Goal: Task Accomplishment & Management: Use online tool/utility

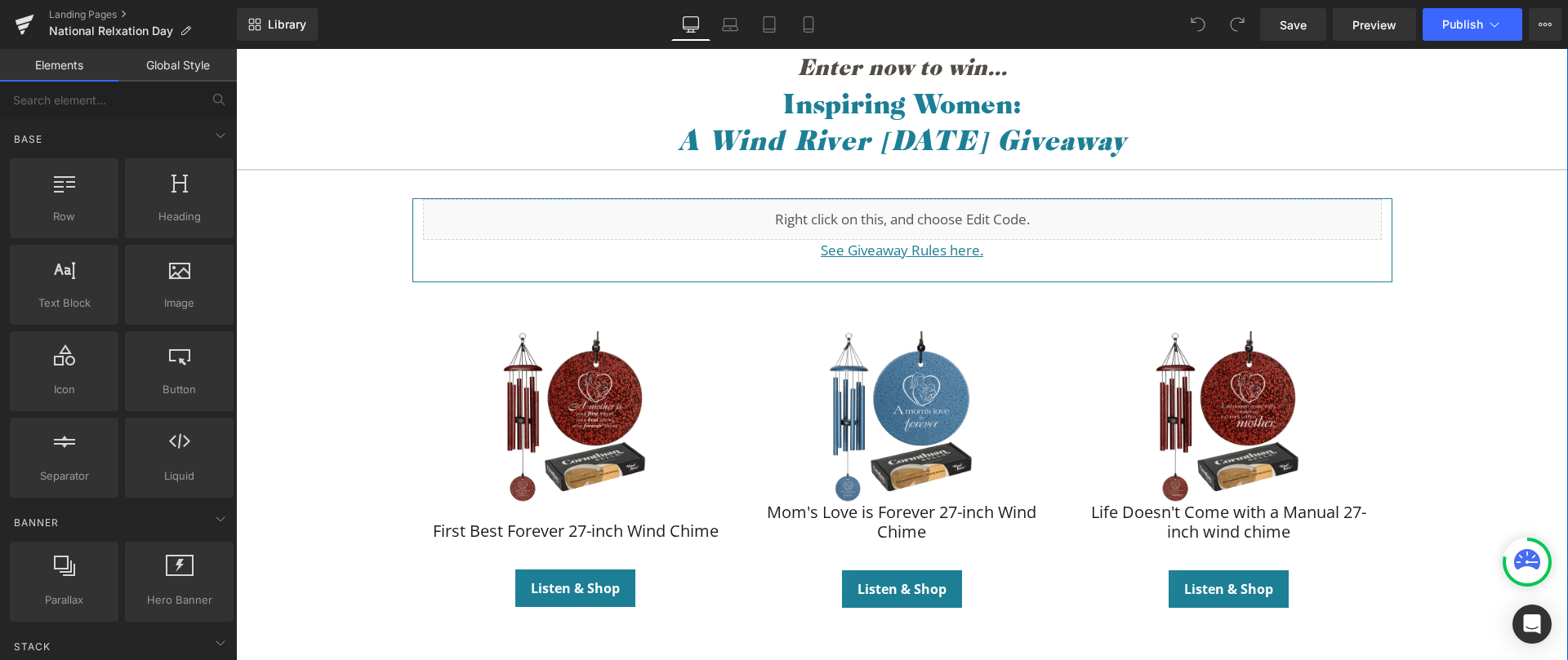
scroll to position [280, 0]
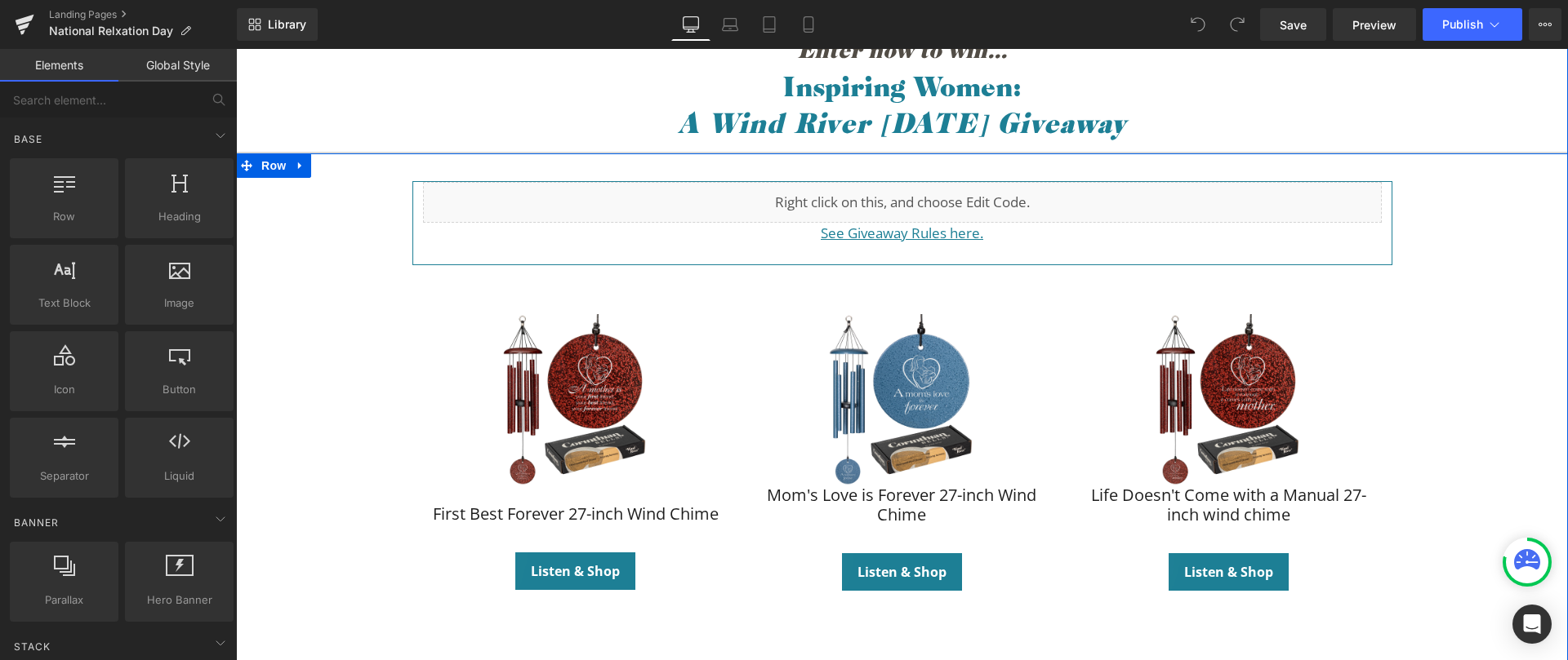
click at [371, 400] on div "Liquid See Giveaway Rules here. Text Block Row Sale Off (P) Image First Best Fo…" at bounding box center [902, 405] width 1332 height 447
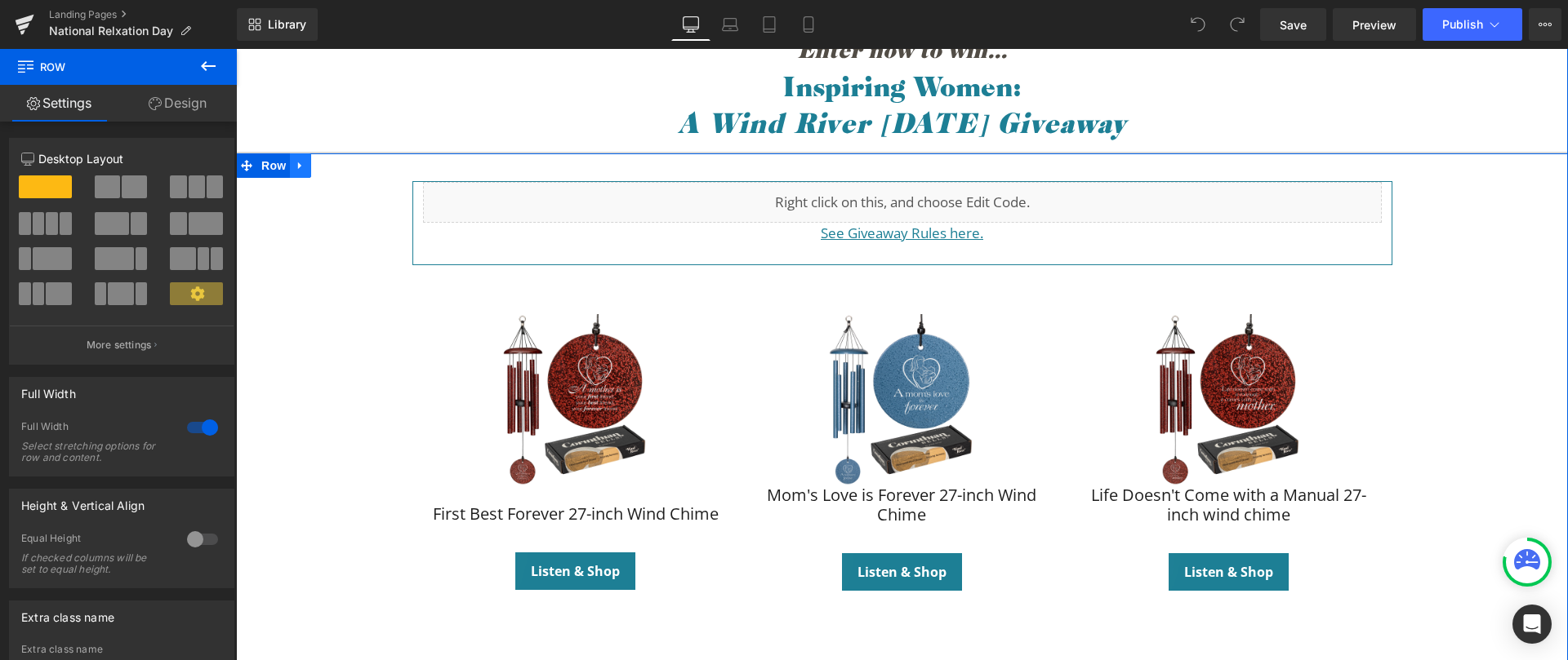
click at [299, 161] on icon at bounding box center [300, 165] width 12 height 12
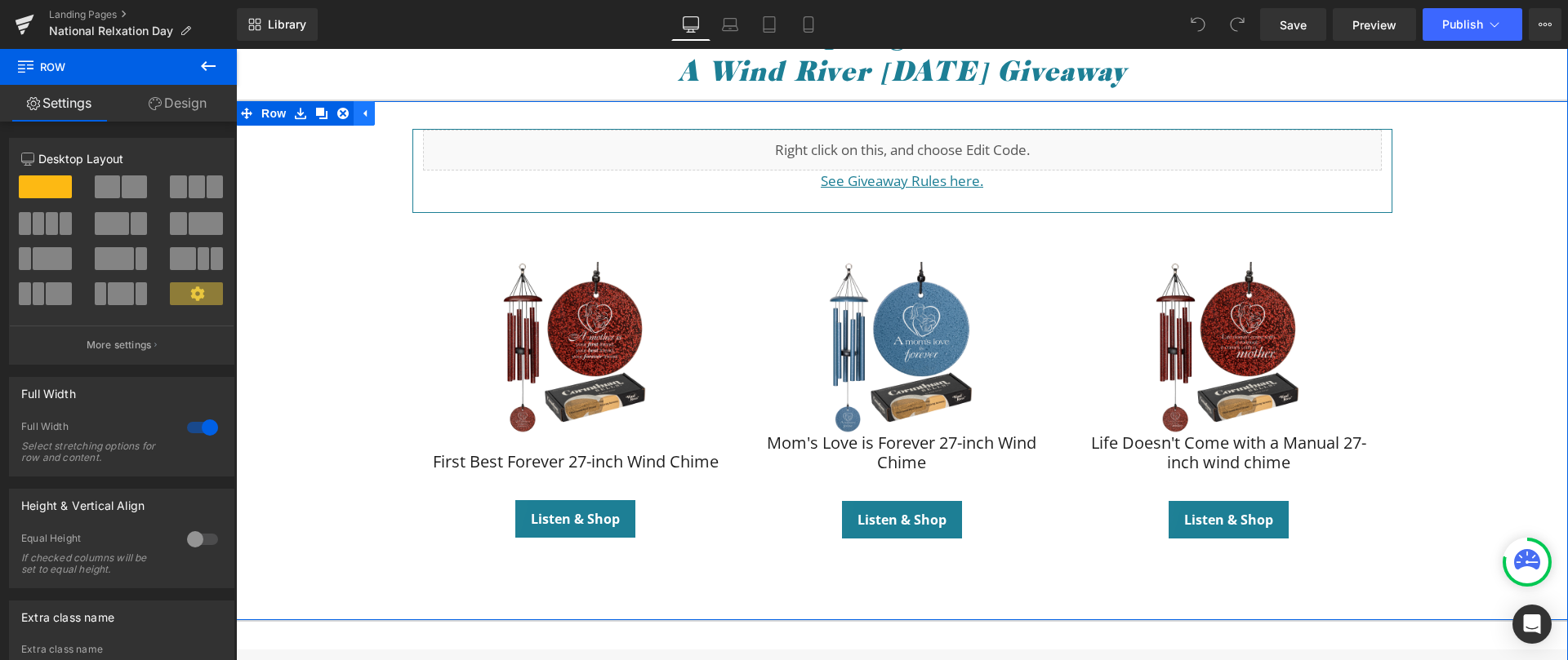
scroll to position [263, 0]
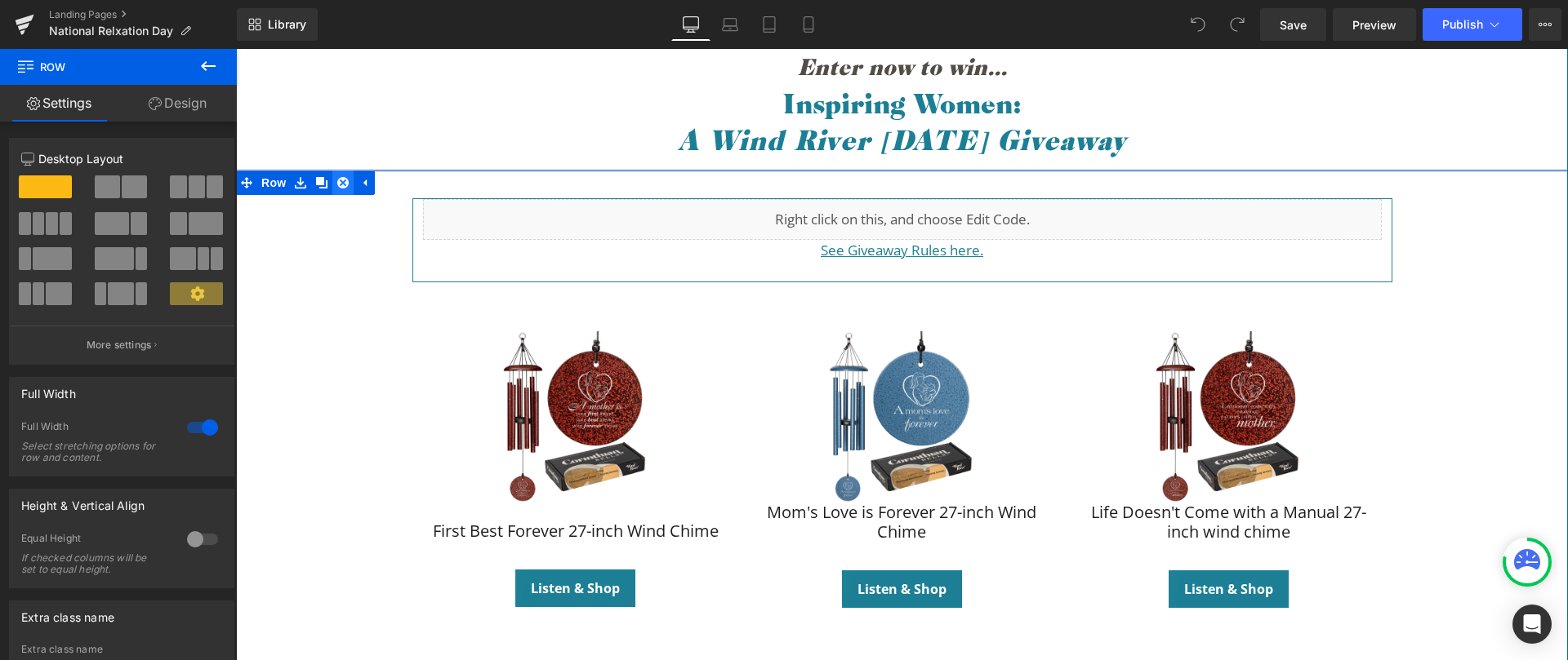
click at [339, 182] on icon at bounding box center [343, 183] width 12 height 12
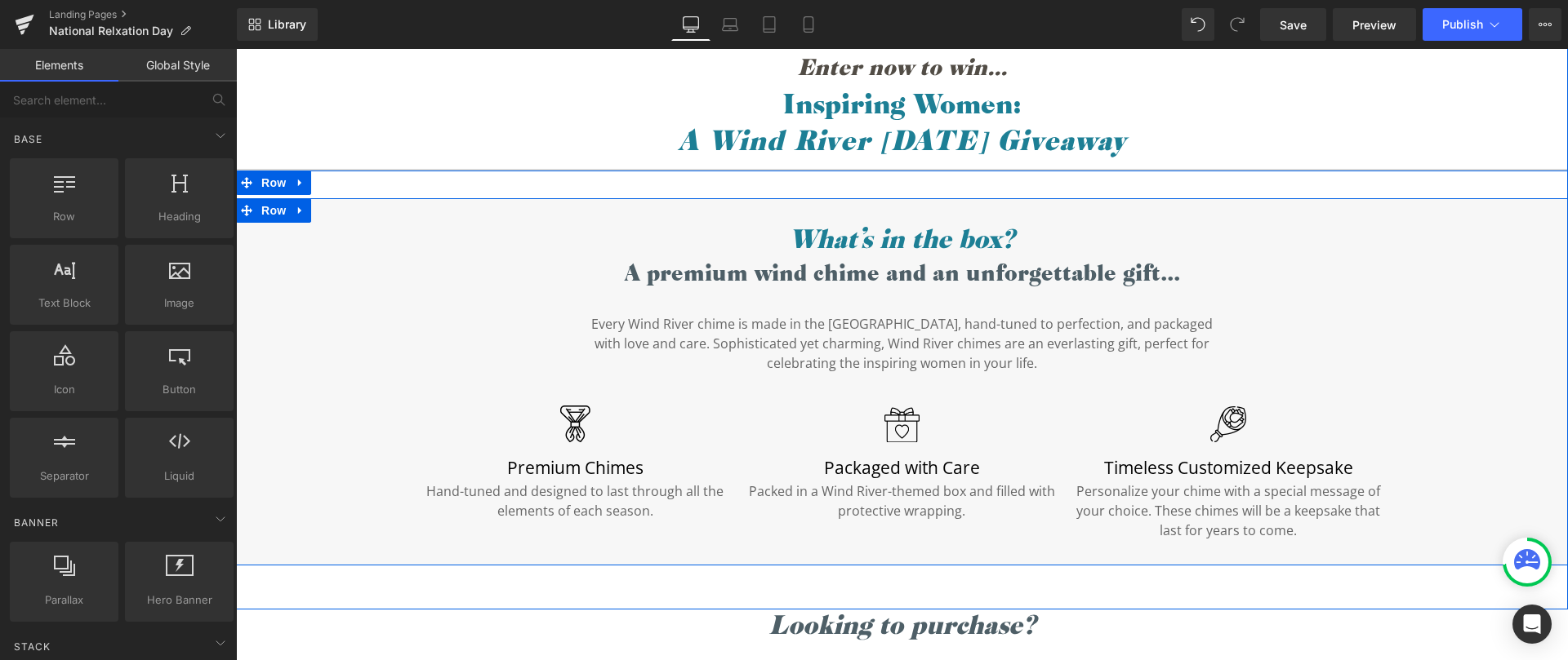
click at [298, 232] on div "What’s in the box? Heading A premium wind chime and an unforgettable gift... He…" at bounding box center [902, 379] width 1332 height 337
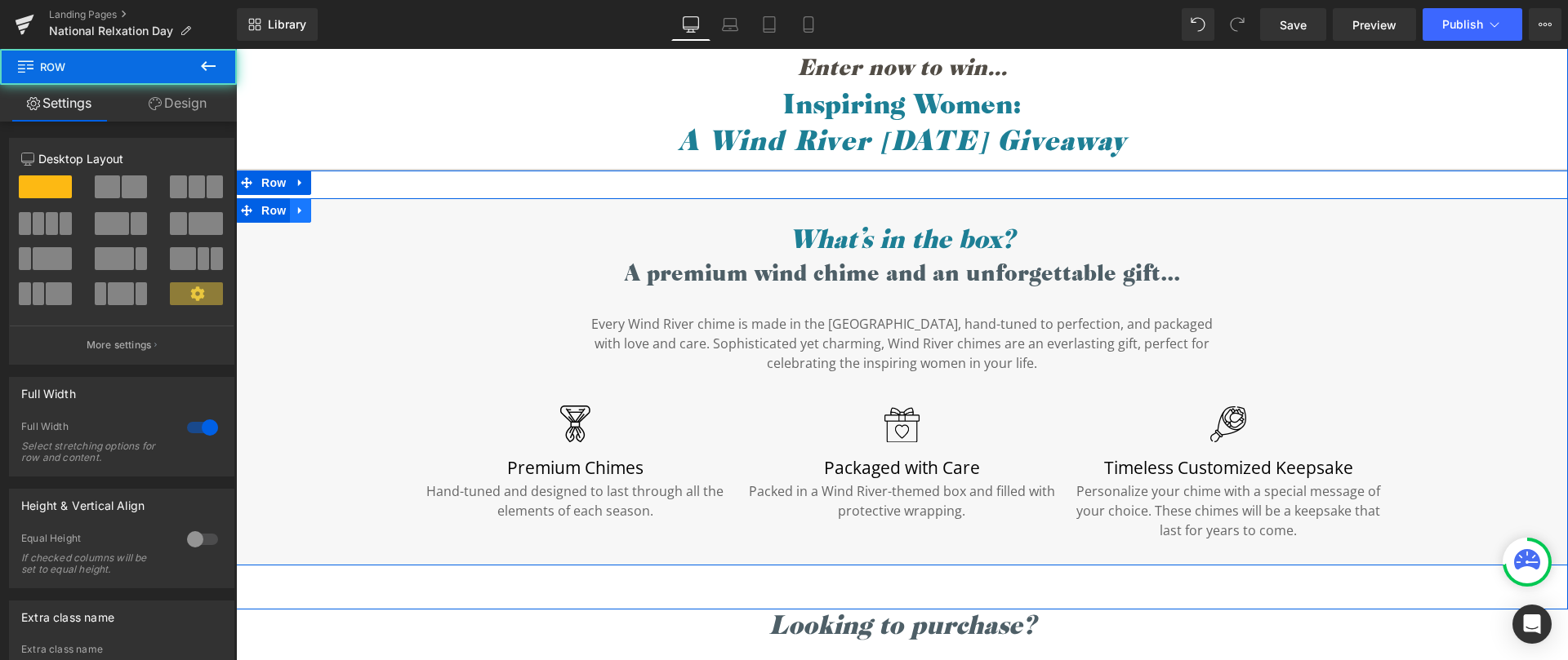
click at [298, 209] on icon at bounding box center [299, 210] width 3 height 7
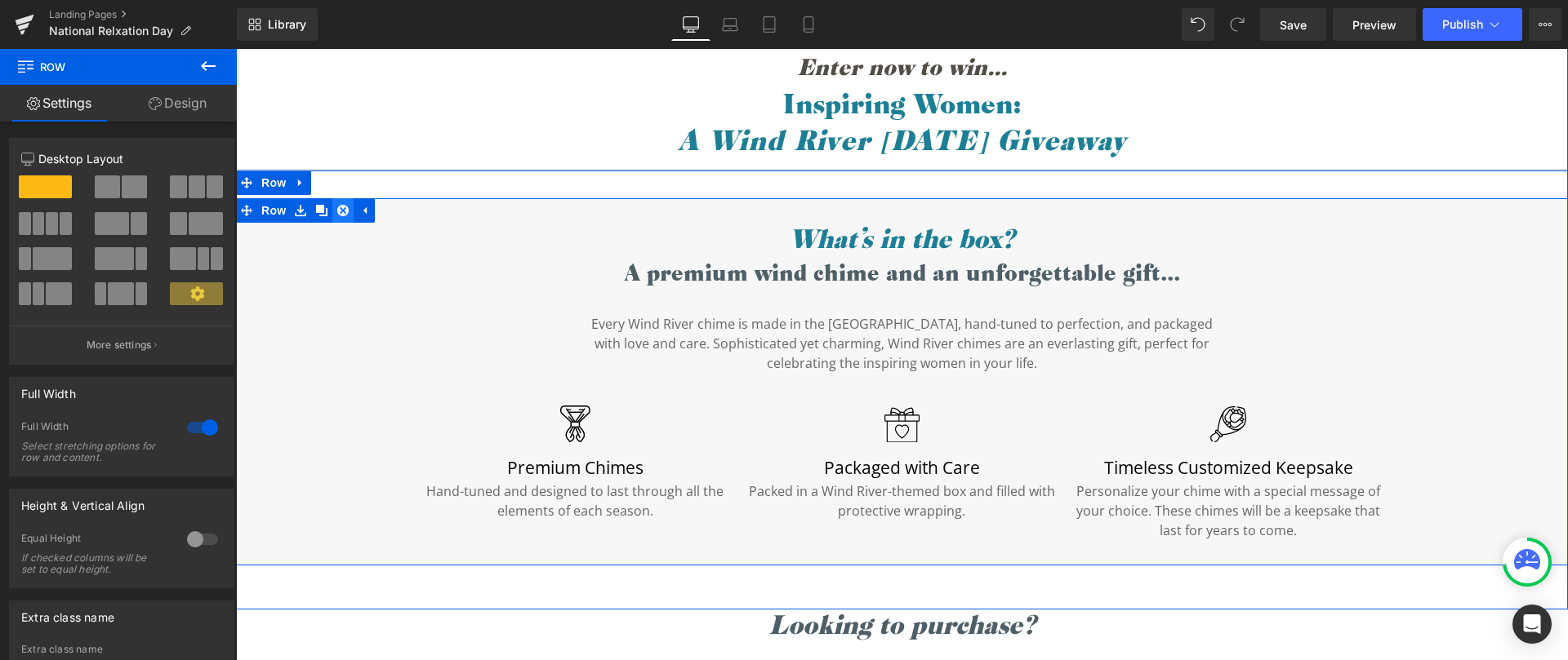
click at [339, 210] on icon at bounding box center [343, 210] width 12 height 12
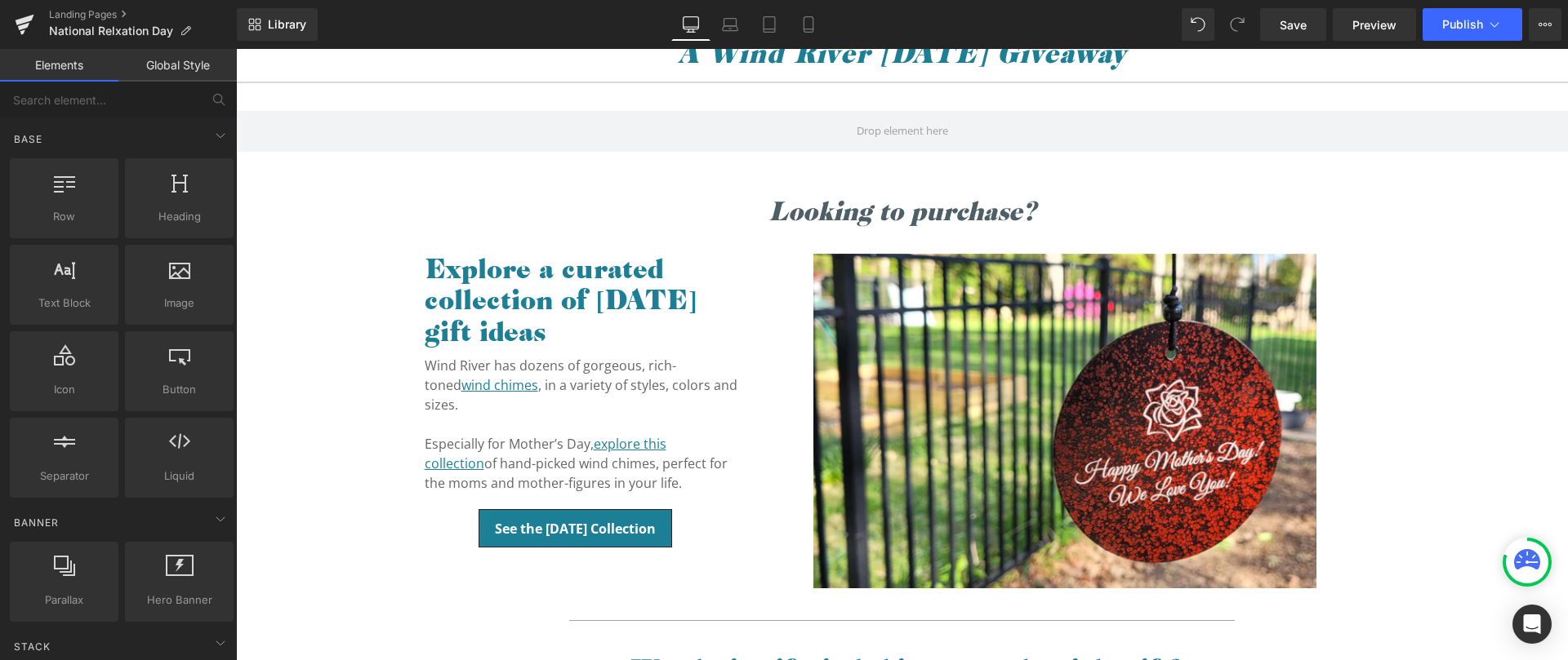
scroll to position [427, 0]
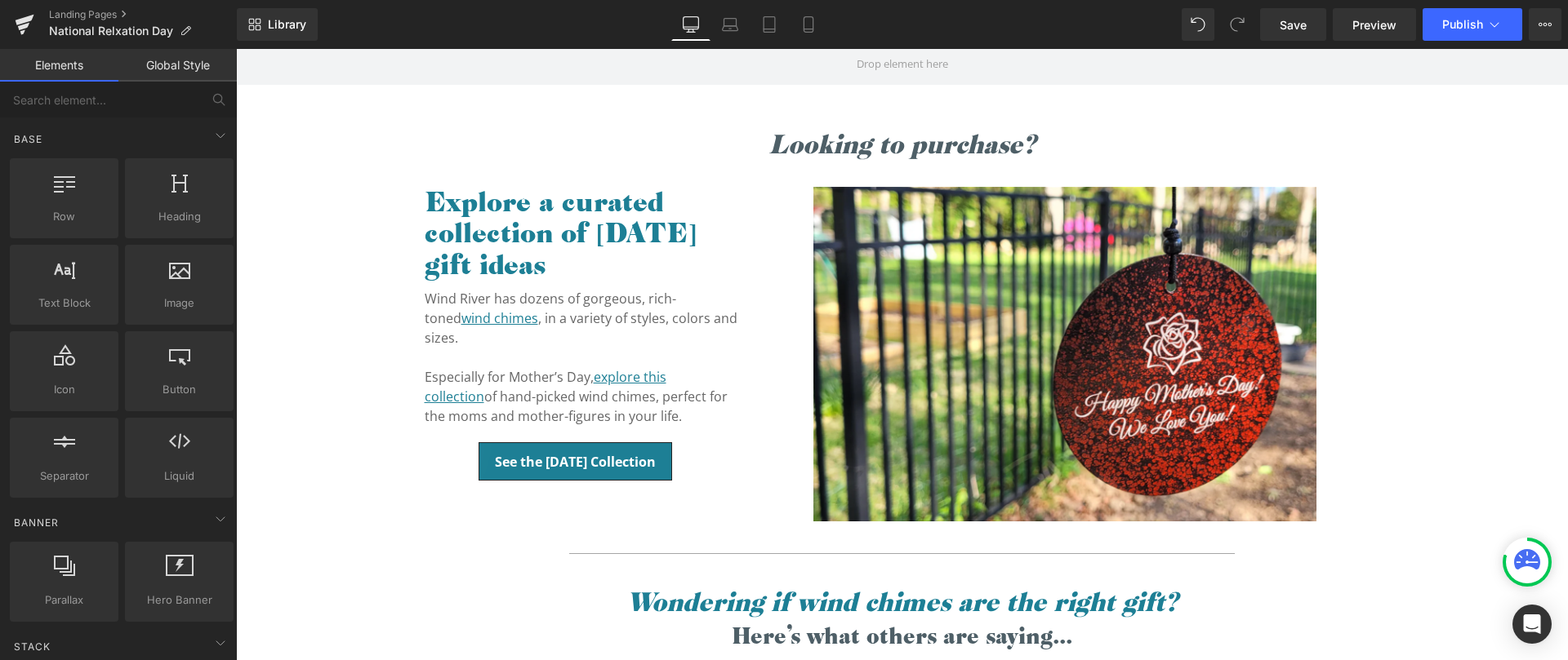
scroll to position [404, 0]
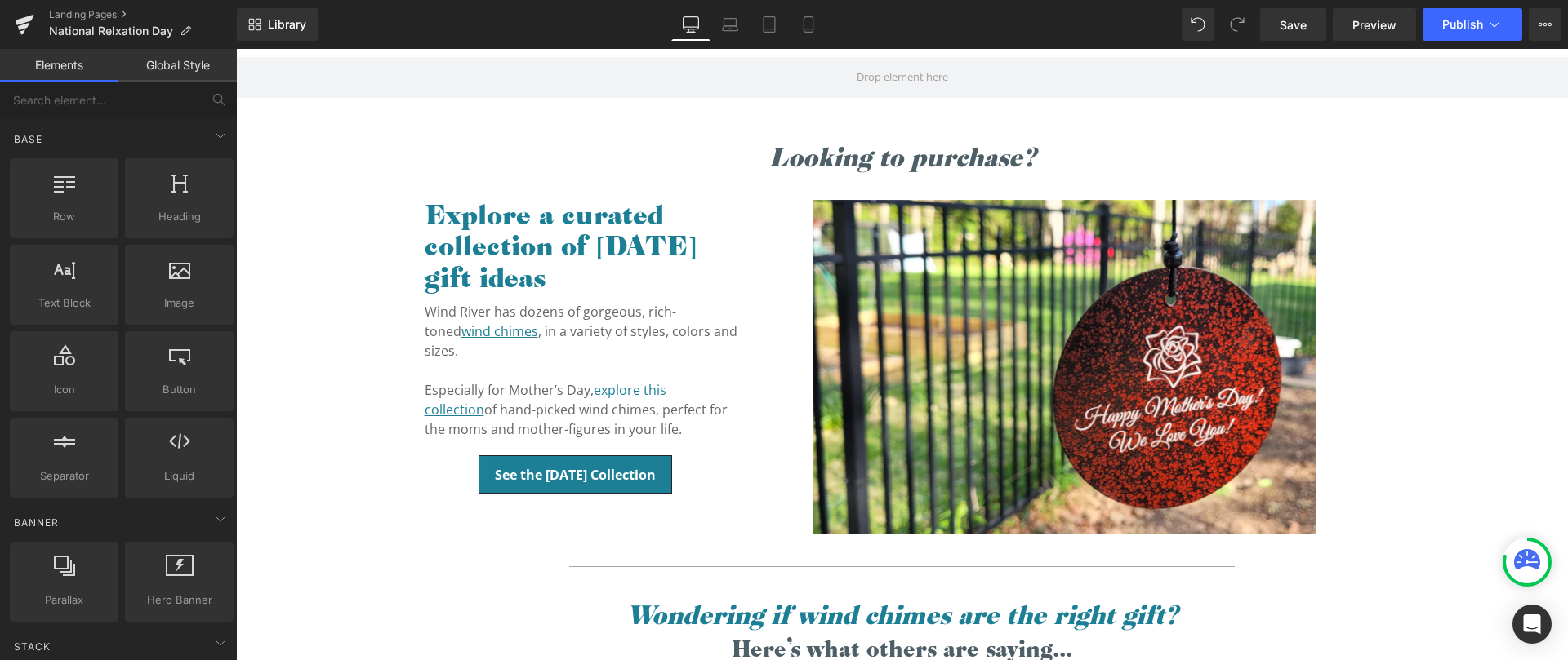
click at [649, 311] on p "Wind River has dozens of gorgeous, rich-toned wind chimes , in a variety of sty…" at bounding box center [582, 331] width 314 height 59
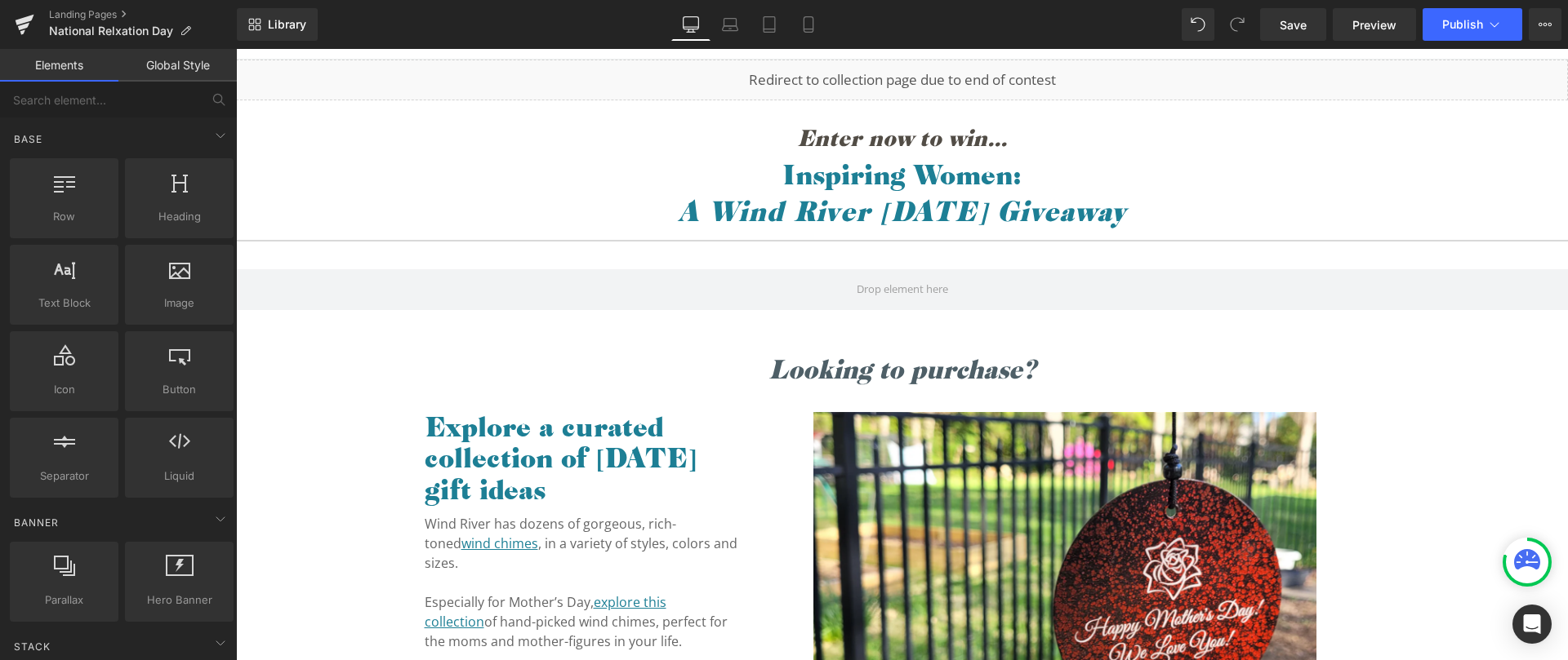
scroll to position [141, 0]
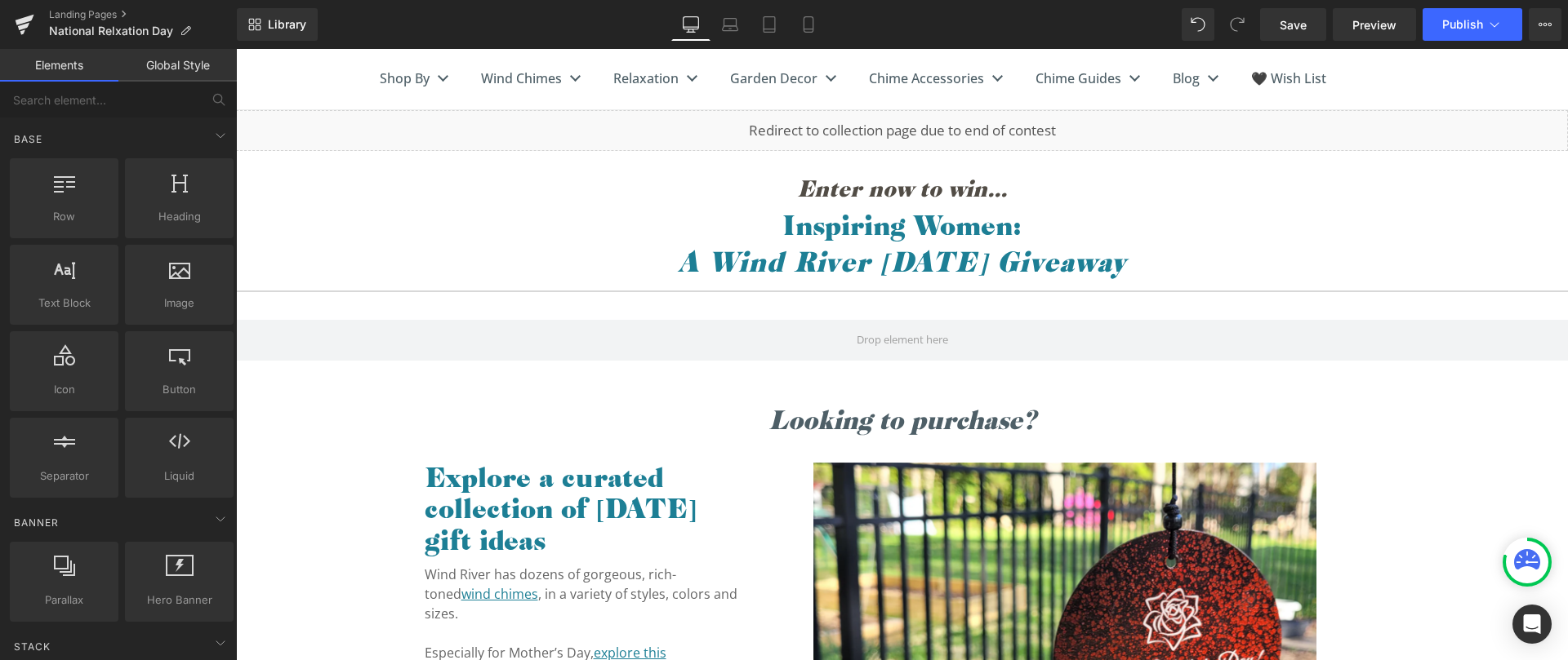
click at [354, 176] on div "Liquid Enter now to win... Heading Inspiring Women: Heading A Wind River Mother…" at bounding box center [902, 258] width 1332 height 294
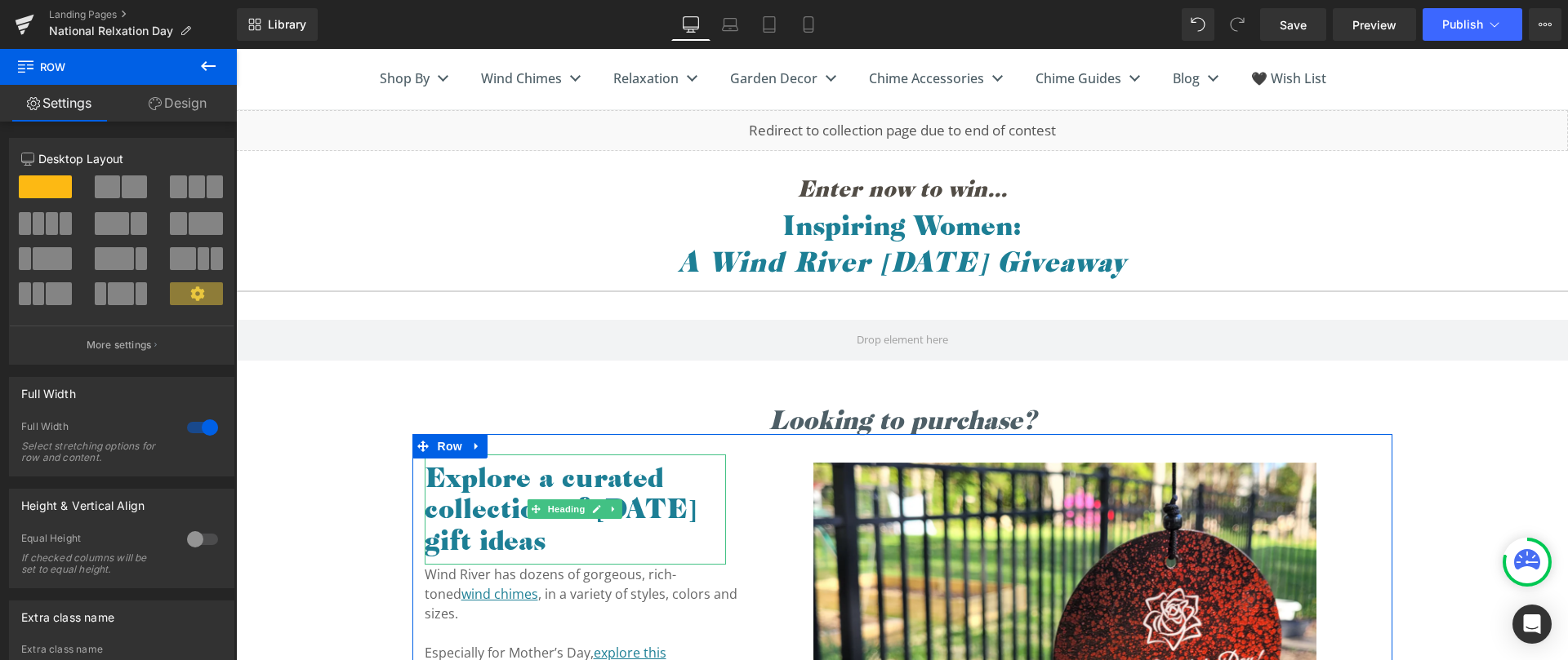
scroll to position [436, 0]
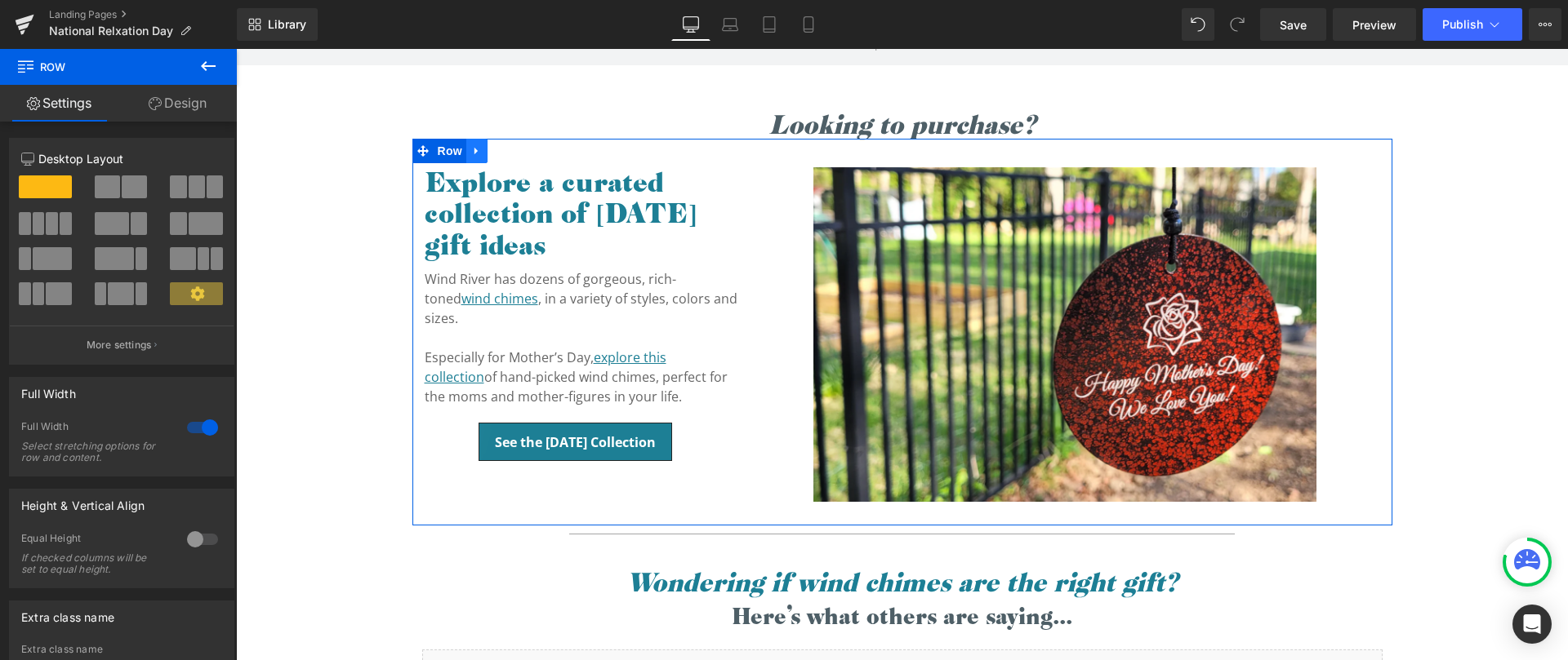
click at [476, 150] on link at bounding box center [477, 150] width 22 height 24
click at [509, 150] on link at bounding box center [520, 150] width 22 height 24
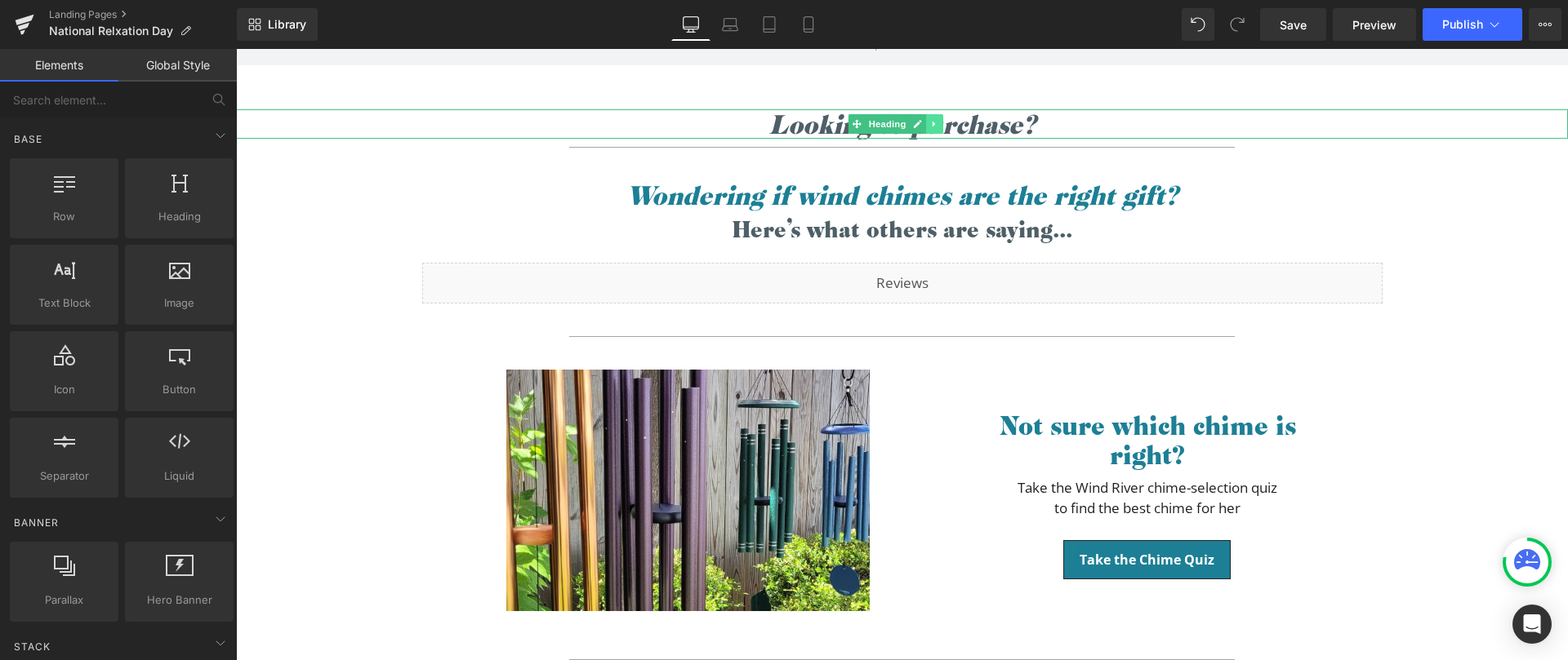
click at [940, 122] on link at bounding box center [934, 124] width 17 height 20
click at [941, 123] on icon at bounding box center [943, 123] width 9 height 9
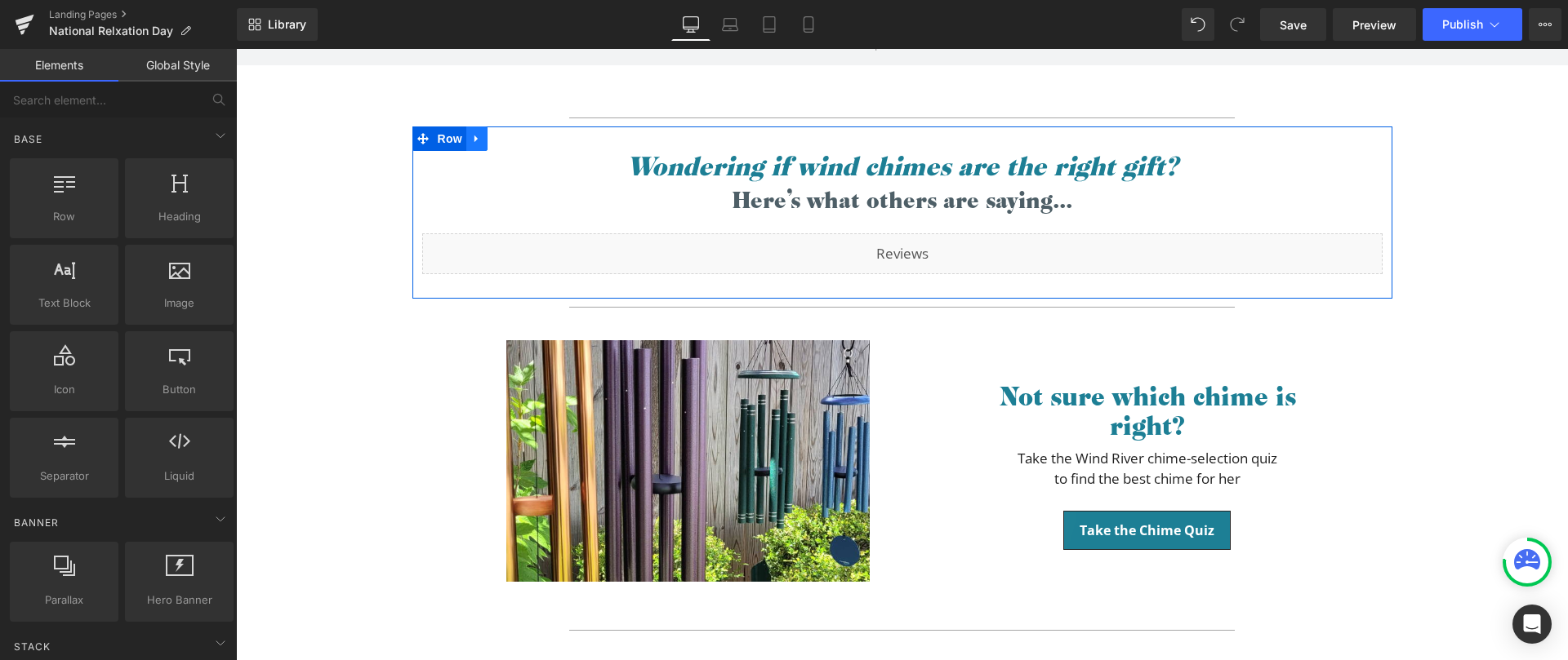
click at [472, 142] on icon at bounding box center [477, 138] width 12 height 12
click at [514, 135] on icon at bounding box center [520, 139] width 12 height 12
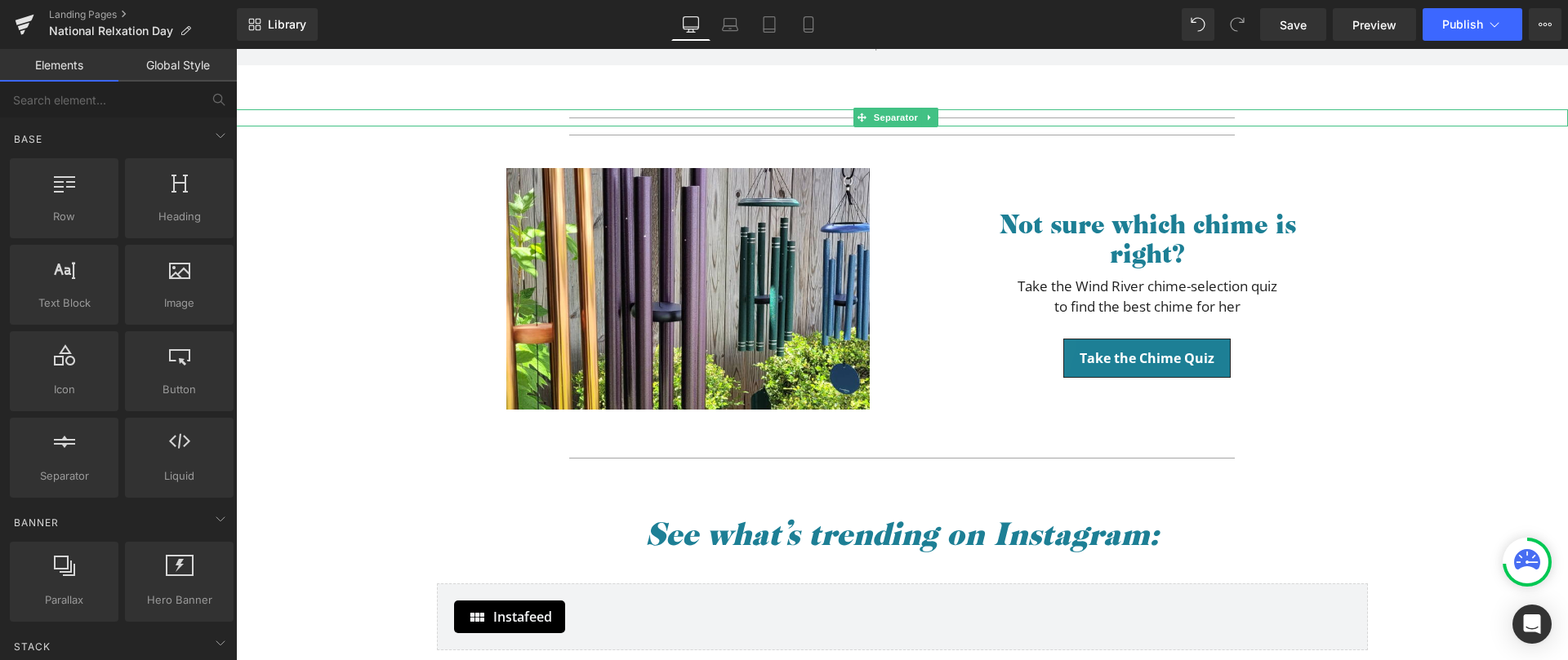
click at [578, 119] on hr at bounding box center [902, 121] width 666 height 9
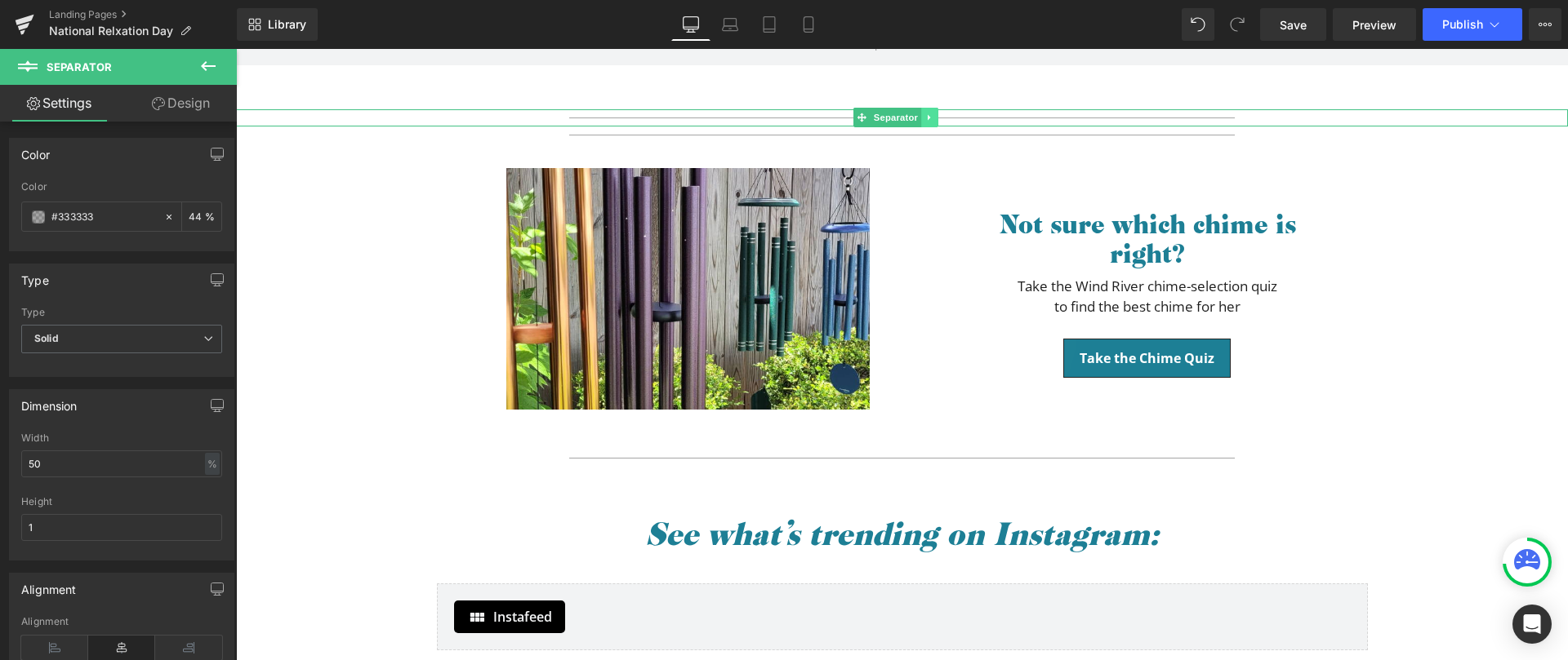
click at [936, 117] on link at bounding box center [930, 118] width 17 height 20
click at [944, 112] on link at bounding box center [938, 118] width 17 height 20
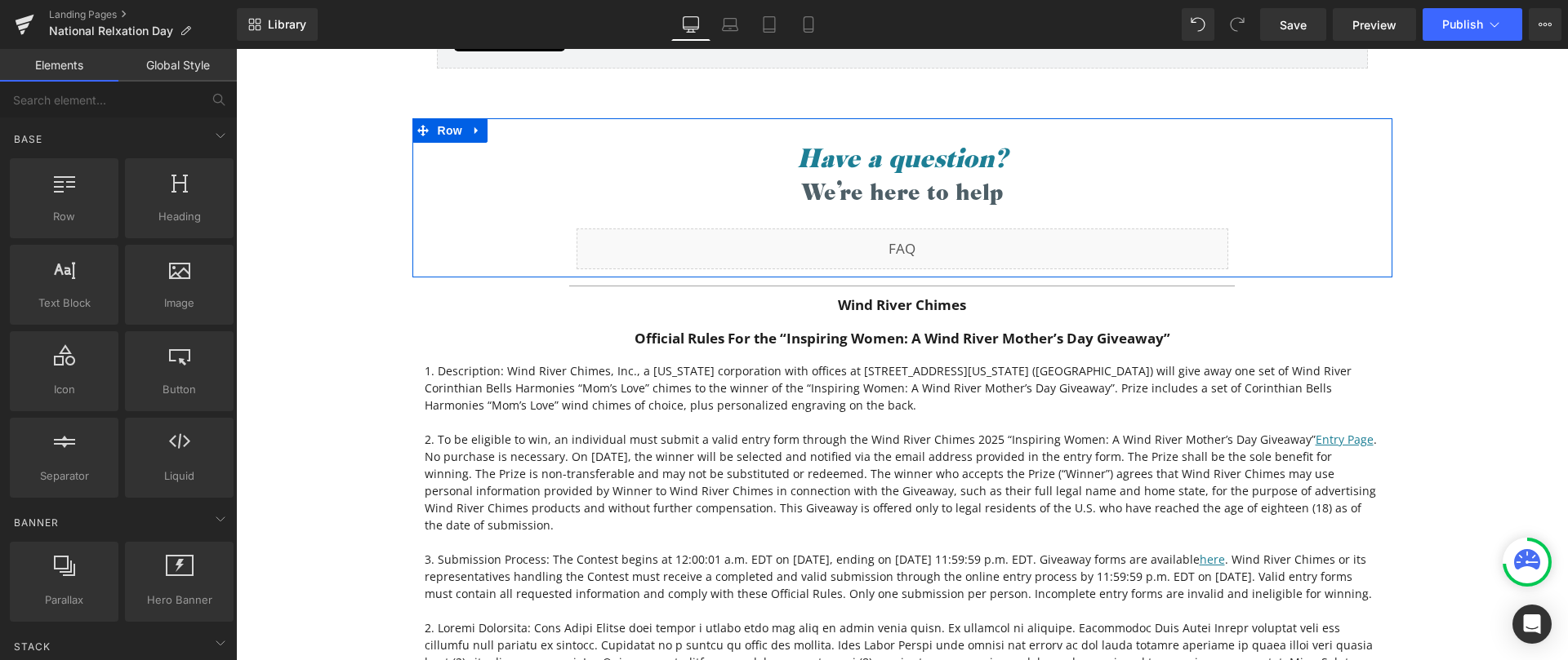
scroll to position [1002, 0]
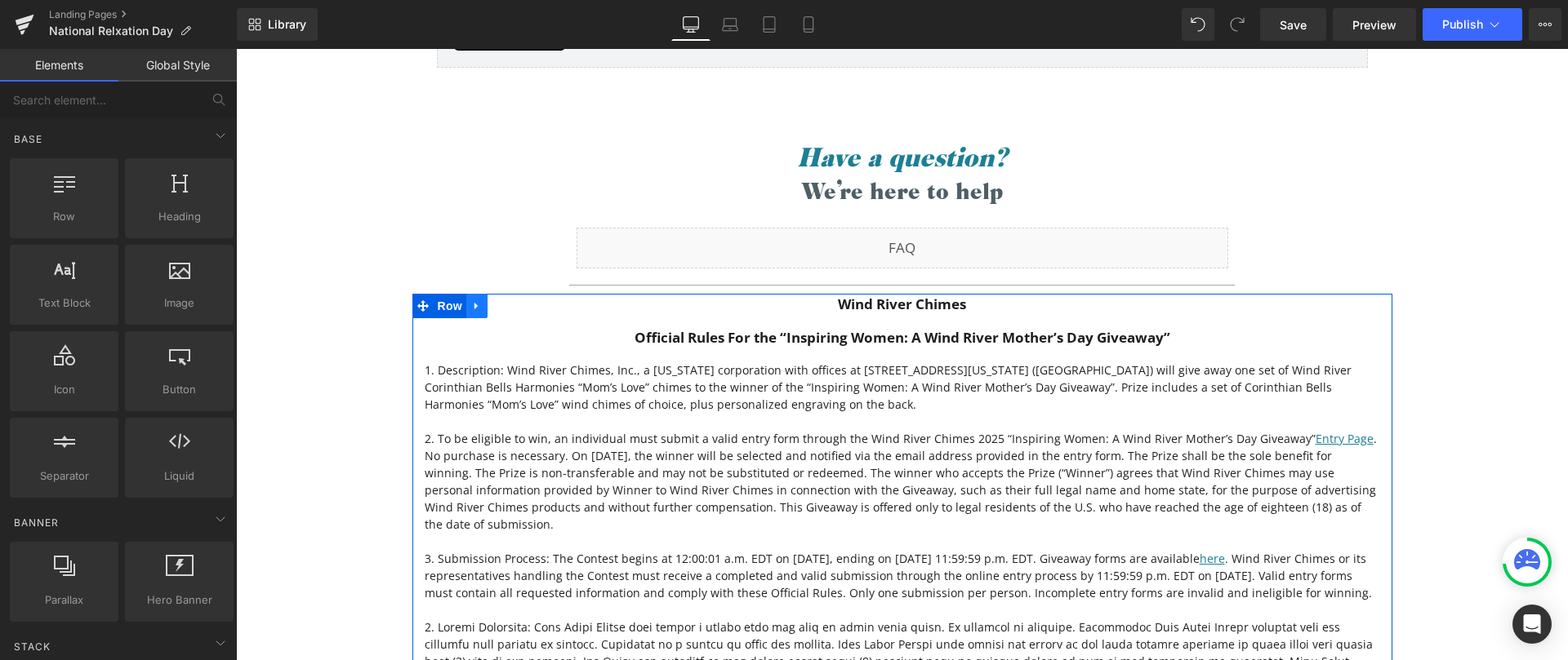
click at [477, 308] on link at bounding box center [477, 305] width 22 height 24
click at [515, 307] on icon at bounding box center [520, 305] width 12 height 12
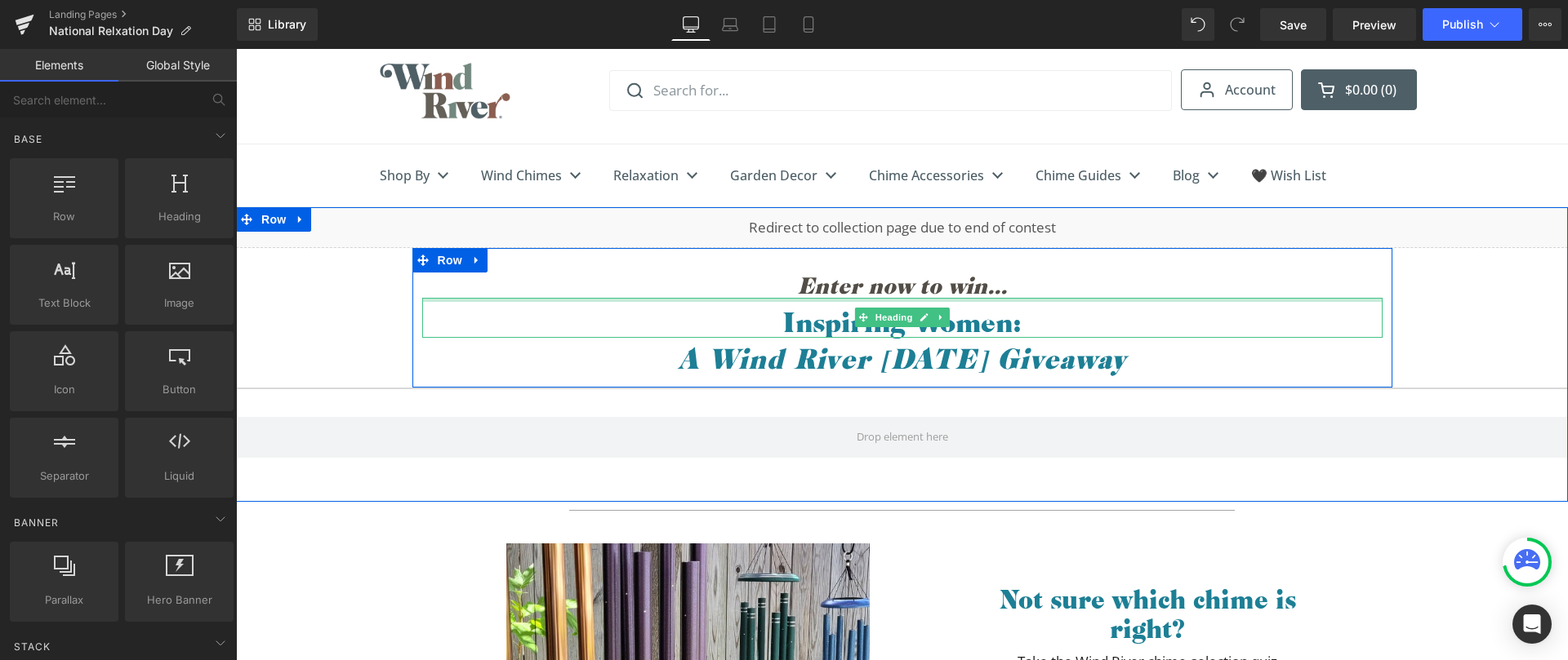
scroll to position [41, 0]
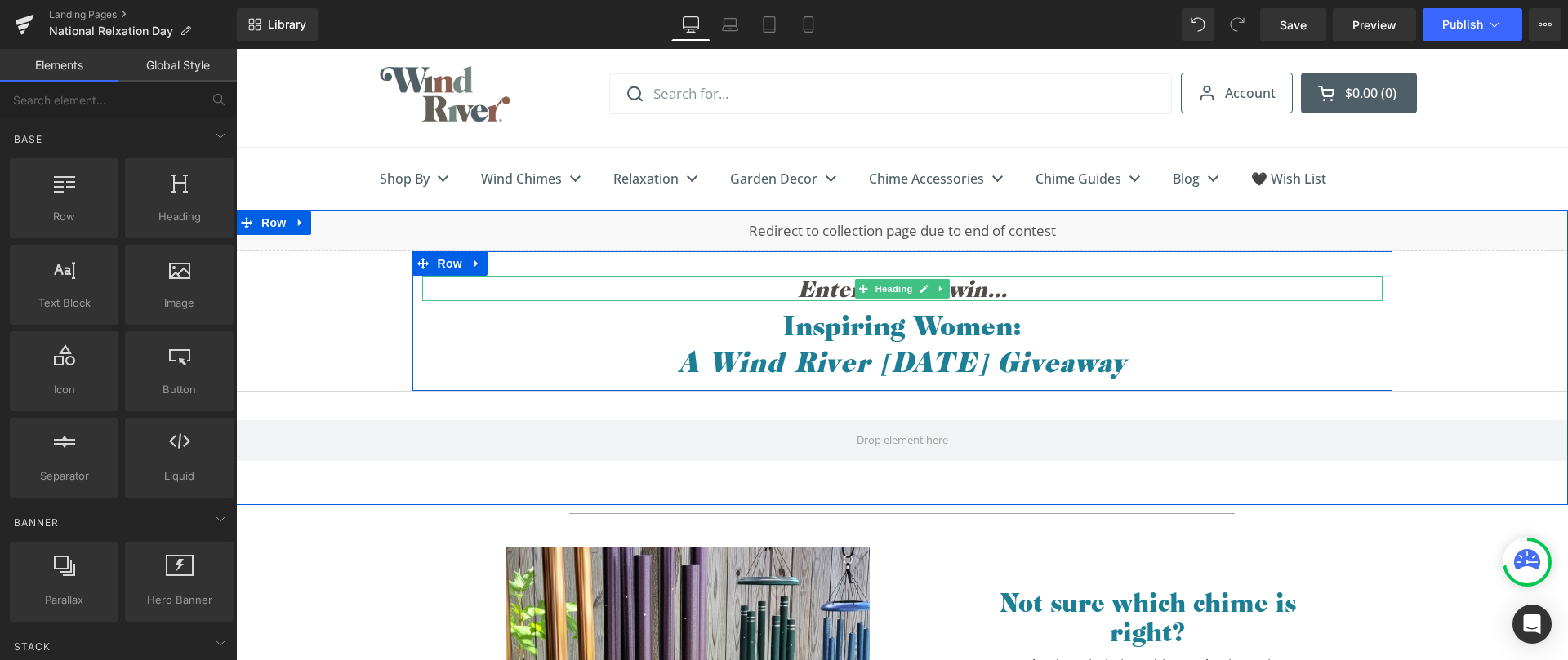
click at [987, 288] on span "Enter now to win..." at bounding box center [902, 288] width 210 height 30
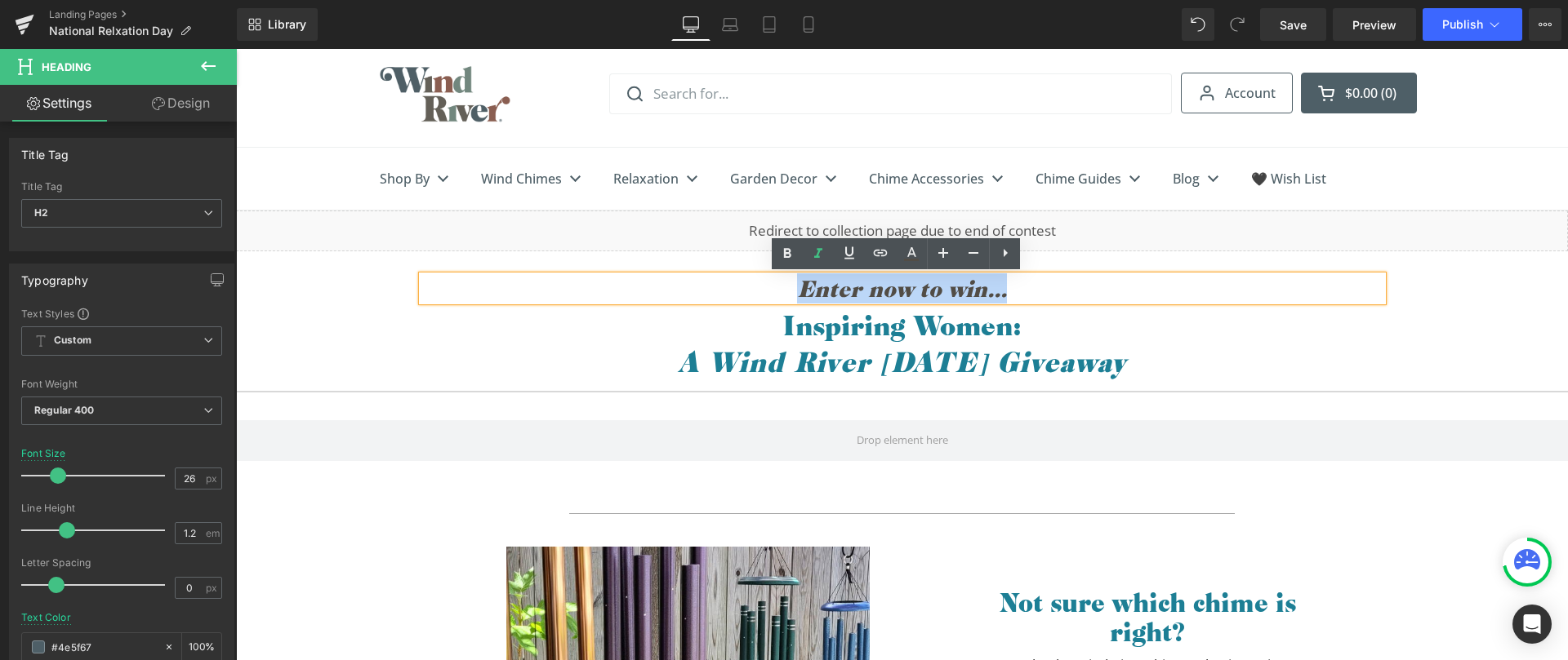
drag, startPoint x: 1008, startPoint y: 292, endPoint x: 794, endPoint y: 286, distance: 214.1
click at [794, 286] on h2 "Enter now to win..." at bounding box center [903, 288] width 961 height 25
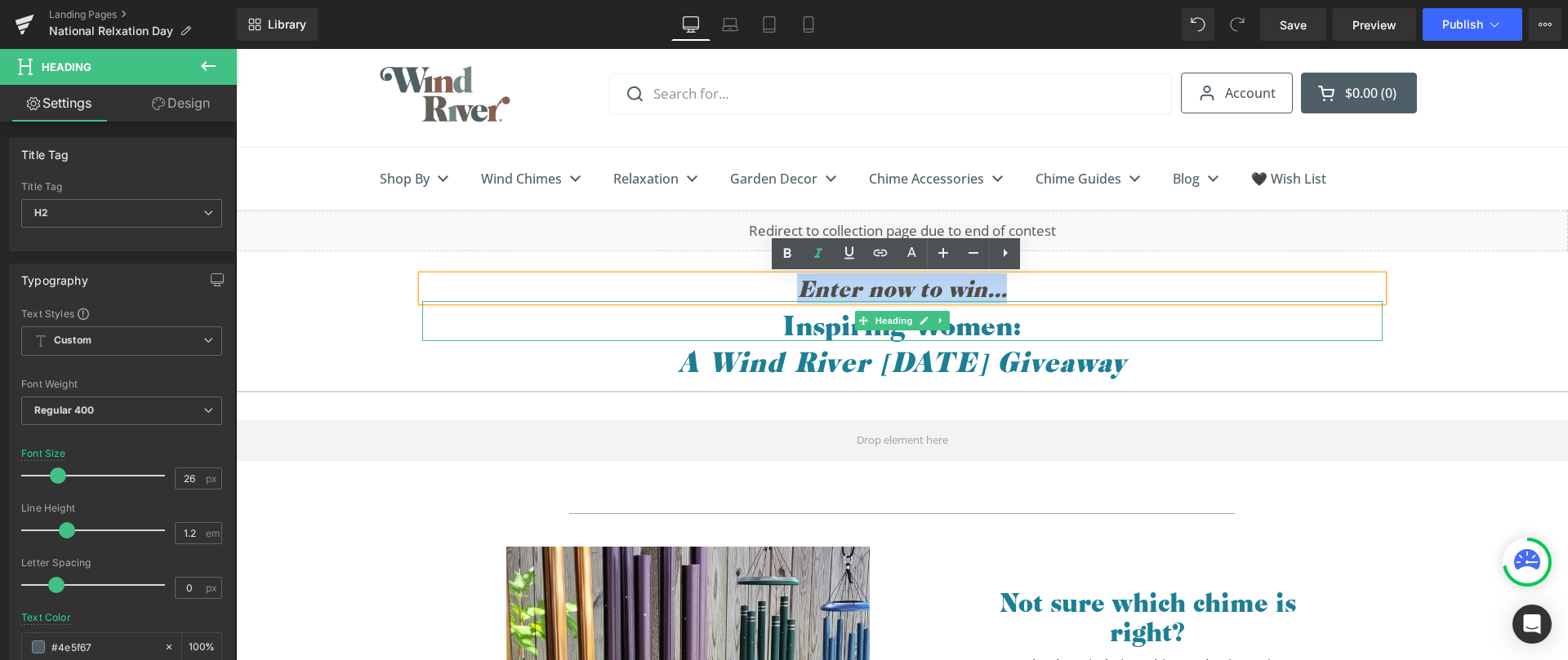
click at [775, 323] on h1 "Inspiring Women:" at bounding box center [903, 324] width 961 height 31
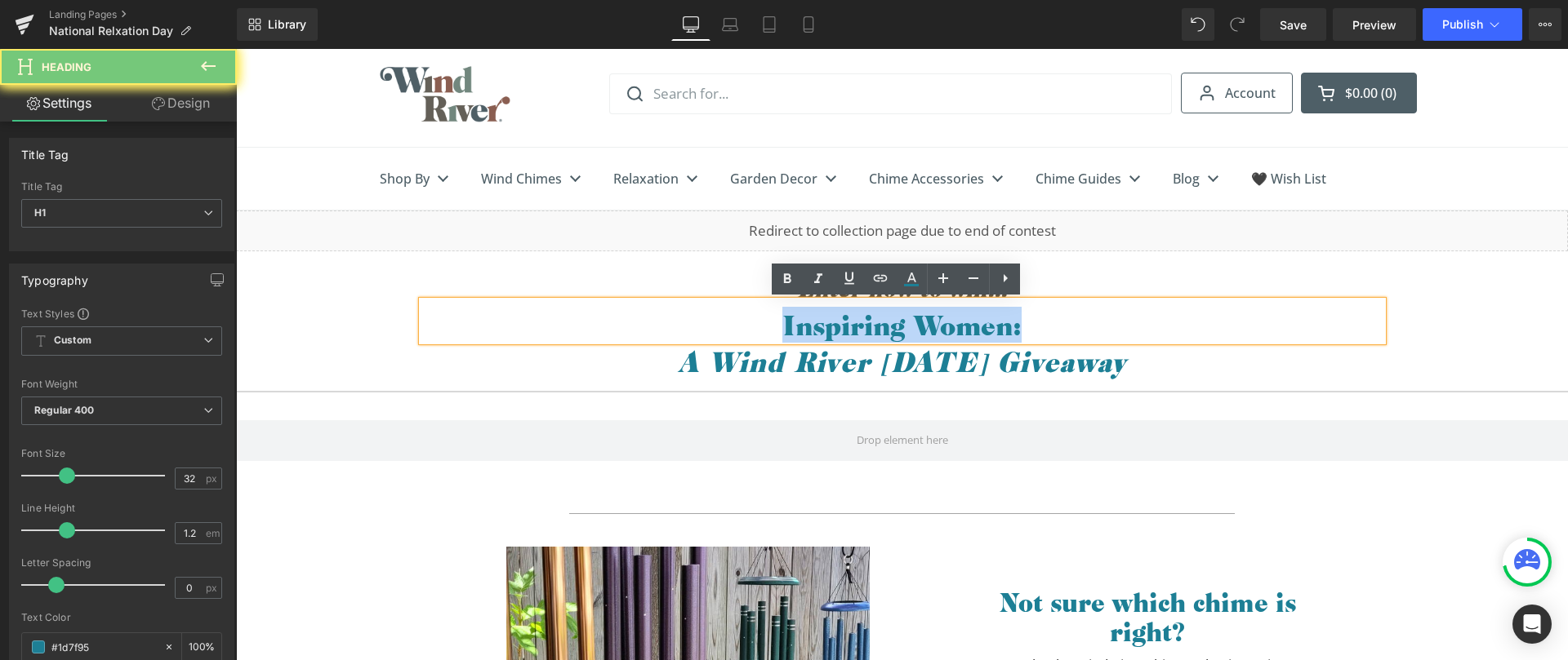
click at [775, 323] on h1 "Inspiring Women:" at bounding box center [903, 324] width 961 height 31
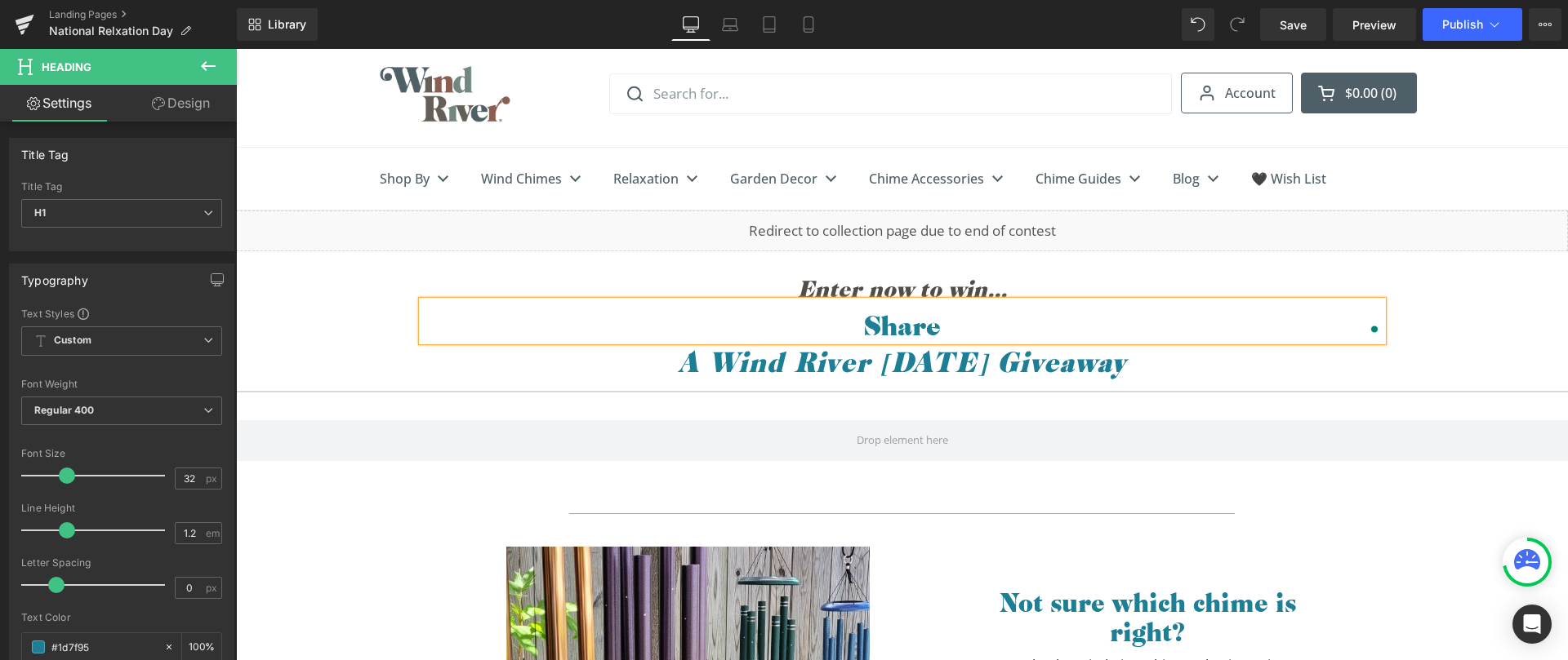
scroll to position [0, 0]
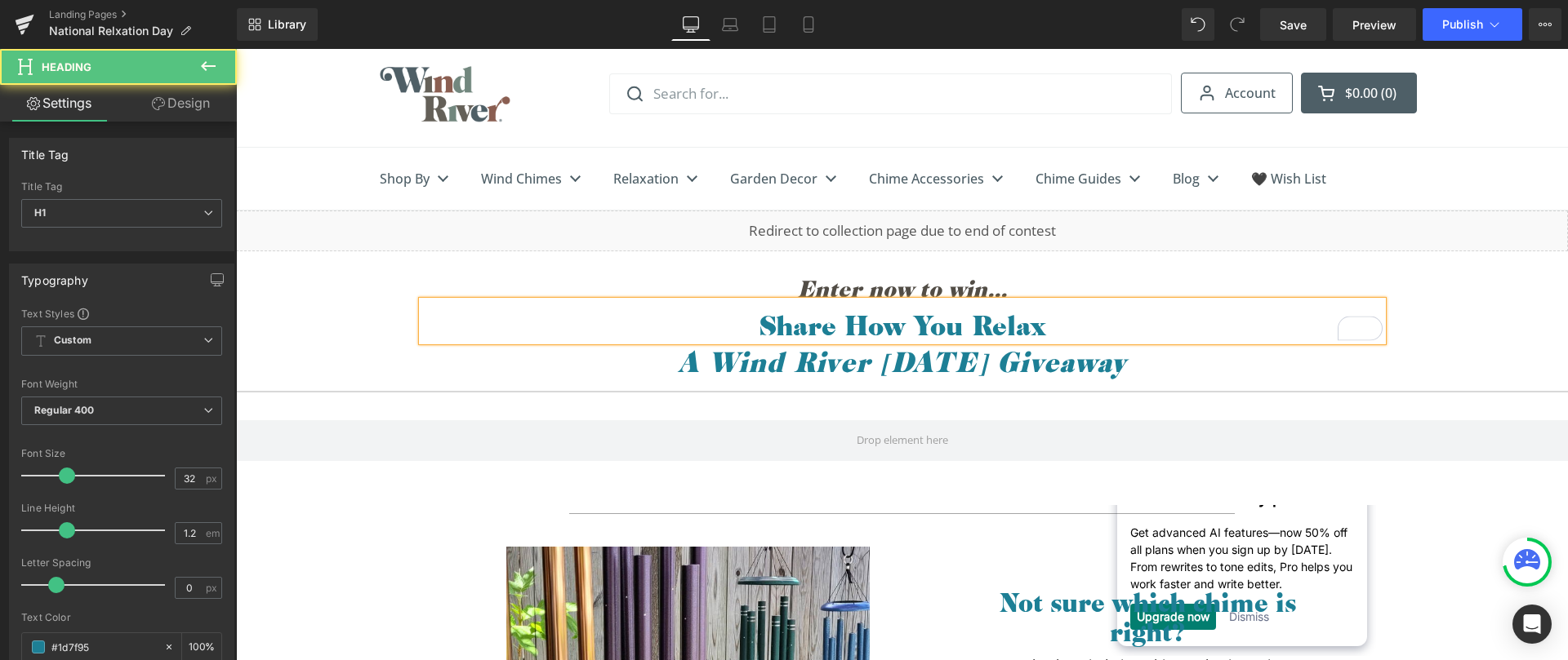
click at [792, 316] on h1 "Share How You Relax" at bounding box center [903, 324] width 961 height 31
click at [832, 336] on h1 "Share your Moment of Calm" at bounding box center [903, 324] width 961 height 31
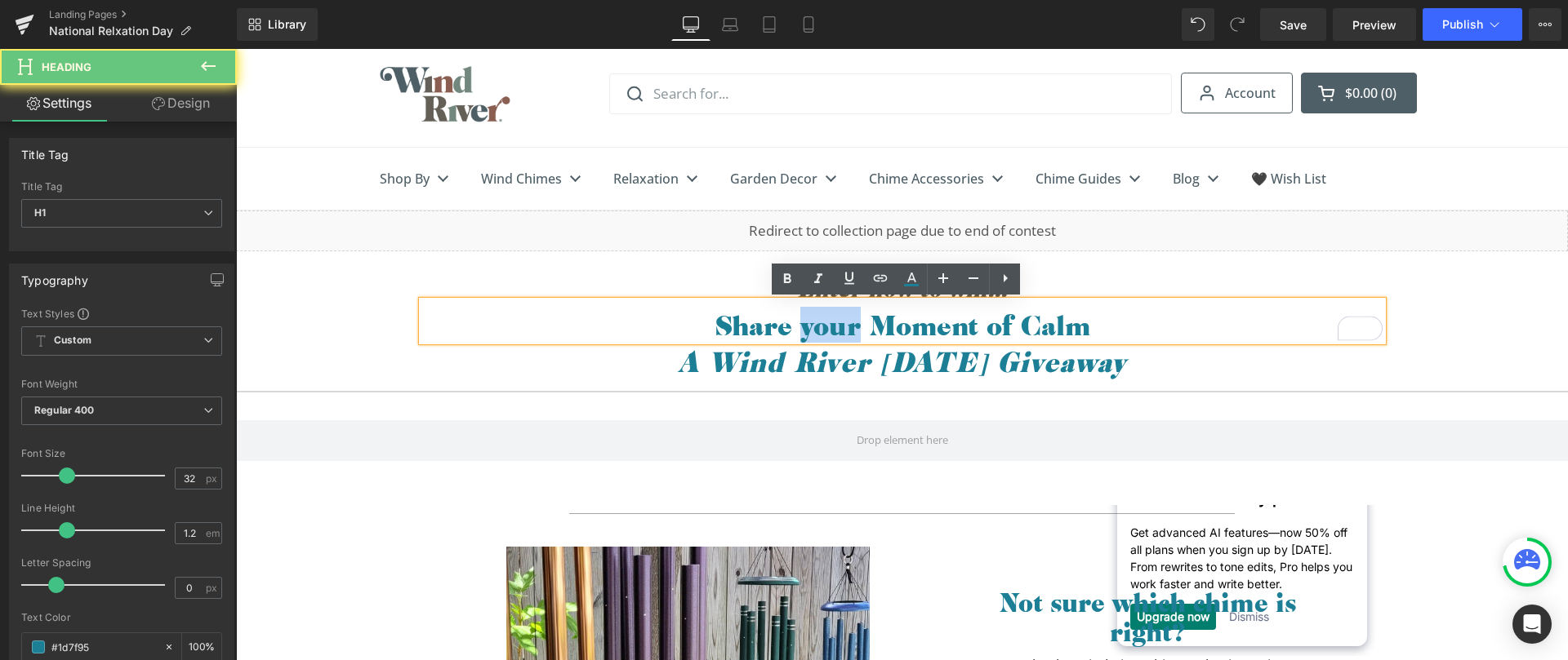
click at [832, 336] on h1 "Share your Moment of Calm" at bounding box center [903, 324] width 961 height 31
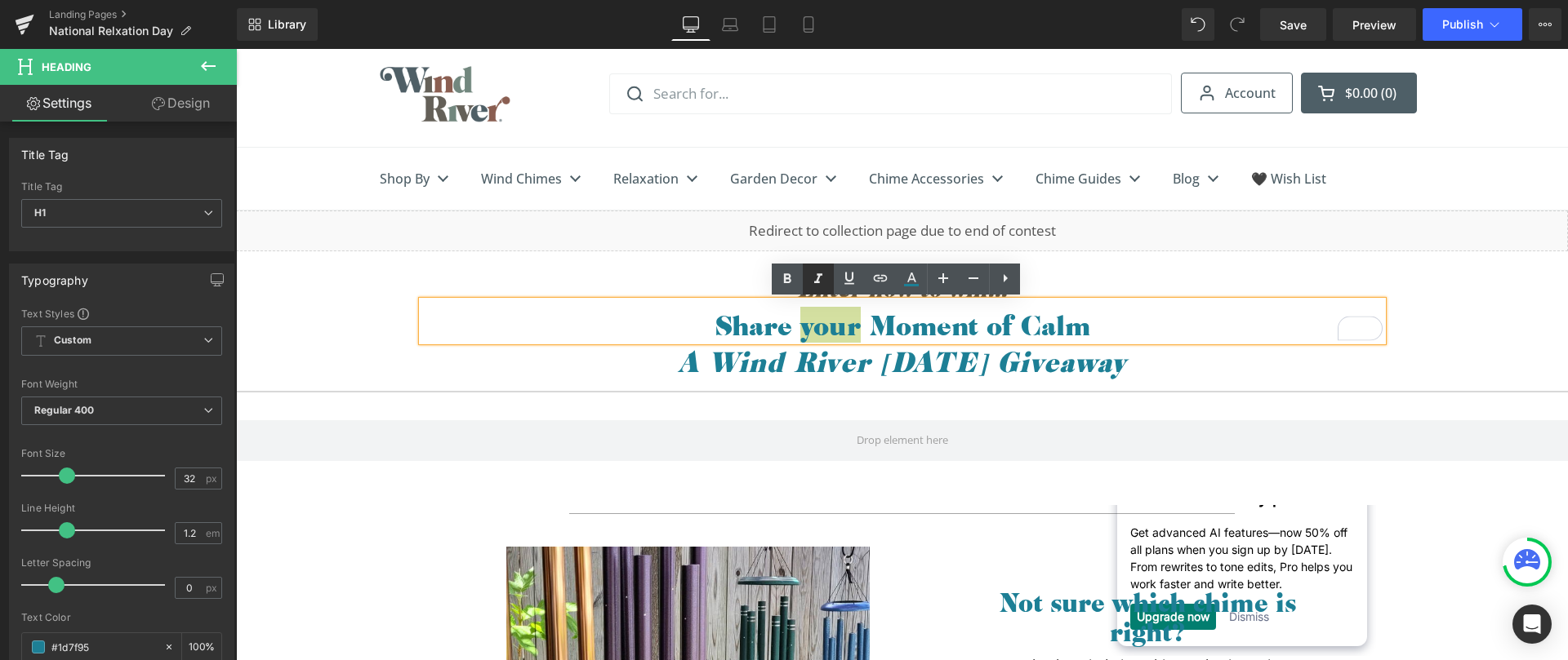
click at [819, 278] on icon at bounding box center [819, 279] width 8 height 10
click at [818, 286] on icon at bounding box center [819, 279] width 20 height 20
click at [817, 286] on icon at bounding box center [819, 279] width 20 height 20
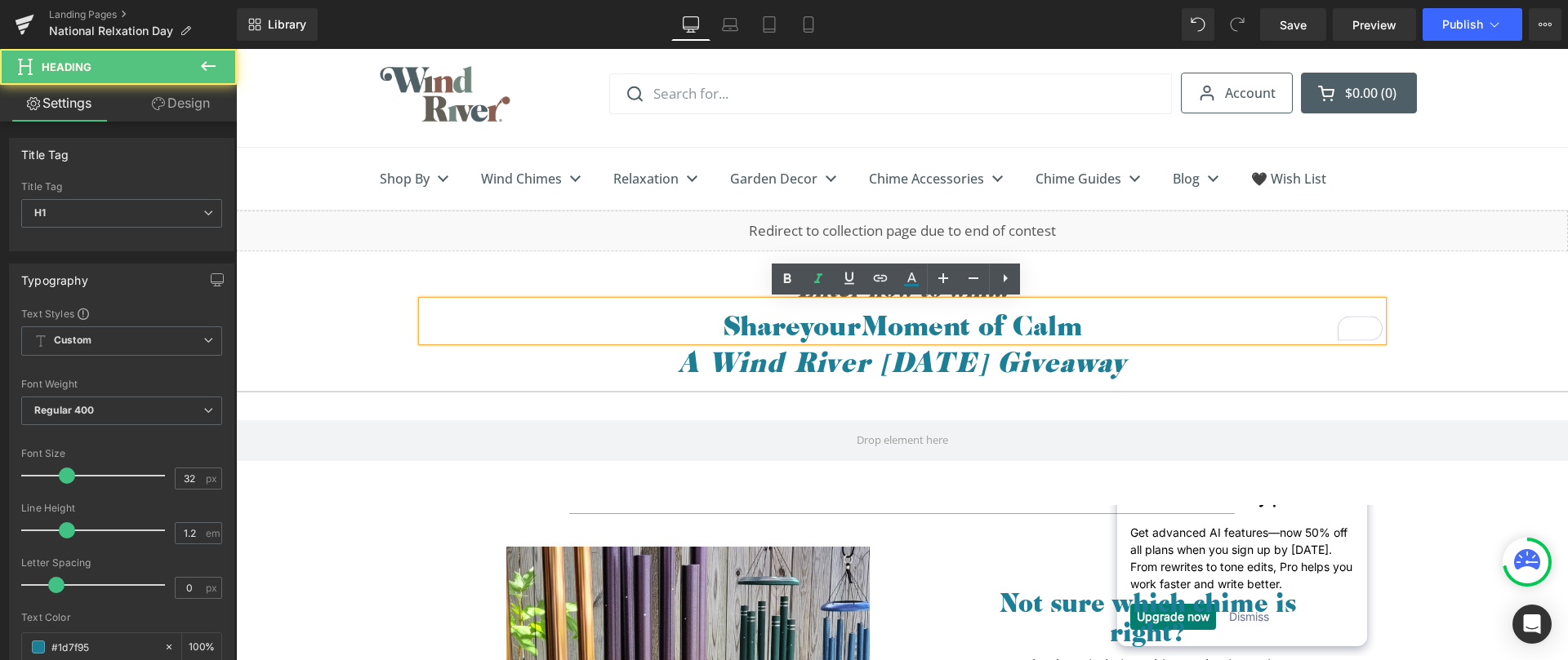
click at [828, 332] on icon "your" at bounding box center [830, 324] width 61 height 36
click at [828, 331] on icon "your" at bounding box center [830, 324] width 61 height 36
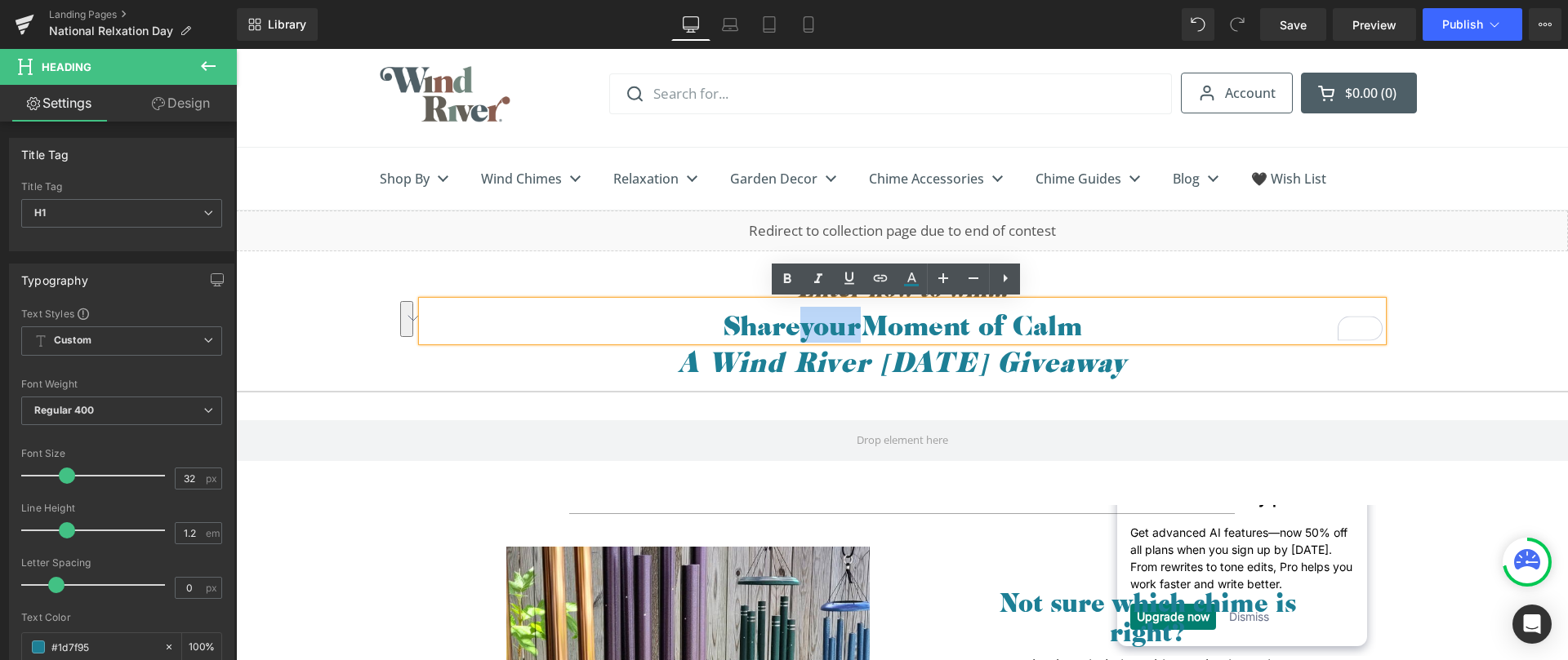
click at [826, 332] on icon "your" at bounding box center [830, 324] width 61 height 36
click at [825, 332] on icon "your" at bounding box center [830, 324] width 61 height 36
click at [818, 349] on em "A Wind River Mother's Day Giveaway" at bounding box center [902, 361] width 448 height 36
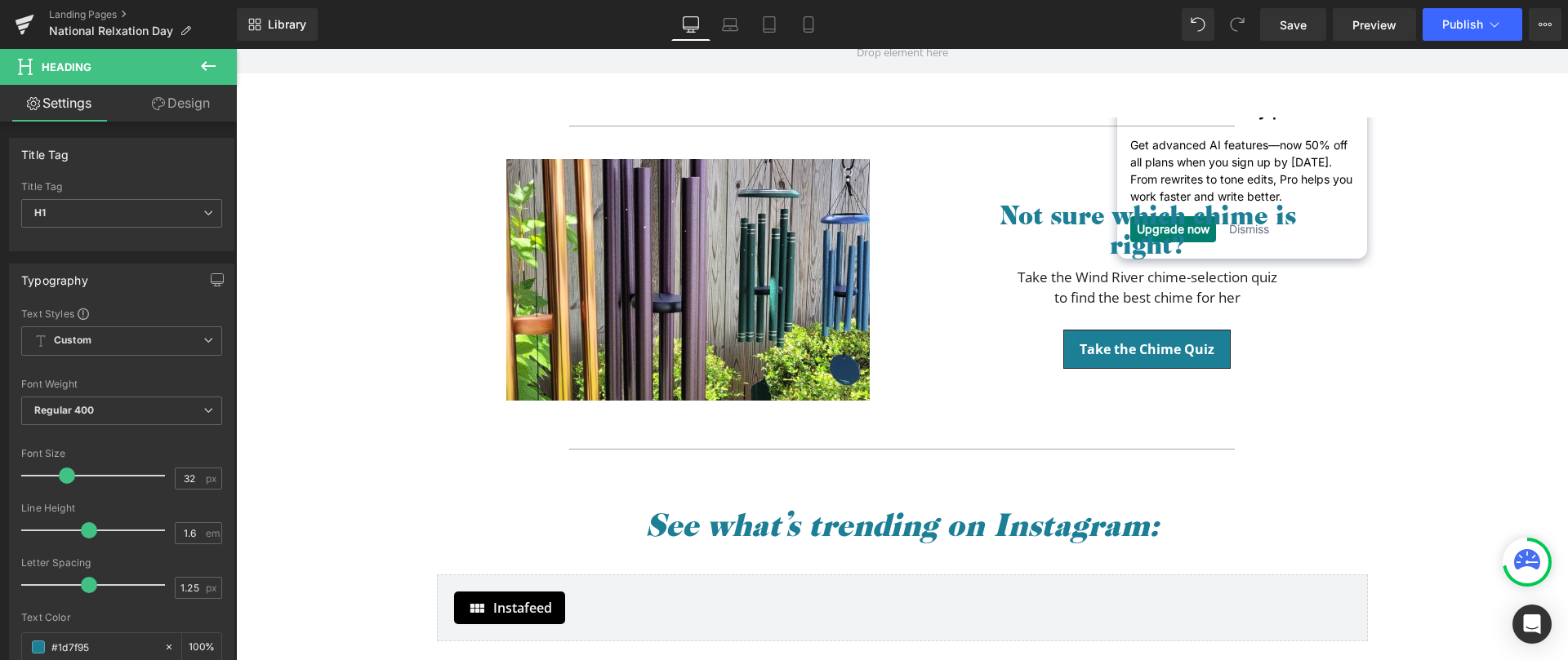
scroll to position [429, 0]
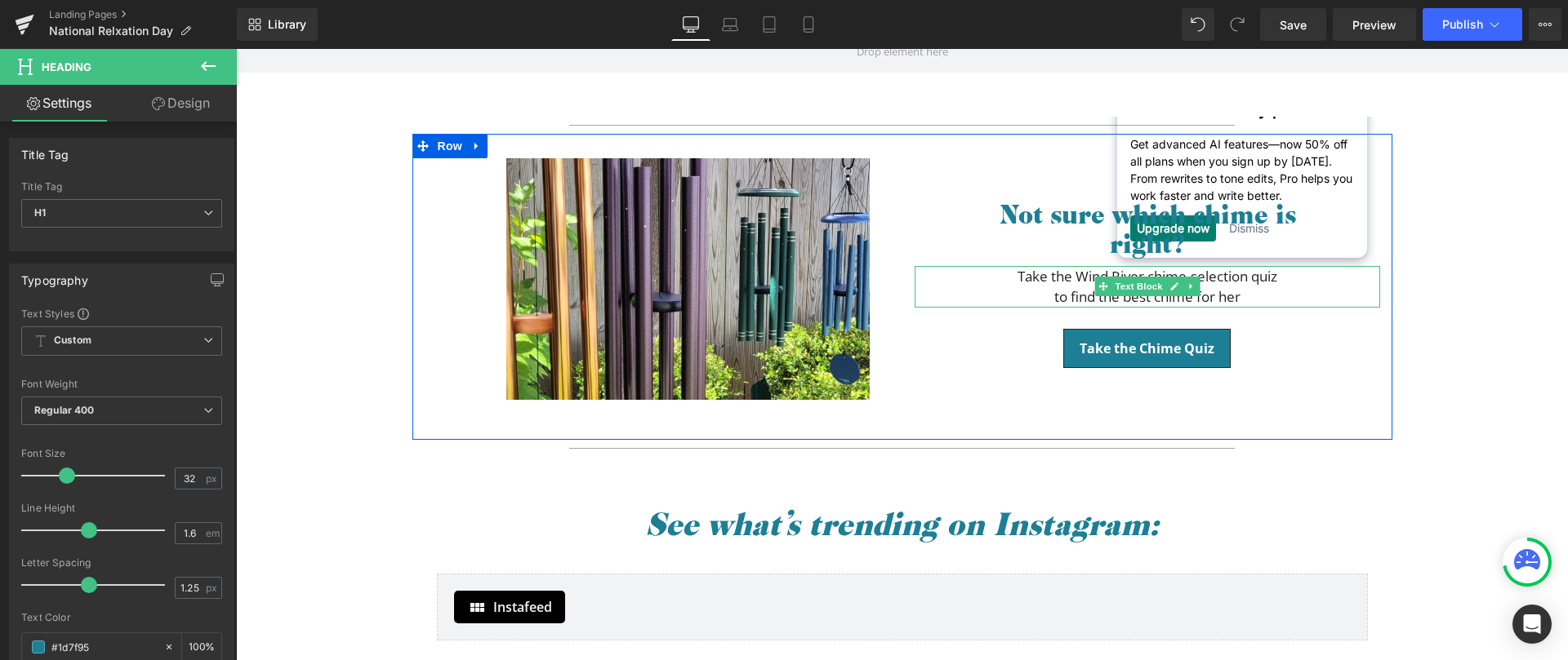
click at [1195, 283] on p "Take the Wind River chime-selection quiz" at bounding box center [1148, 277] width 466 height 22
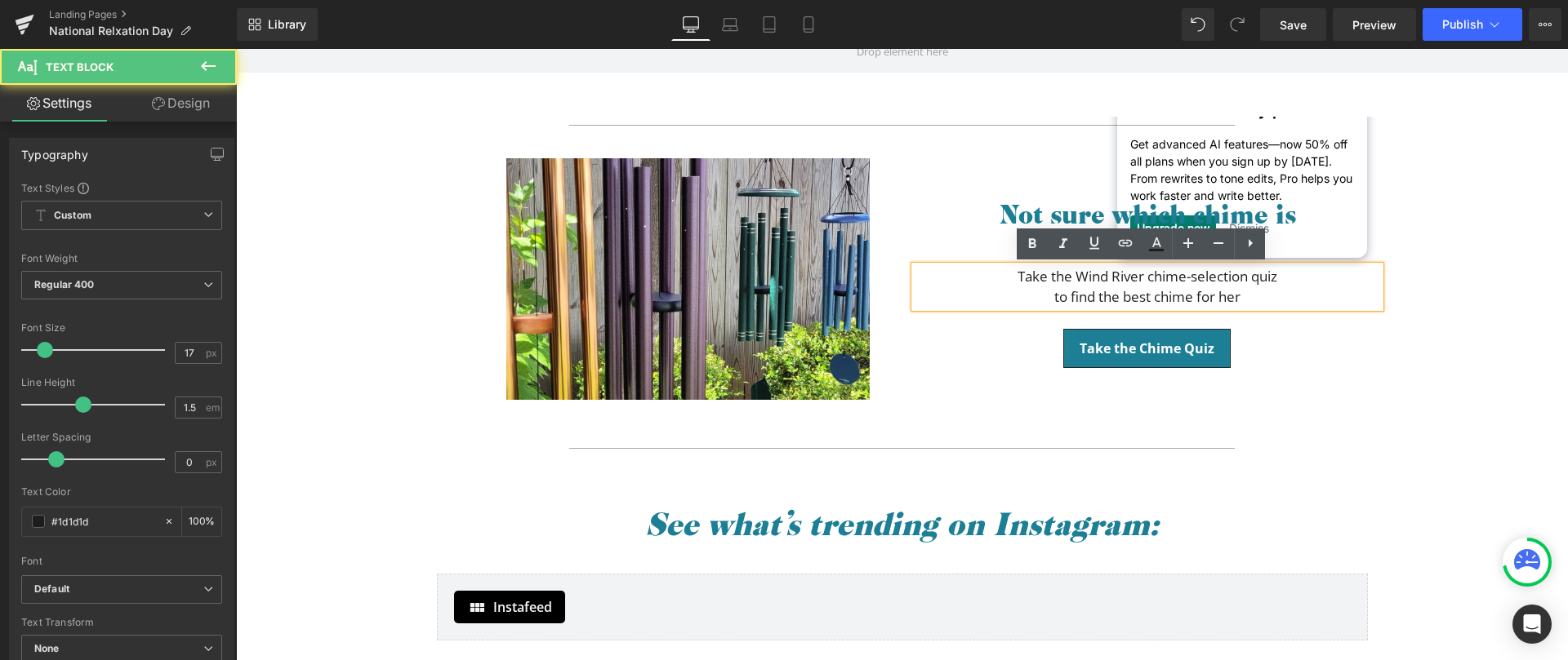
click at [1186, 285] on p "Take the Wind River chime-selection quiz" at bounding box center [1148, 277] width 466 height 22
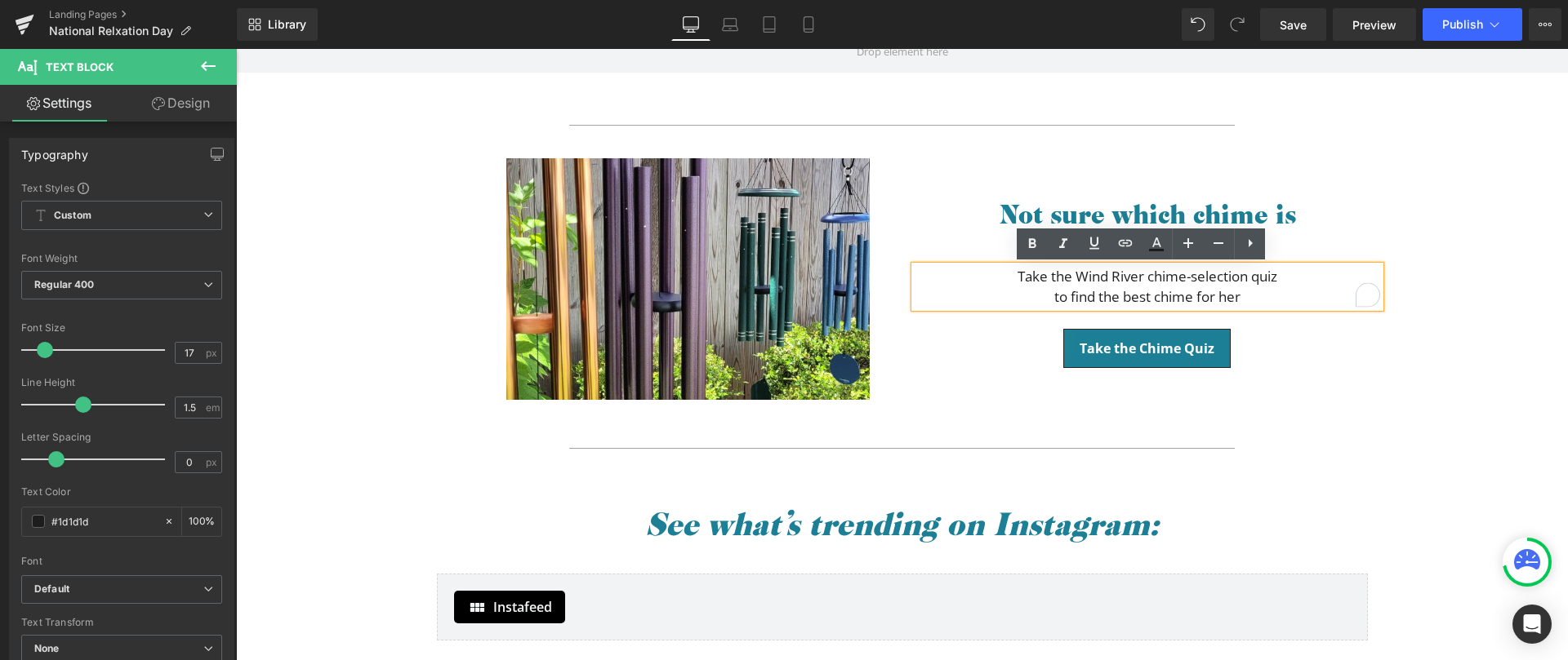
click at [1269, 389] on div "Image Not sure which chime is right? Heading Take the Wind River chime-selectio…" at bounding box center [903, 287] width 980 height 307
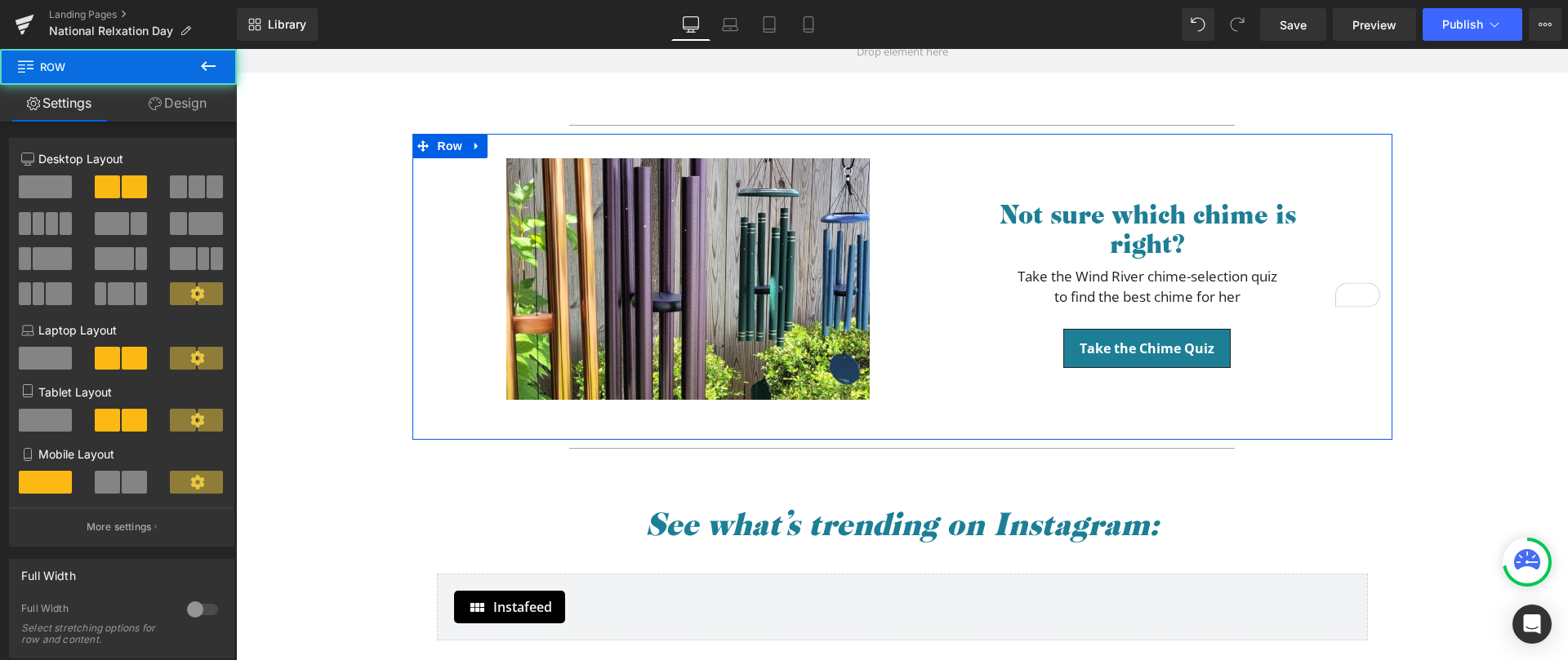
click at [1111, 386] on div "Image Not sure which chime is right? Heading Take the Wind River chime-selectio…" at bounding box center [903, 287] width 980 height 307
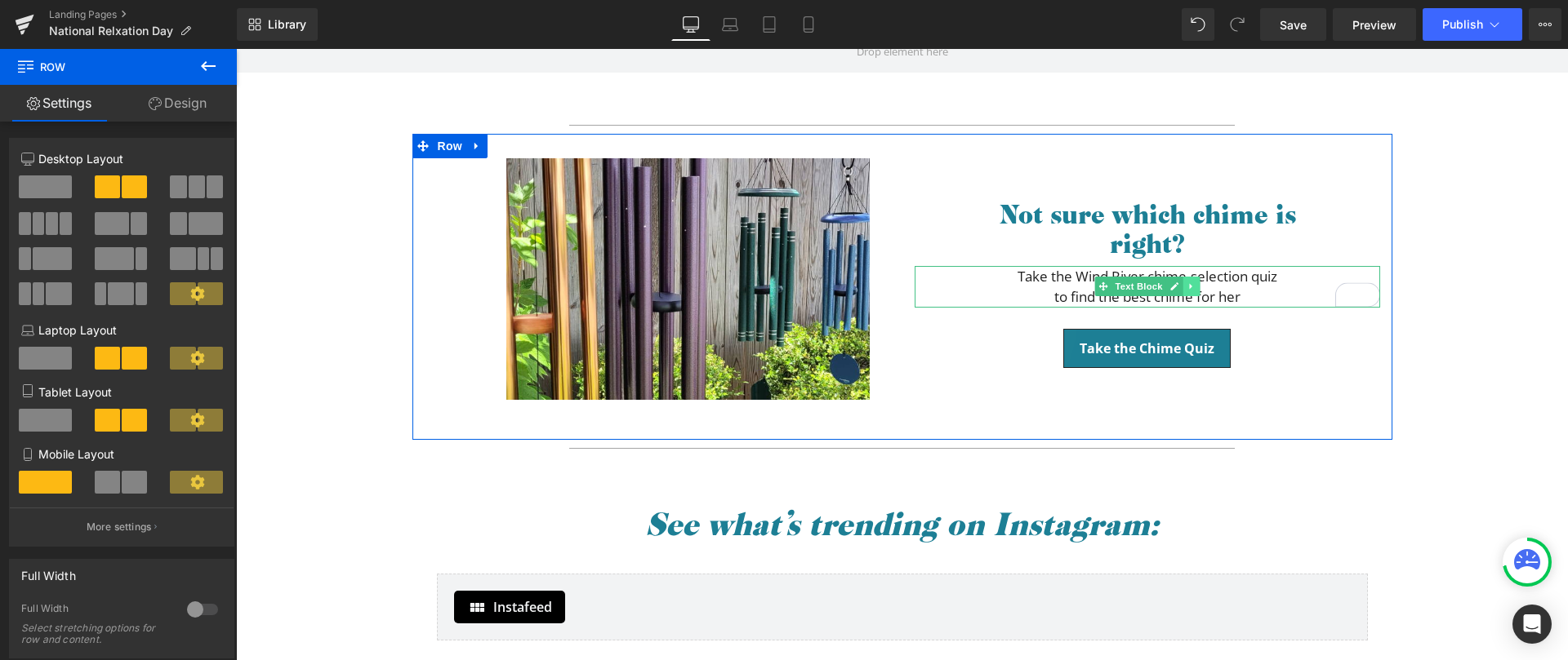
click at [1188, 291] on icon at bounding box center [1191, 287] width 9 height 10
click at [1178, 285] on icon at bounding box center [1182, 287] width 9 height 10
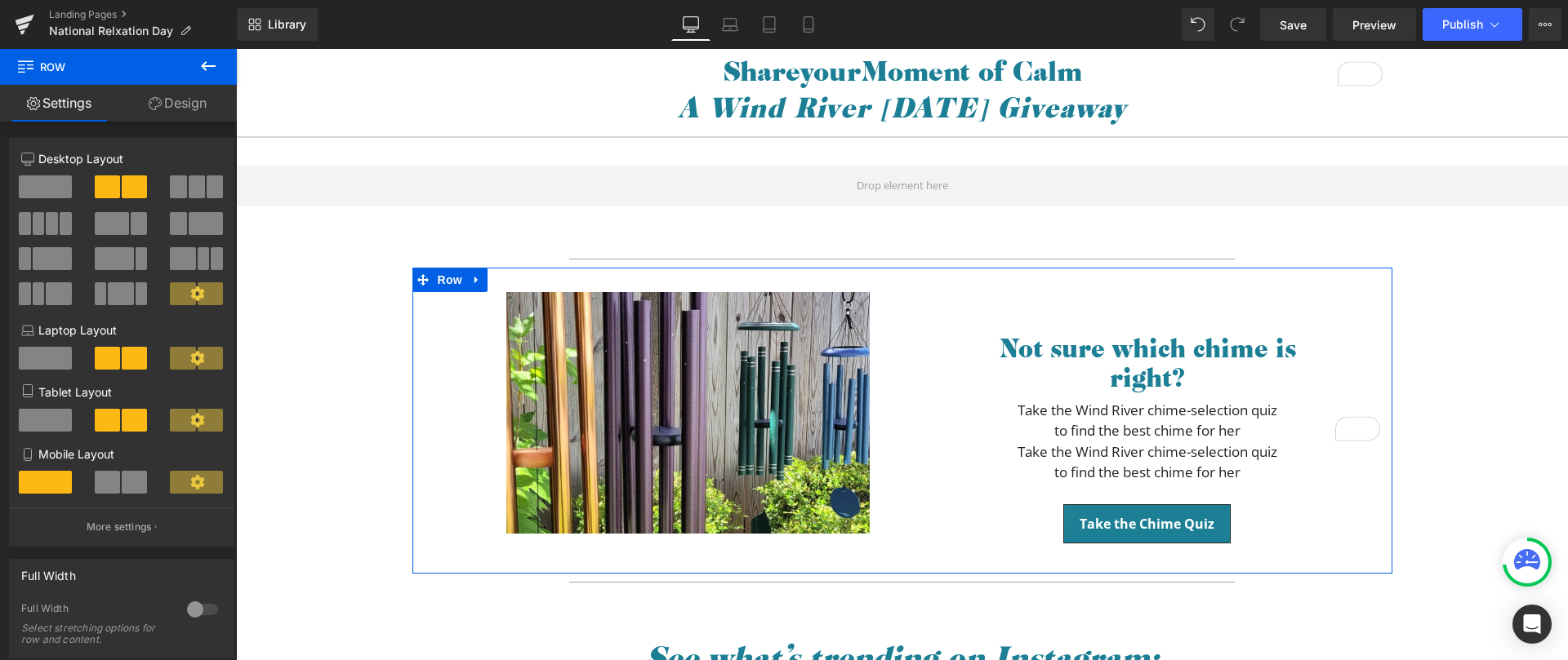
scroll to position [293, 0]
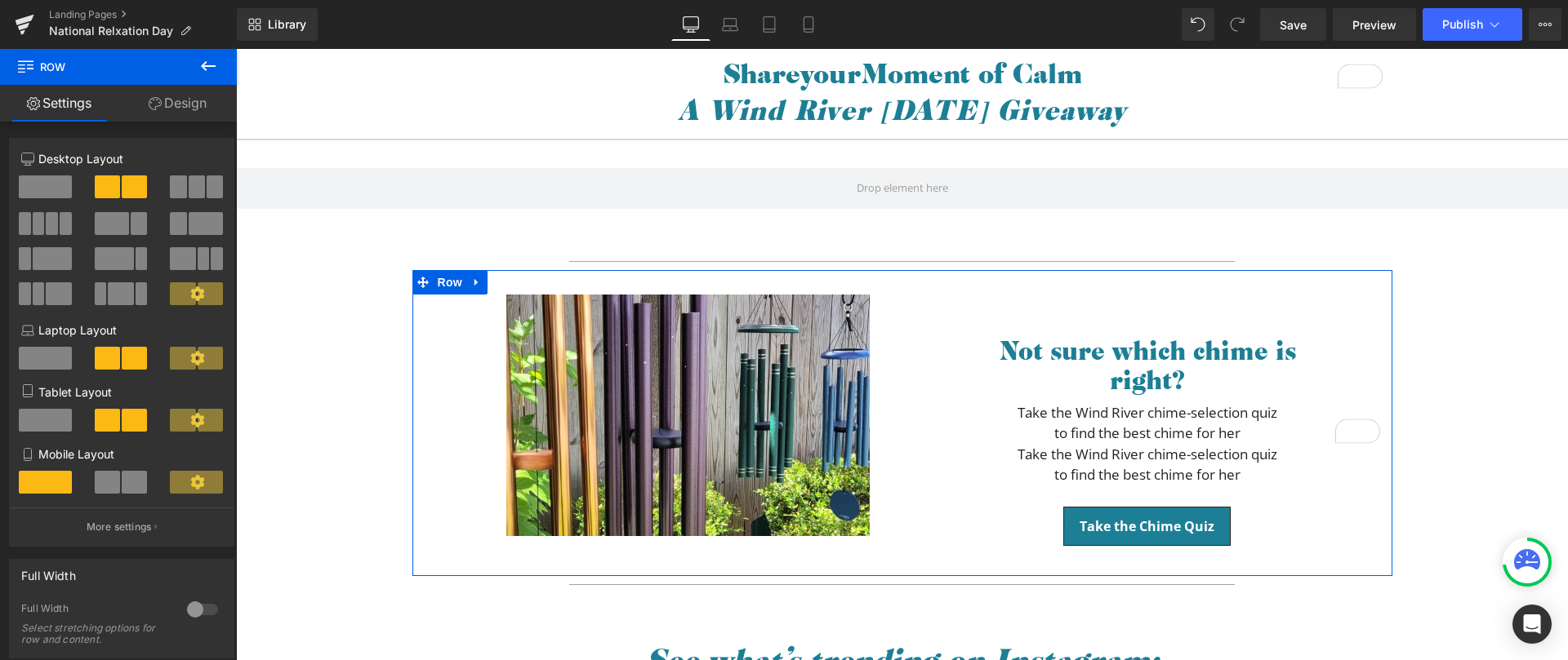
click at [1164, 466] on div "Take the Wind River chime-selection quiz to find the best chime for her Text Bl…" at bounding box center [1148, 465] width 466 height 42
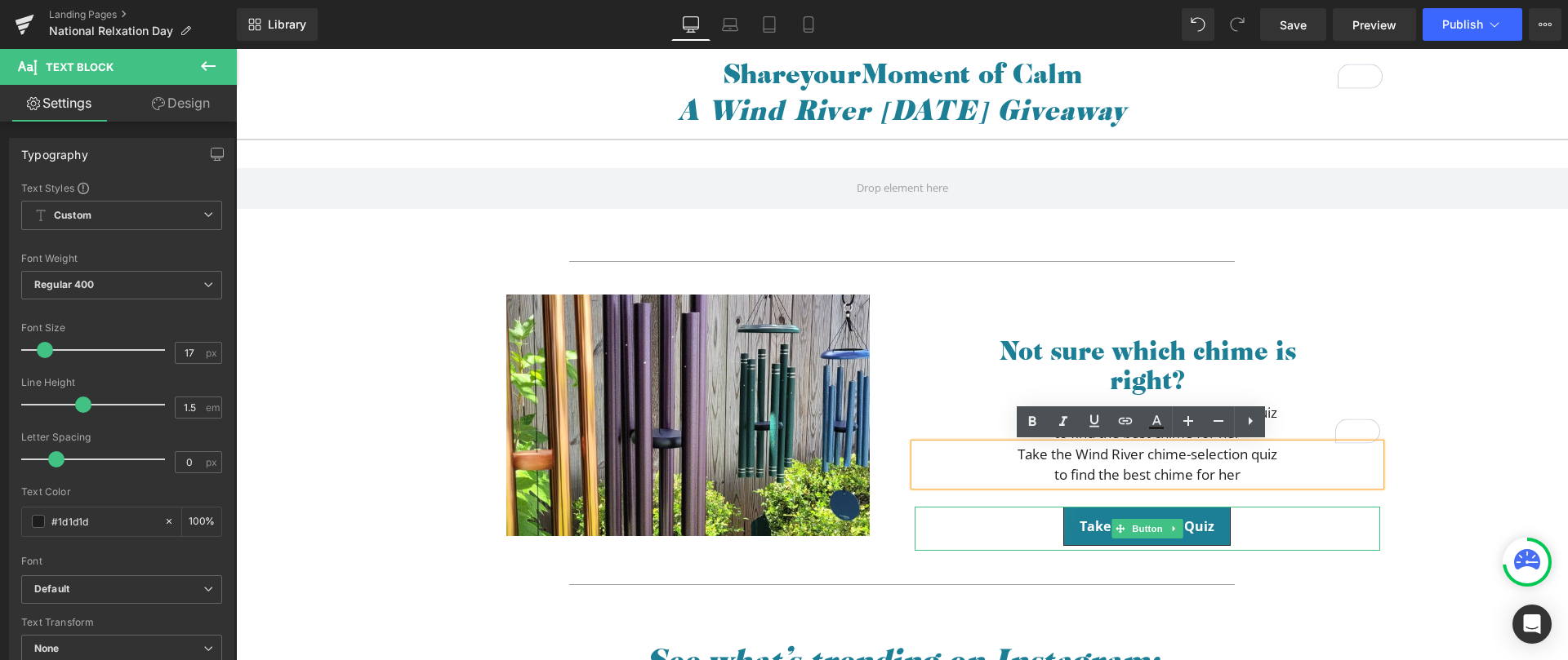
click at [1170, 548] on div at bounding box center [1148, 549] width 466 height 4
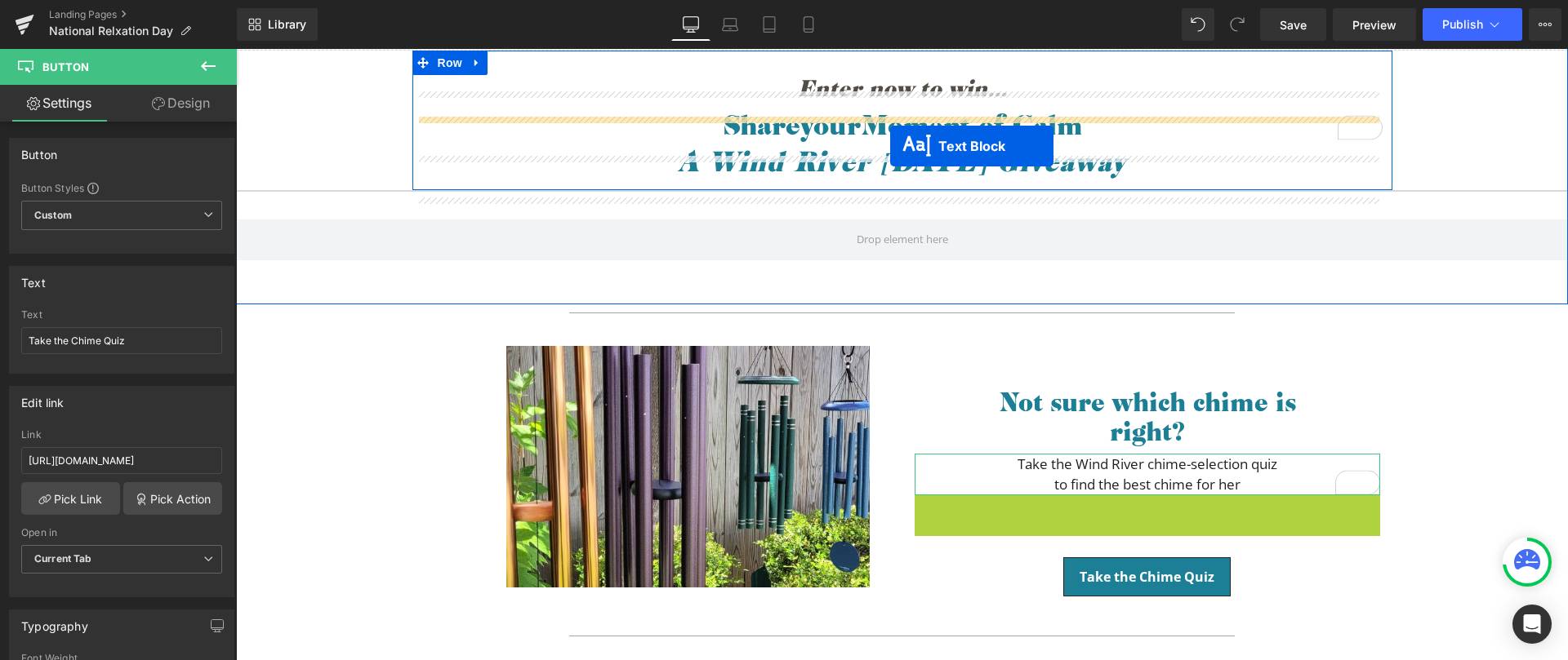
scroll to position [225, 0]
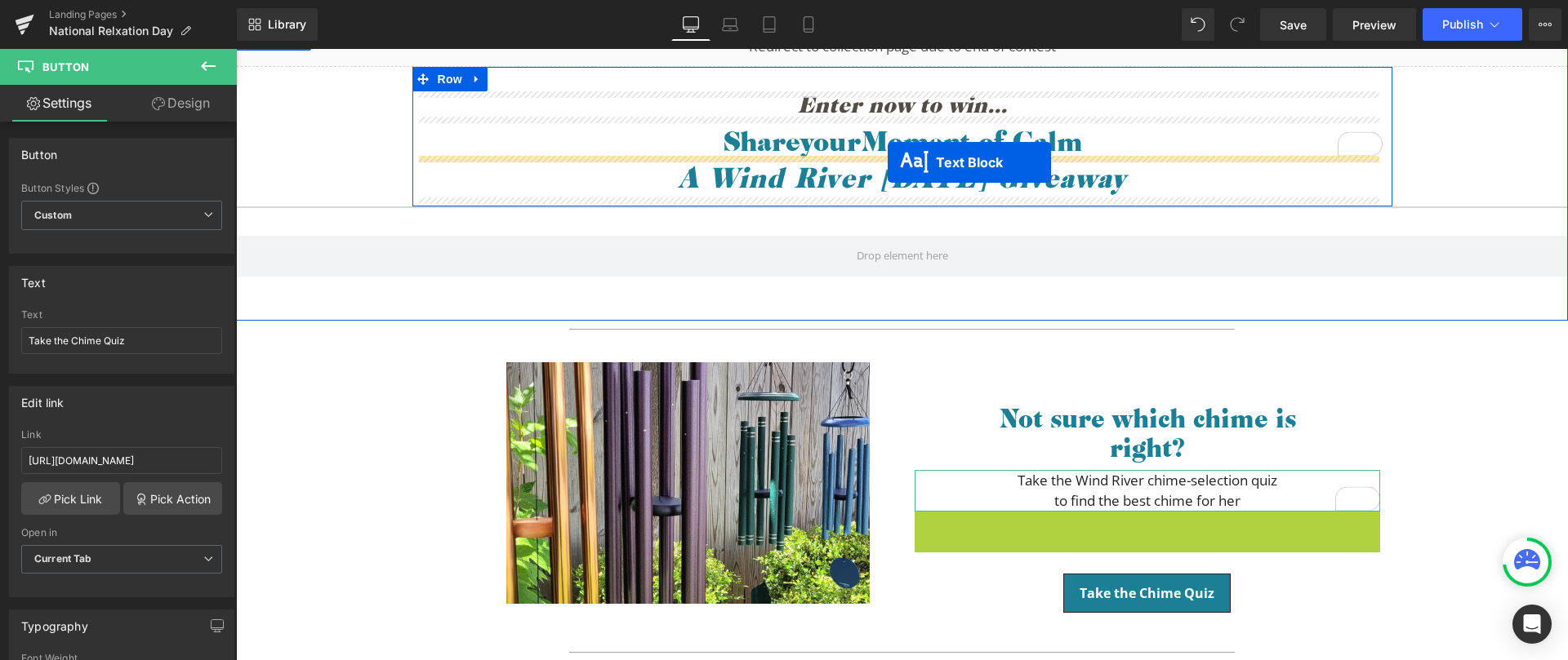
drag, startPoint x: 1132, startPoint y: 463, endPoint x: 888, endPoint y: 162, distance: 387.5
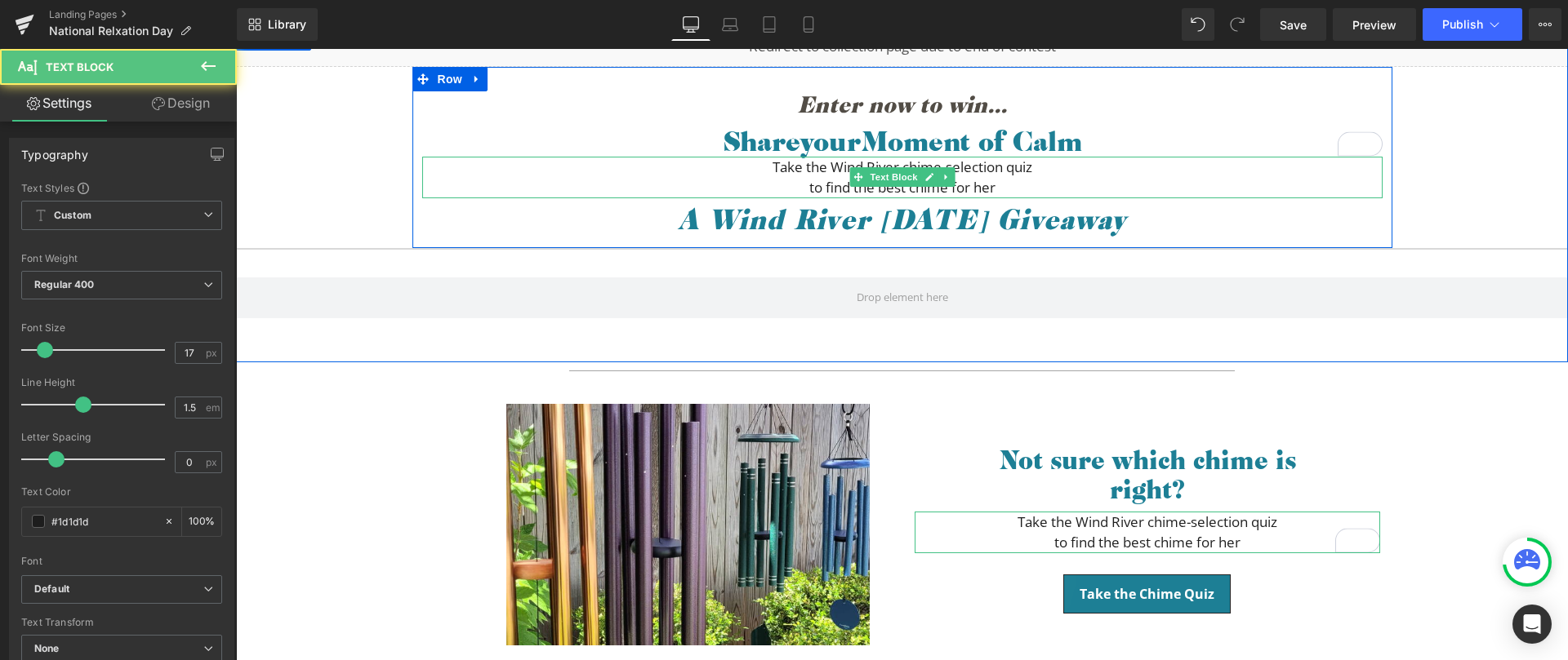
click at [809, 178] on p "to find the best chime for her" at bounding box center [903, 188] width 961 height 22
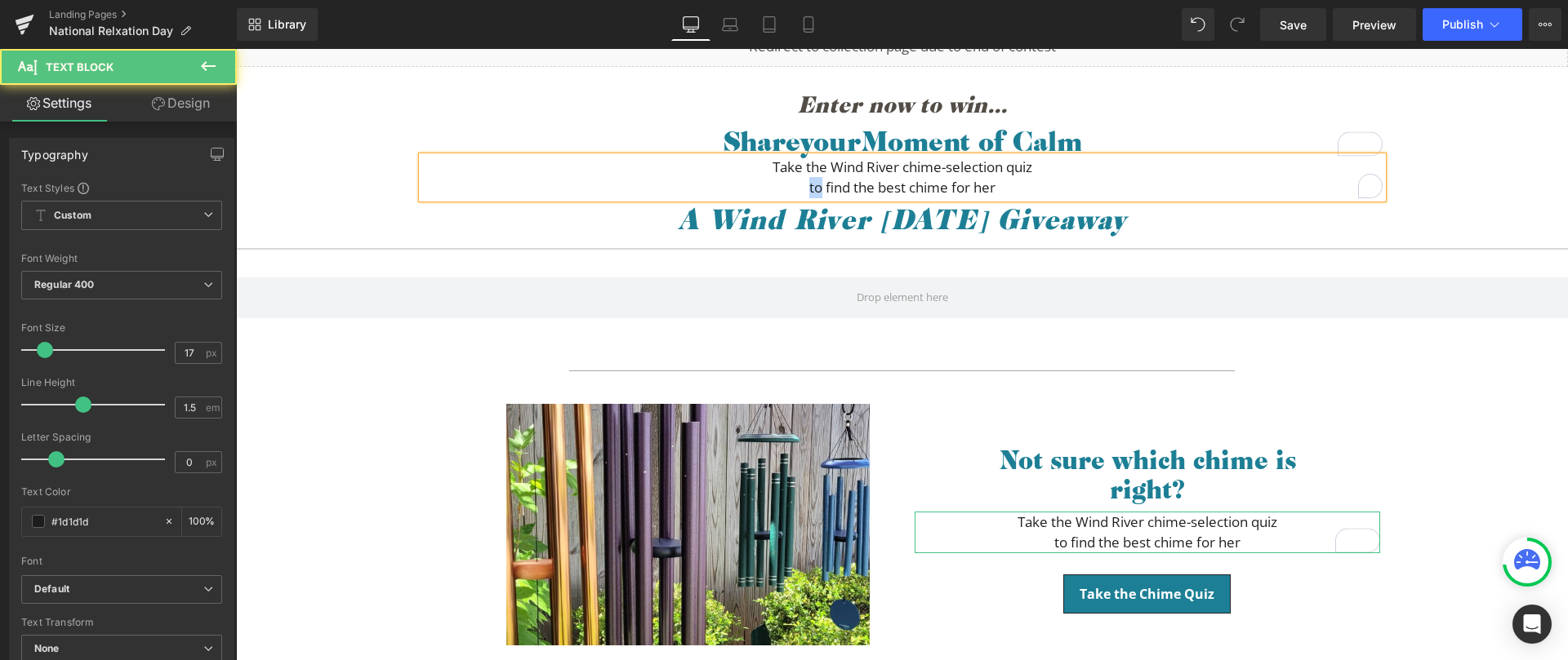
click at [809, 178] on p "to find the best chime for her" at bounding box center [903, 188] width 961 height 22
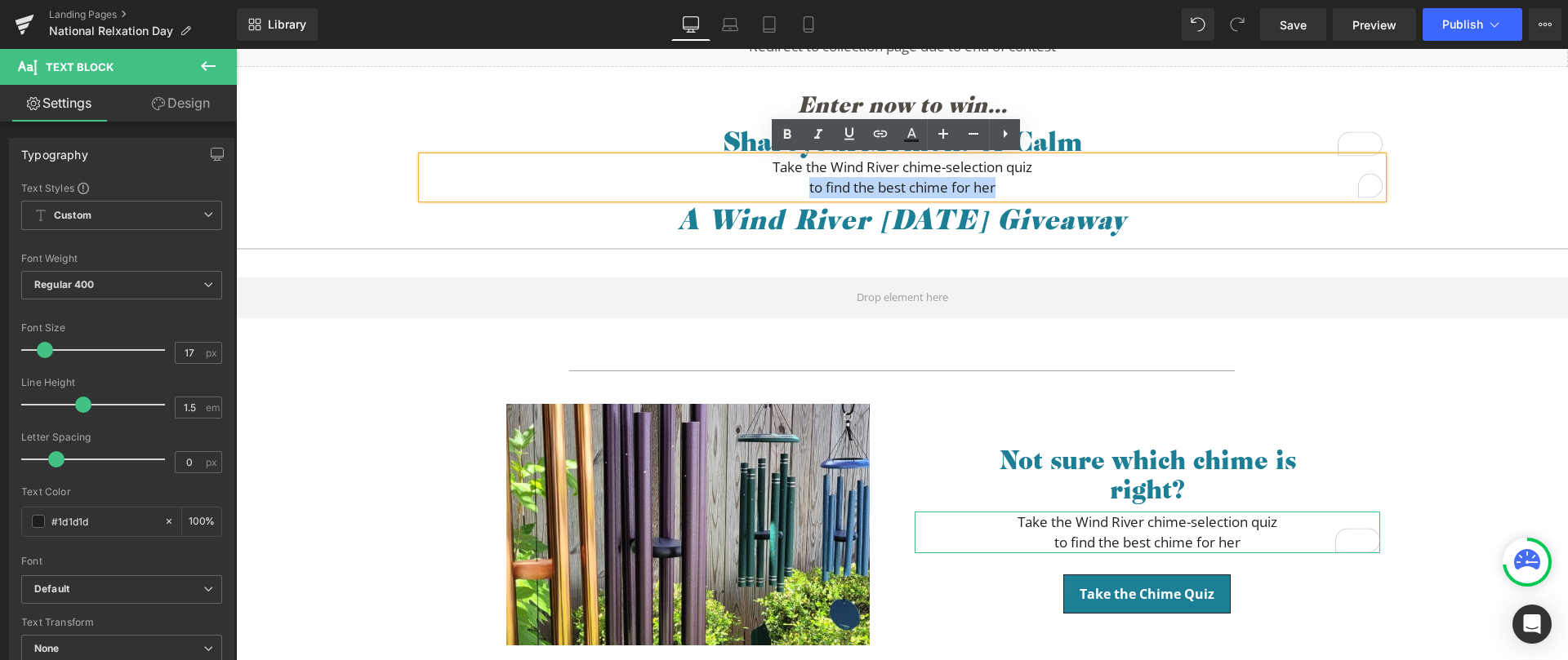
click at [809, 178] on p "to find the best chime for her" at bounding box center [903, 188] width 961 height 22
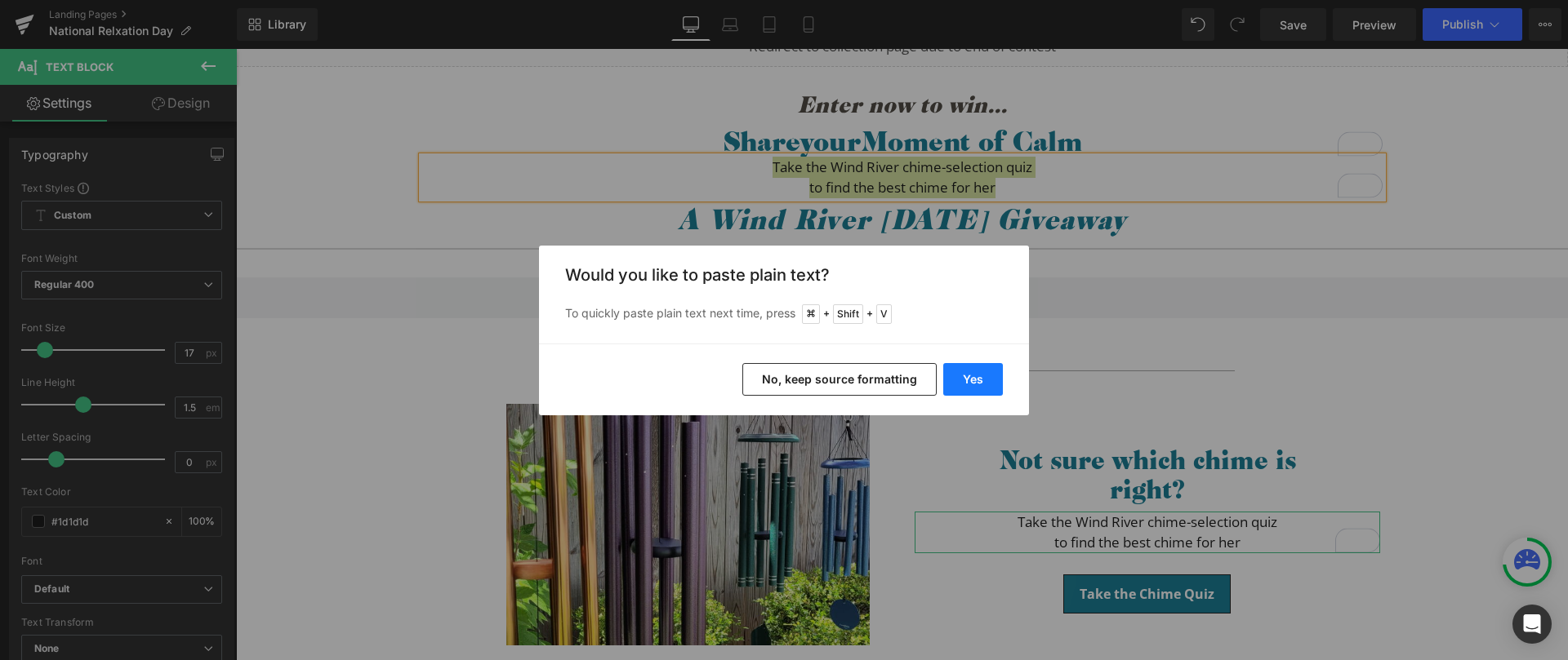
click at [984, 377] on button "Yes" at bounding box center [973, 379] width 60 height 32
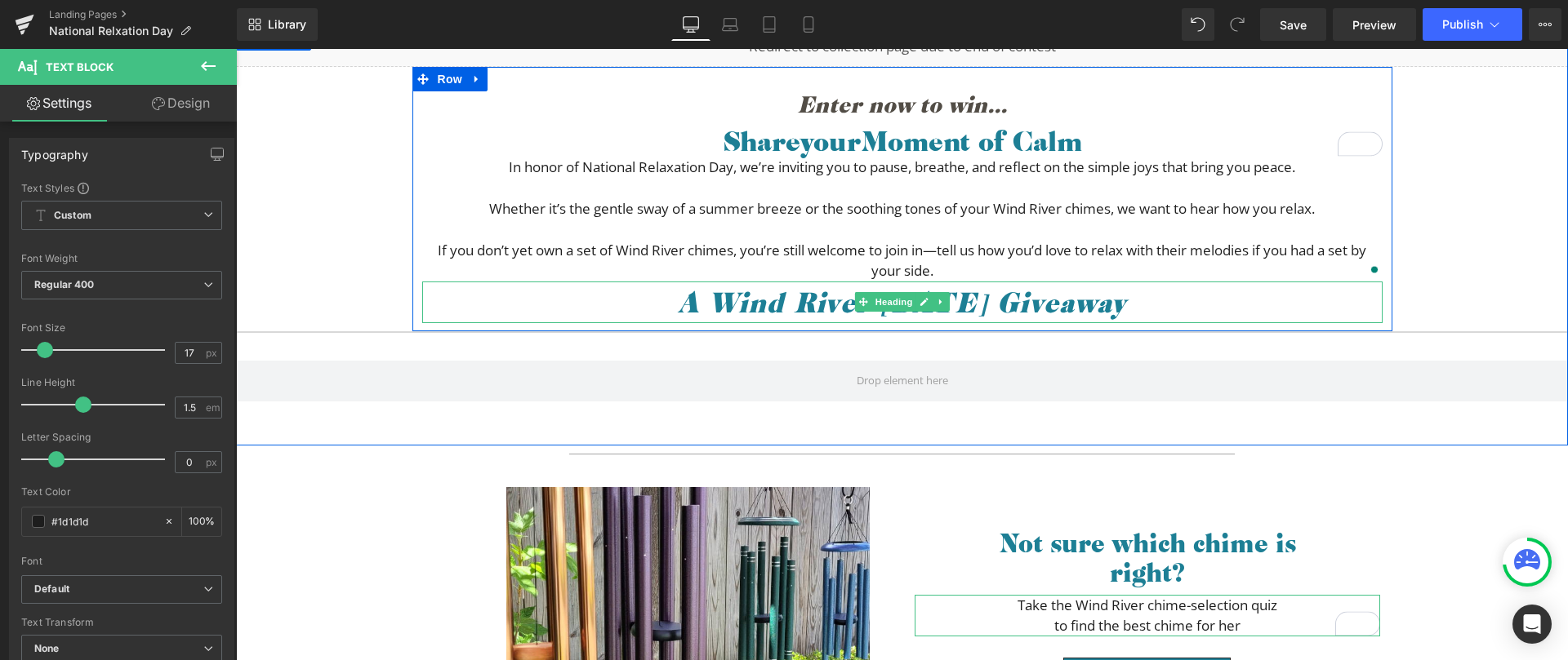
drag, startPoint x: 652, startPoint y: 313, endPoint x: 977, endPoint y: 325, distance: 325.2
click at [678, 313] on em "A Wind River Mother's Day Giveaway" at bounding box center [902, 302] width 448 height 36
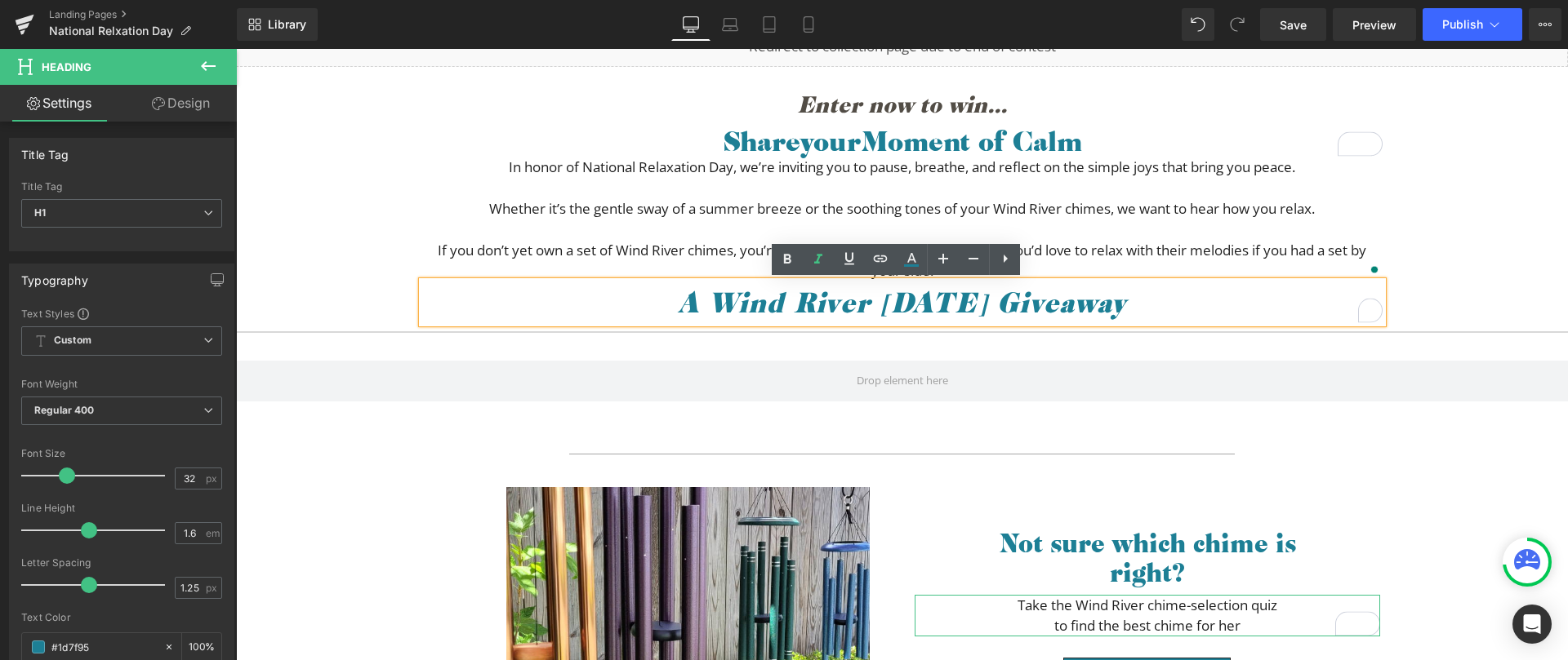
drag, startPoint x: 1070, startPoint y: 215, endPoint x: 1117, endPoint y: 294, distance: 91.9
click at [1069, 215] on p "Whether it’s the gentle sway of a summer breeze or the soothing tones of your W…" at bounding box center [903, 209] width 961 height 22
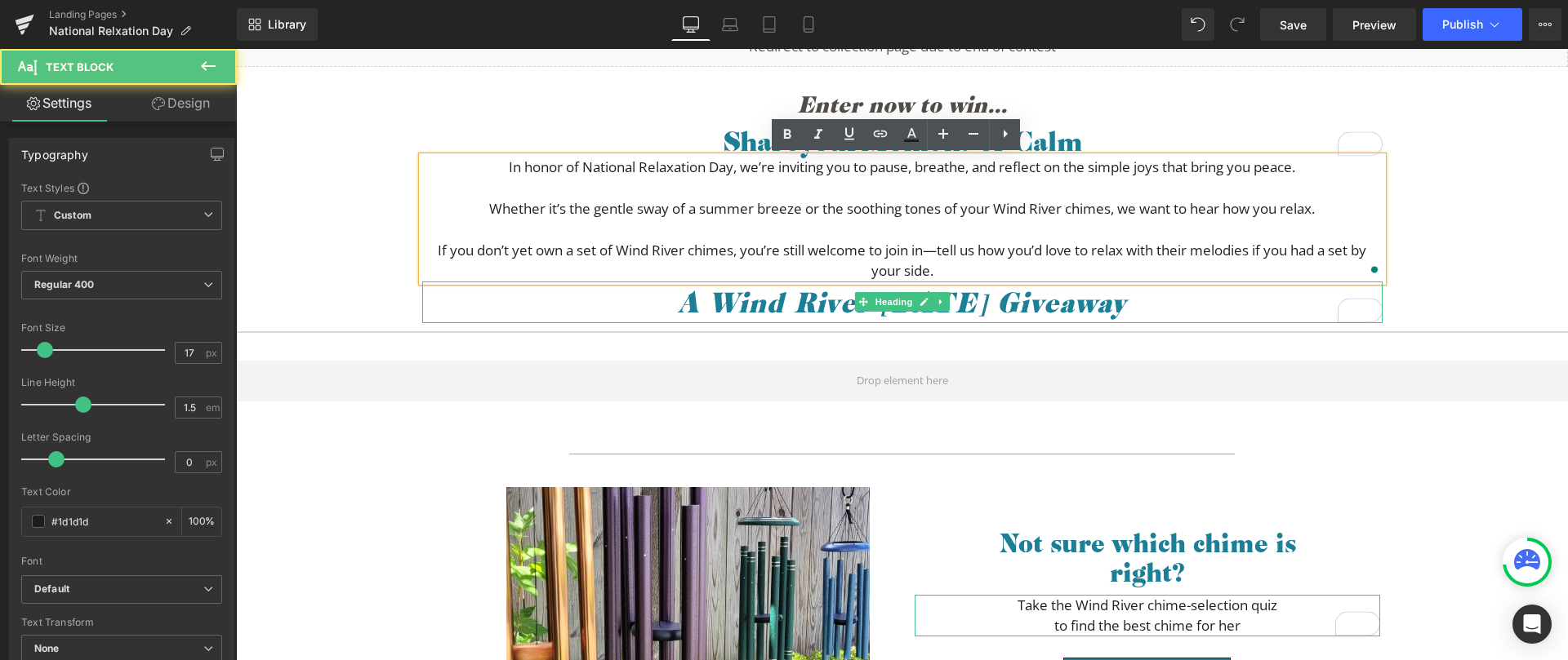
drag, startPoint x: 1106, startPoint y: 311, endPoint x: 1063, endPoint y: 311, distance: 43.0
click at [1106, 311] on em "A Wind River Mother's Day Giveaway" at bounding box center [902, 302] width 448 height 36
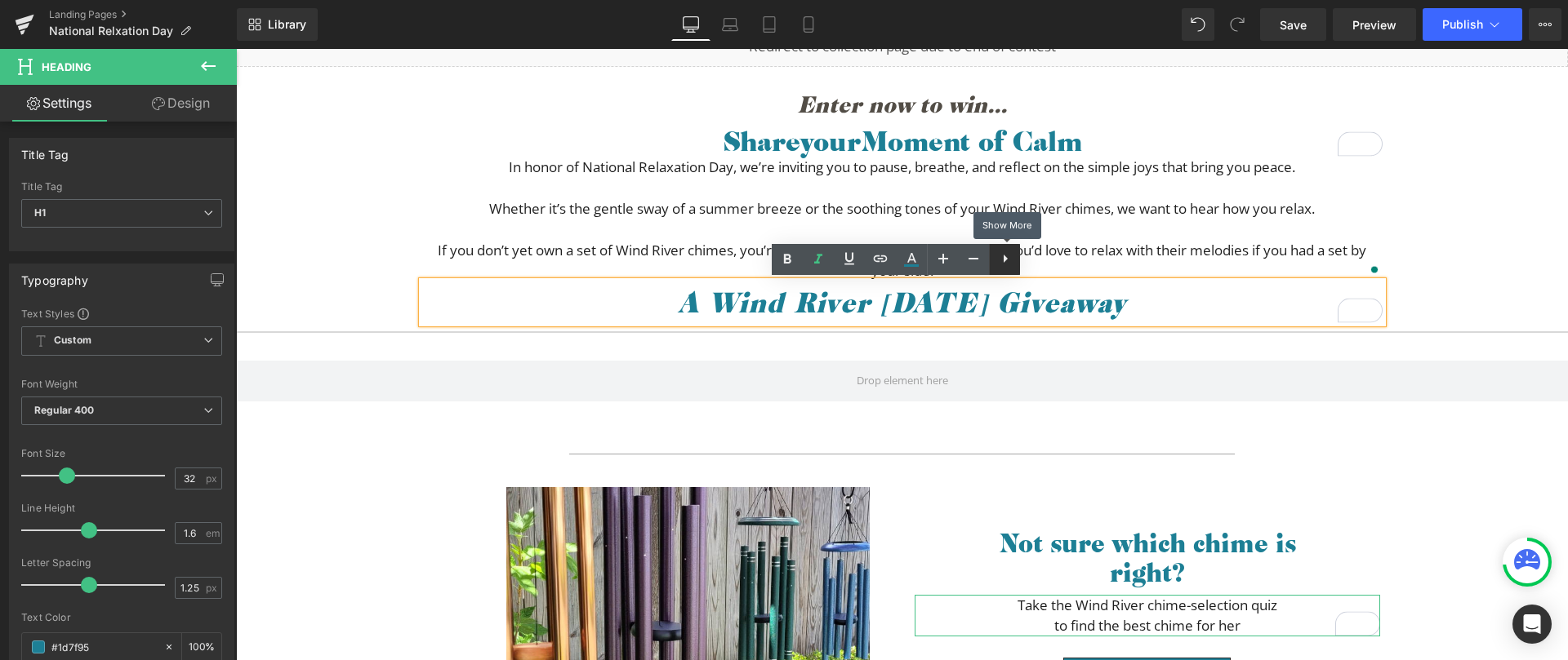
click at [1013, 264] on icon at bounding box center [1006, 259] width 20 height 20
click at [1106, 220] on p "To enrich screen reader interactions, please activate Accessibility in Grammarl…" at bounding box center [903, 229] width 961 height 22
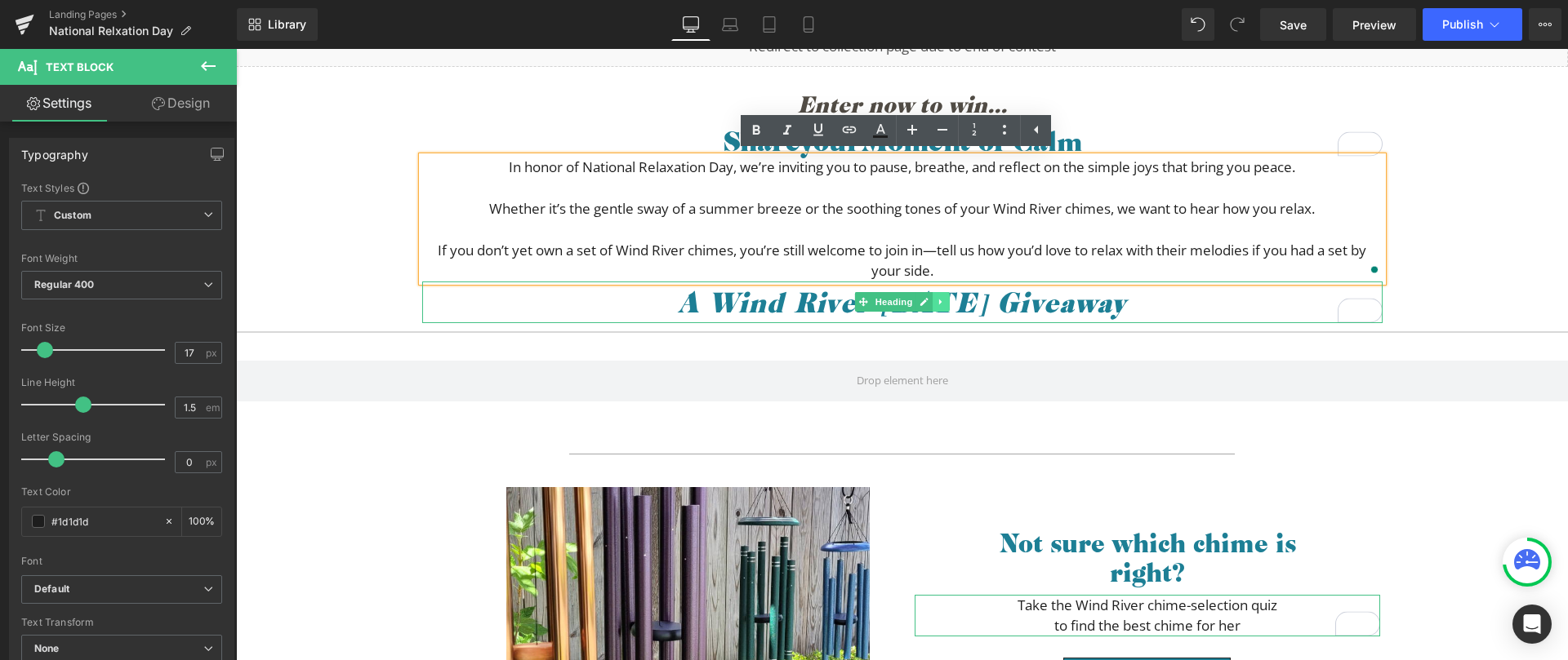
click at [932, 295] on link at bounding box center [941, 302] width 17 height 20
click at [945, 303] on icon at bounding box center [949, 302] width 9 height 9
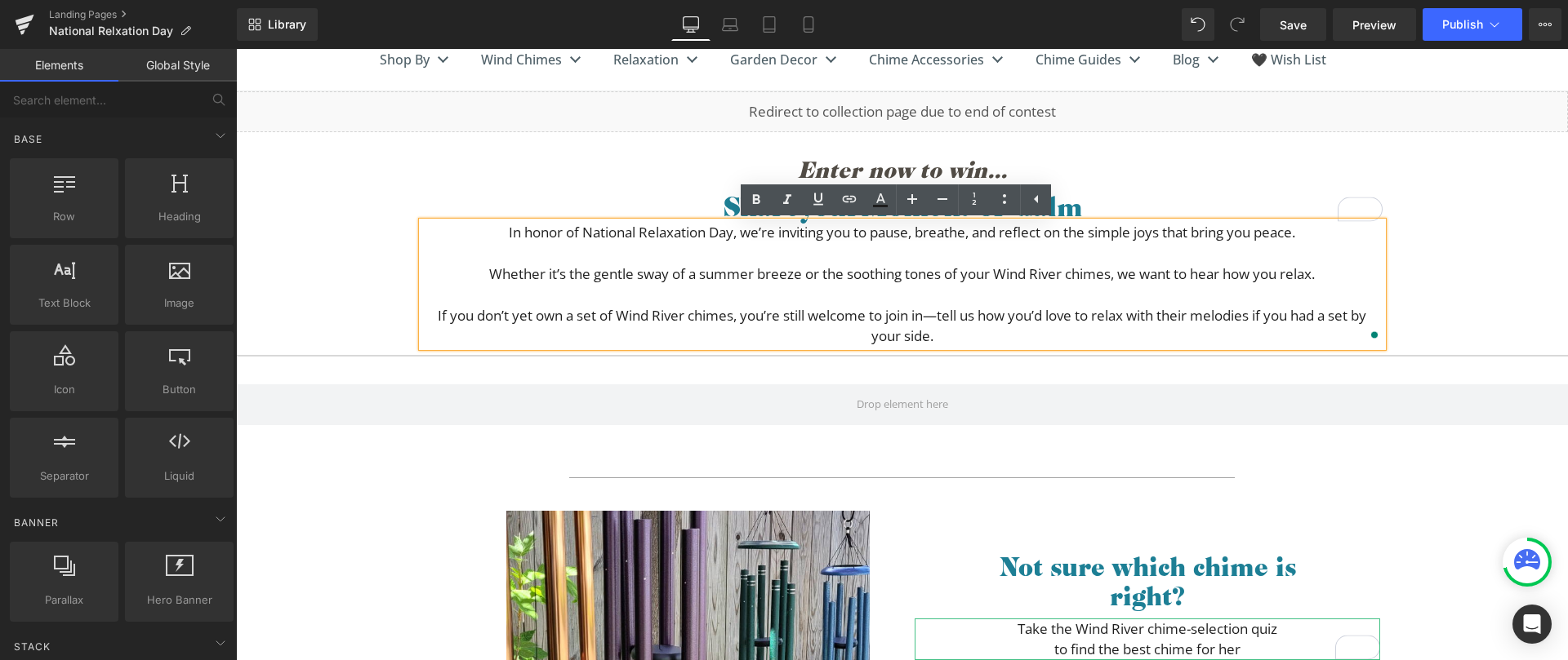
scroll to position [152, 0]
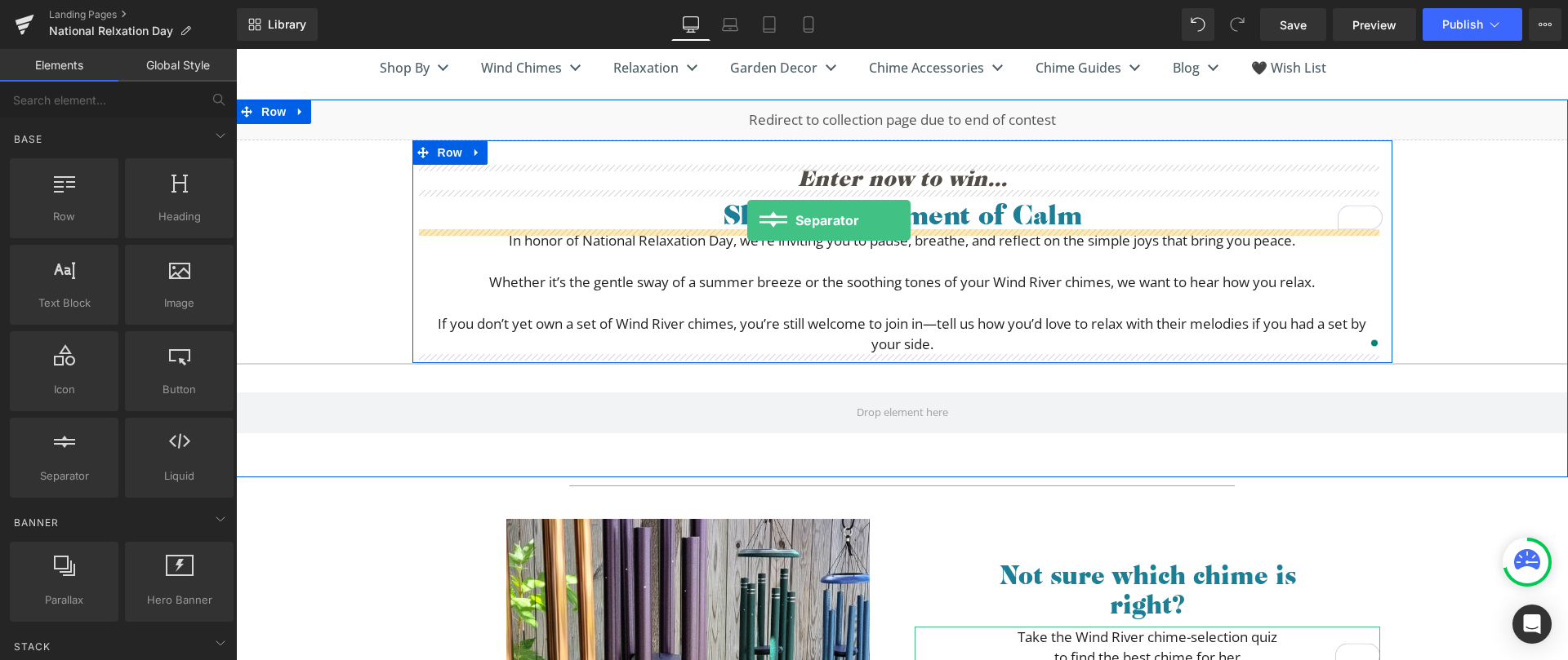
drag, startPoint x: 334, startPoint y: 504, endPoint x: 747, endPoint y: 220, distance: 501.2
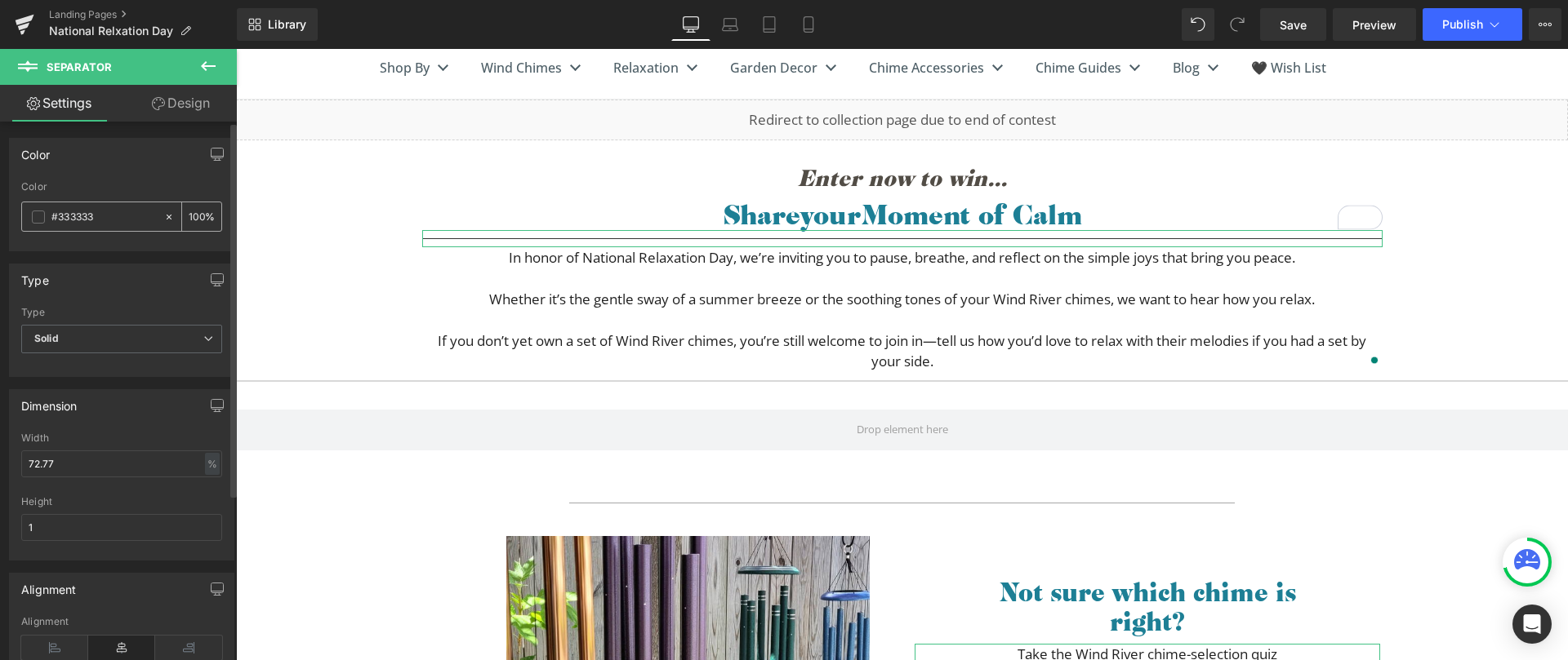
click at [40, 219] on span at bounding box center [38, 217] width 13 height 13
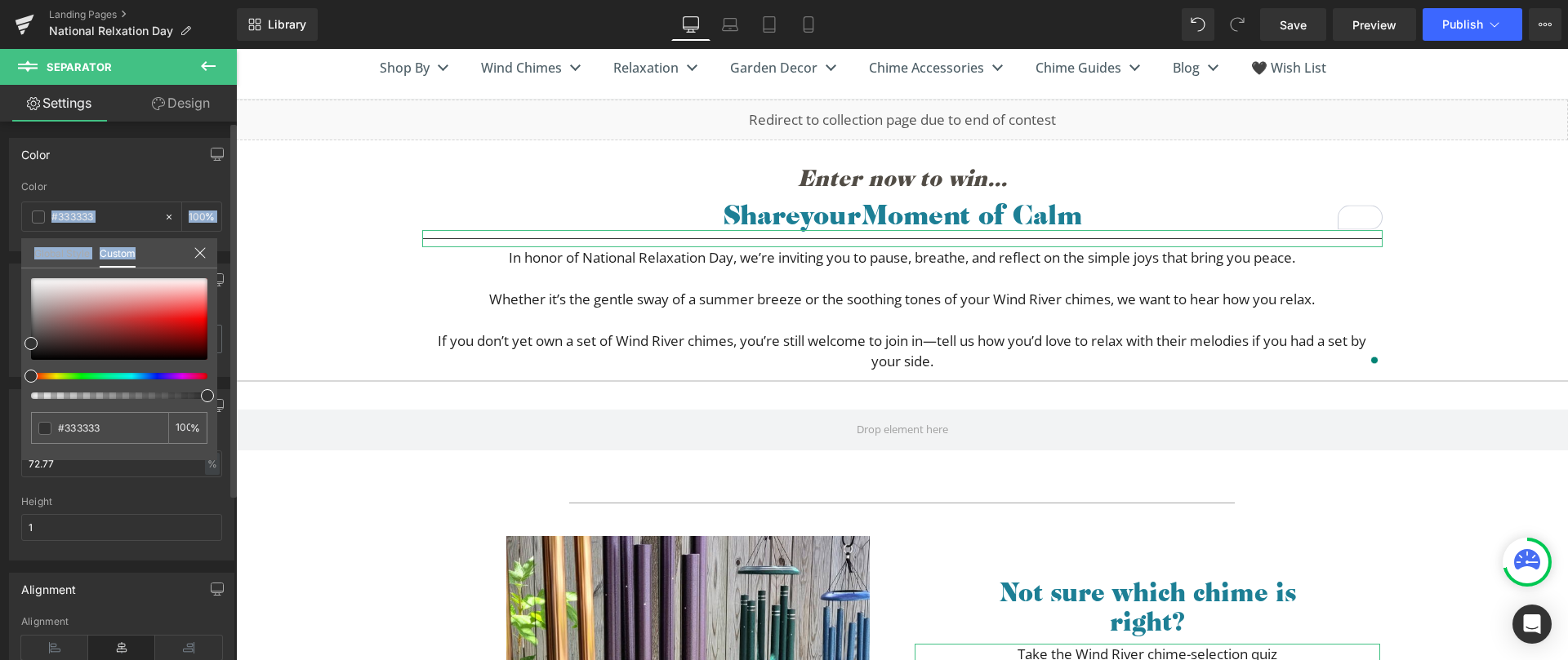
drag, startPoint x: 30, startPoint y: 273, endPoint x: 16, endPoint y: 266, distance: 15.7
click at [16, 251] on div "Color rgb(51, 51, 51) Color #333333 100 % Global Style Custom Setup Global Styl…" at bounding box center [122, 188] width 245 height 126
type input "6"
type input "3"
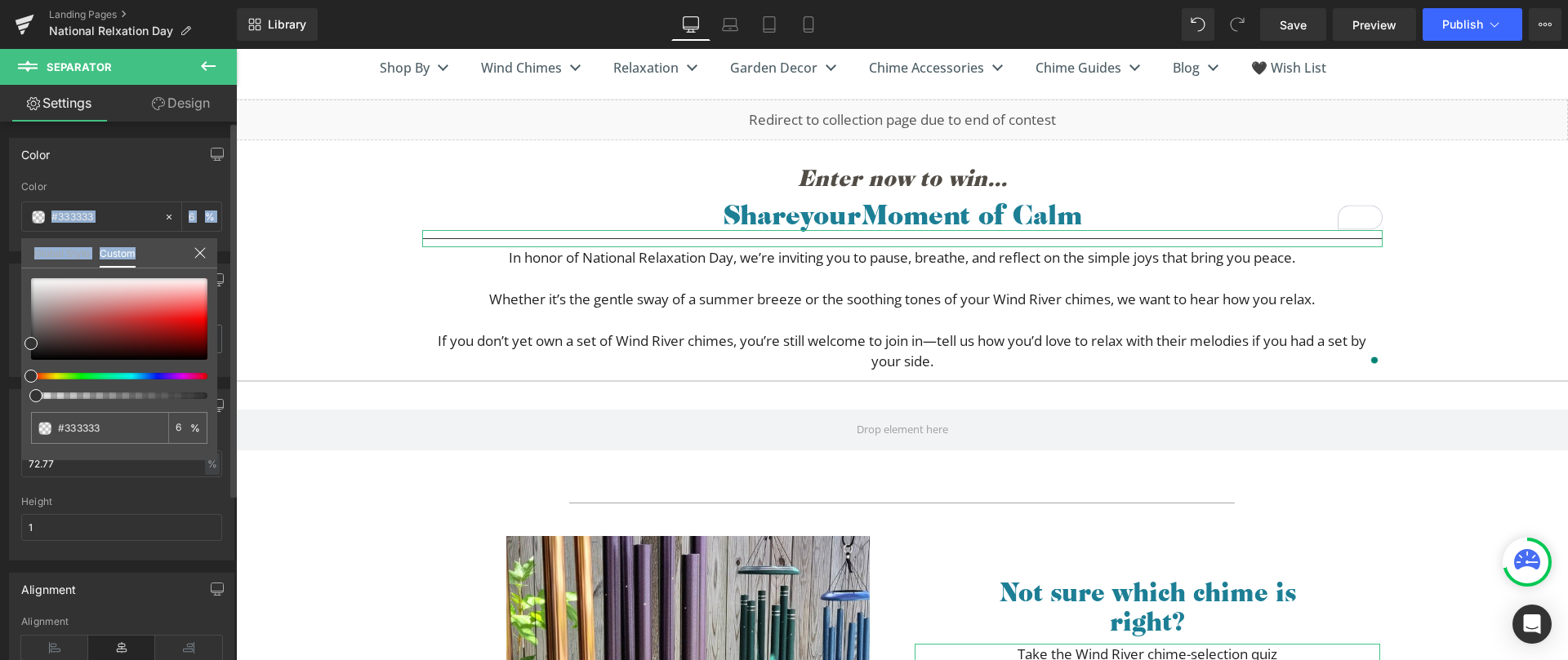
type input "3"
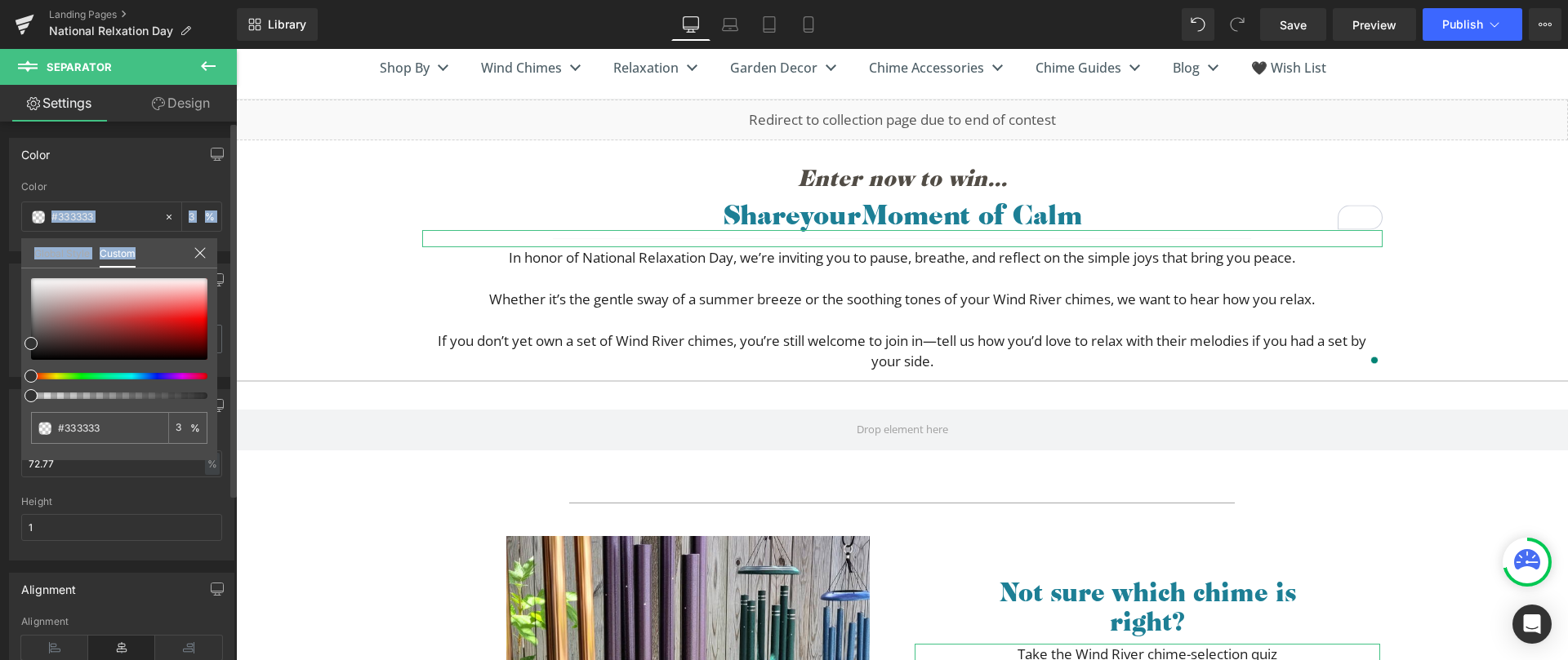
type input "0"
drag, startPoint x: 34, startPoint y: 398, endPoint x: 6, endPoint y: 397, distance: 28.0
click at [6, 251] on div "Color rgba(51, 51, 51, 0) Color #333333 0 % Global Style Custom Setup Global St…" at bounding box center [122, 188] width 245 height 126
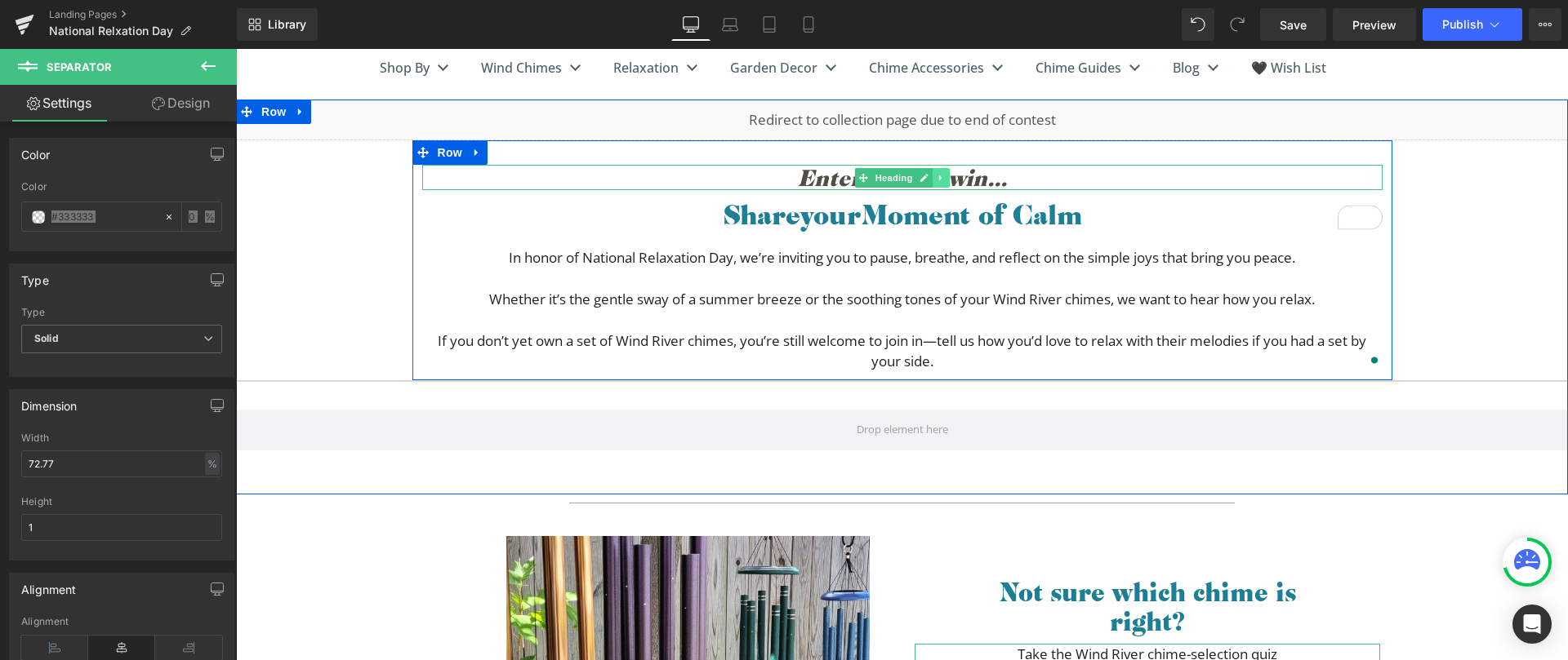
click at [937, 176] on icon at bounding box center [941, 178] width 9 height 10
click at [945, 177] on icon at bounding box center [949, 177] width 9 height 9
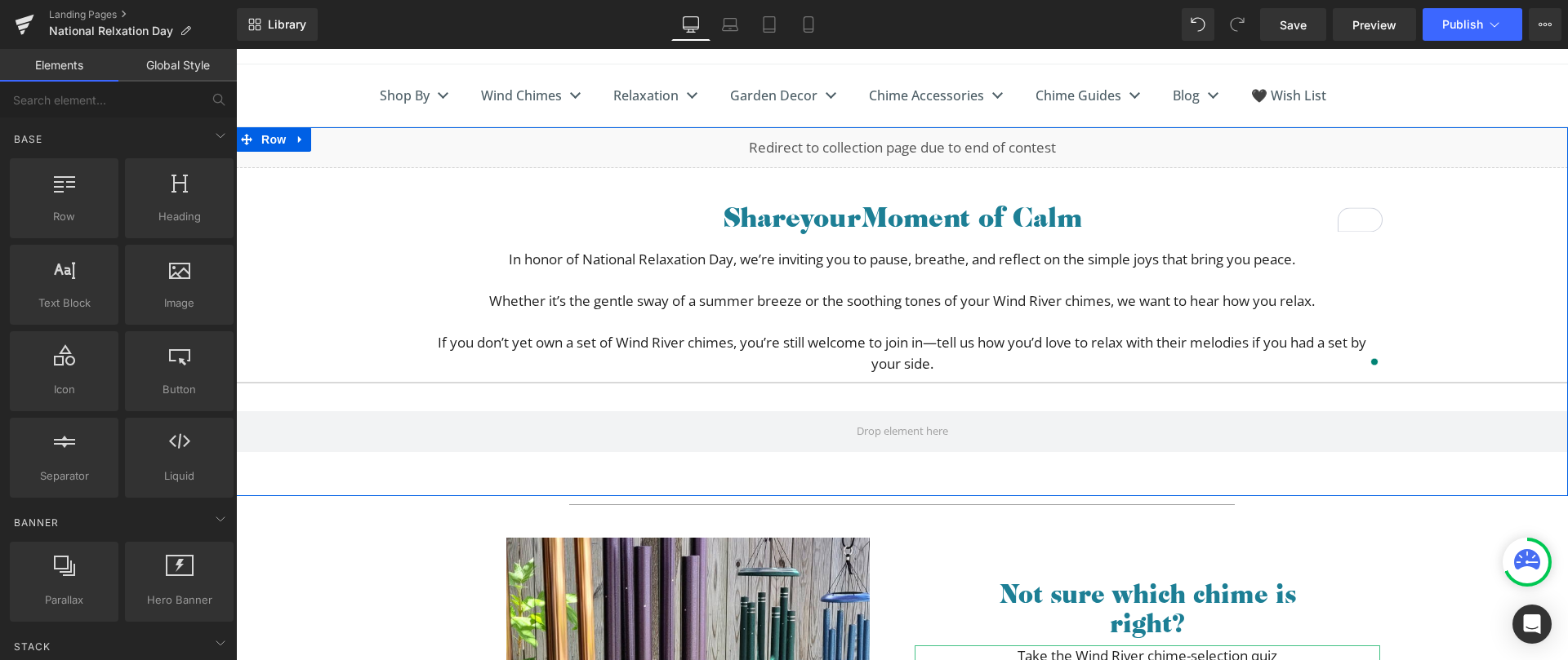
scroll to position [121, 0]
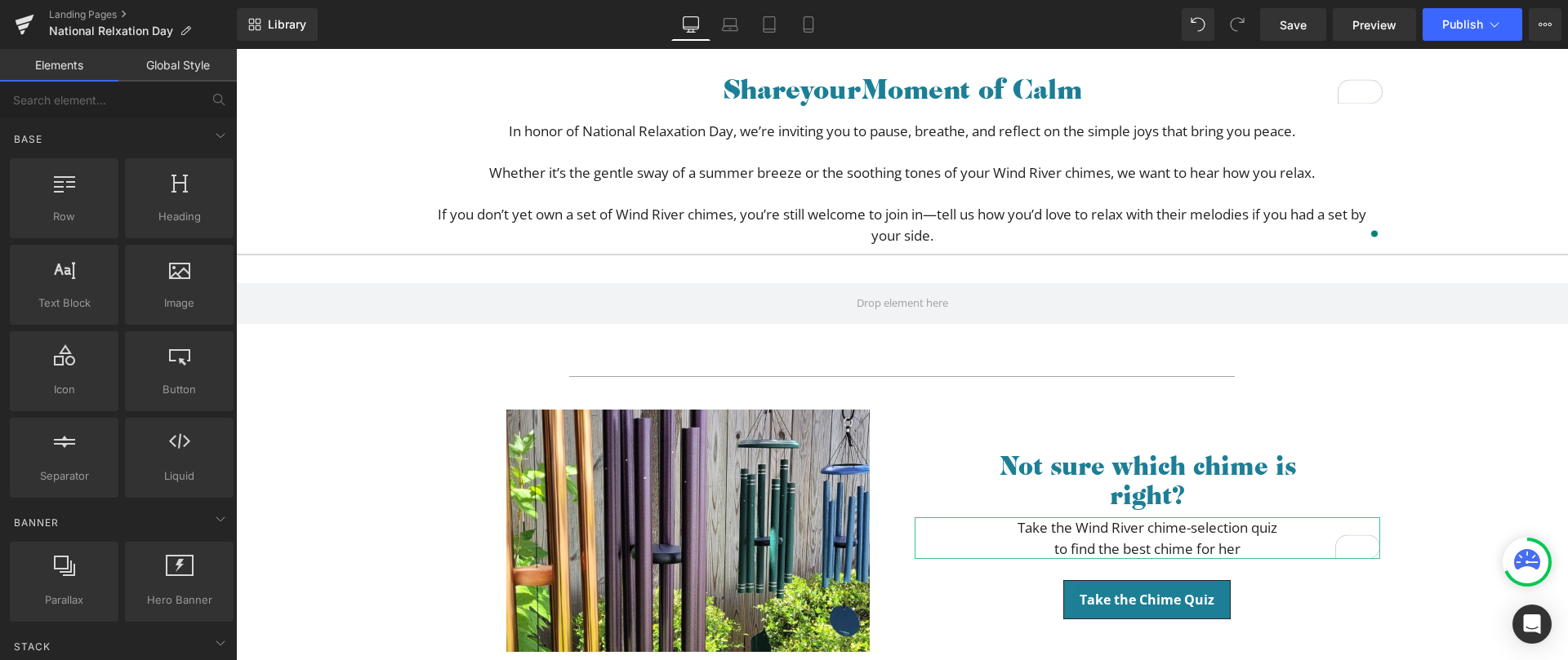
click at [478, 523] on div "Image" at bounding box center [657, 547] width 490 height 274
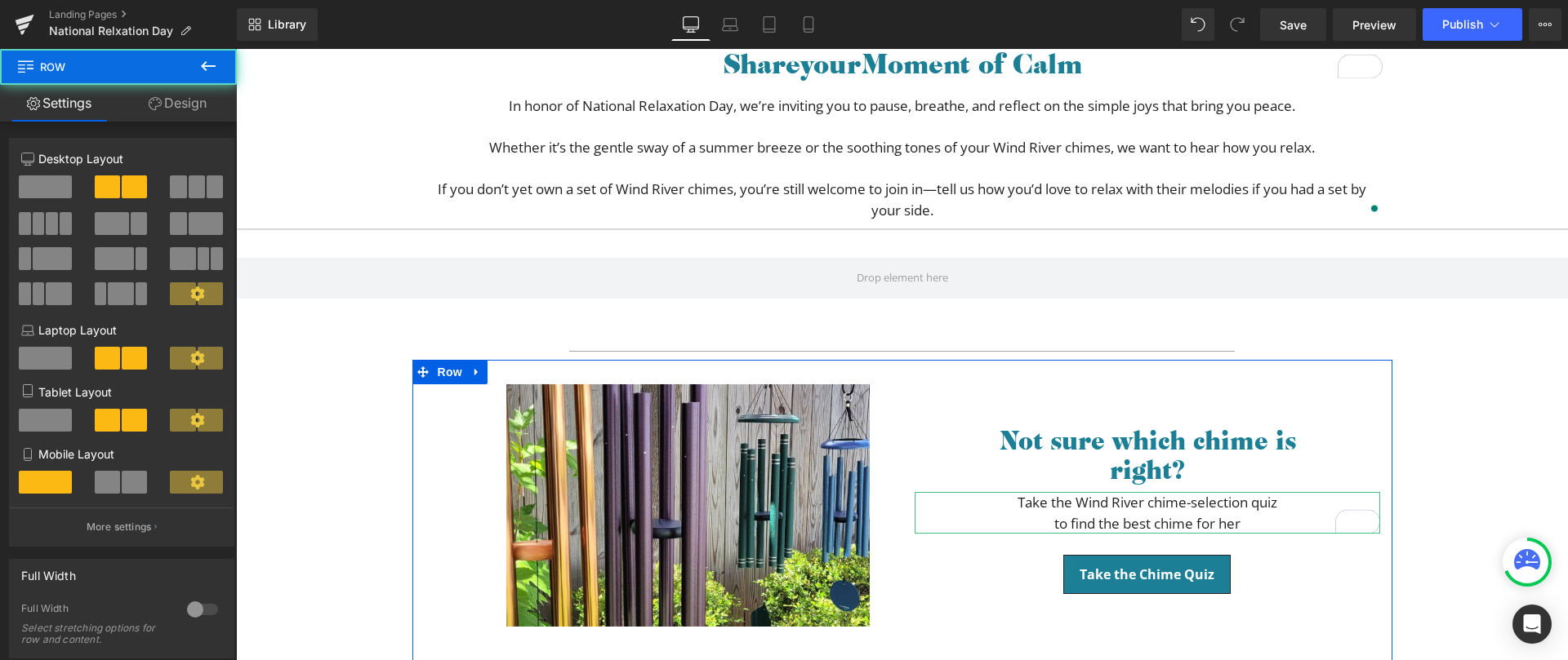
scroll to position [284, 0]
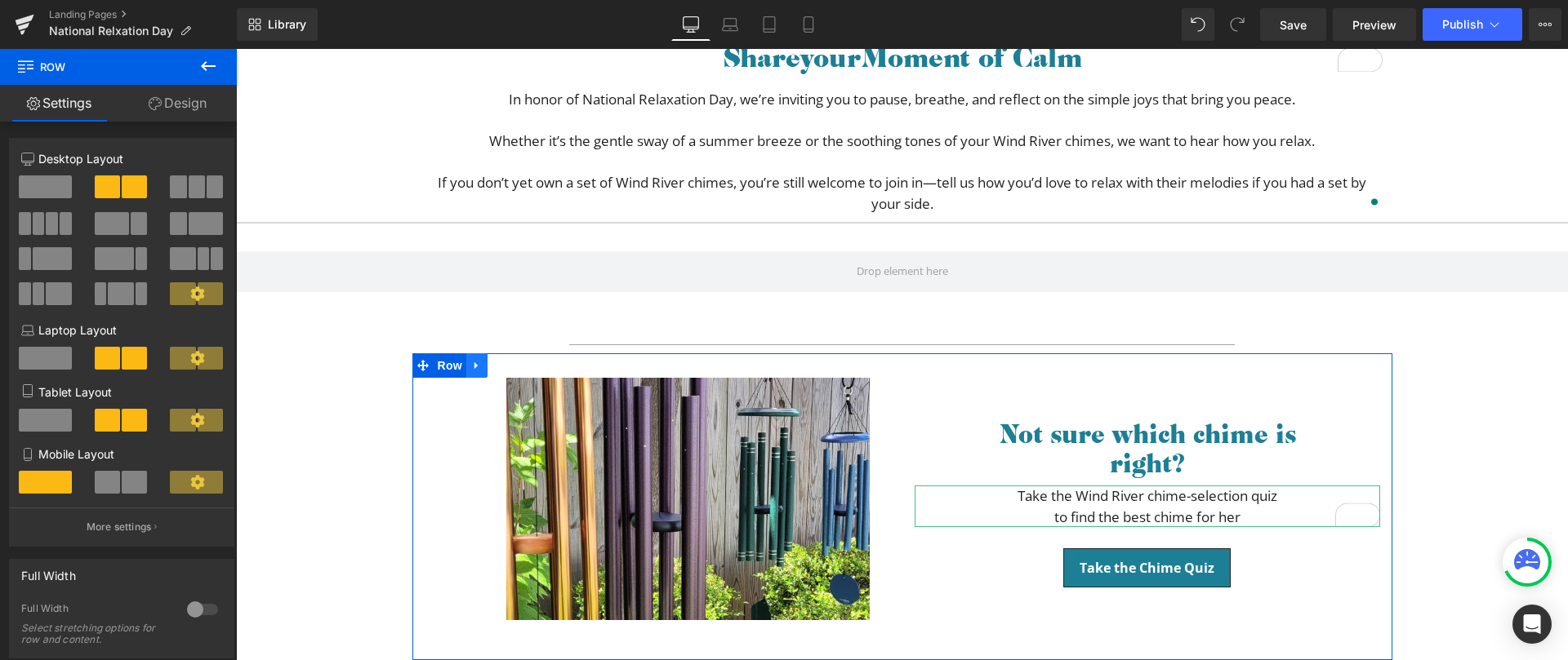
click at [472, 365] on icon at bounding box center [477, 366] width 12 height 12
click at [495, 363] on icon at bounding box center [498, 366] width 12 height 12
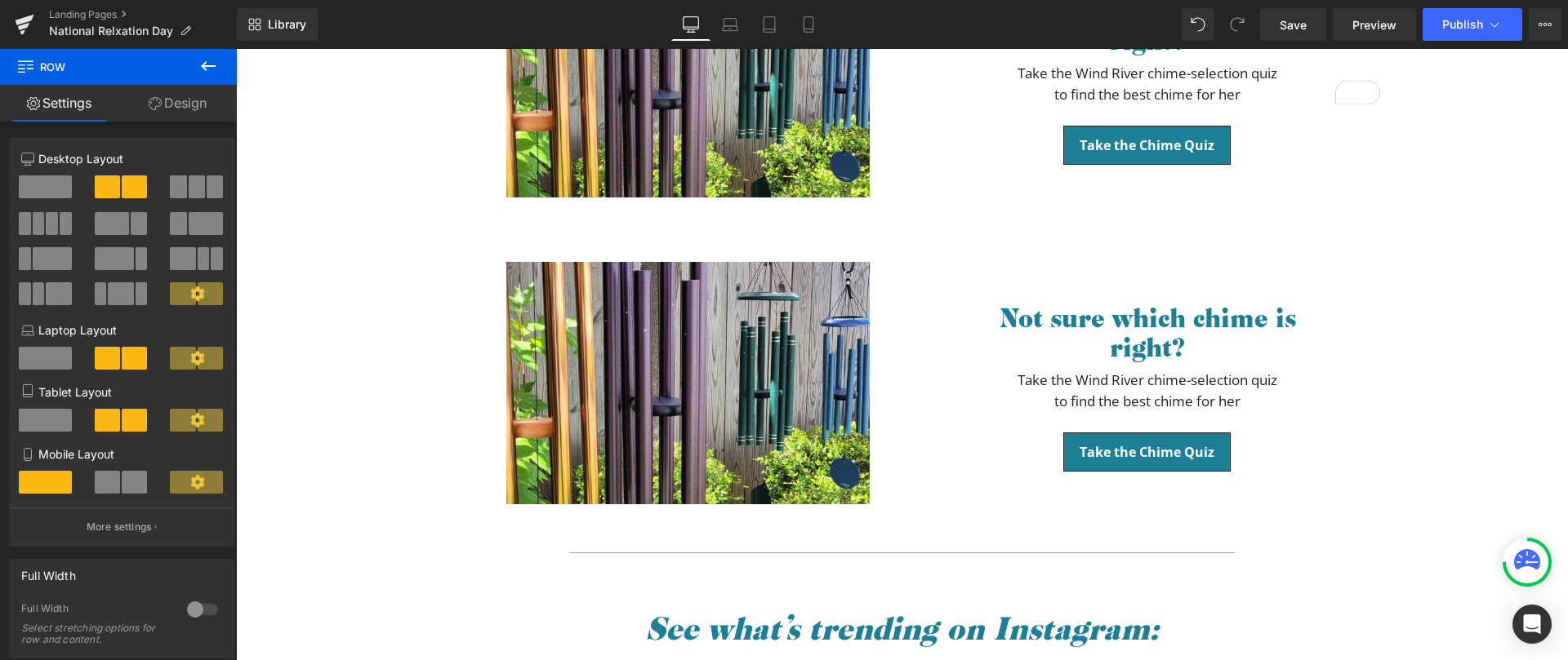
click at [920, 367] on div "Not sure which chime is right? Heading Take the Wind River chime-selection quiz…" at bounding box center [1147, 369] width 490 height 215
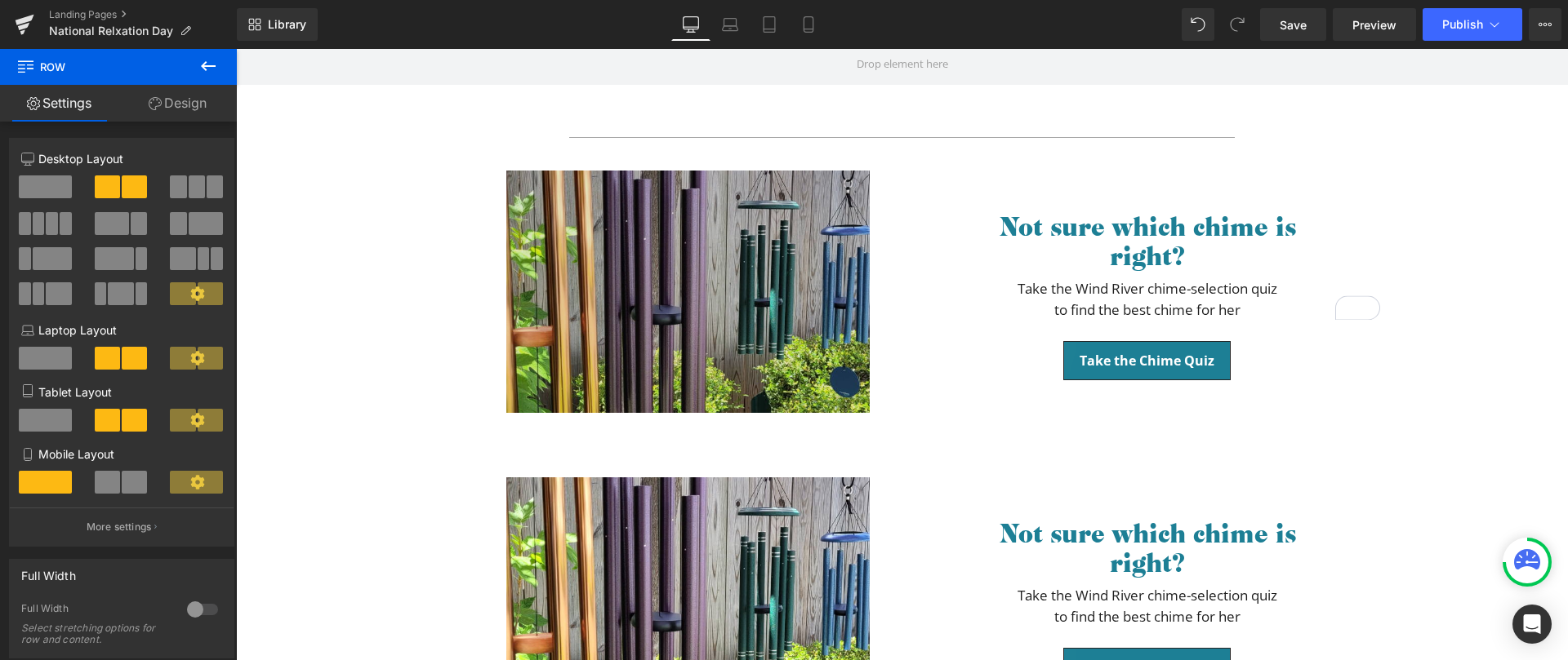
scroll to position [490, 0]
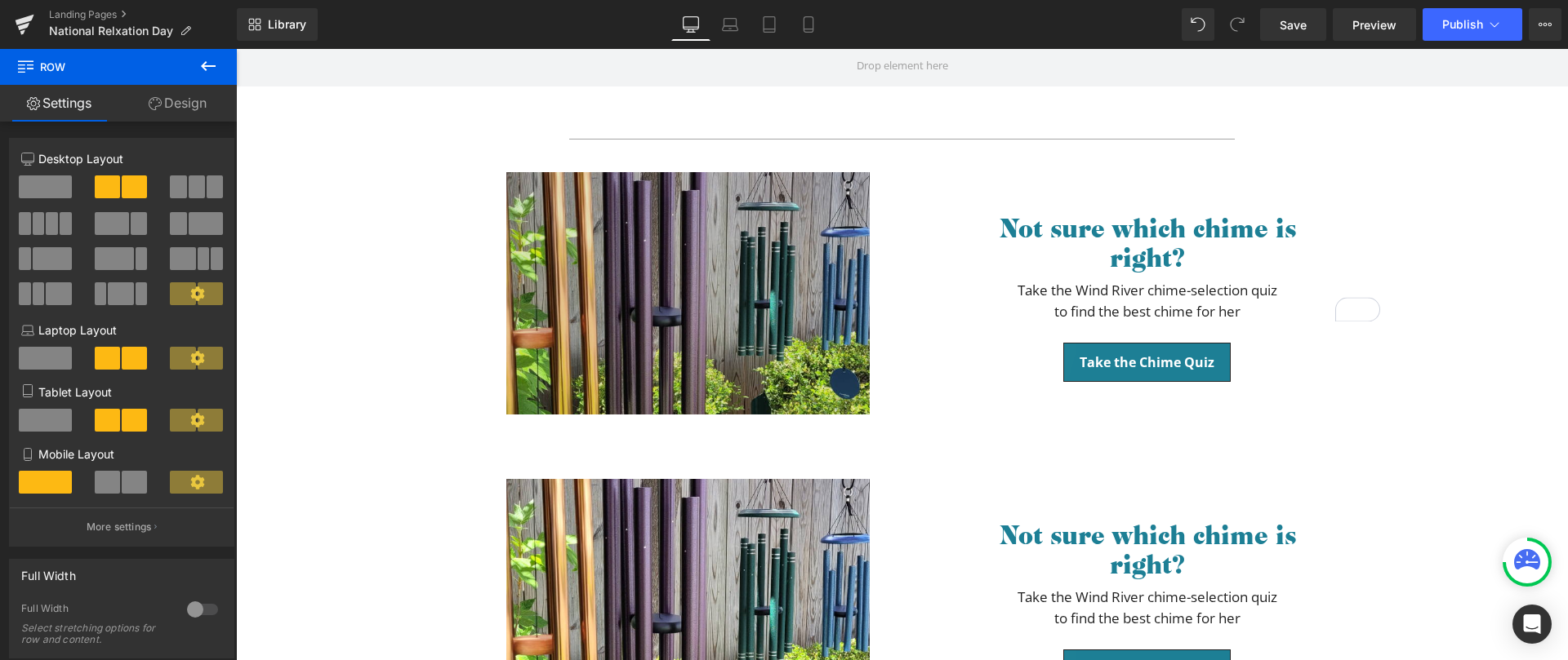
click at [710, 278] on img at bounding box center [698, 305] width 383 height 266
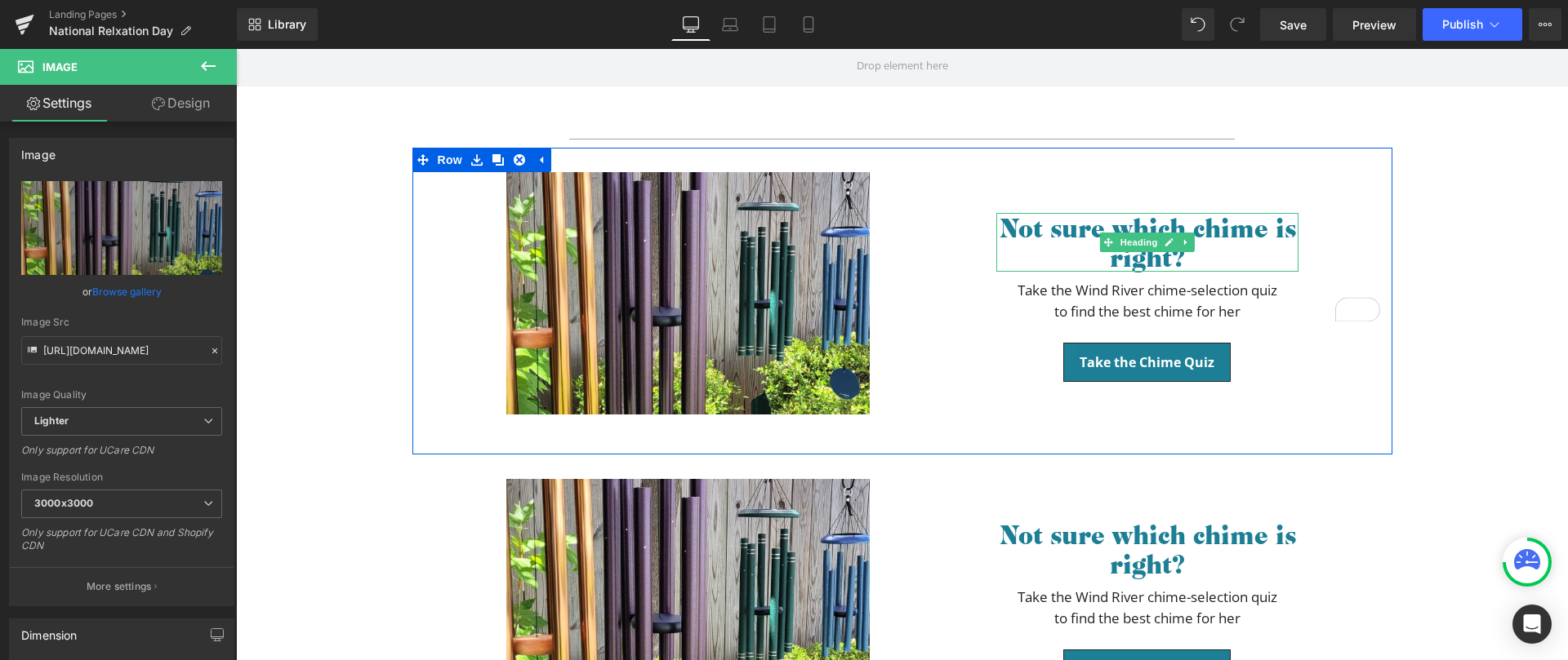
click at [1101, 257] on h2 "Not sure which chime is right?" at bounding box center [1147, 242] width 302 height 59
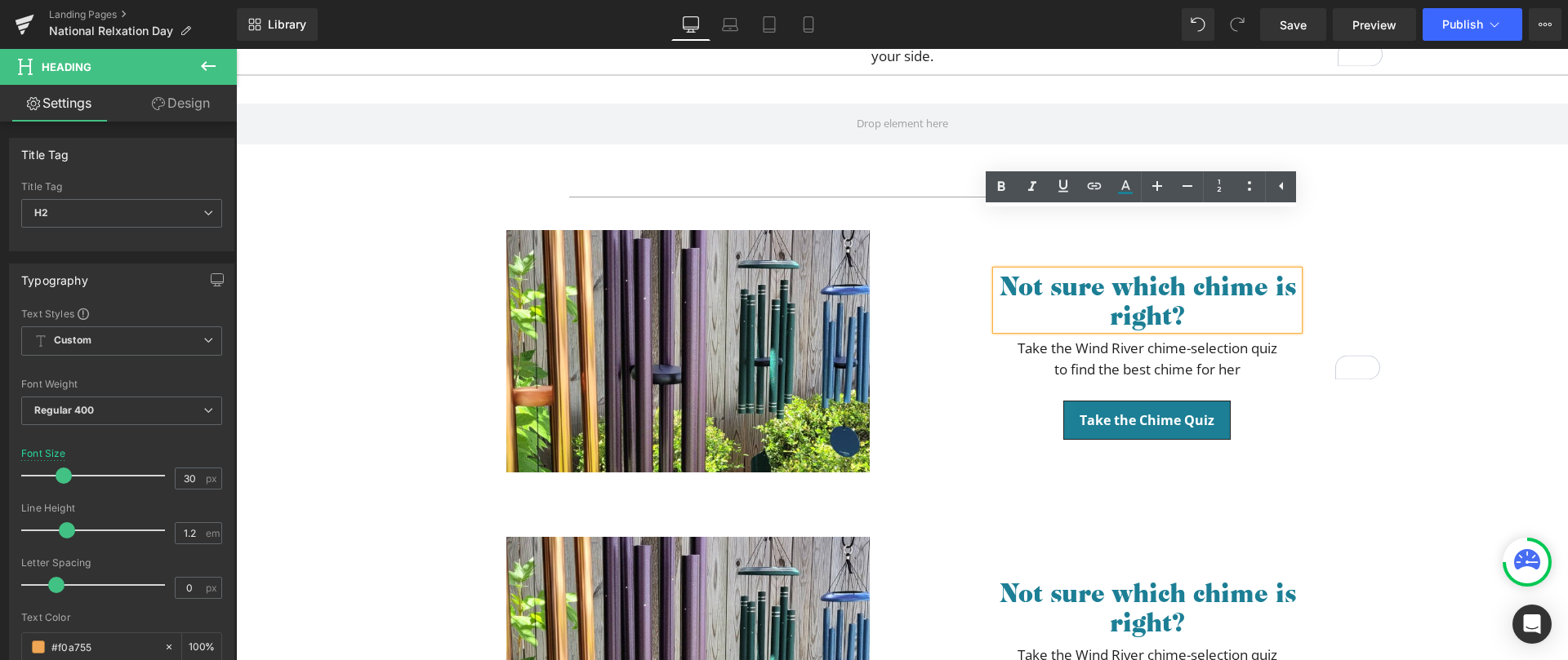
scroll to position [366, 0]
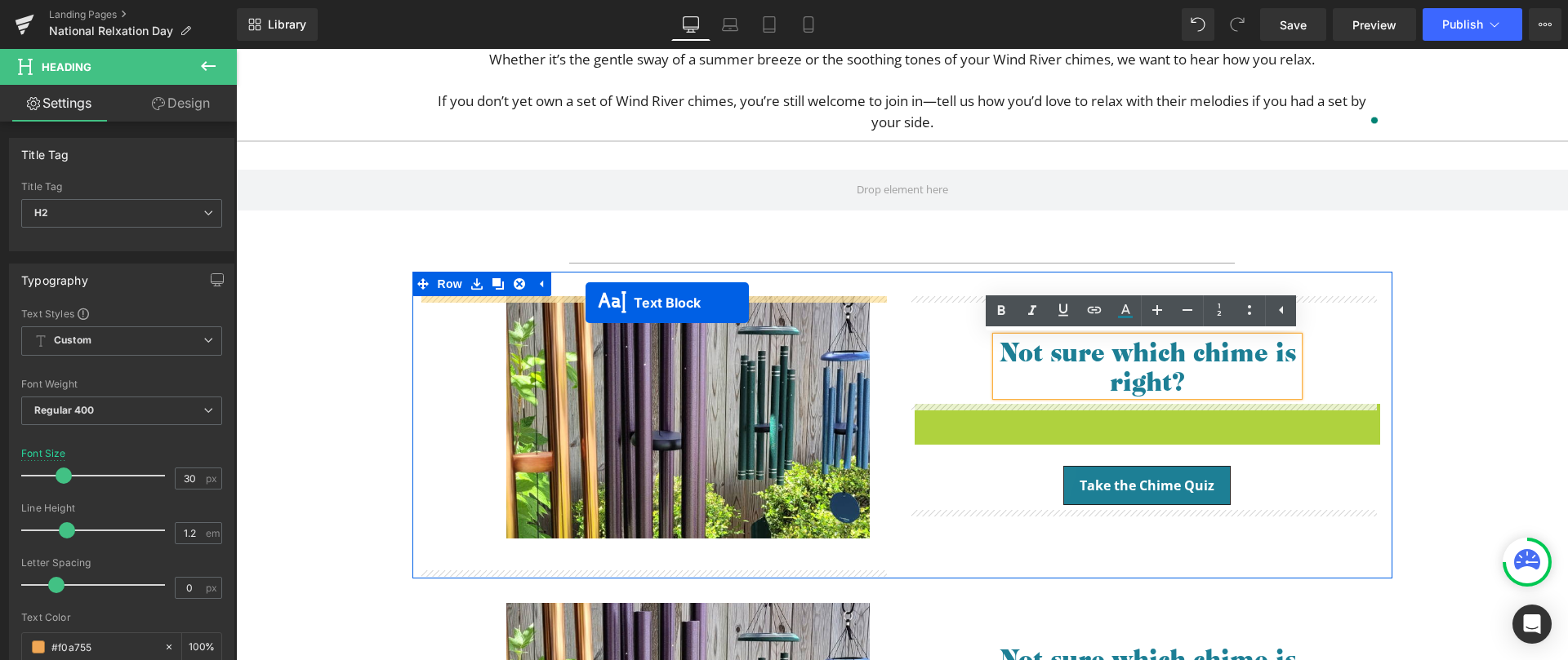
drag, startPoint x: 1101, startPoint y: 423, endPoint x: 909, endPoint y: 365, distance: 200.6
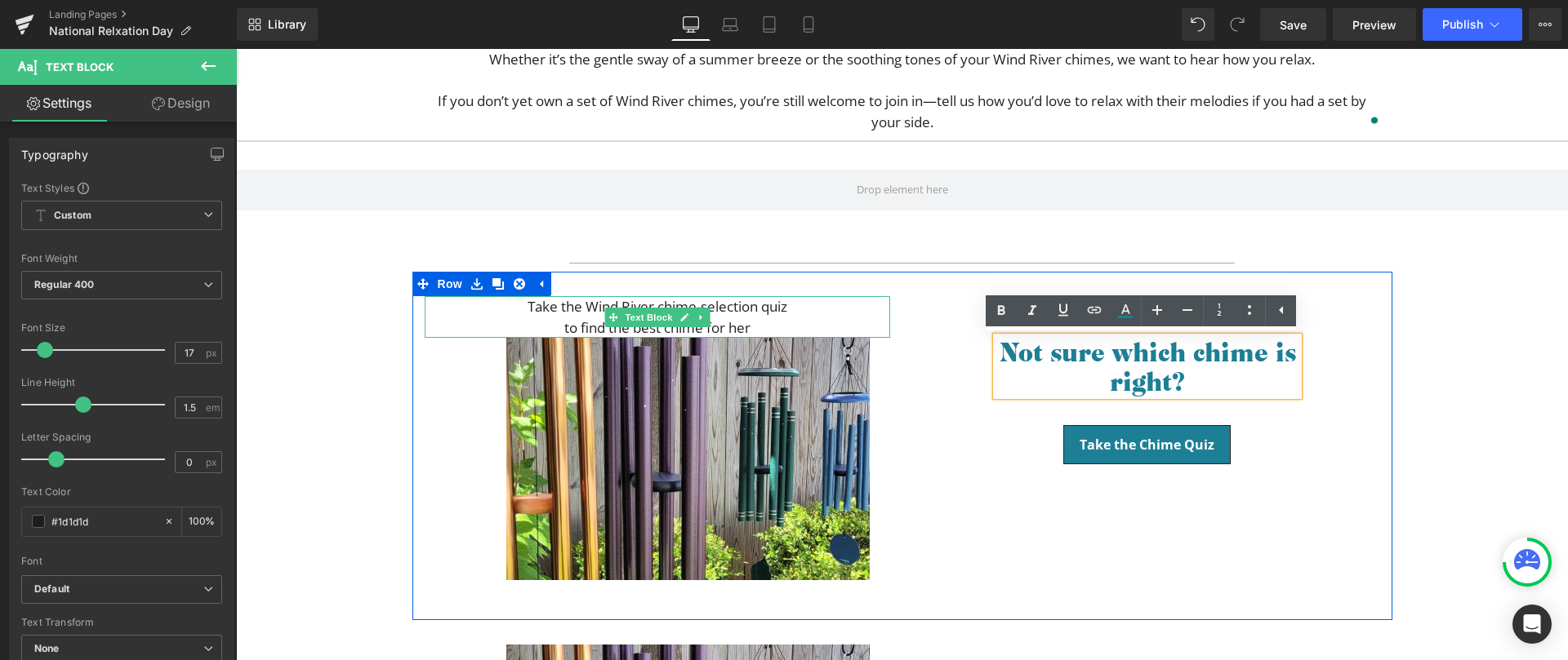
click at [1139, 510] on div "Take the Wind River chime-selection quiz to find the best chime for her Text Bl…" at bounding box center [903, 446] width 980 height 348
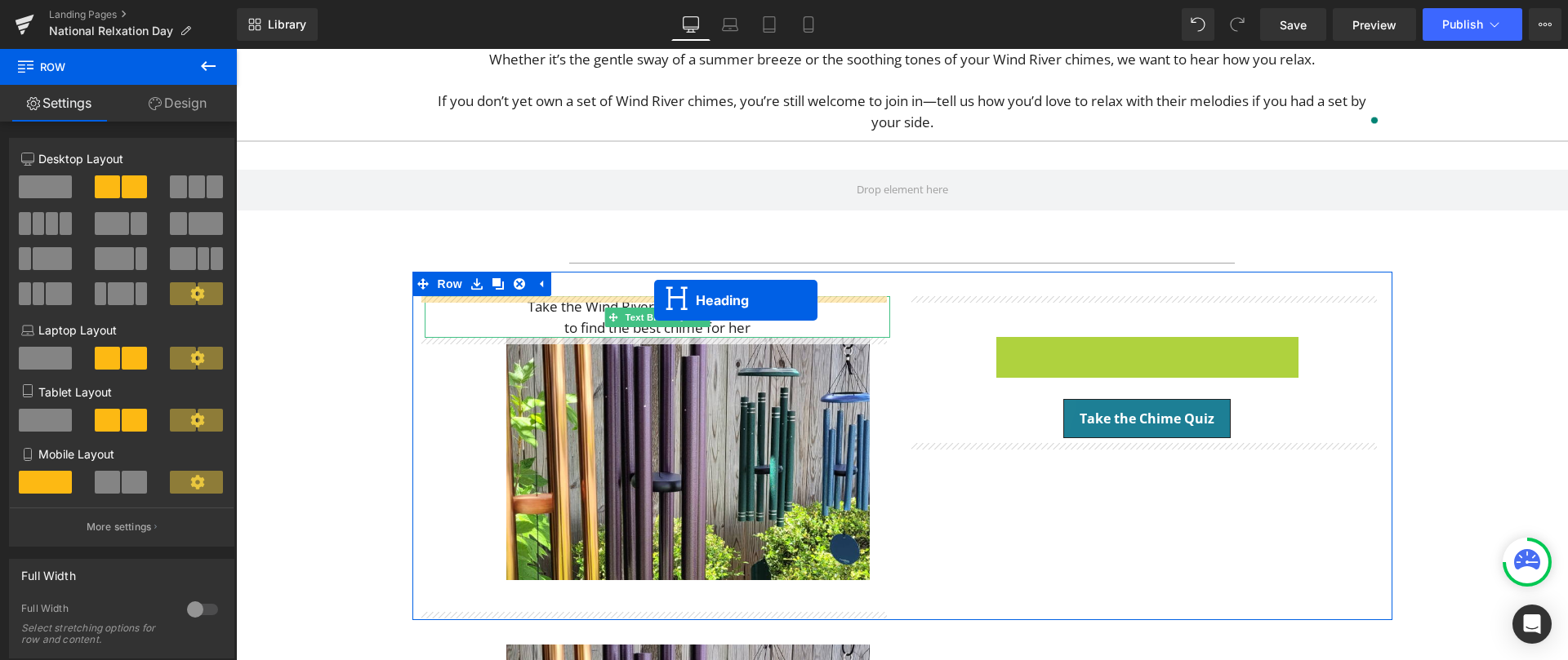
drag, startPoint x: 1123, startPoint y: 370, endPoint x: 654, endPoint y: 300, distance: 474.2
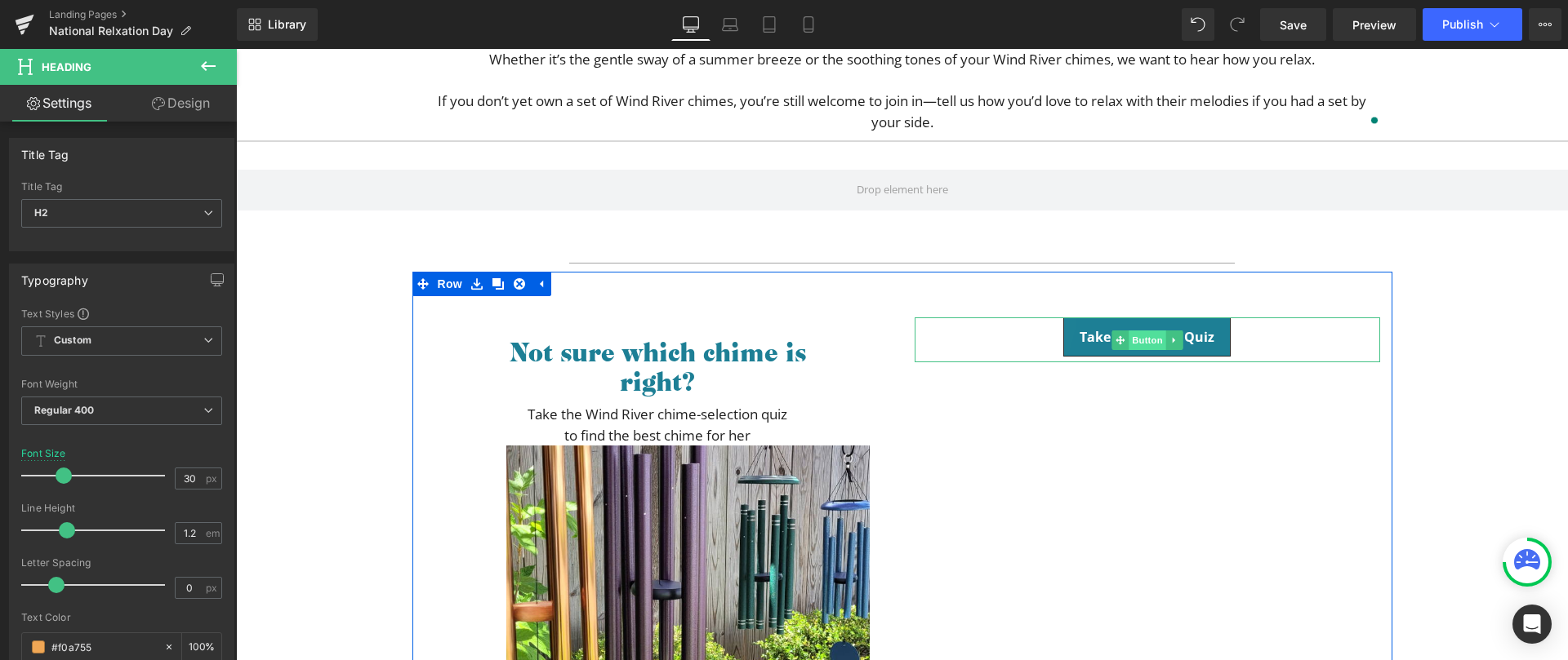
scroll to position [369, 0]
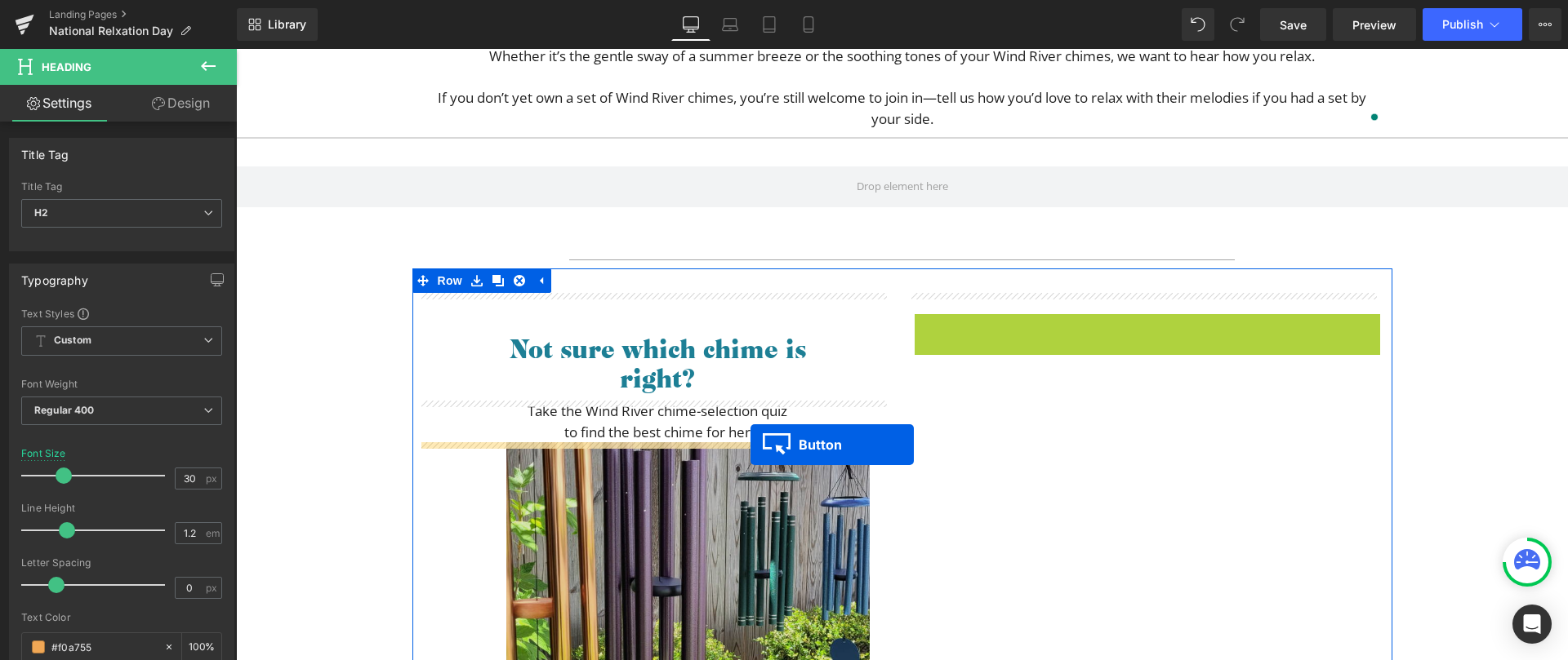
drag, startPoint x: 1135, startPoint y: 339, endPoint x: 750, endPoint y: 445, distance: 399.3
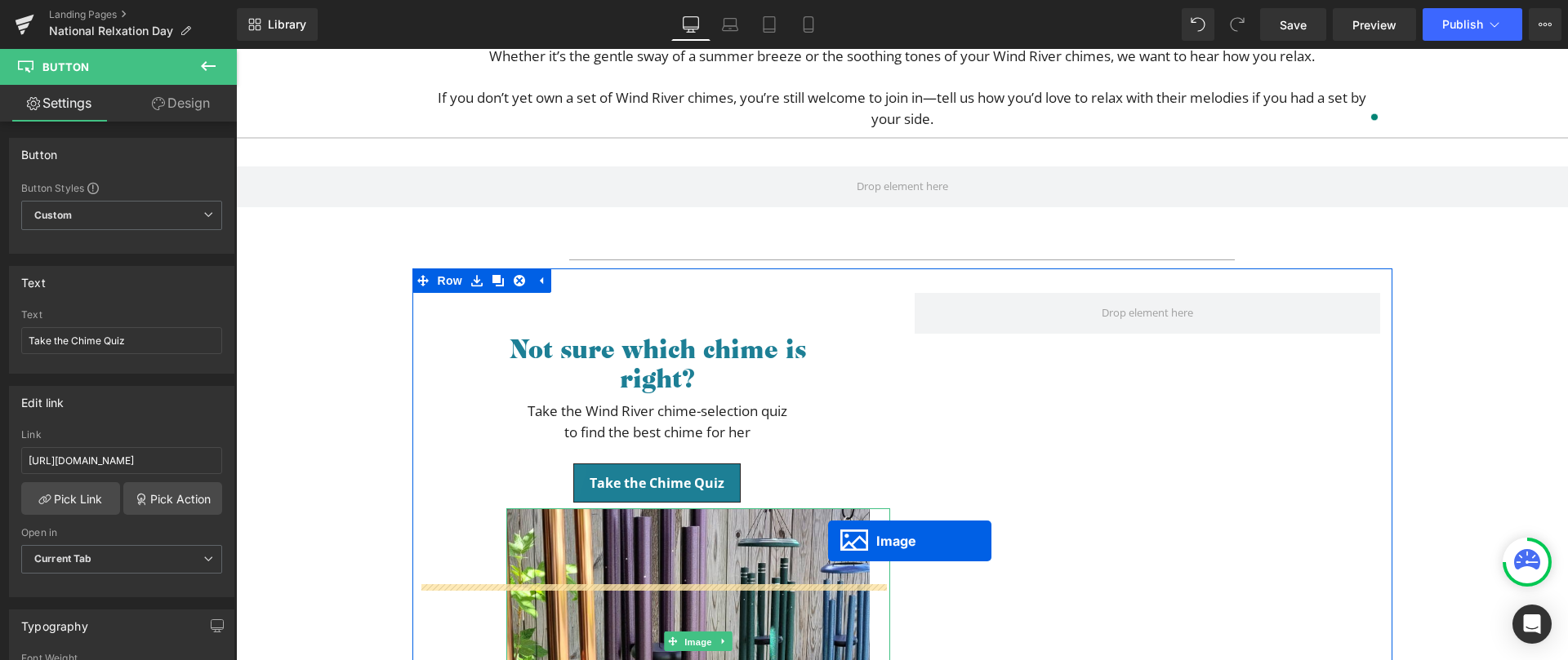
scroll to position [385, 0]
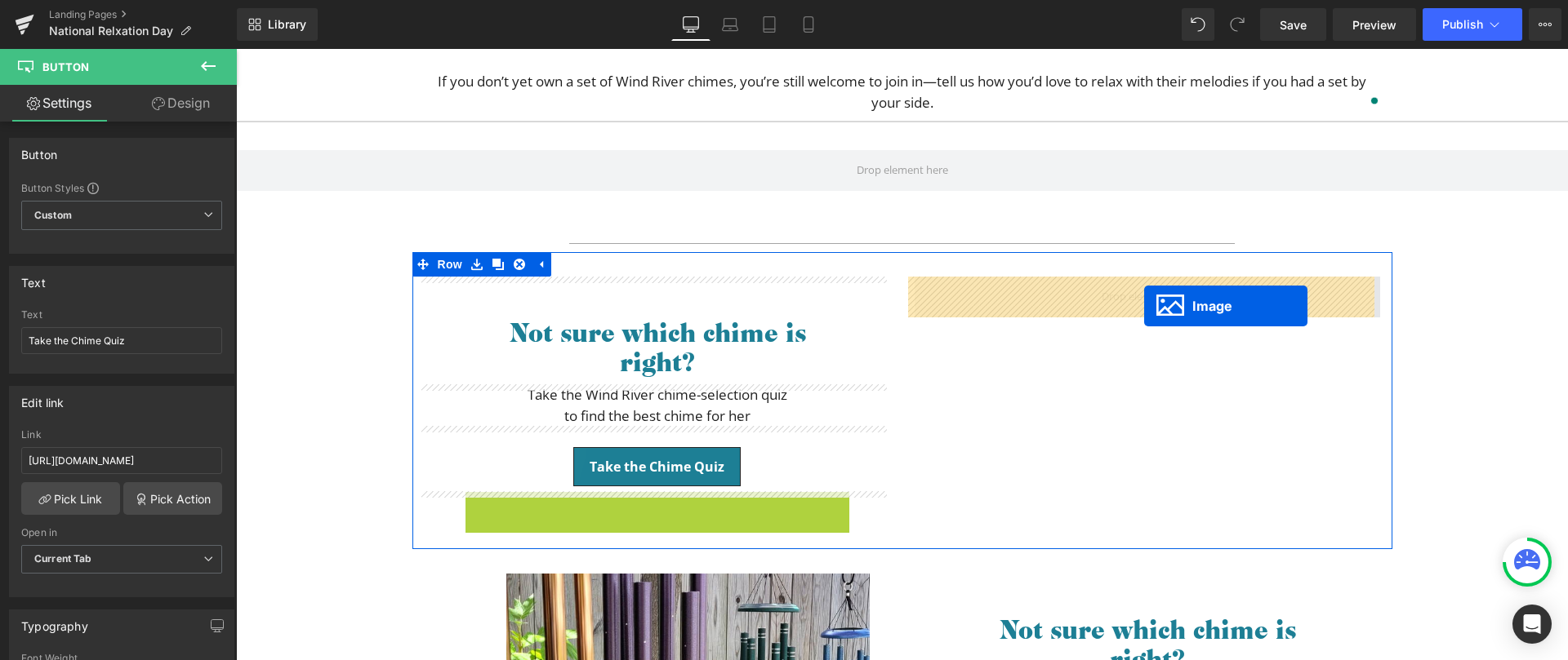
drag, startPoint x: 688, startPoint y: 637, endPoint x: 1145, endPoint y: 306, distance: 564.3
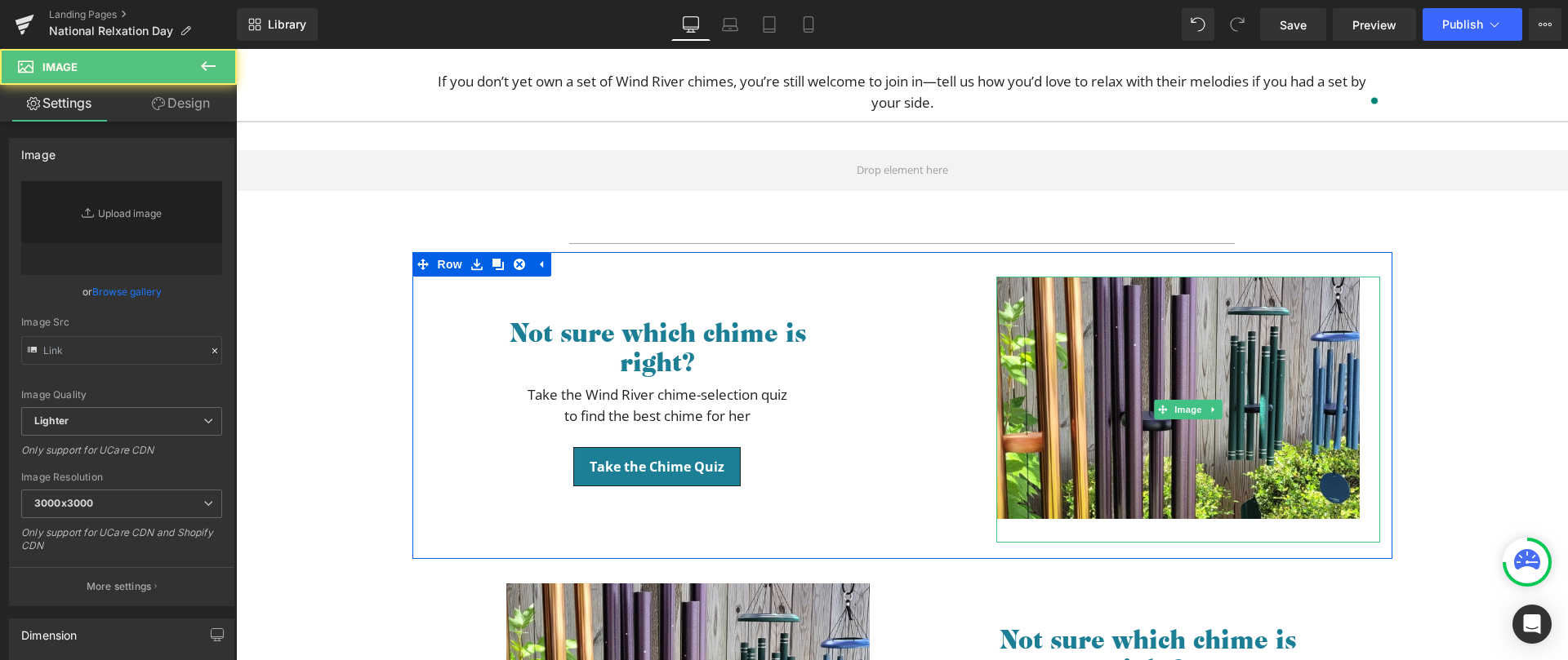
type input "https://ucarecdn.com/5eebe8de-cca6-4724-b1dc-a91c904d9e3b/-/format/auto/-/previ…"
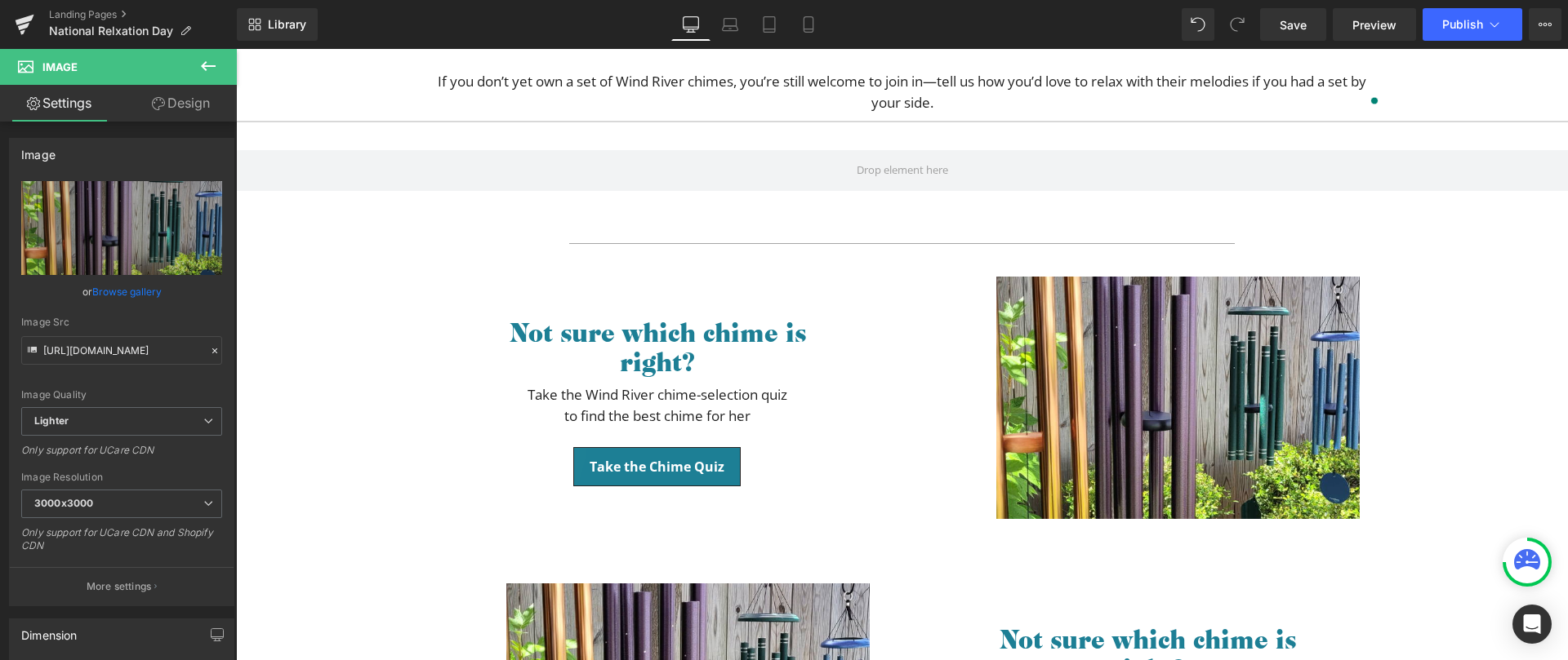
scroll to position [385, 0]
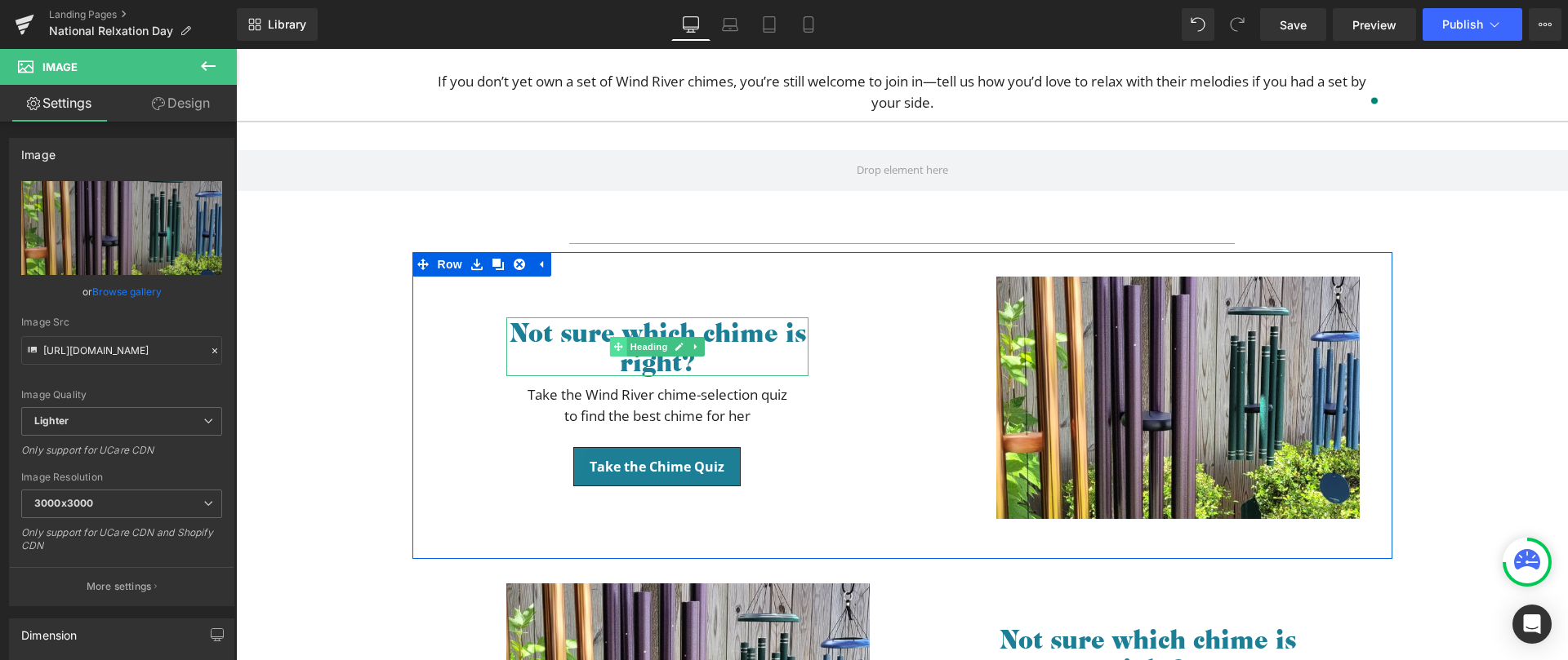
click at [613, 342] on icon at bounding box center [617, 347] width 9 height 10
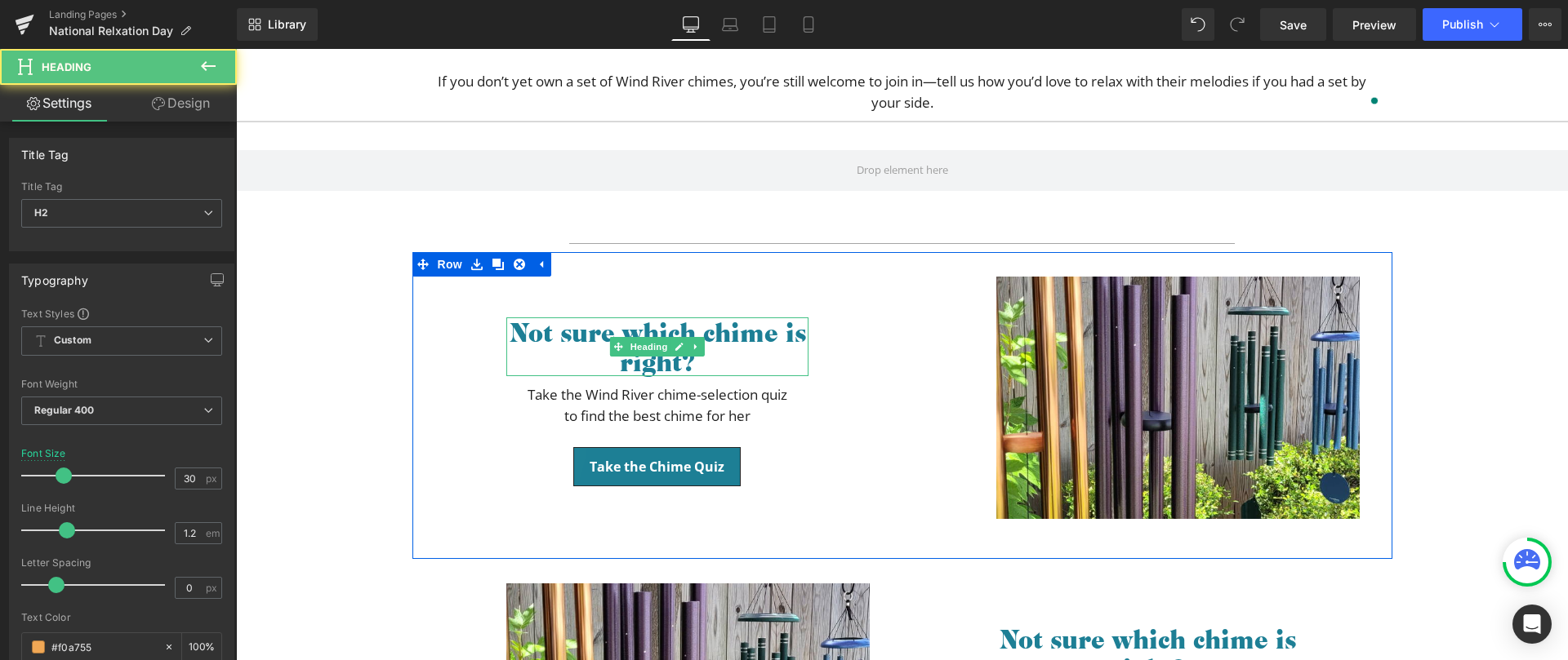
click at [573, 333] on span "Not sure which chime is right?" at bounding box center [657, 347] width 297 height 64
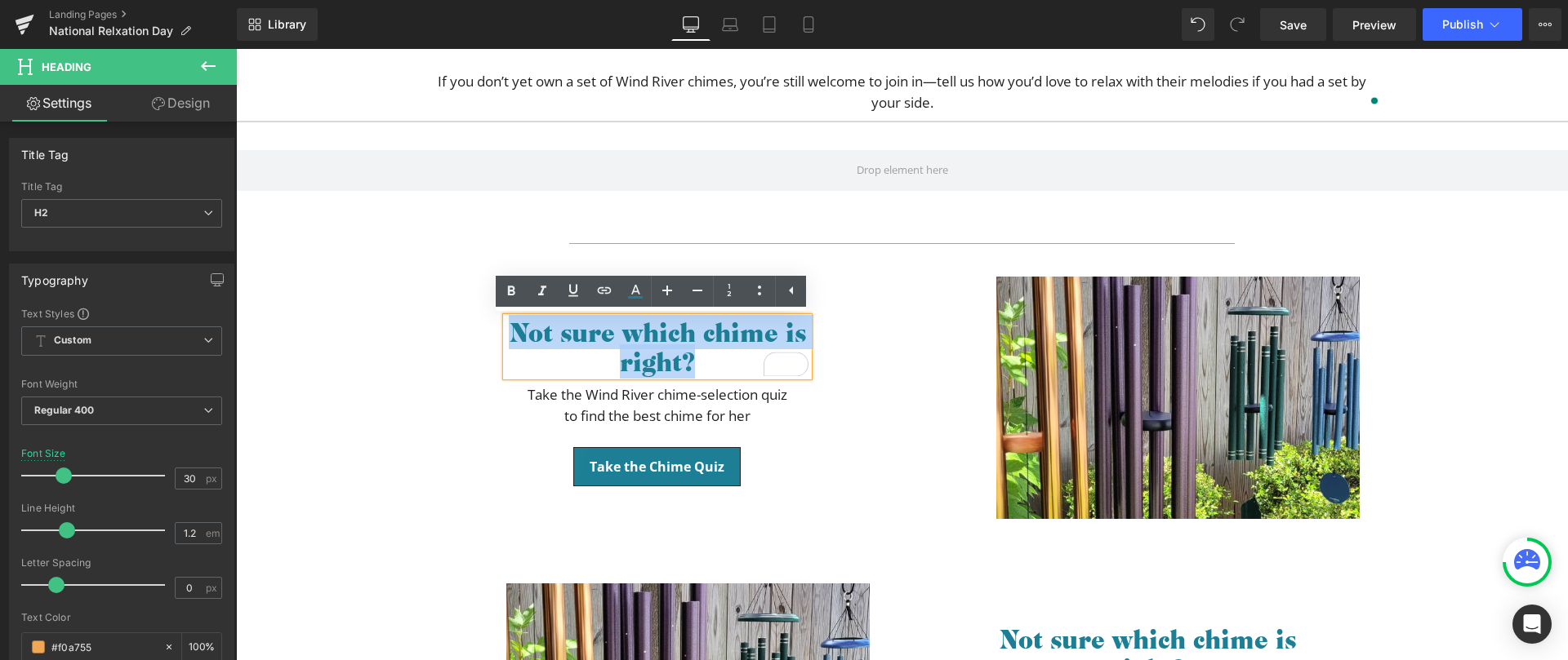
paste div "To enrich screen reader interactions, please activate Accessibility in Grammarl…"
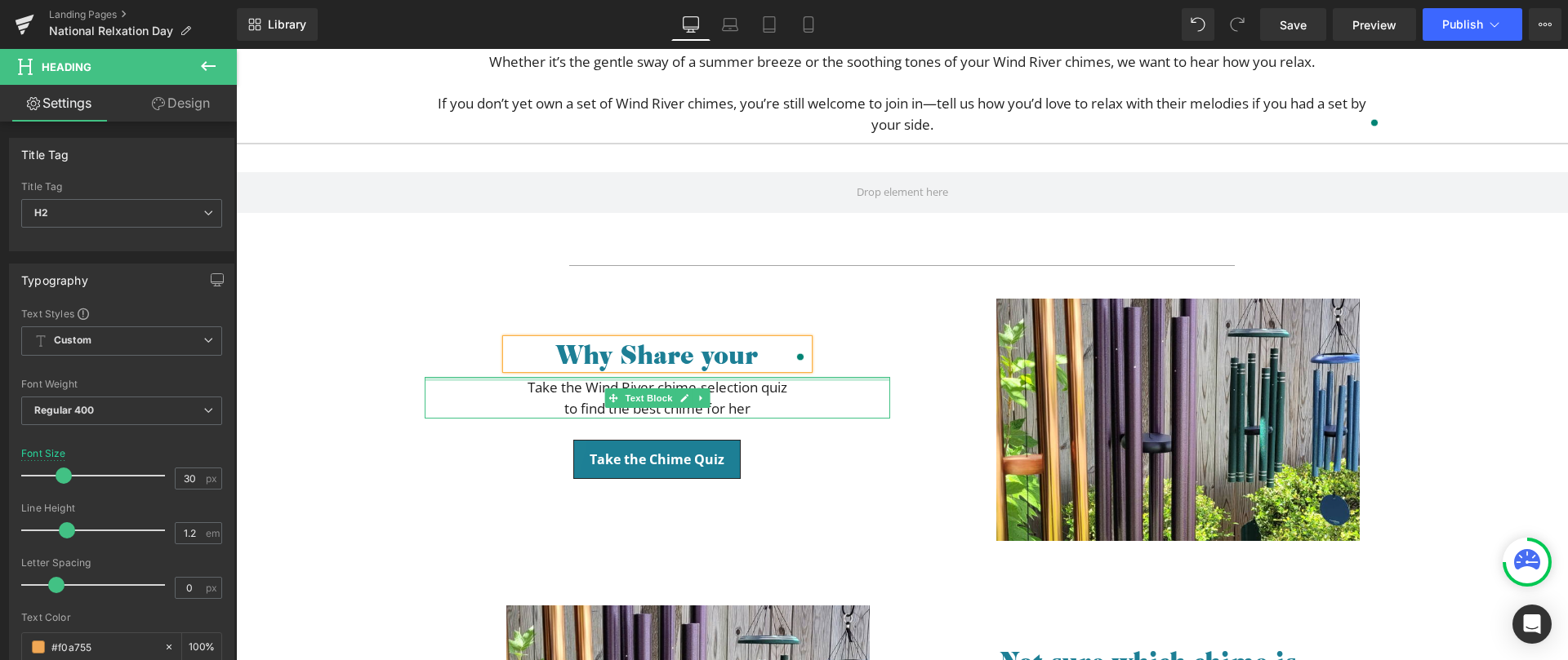
scroll to position [354, 0]
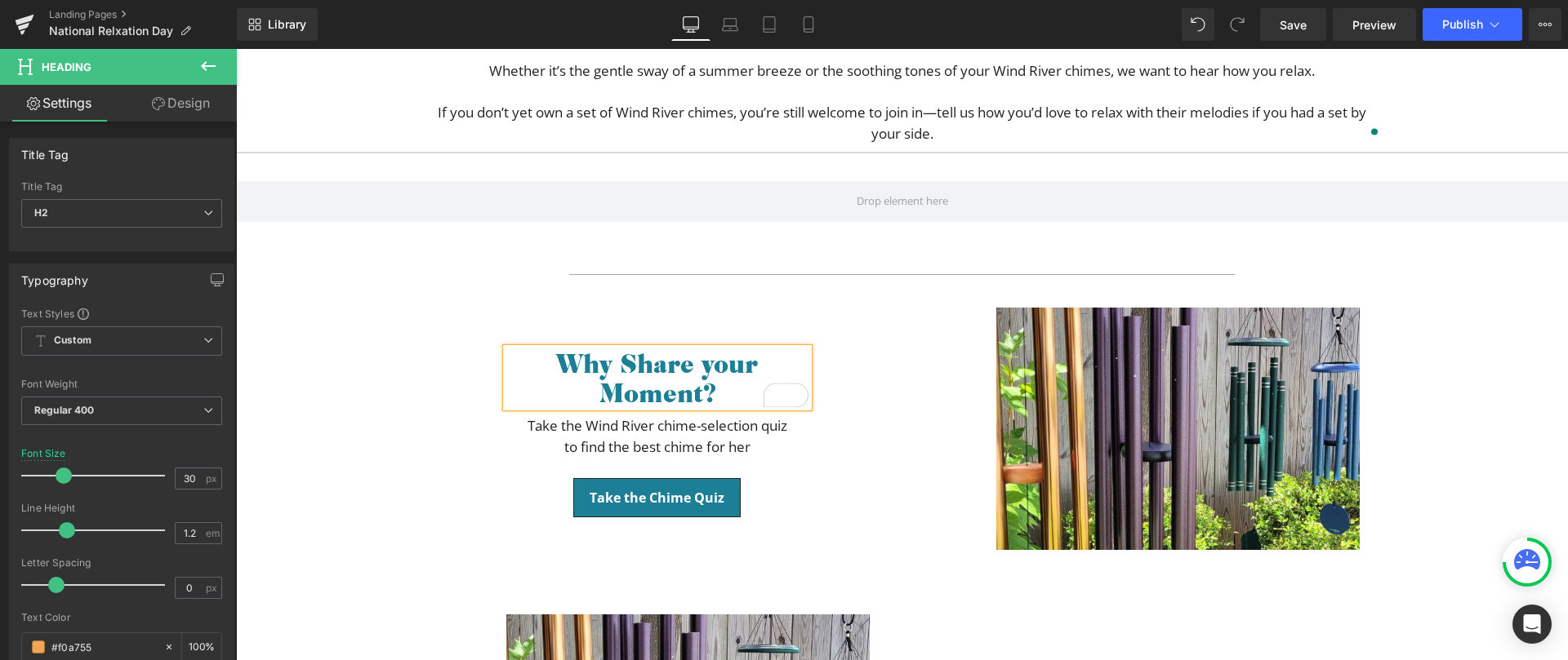
click at [675, 443] on link at bounding box center [684, 436] width 17 height 20
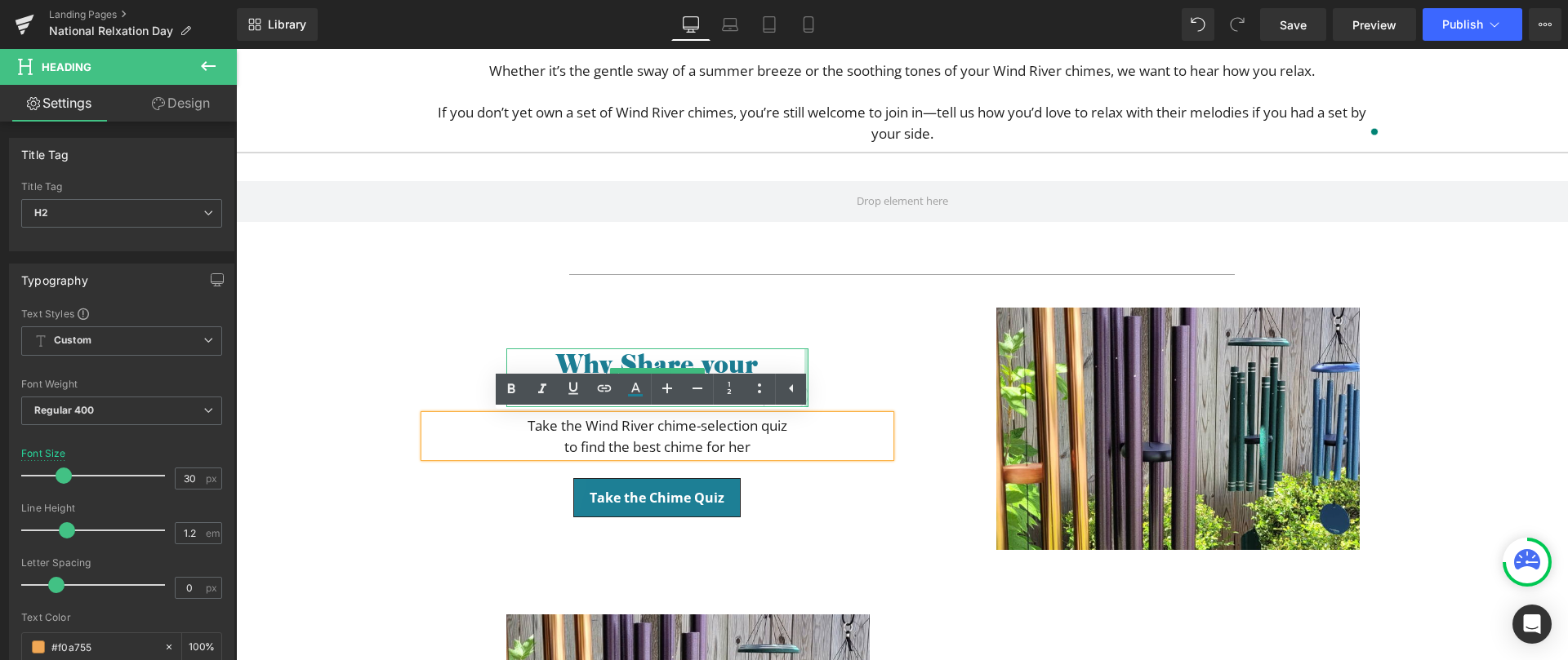
drag, startPoint x: 799, startPoint y: 359, endPoint x: 790, endPoint y: 448, distance: 89.5
click at [809, 358] on div "Why Share your Moment? Heading Take the Wind River chime-selection quiz to find…" at bounding box center [657, 415] width 490 height 215
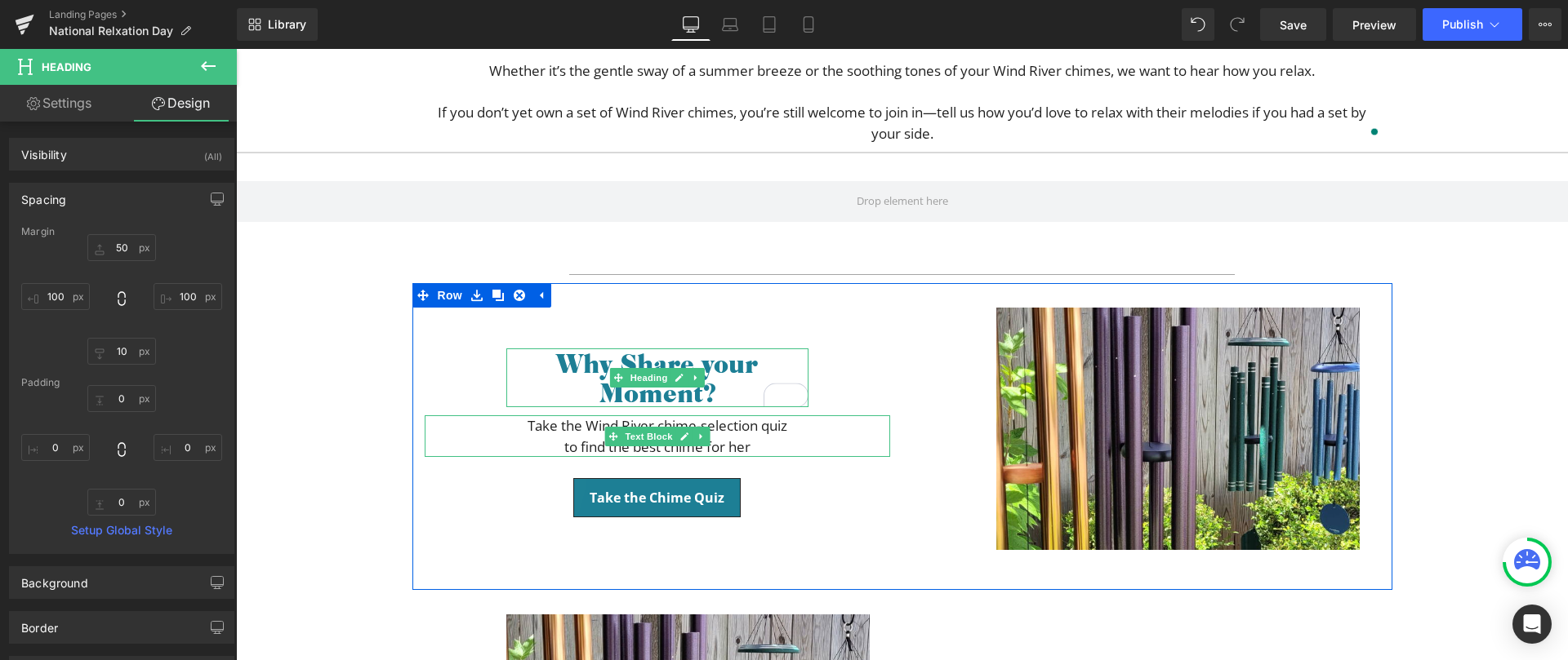
click at [573, 426] on p "Take the Wind River chime-selection quiz" at bounding box center [658, 426] width 466 height 22
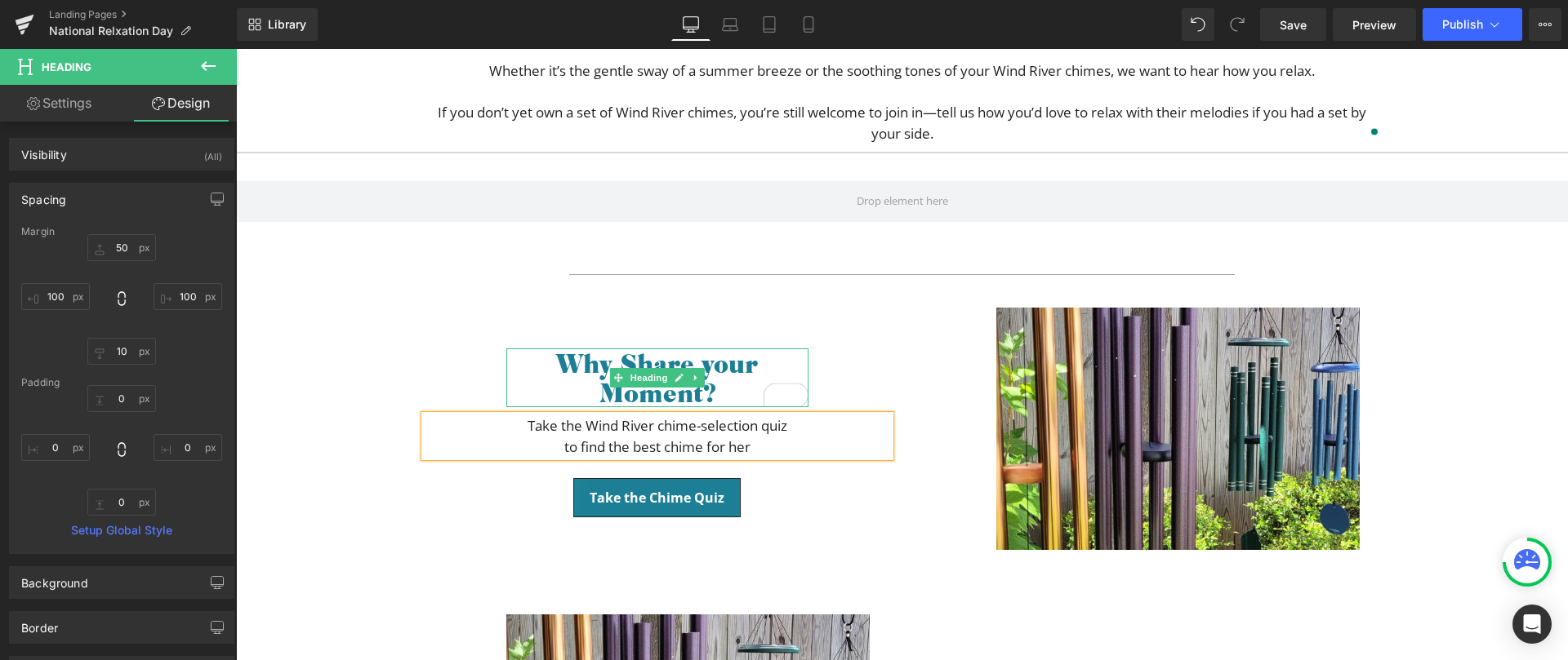
click at [573, 426] on p "Take the Wind River chime-selection quiz" at bounding box center [658, 426] width 466 height 22
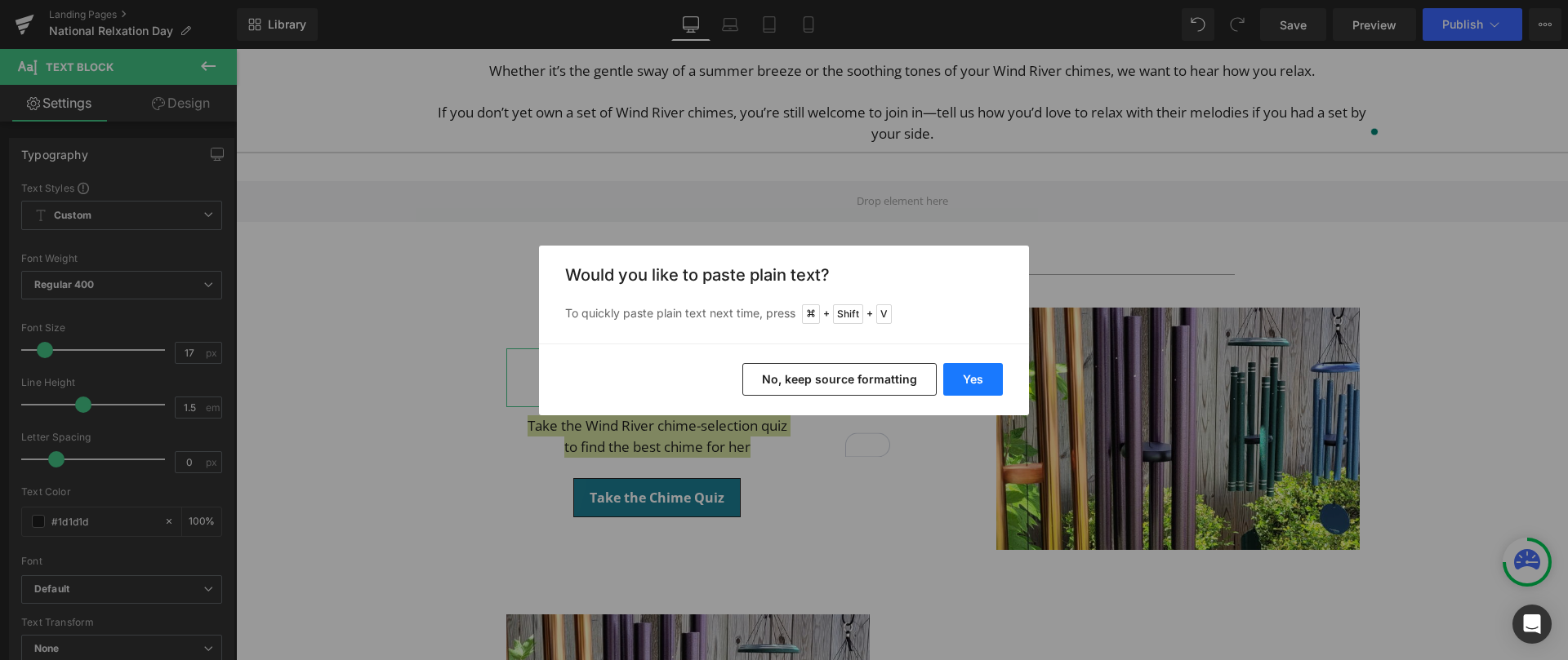
click at [967, 378] on button "Yes" at bounding box center [973, 379] width 60 height 32
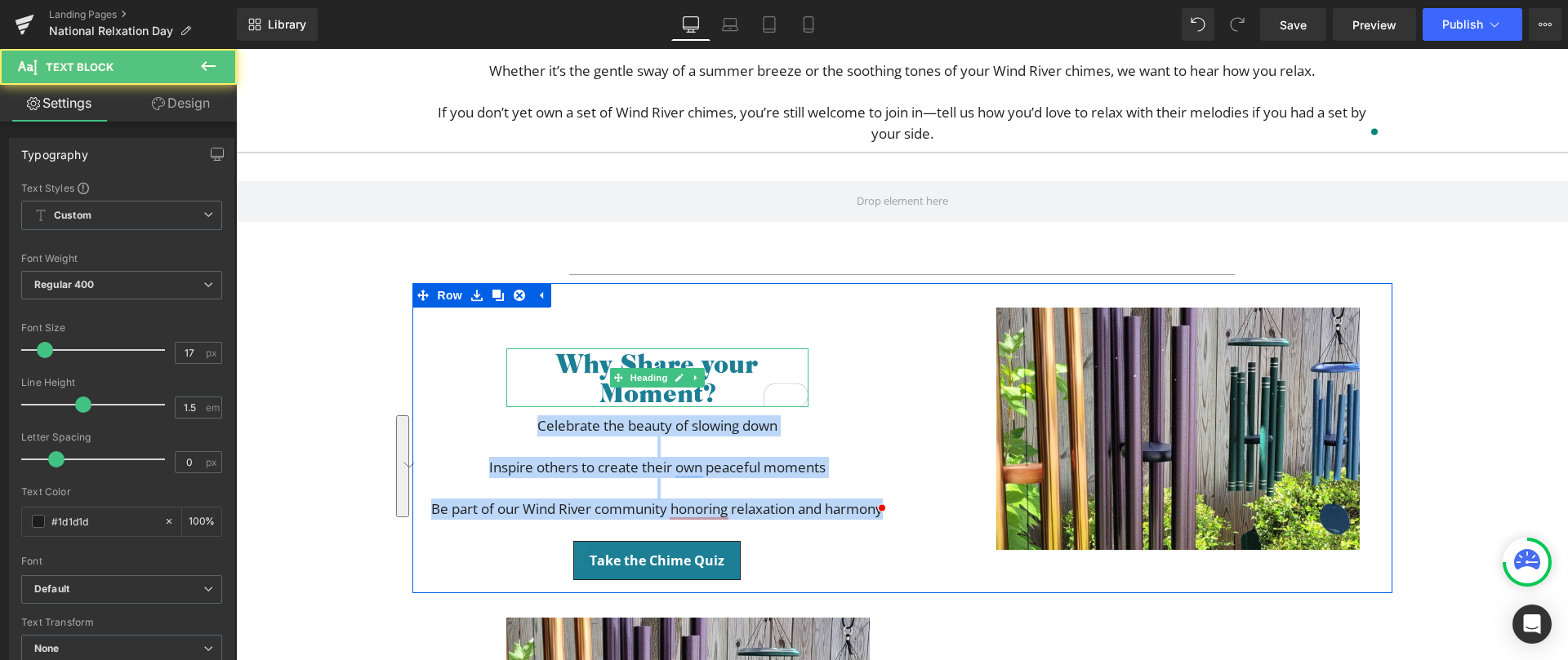
drag, startPoint x: 532, startPoint y: 422, endPoint x: 582, endPoint y: 537, distance: 125.4
click at [582, 537] on div "Why Share your Moment? Heading Celebrate the beauty of slowing down Inspire oth…" at bounding box center [657, 446] width 490 height 278
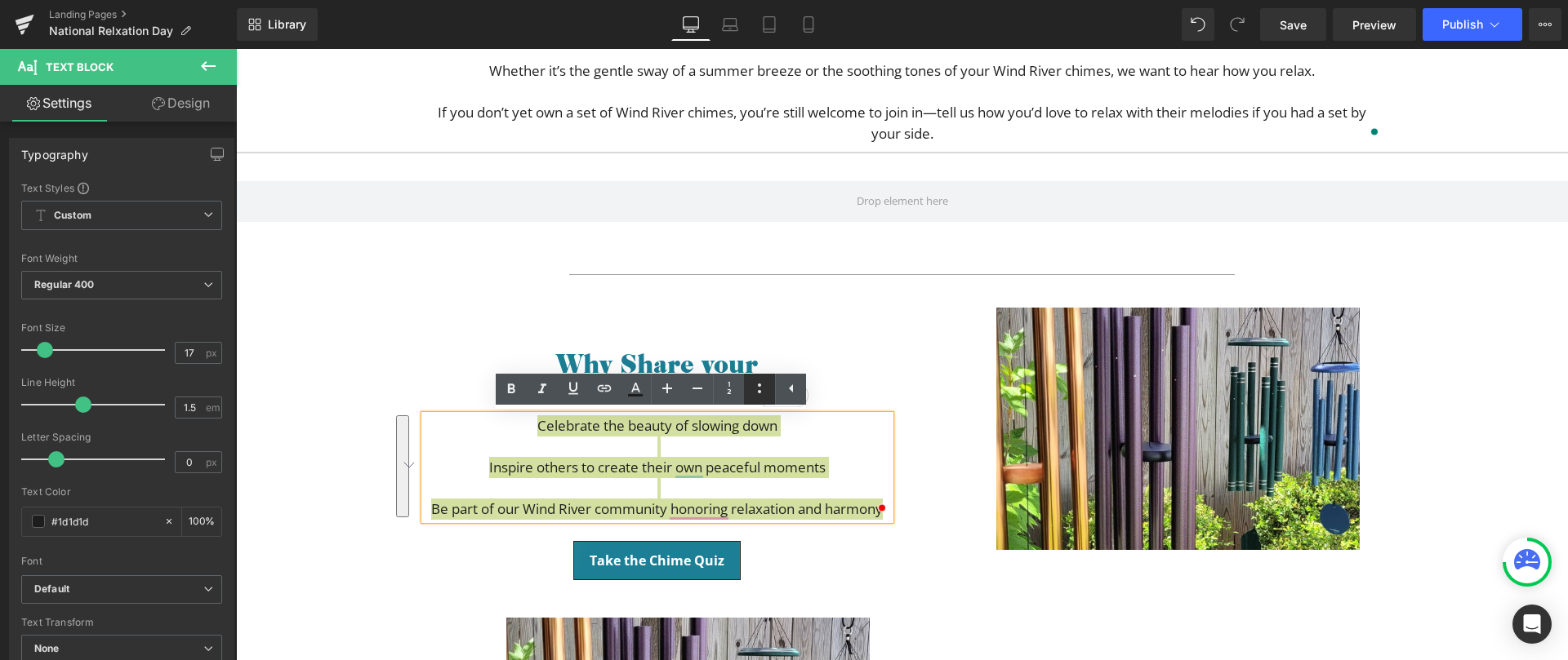
click at [751, 393] on icon at bounding box center [759, 389] width 20 height 20
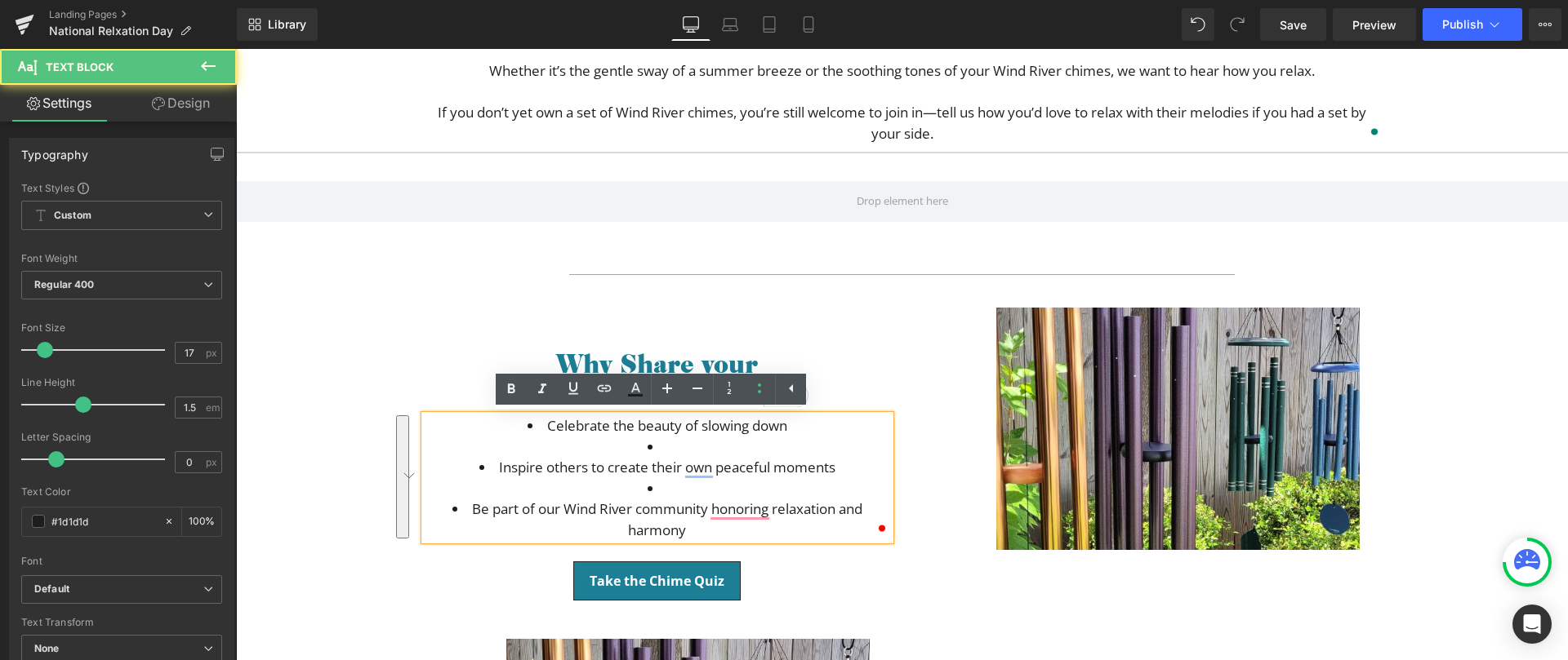
click at [670, 446] on li "To enrich screen reader interactions, please activate Accessibility in Grammarl…" at bounding box center [658, 447] width 466 height 22
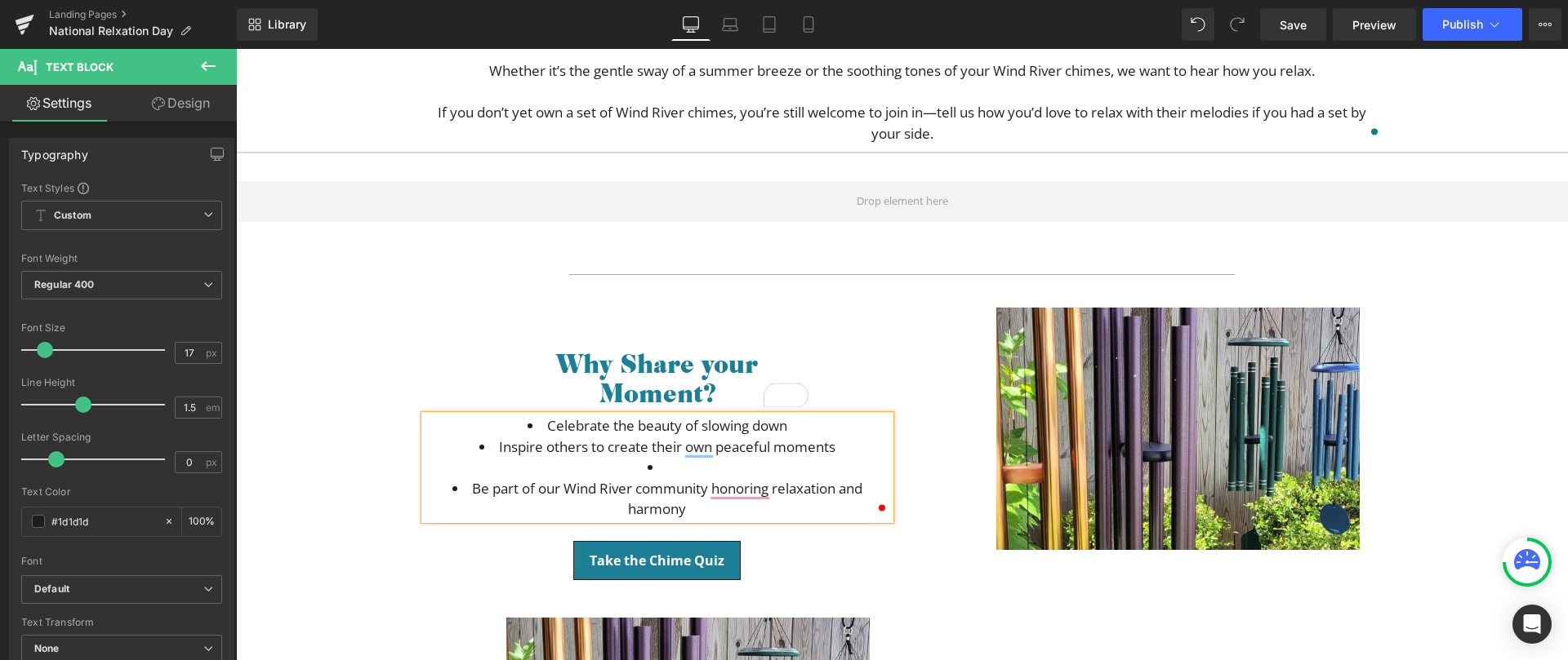
click at [692, 467] on li "To enrich screen reader interactions, please activate Accessibility in Grammarl…" at bounding box center [658, 468] width 466 height 22
click at [794, 426] on li "Celebrate the beauty of slowing down" at bounding box center [658, 426] width 466 height 22
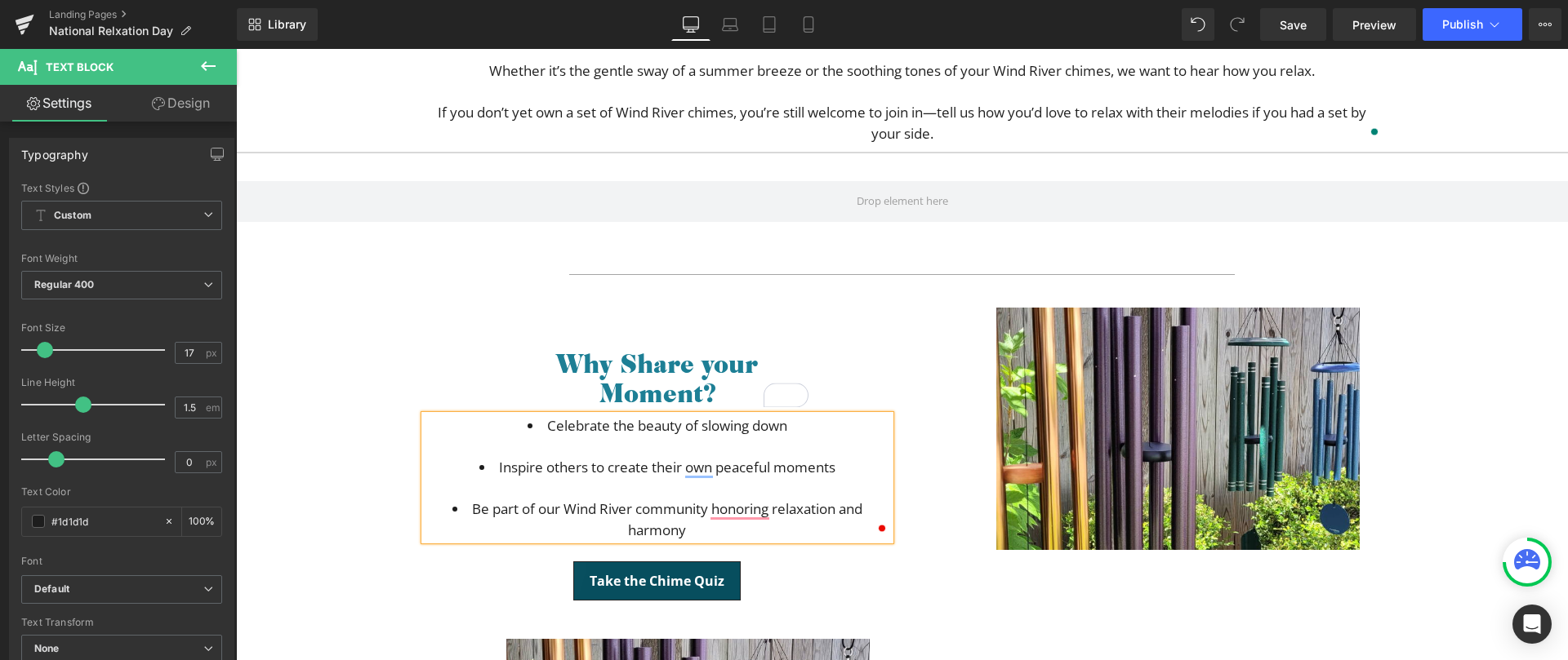
click at [666, 579] on div "Take the Chime Quiz Button" at bounding box center [658, 584] width 466 height 45
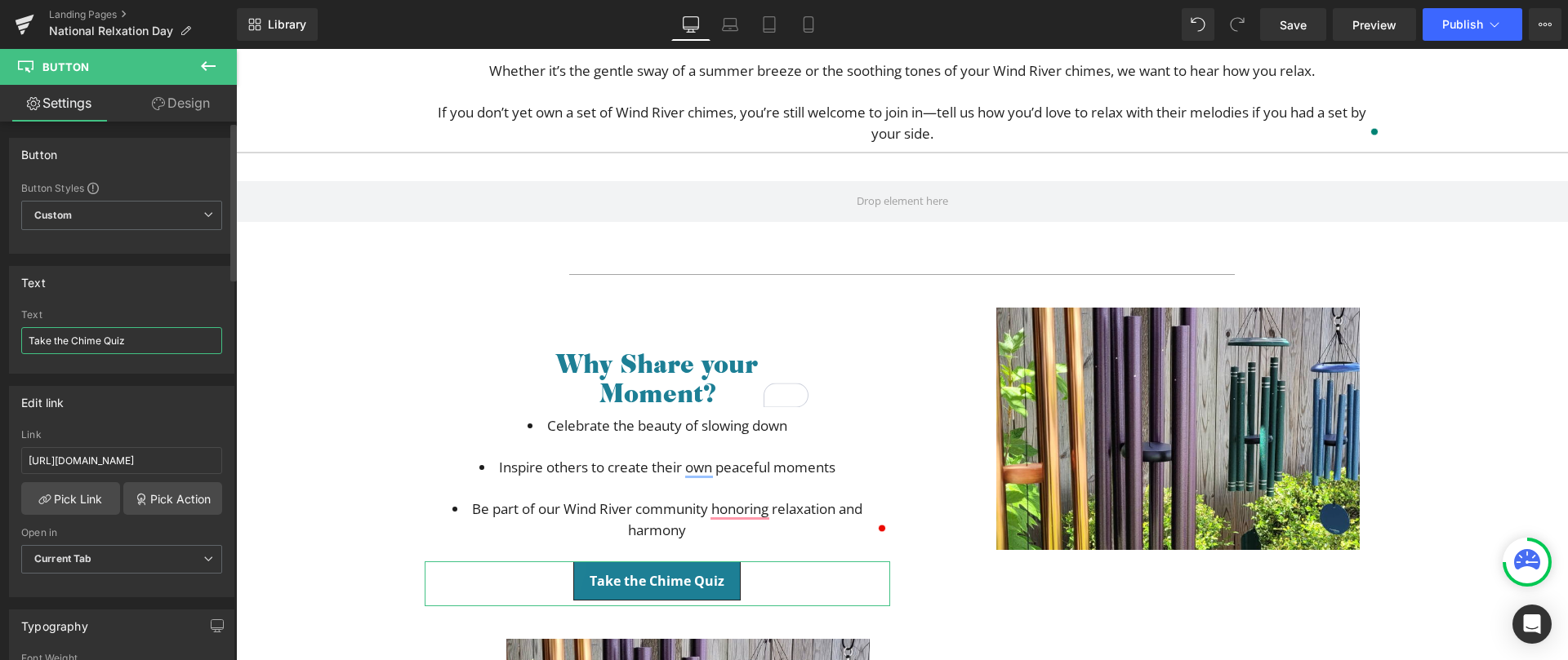
click at [96, 340] on input "Take the Chime Quiz" at bounding box center [122, 341] width 201 height 27
type input "Share my Moment"
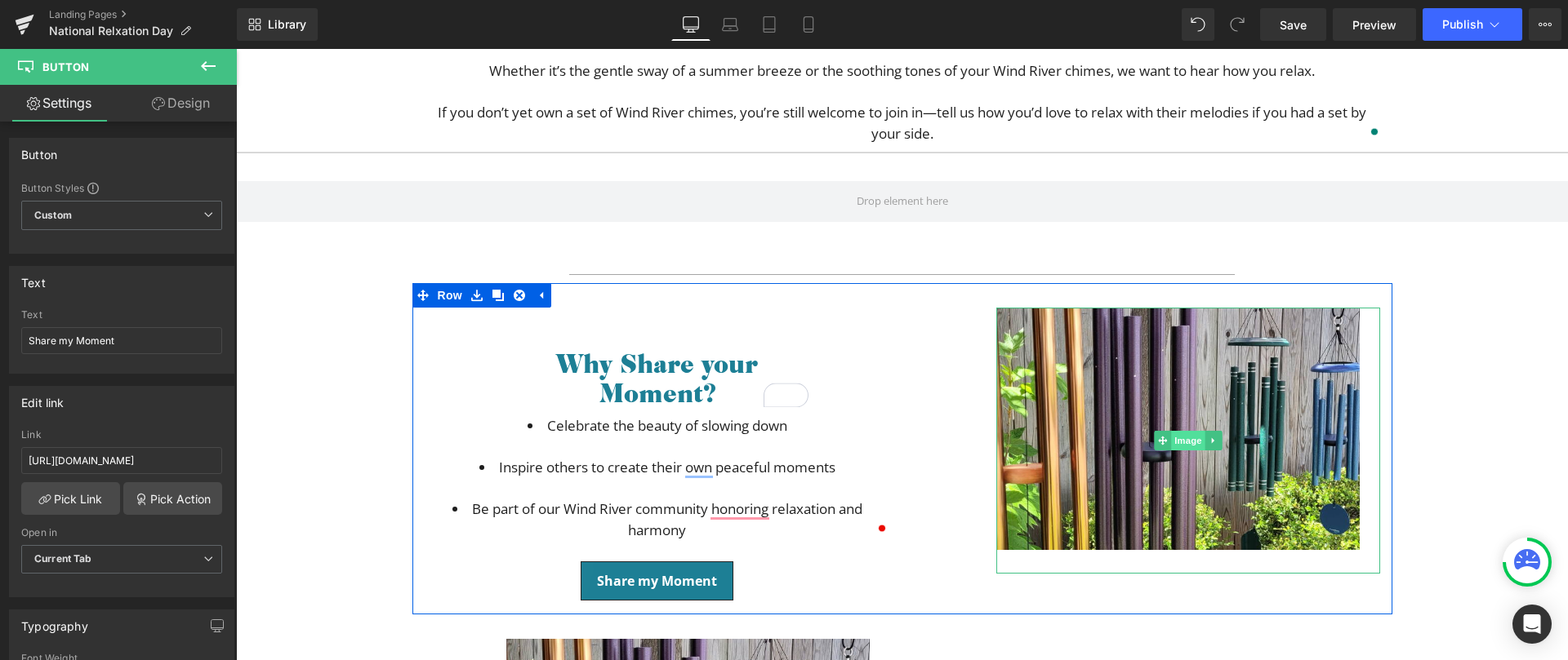
click at [1176, 444] on span "Image" at bounding box center [1188, 441] width 34 height 20
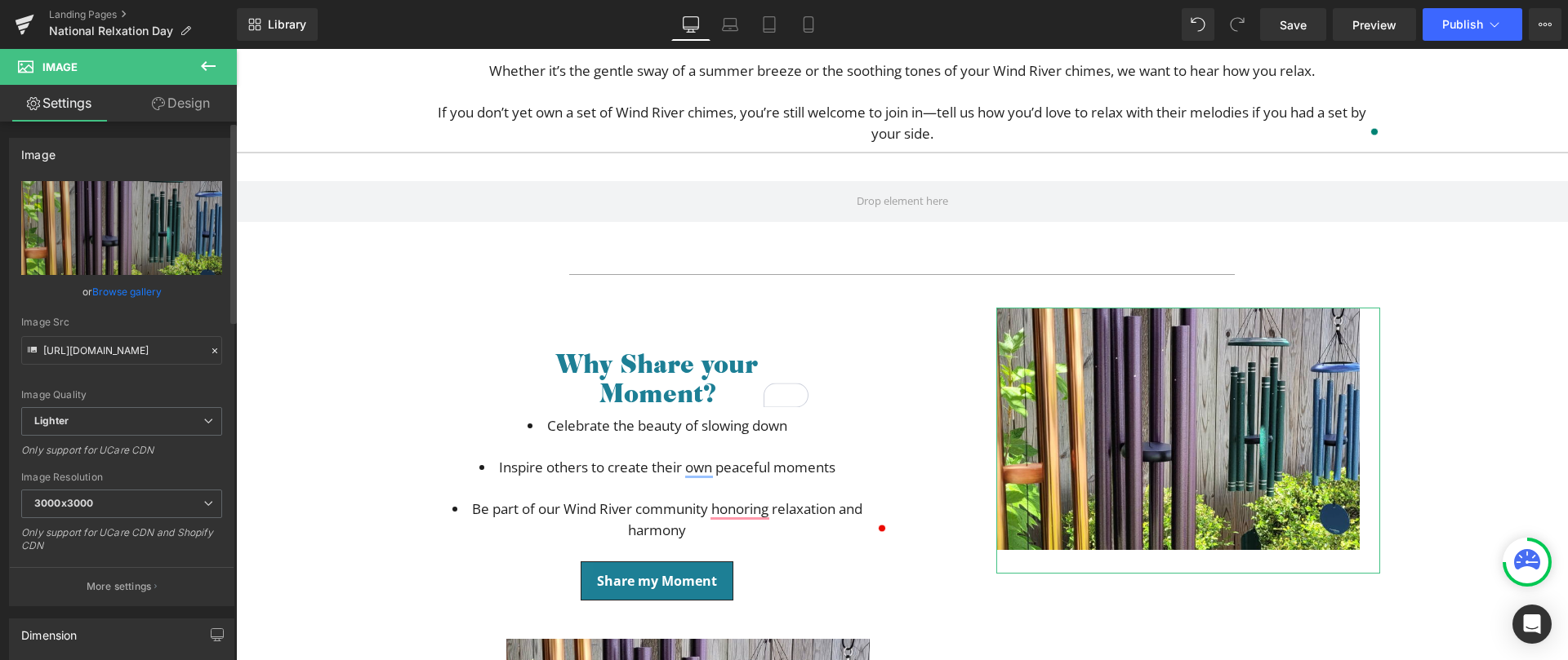
click at [106, 294] on link "Browse gallery" at bounding box center [126, 292] width 69 height 28
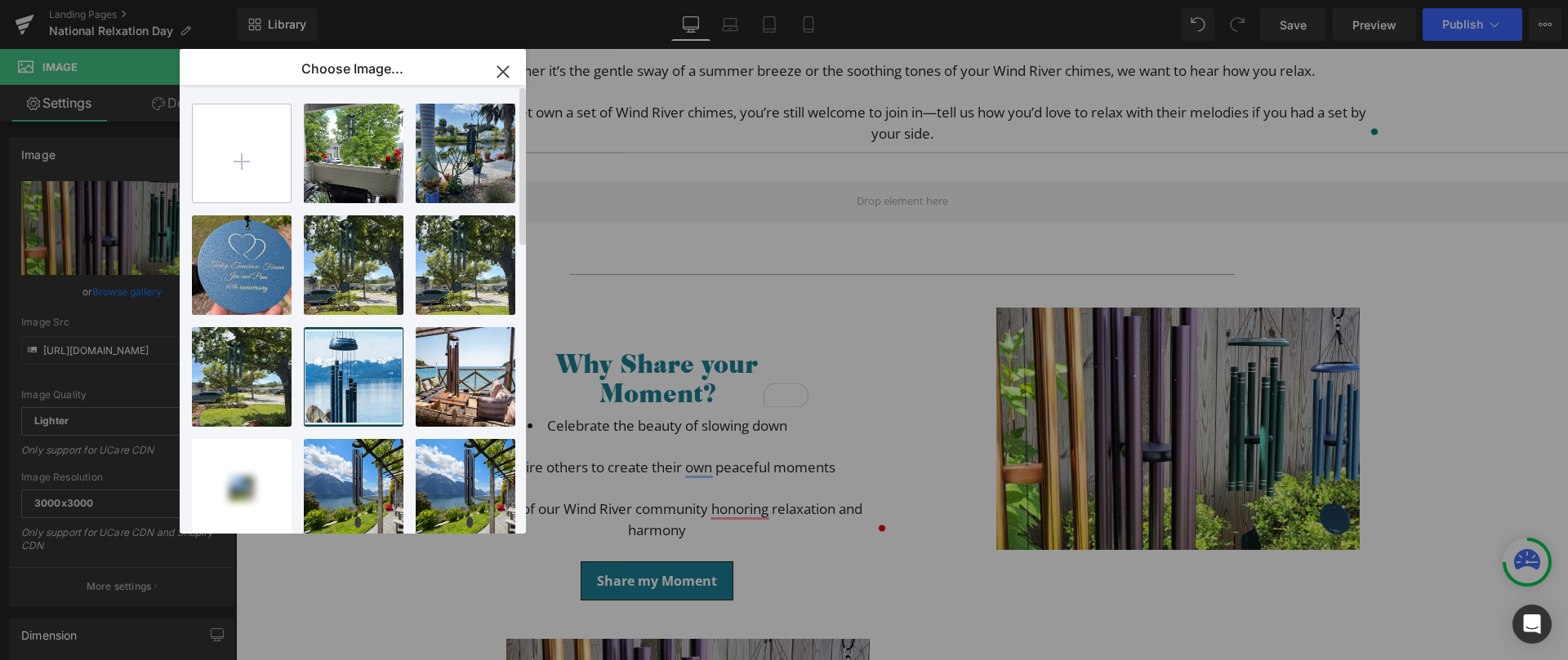
click at [249, 157] on input "file" at bounding box center [242, 154] width 98 height 98
click at [250, 134] on input "file" at bounding box center [242, 154] width 98 height 98
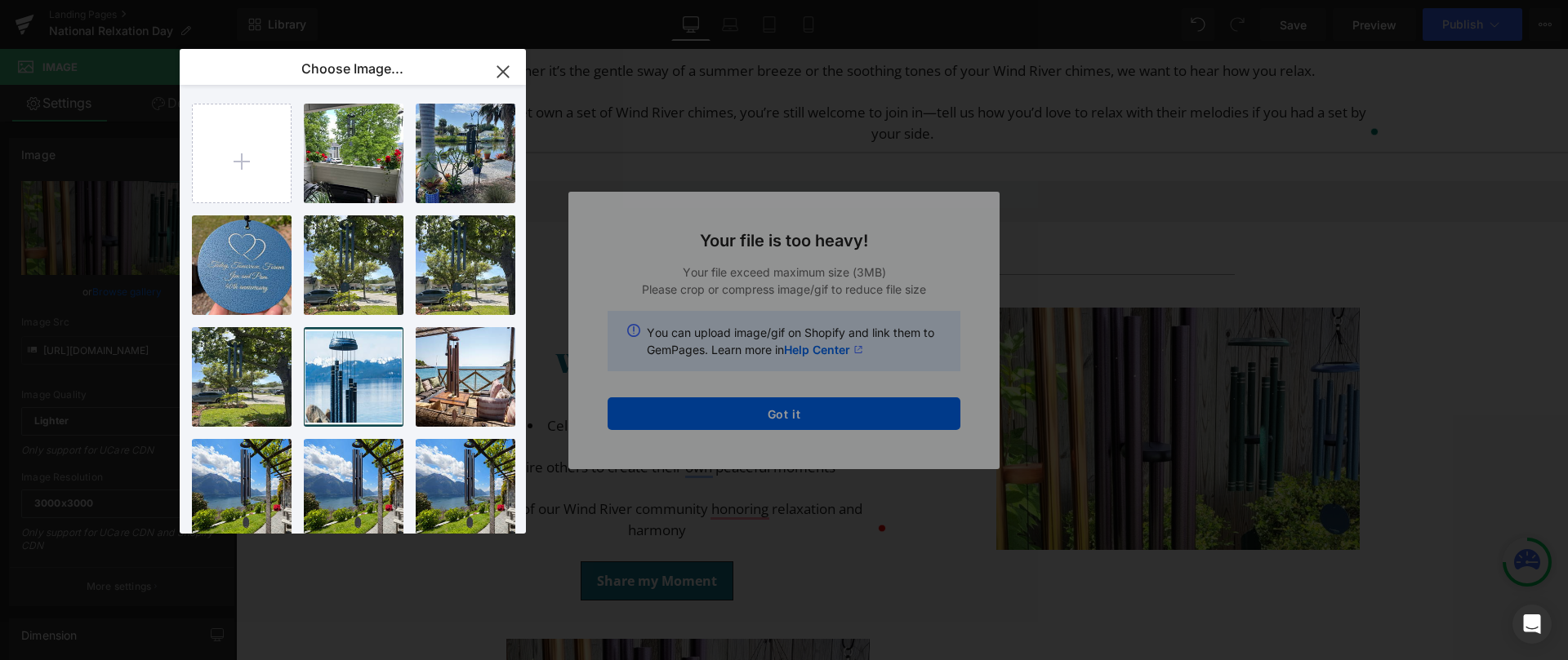
click at [865, 0] on div "Text Color Highlight Color #333333 Edit or remove link: Edit - Unlink - Cancel …" at bounding box center [784, 0] width 1568 height 0
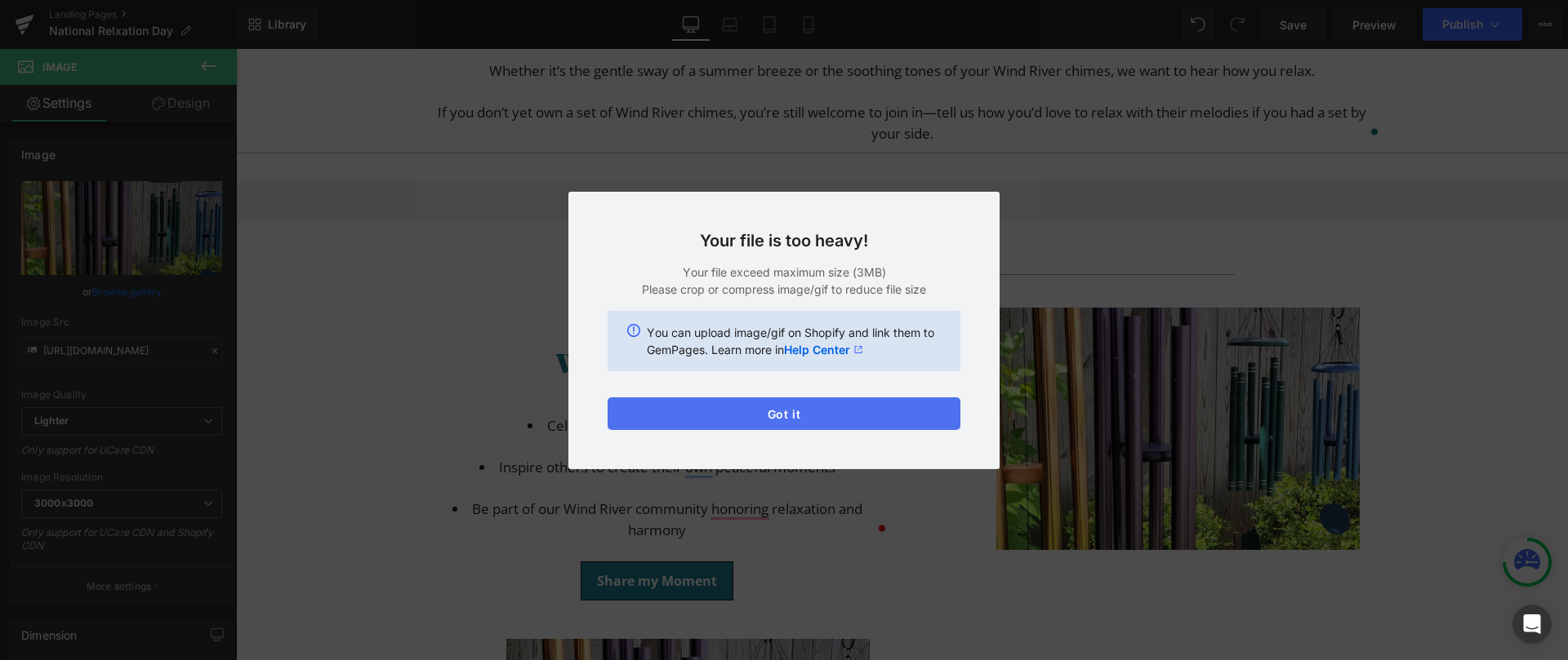
click at [872, 421] on button "Got it" at bounding box center [784, 413] width 353 height 32
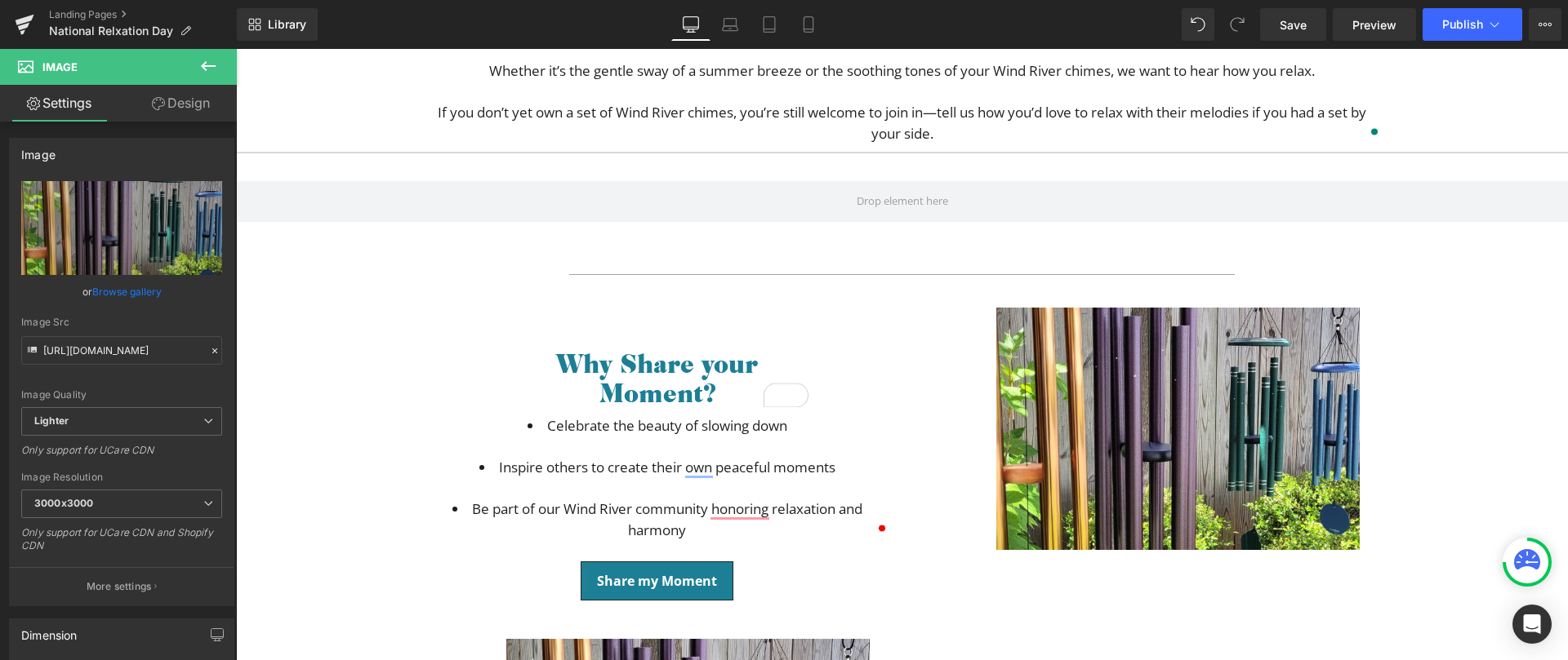
click at [105, 297] on link "Browse gallery" at bounding box center [126, 292] width 69 height 28
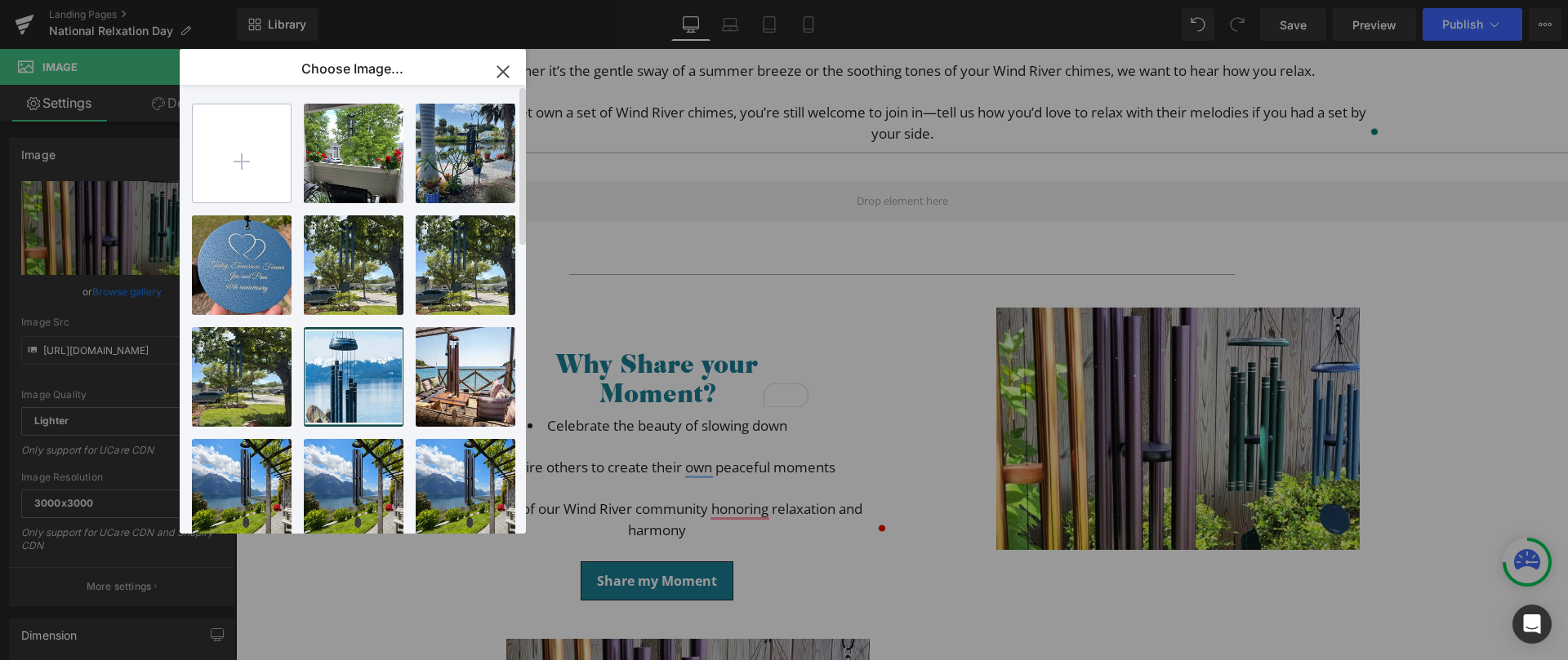
click at [244, 136] on input "file" at bounding box center [242, 154] width 98 height 98
type input "C:\fakepath\IMG_7303 (1).jpg"
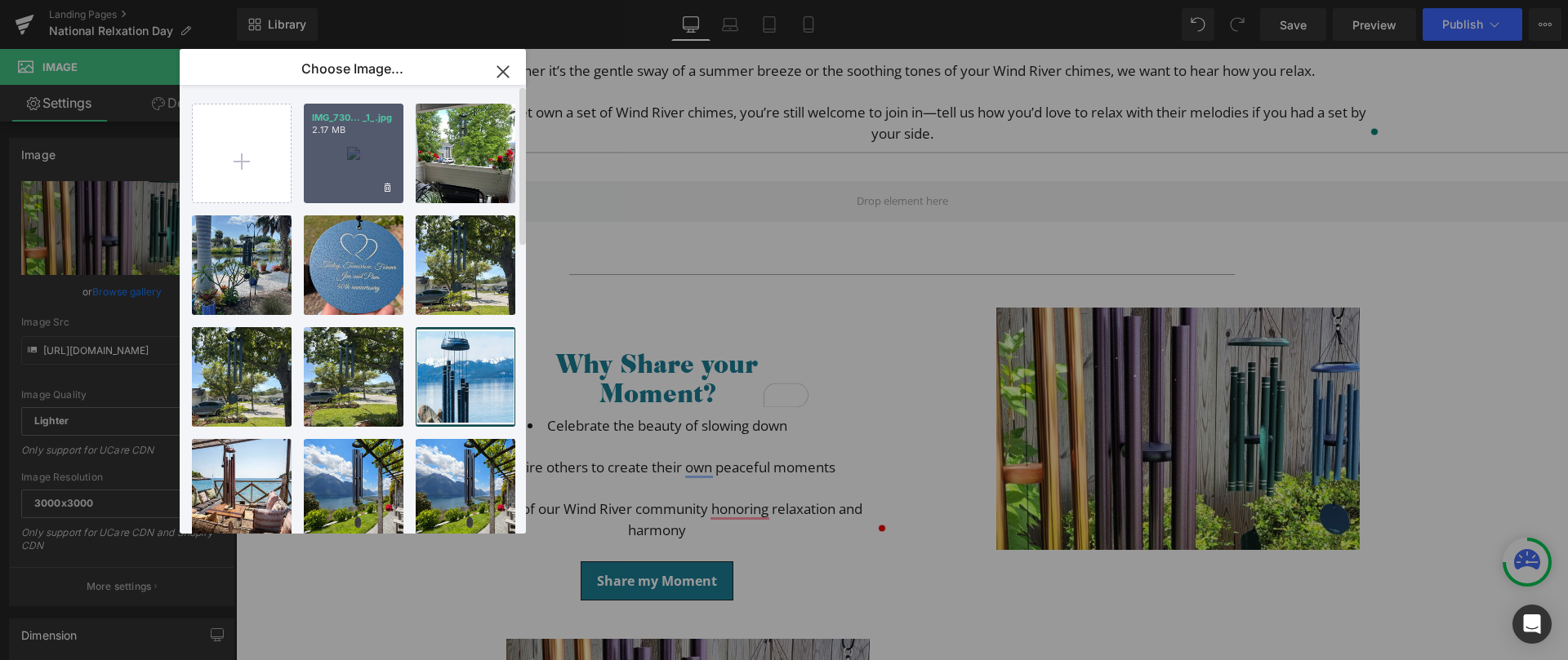
click at [366, 135] on p "2.17 MB" at bounding box center [354, 130] width 83 height 12
type input "https://ucarecdn.com/42f5c40a-64b1-4703-aa2d-be1fdd782422/-/format/auto/-/previ…"
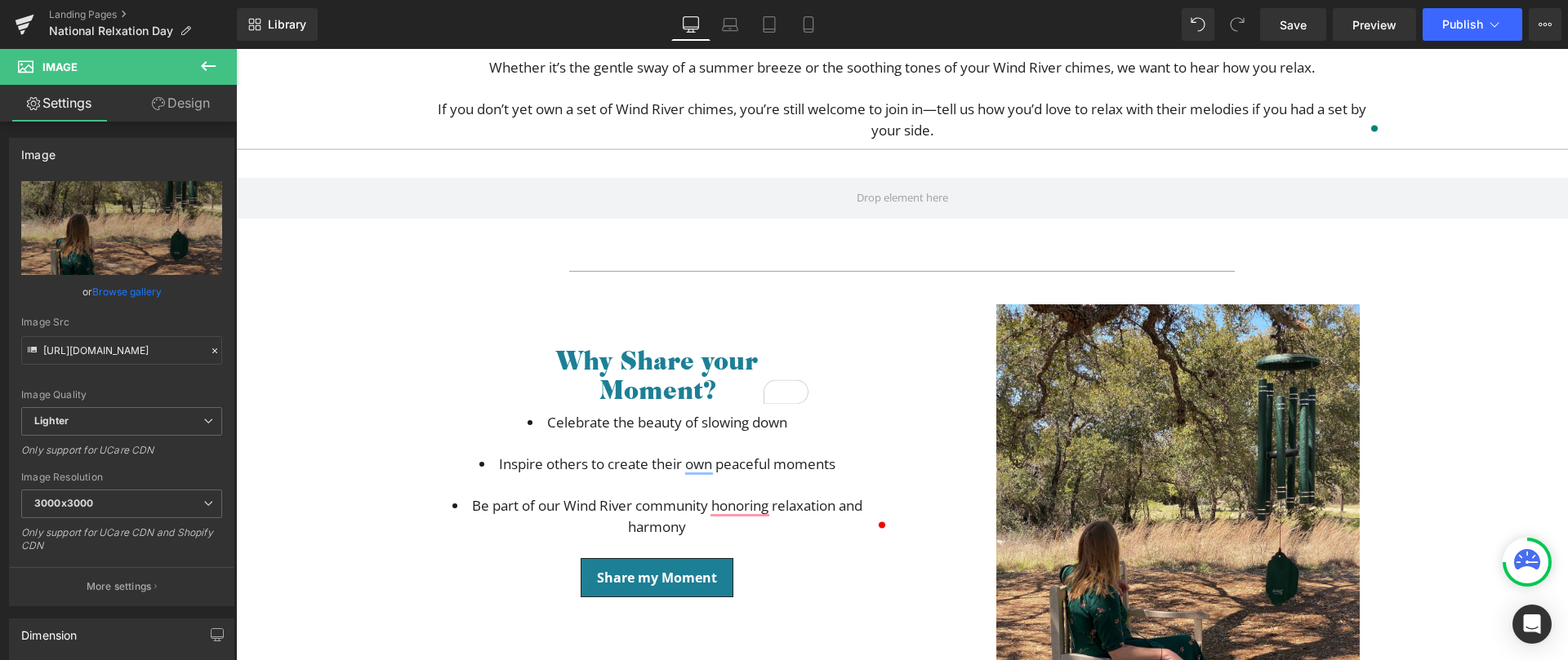
scroll to position [543, 0]
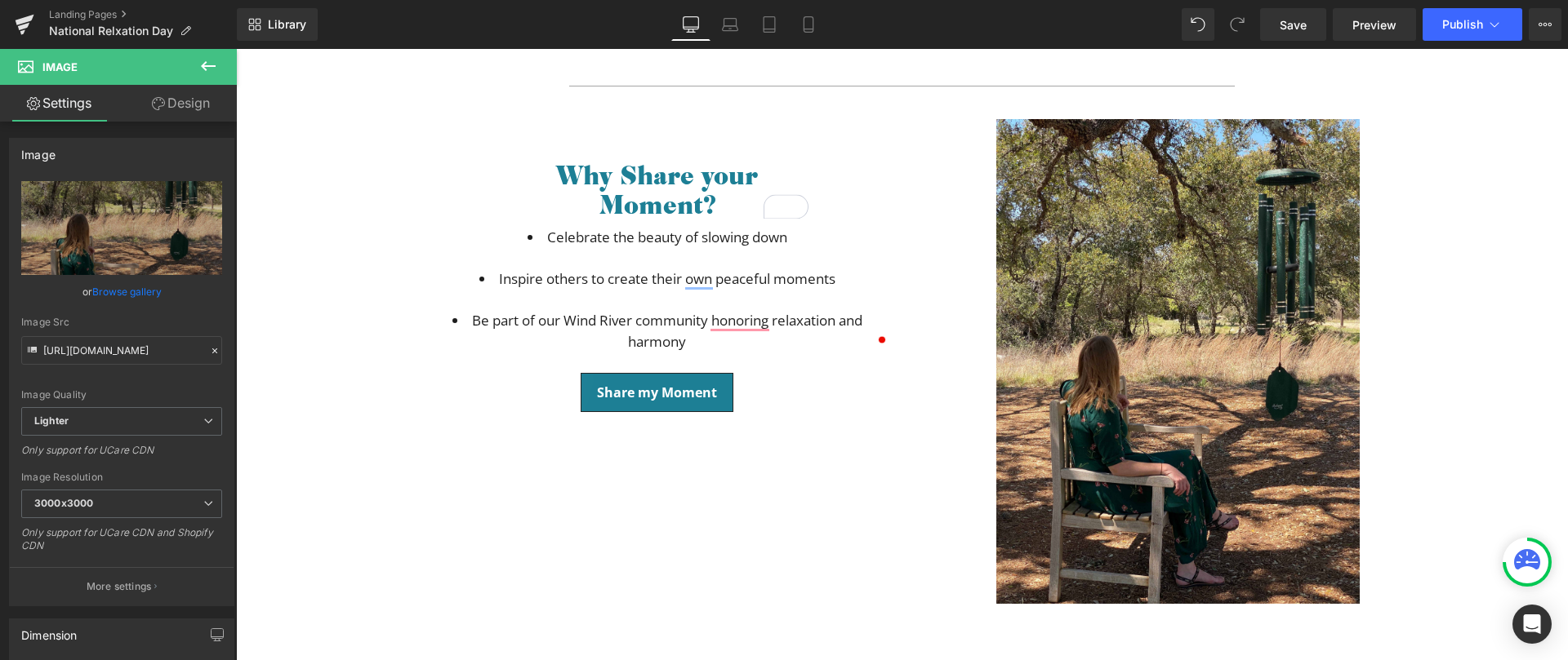
click at [205, 69] on icon at bounding box center [209, 66] width 15 height 10
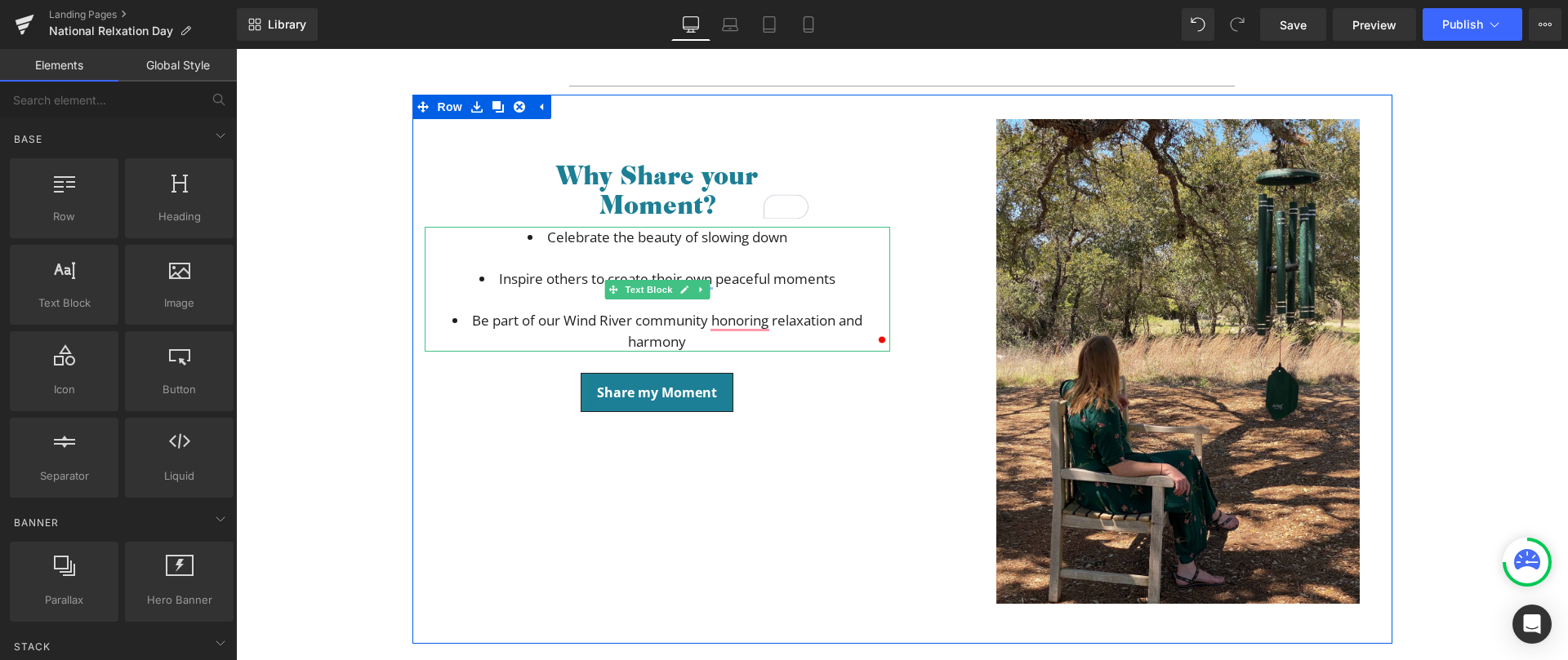
click at [533, 247] on li "Celebrate the beauty of slowing down" at bounding box center [658, 248] width 466 height 42
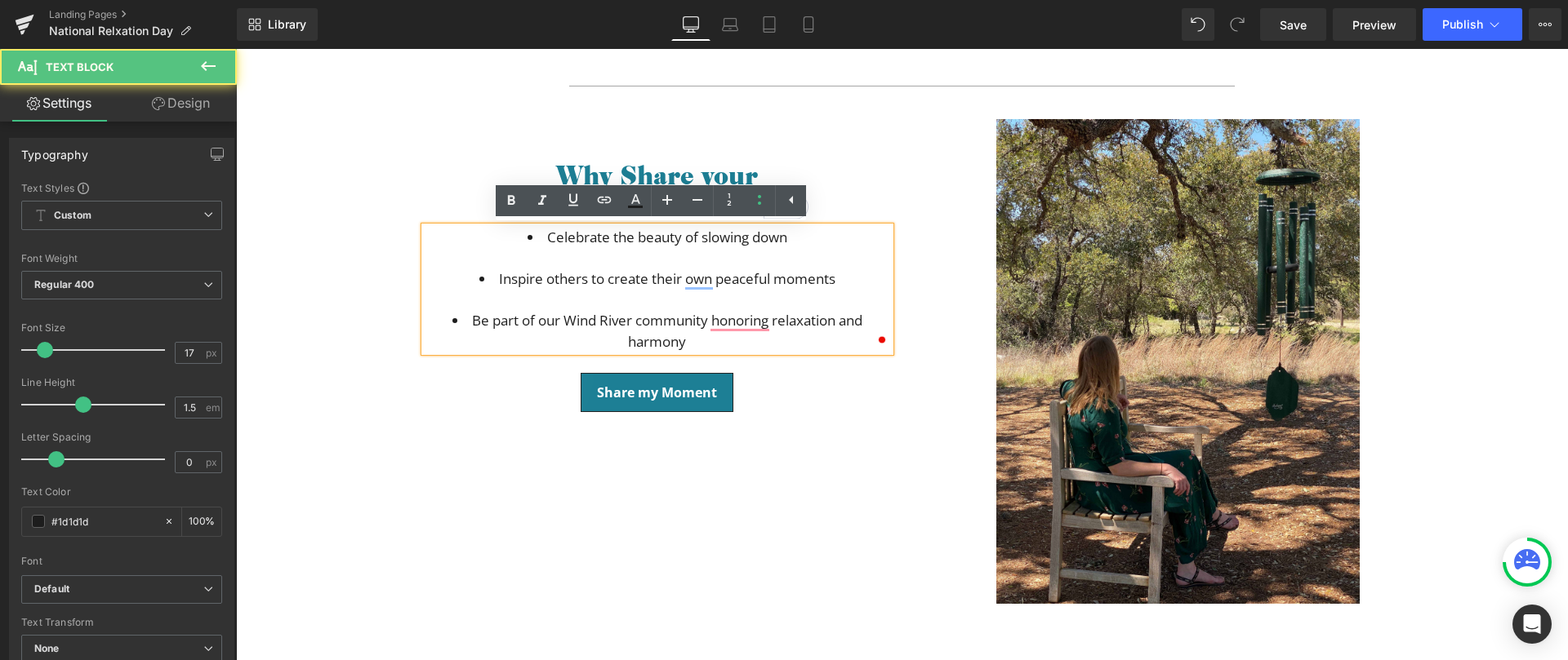
drag, startPoint x: 532, startPoint y: 238, endPoint x: 488, endPoint y: 233, distance: 44.3
click at [488, 233] on li "Celebrate the beauty of slowing down" at bounding box center [658, 248] width 466 height 42
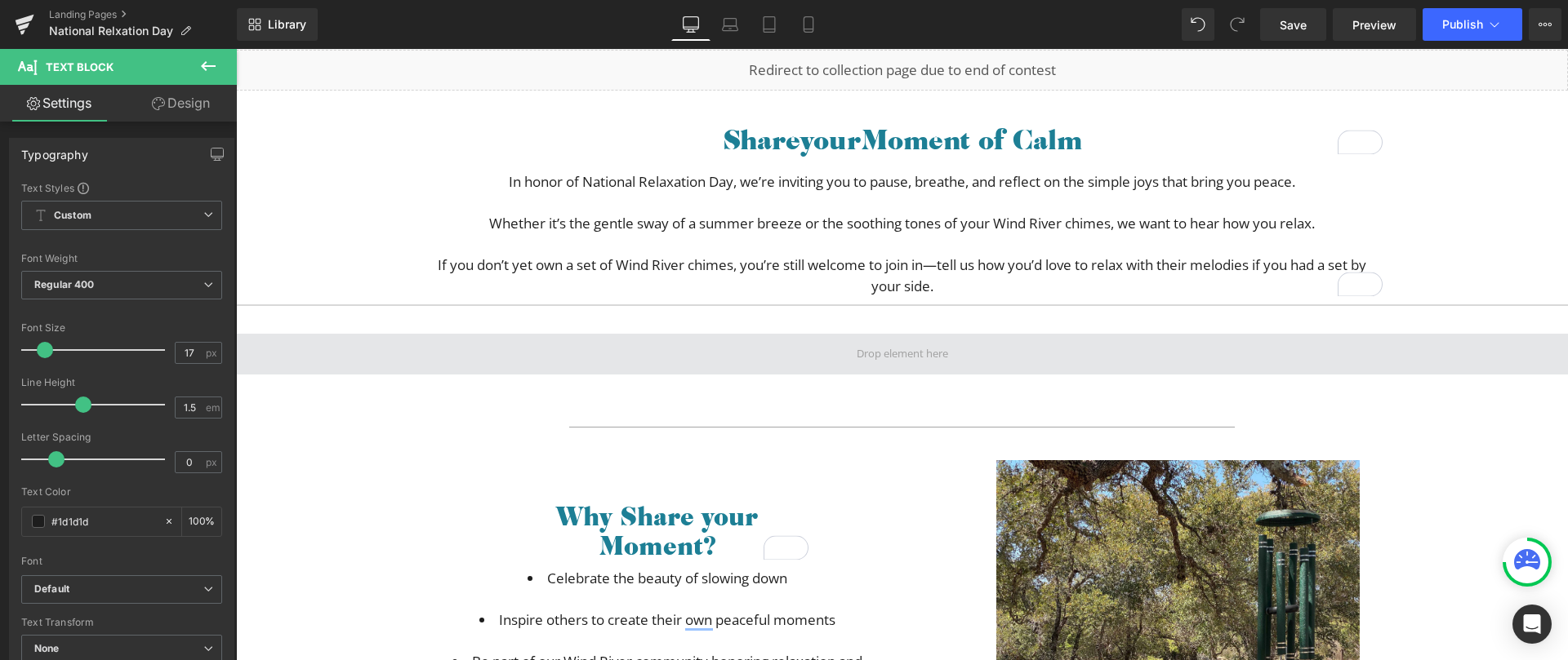
scroll to position [190, 0]
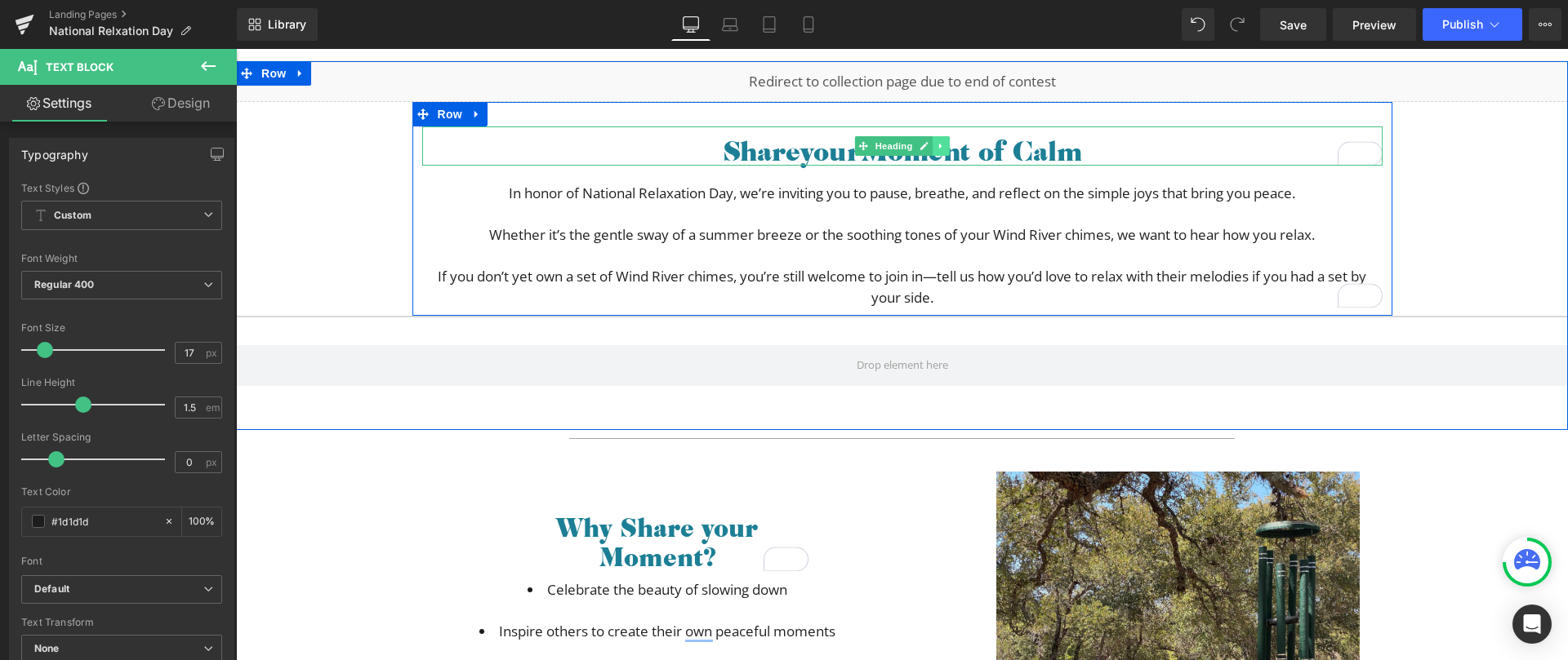
click at [942, 145] on link at bounding box center [941, 146] width 17 height 20
click at [927, 148] on icon at bounding box center [932, 146] width 9 height 9
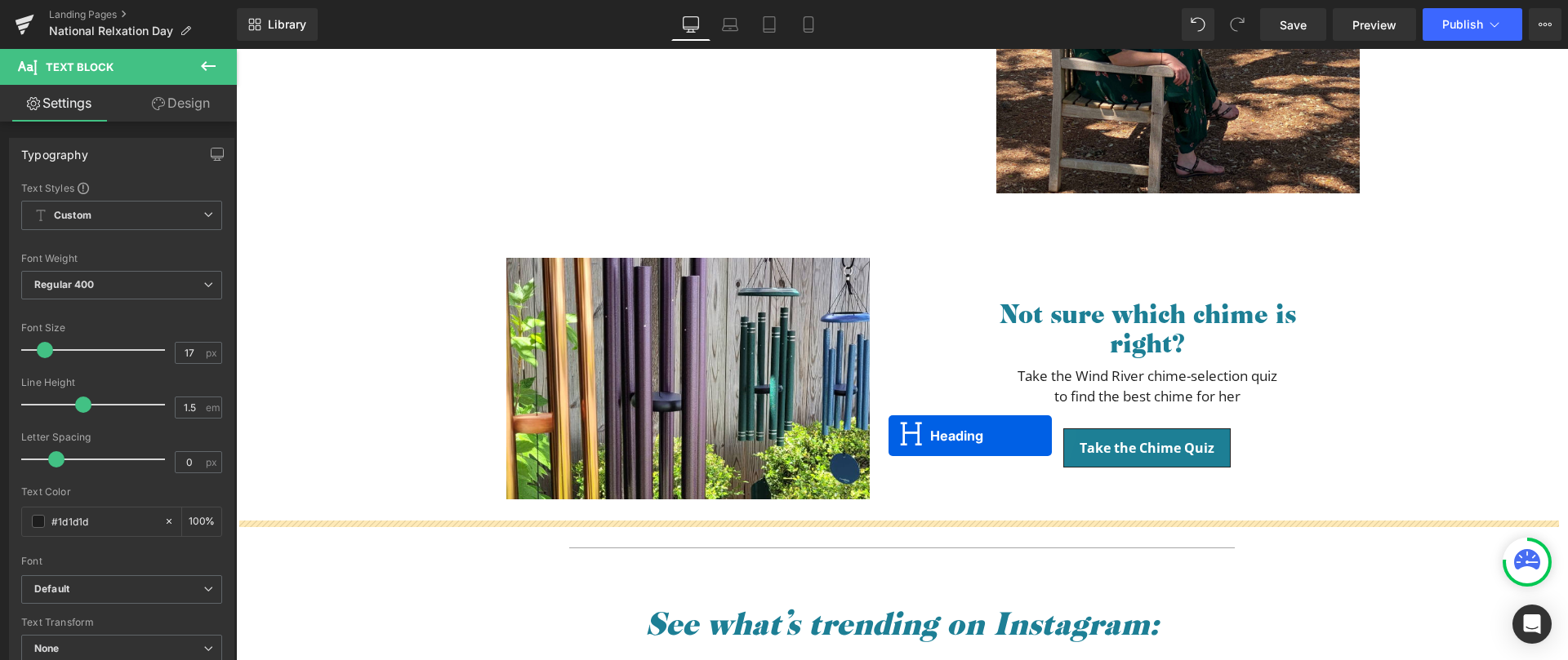
scroll to position [984, 0]
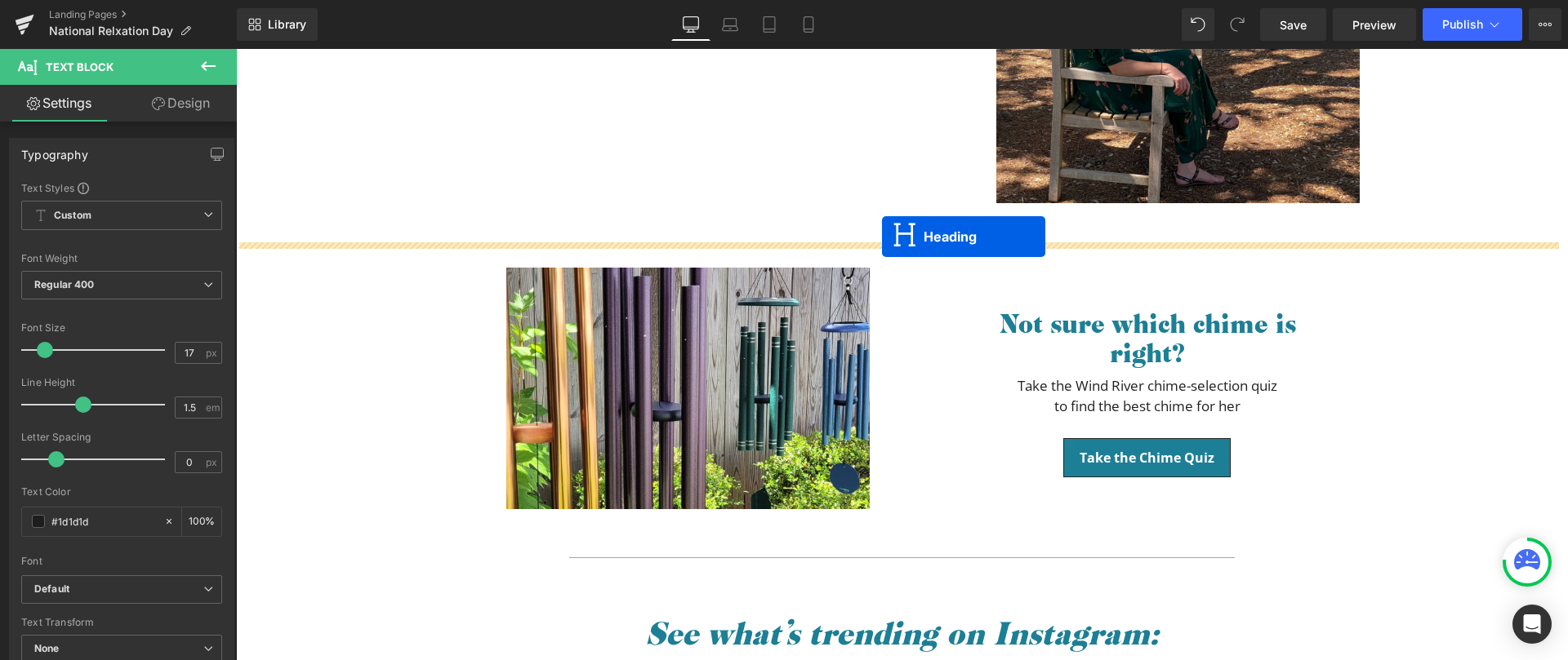
drag, startPoint x: 883, startPoint y: 184, endPoint x: 882, endPoint y: 237, distance: 53.0
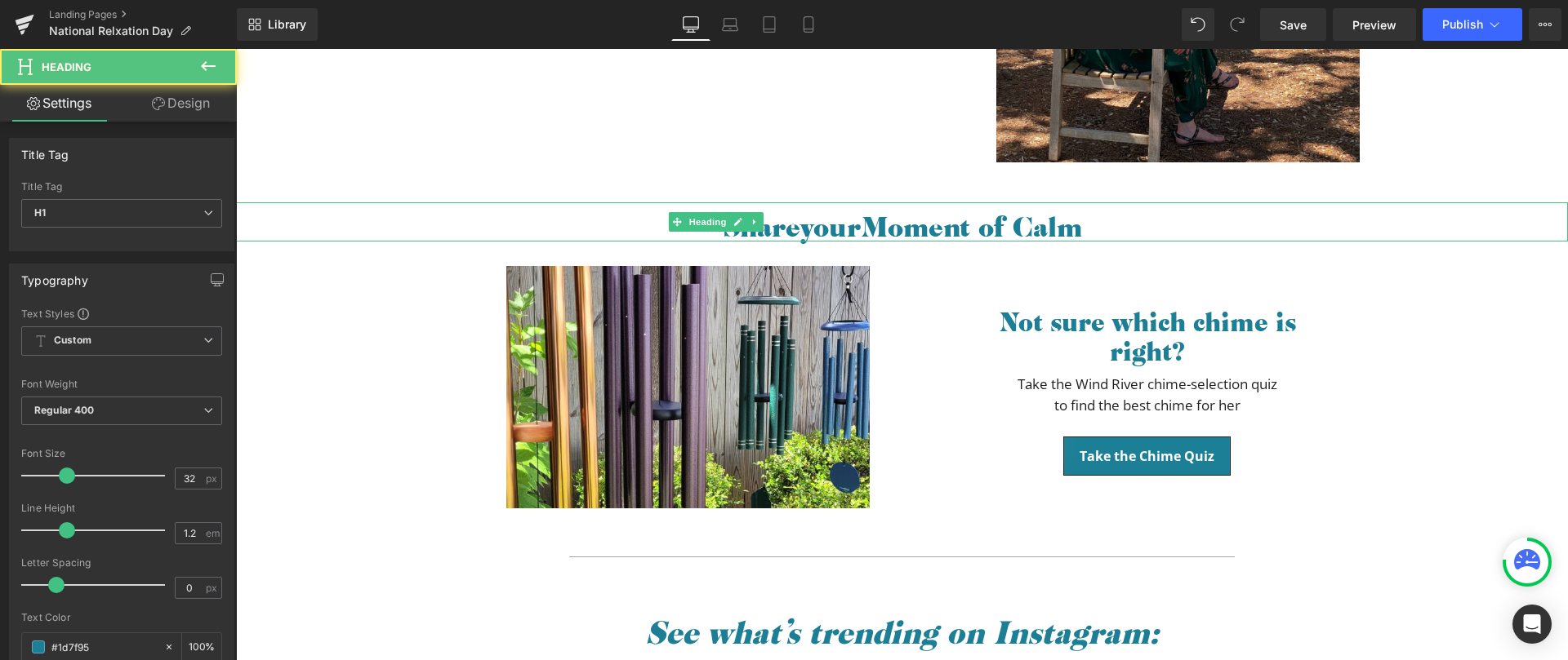
scroll to position [943, 0]
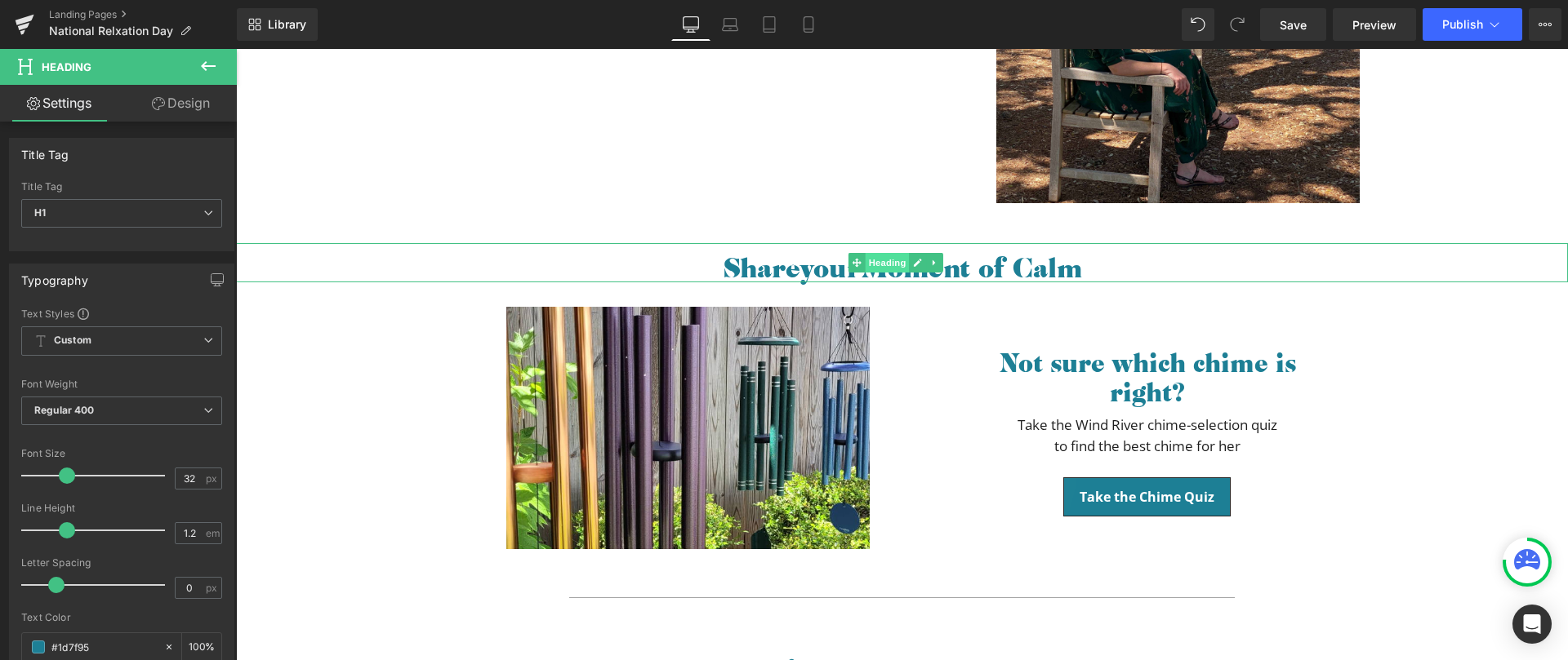
click at [878, 266] on span "Heading" at bounding box center [888, 263] width 44 height 20
click at [878, 266] on span "Heading" at bounding box center [888, 264] width 44 height 20
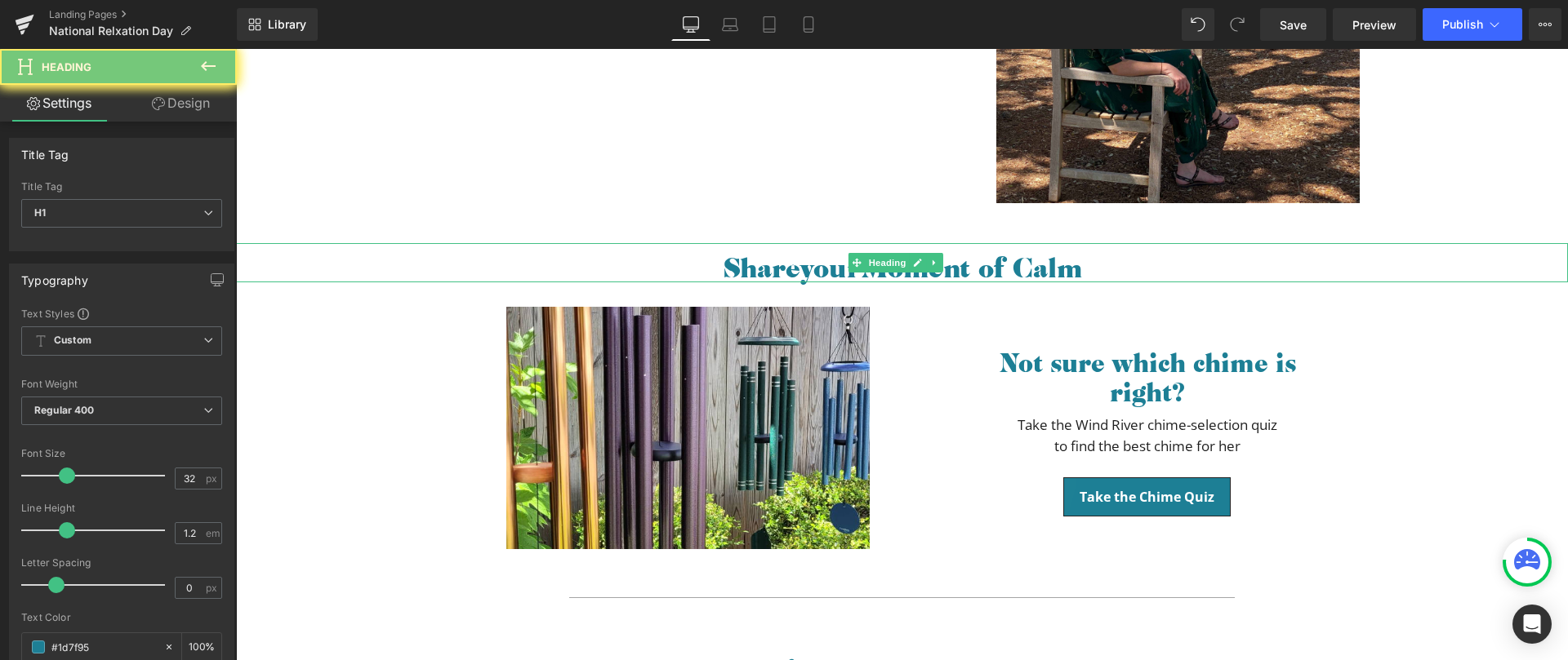
click at [761, 271] on h1 "Share your Moment of Calm" at bounding box center [902, 266] width 1332 height 31
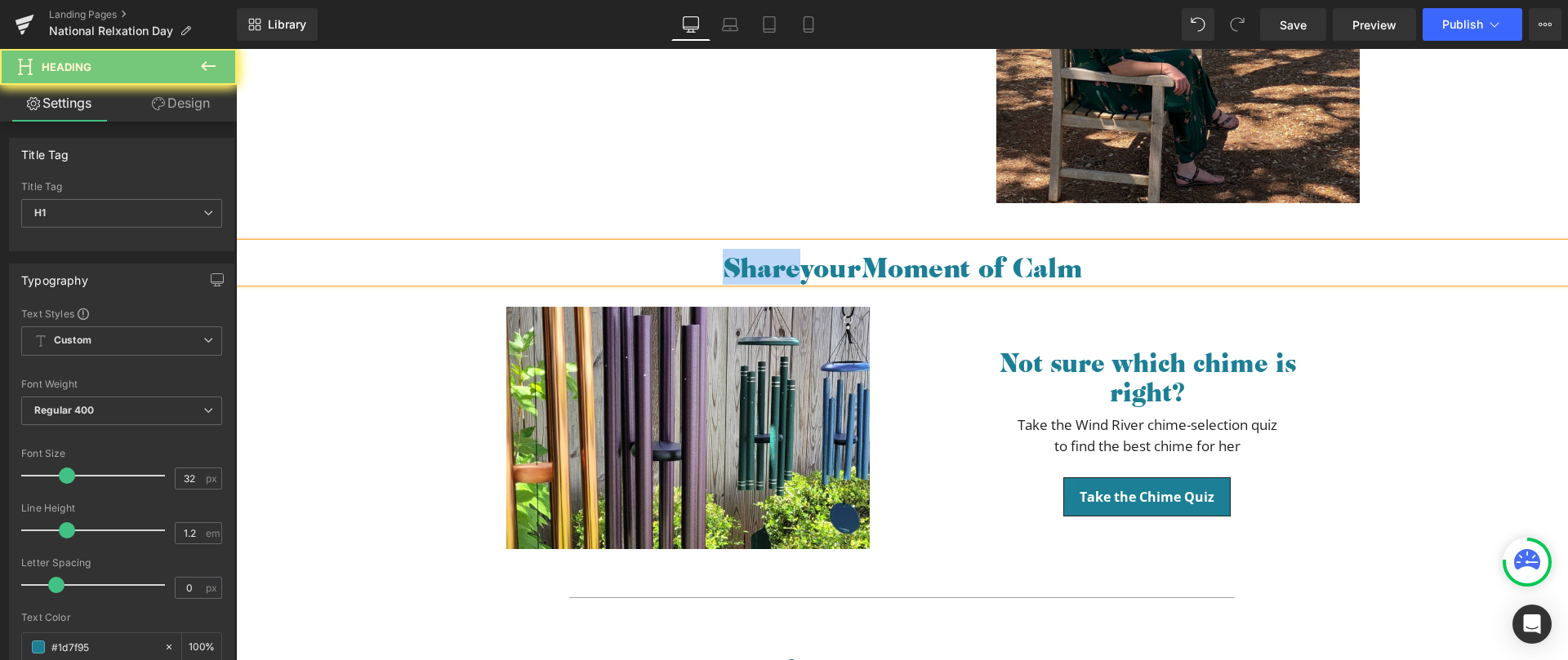
click at [761, 271] on h1 "Share your Moment of Calm" at bounding box center [902, 266] width 1332 height 31
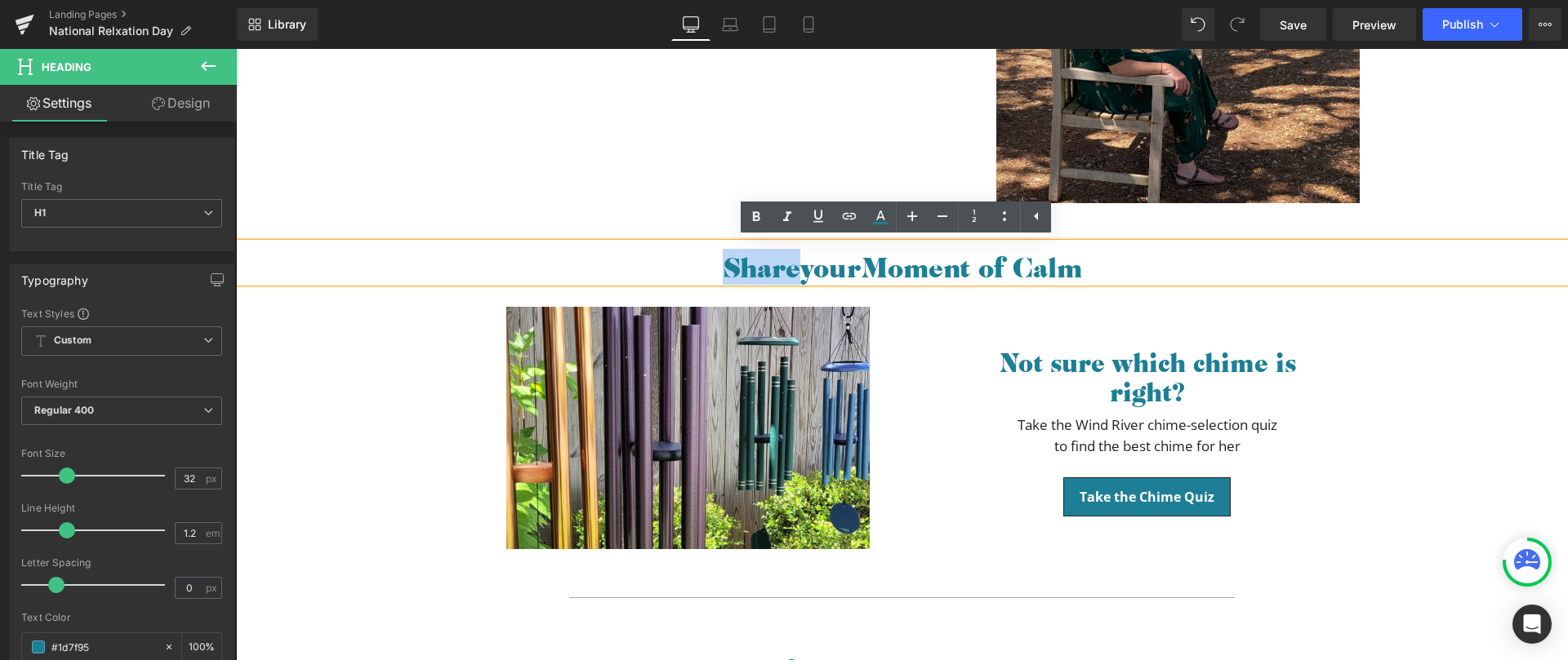
click at [761, 271] on h1 "Share your Moment of Calm" at bounding box center [902, 266] width 1332 height 31
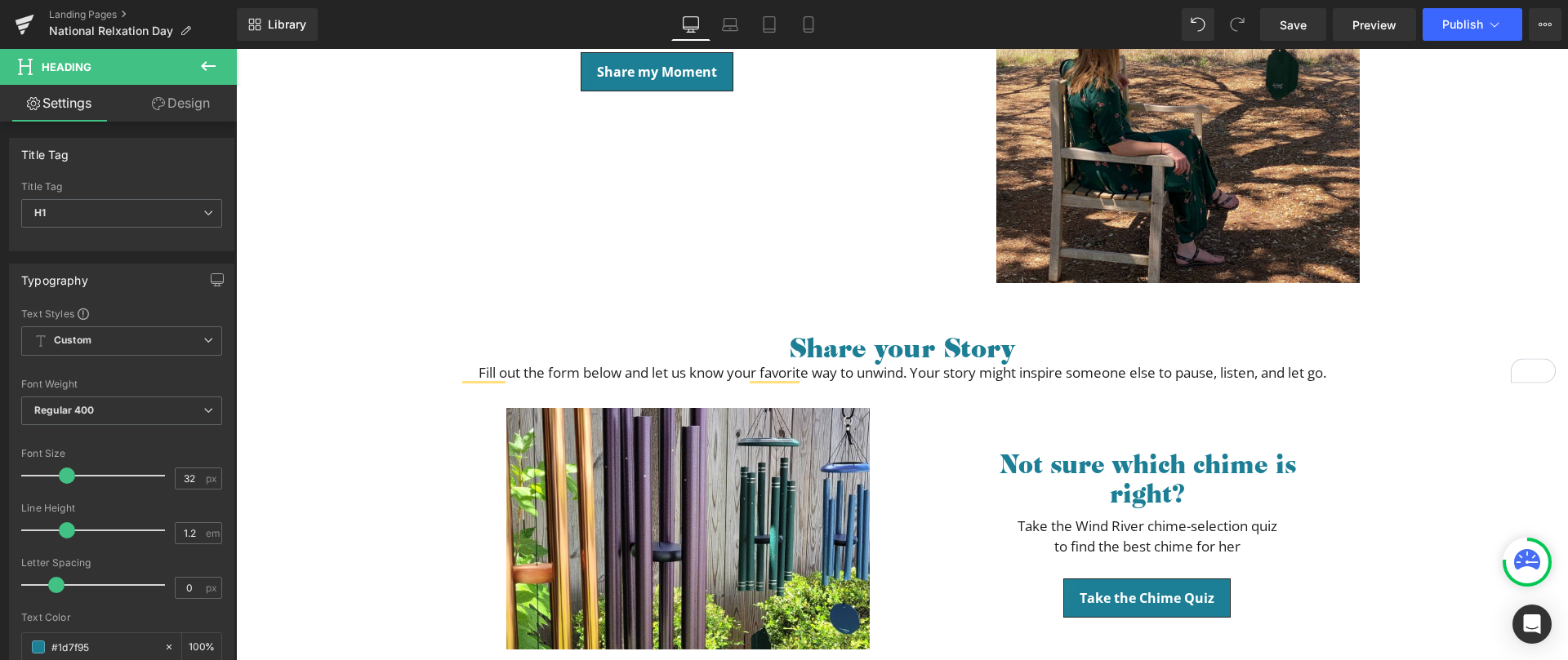
scroll to position [863, 0]
click at [211, 72] on icon at bounding box center [209, 66] width 20 height 20
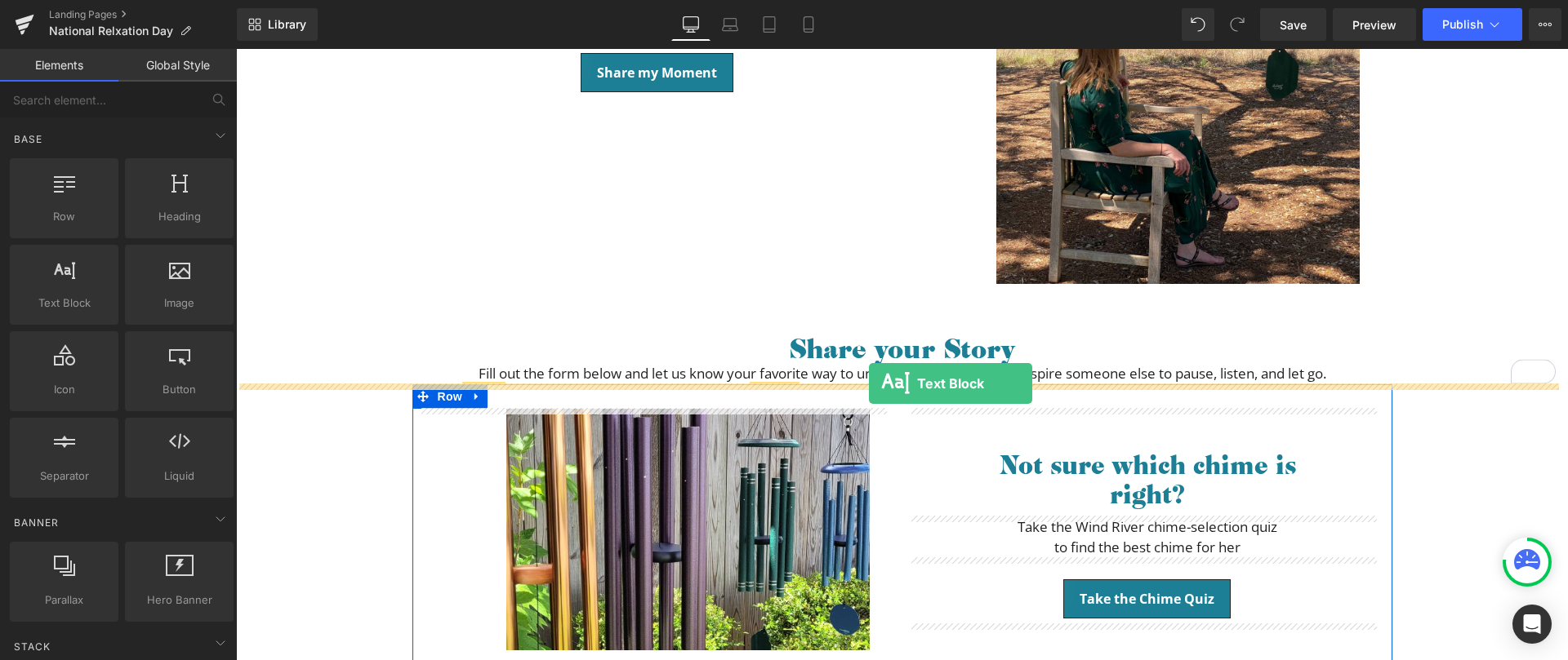
drag, startPoint x: 316, startPoint y: 340, endPoint x: 871, endPoint y: 383, distance: 556.7
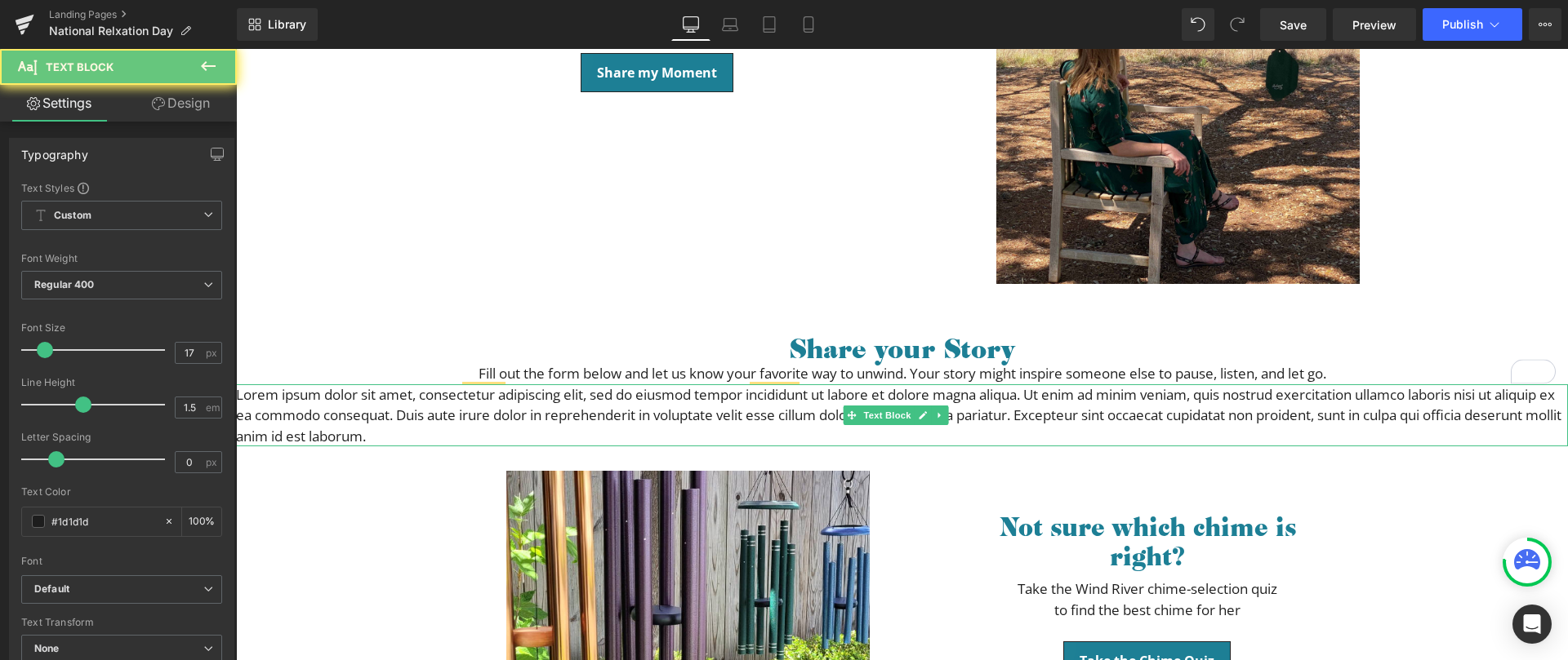
click at [719, 411] on p "Lorem ipsum dolor sit amet, consectetur adipiscing elit, sed do eiusmod tempor …" at bounding box center [902, 416] width 1332 height 63
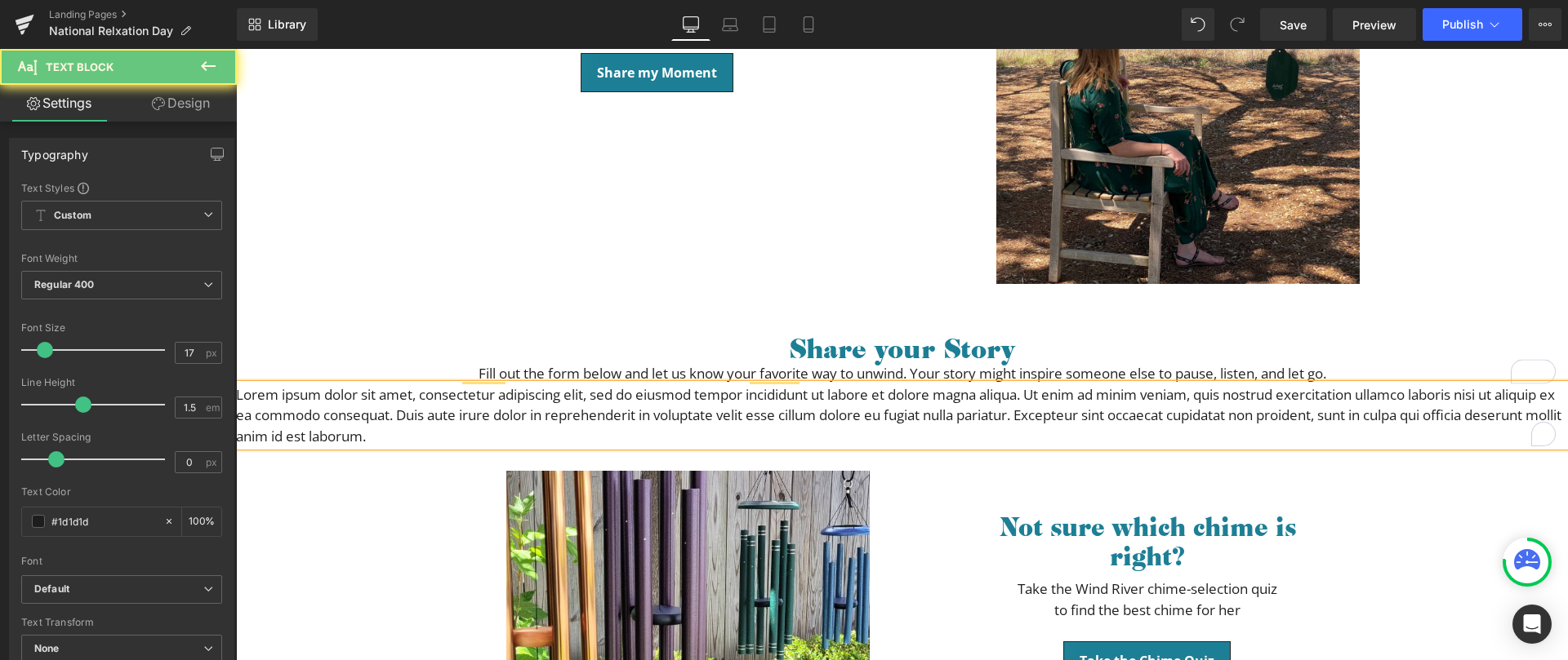
click at [720, 411] on p "Lorem ipsum dolor sit amet, consectetur adipiscing elit, sed do eiusmod tempor …" at bounding box center [902, 416] width 1332 height 63
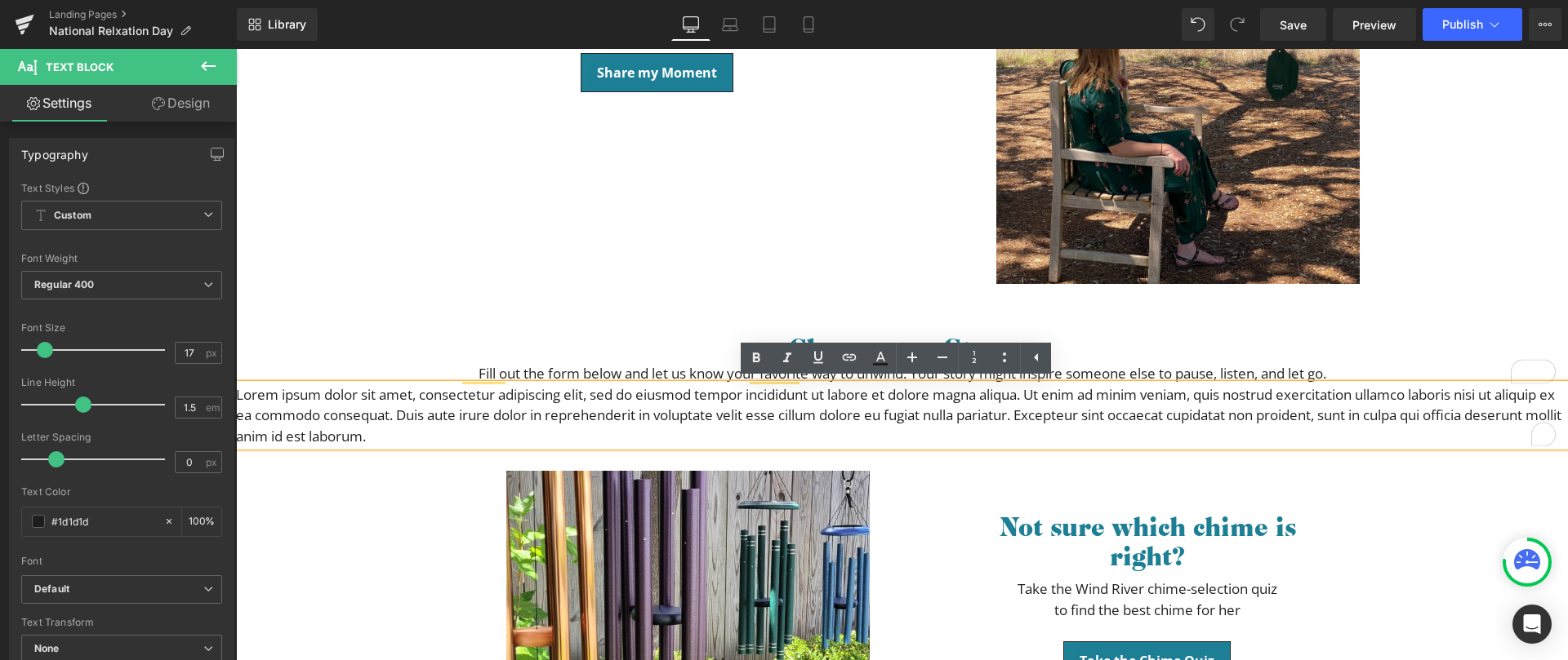
click at [720, 411] on p "Lorem ipsum dolor sit amet, consectetur adipiscing elit, sed do eiusmod tempor …" at bounding box center [902, 416] width 1332 height 63
click at [705, 423] on p "Lorem ipsum dolor sit amet, consectetur adipiscing elit, sed do eiusmod tempor …" at bounding box center [902, 416] width 1332 height 63
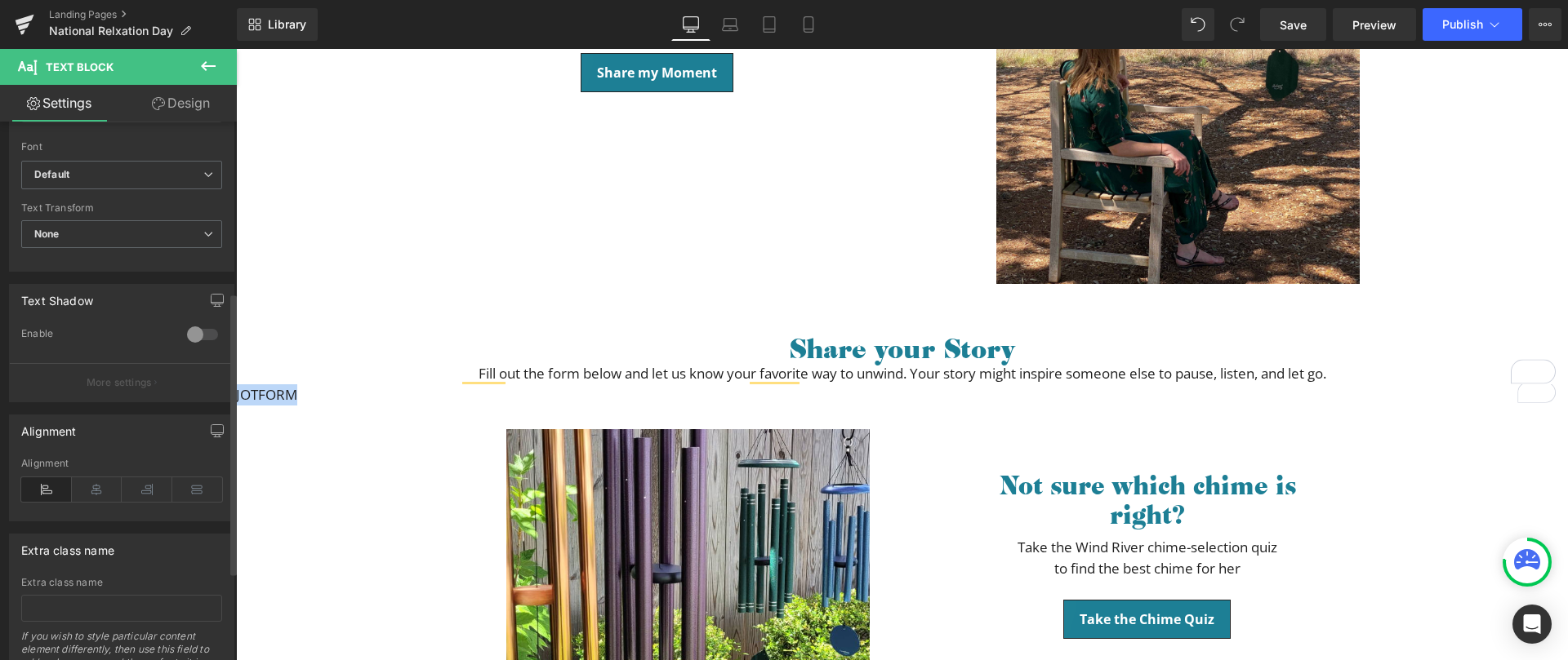
scroll to position [494, 0]
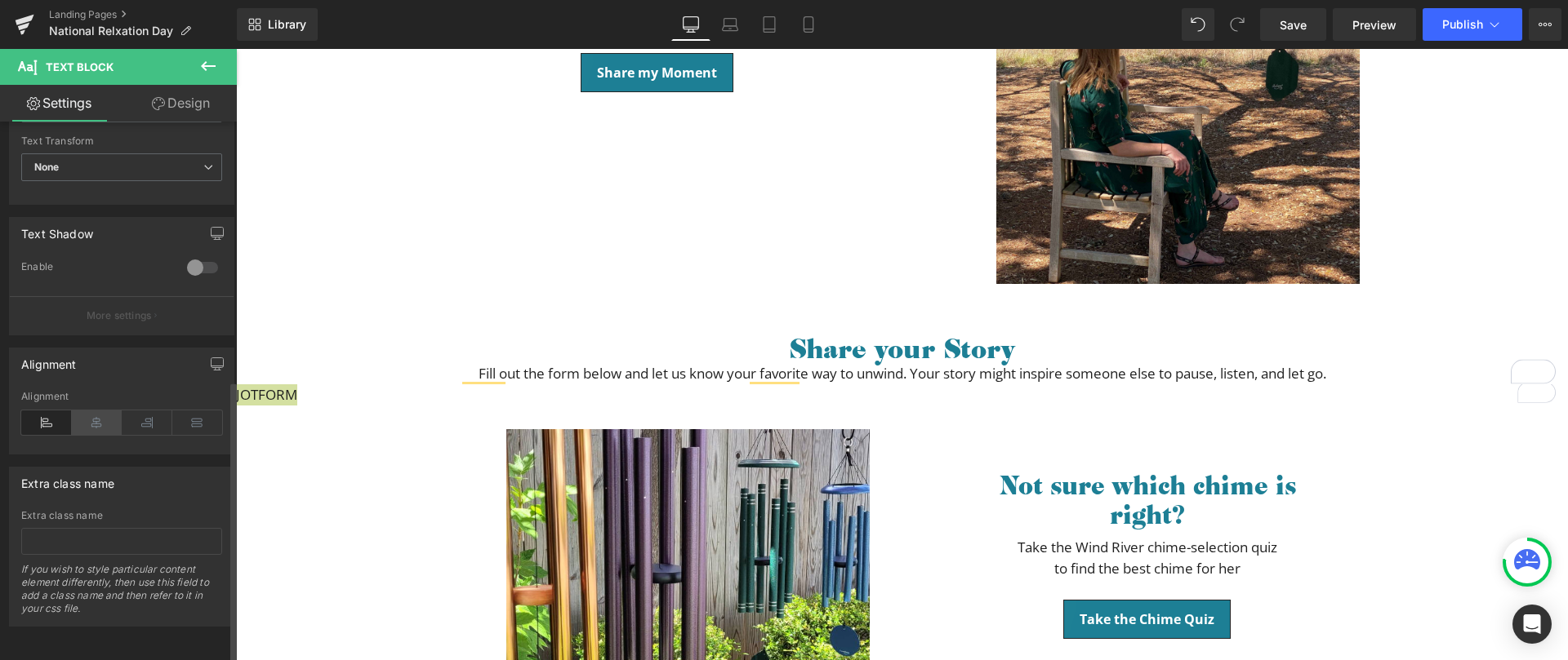
click at [94, 411] on icon at bounding box center [96, 422] width 51 height 24
click at [207, 65] on icon at bounding box center [209, 66] width 20 height 20
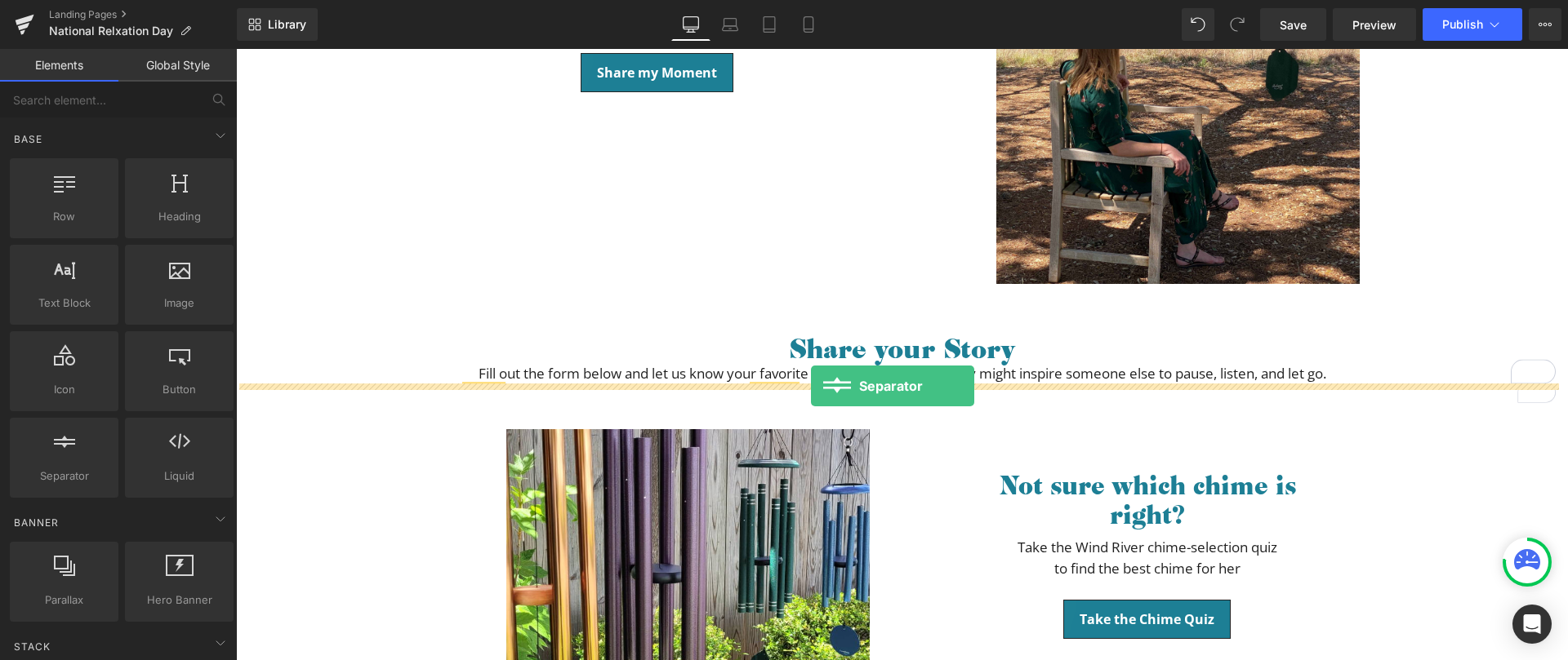
drag, startPoint x: 329, startPoint y: 498, endPoint x: 811, endPoint y: 386, distance: 494.8
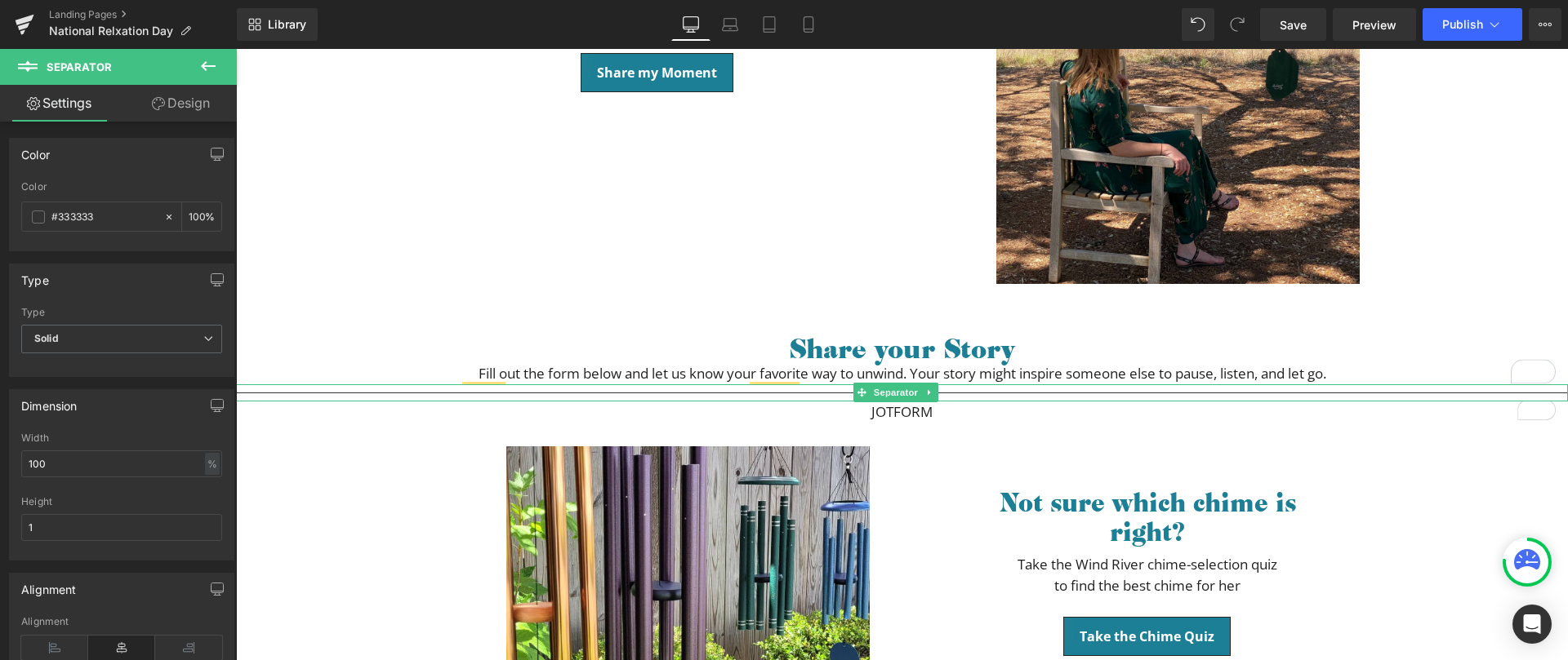
click at [645, 392] on hr at bounding box center [902, 396] width 1332 height 9
click at [36, 214] on span at bounding box center [38, 217] width 13 height 13
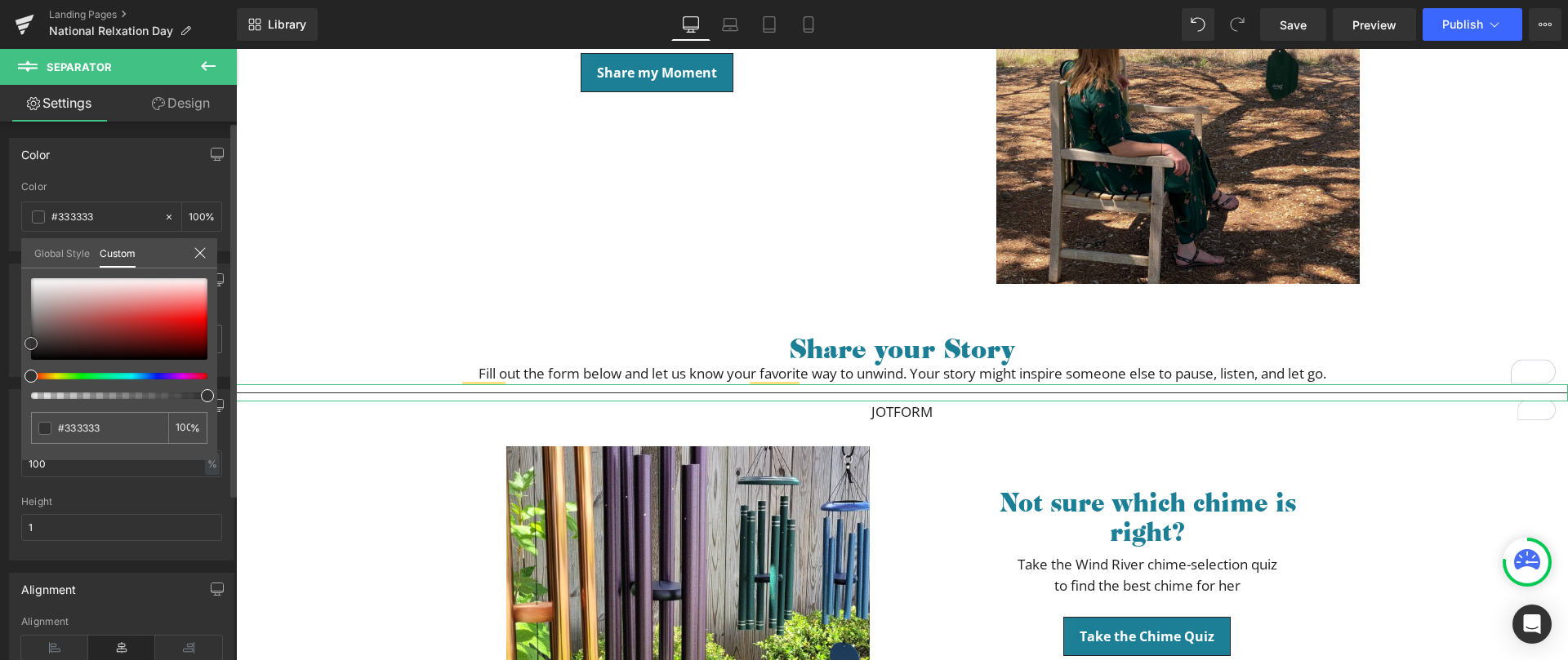
type input "#faf9f9"
type input "#ffffff"
drag, startPoint x: 14, startPoint y: 272, endPoint x: 5, endPoint y: 266, distance: 10.8
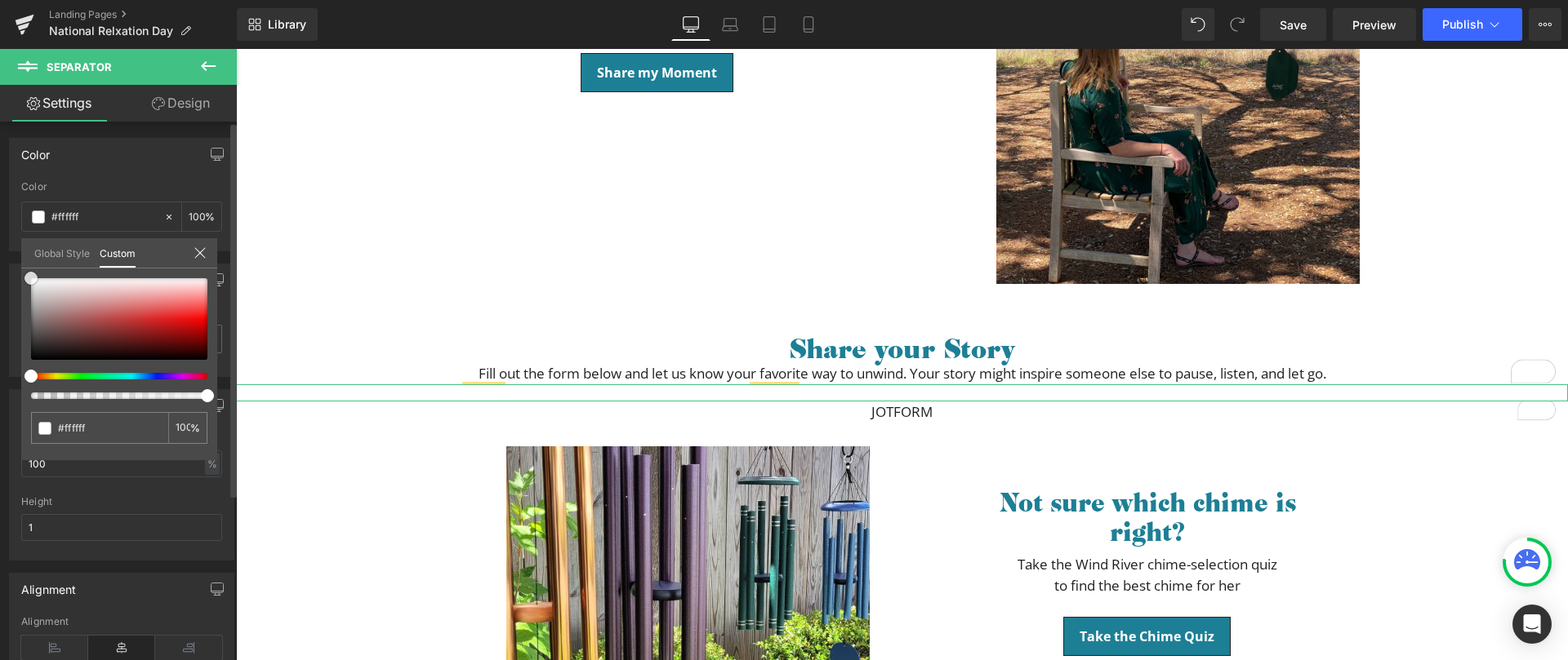
click at [5, 251] on div "Color rgba(255, 255, 255, 1) Color #ffffff 100 % Global Style Custom Setup Glob…" at bounding box center [122, 188] width 245 height 126
type input "13"
click at [0, 251] on div "Color rgba(255, 255, 255, 0.13) Color #ffffff 13 % Global Style Custom Setup Gl…" at bounding box center [122, 188] width 245 height 126
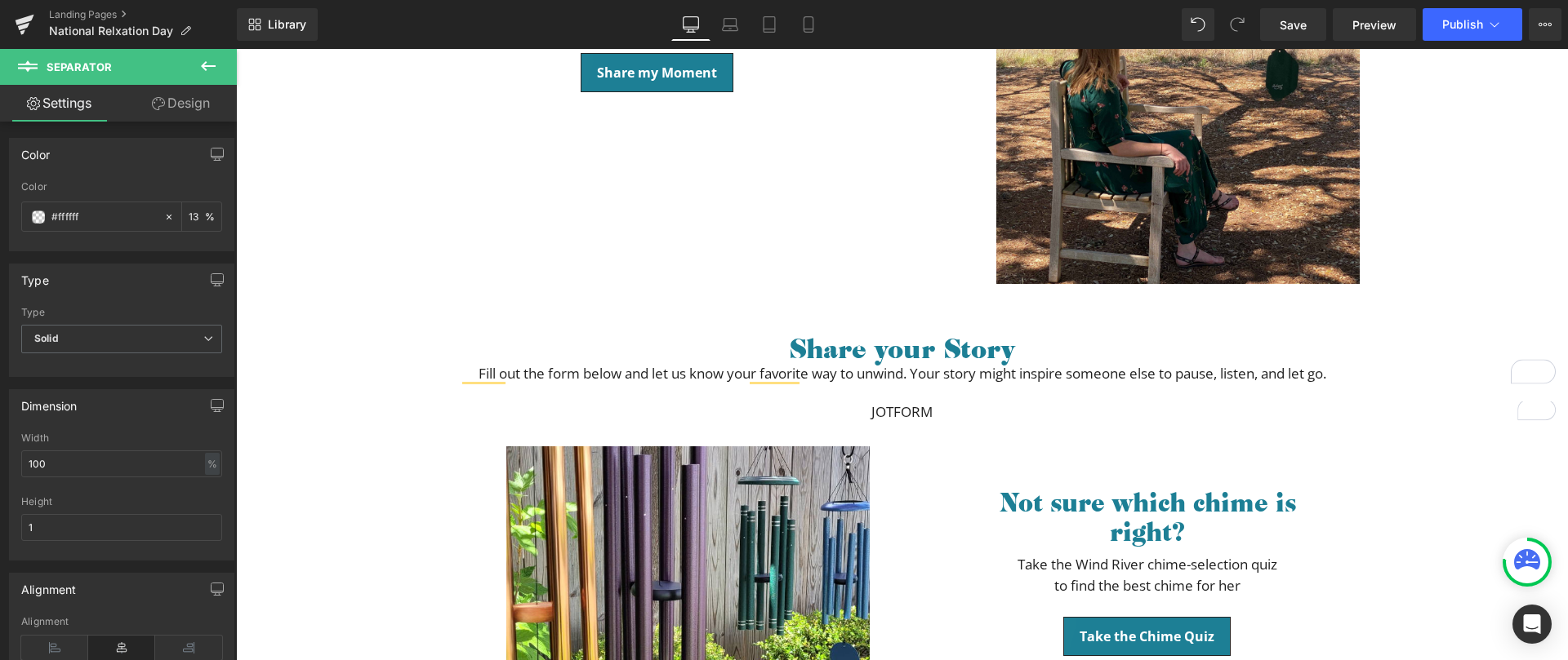
click at [625, 216] on body "Skip to content Click Here to Enter Wind Chime Giveaway Free Shipping for order…" at bounding box center [902, 476] width 1332 height 2580
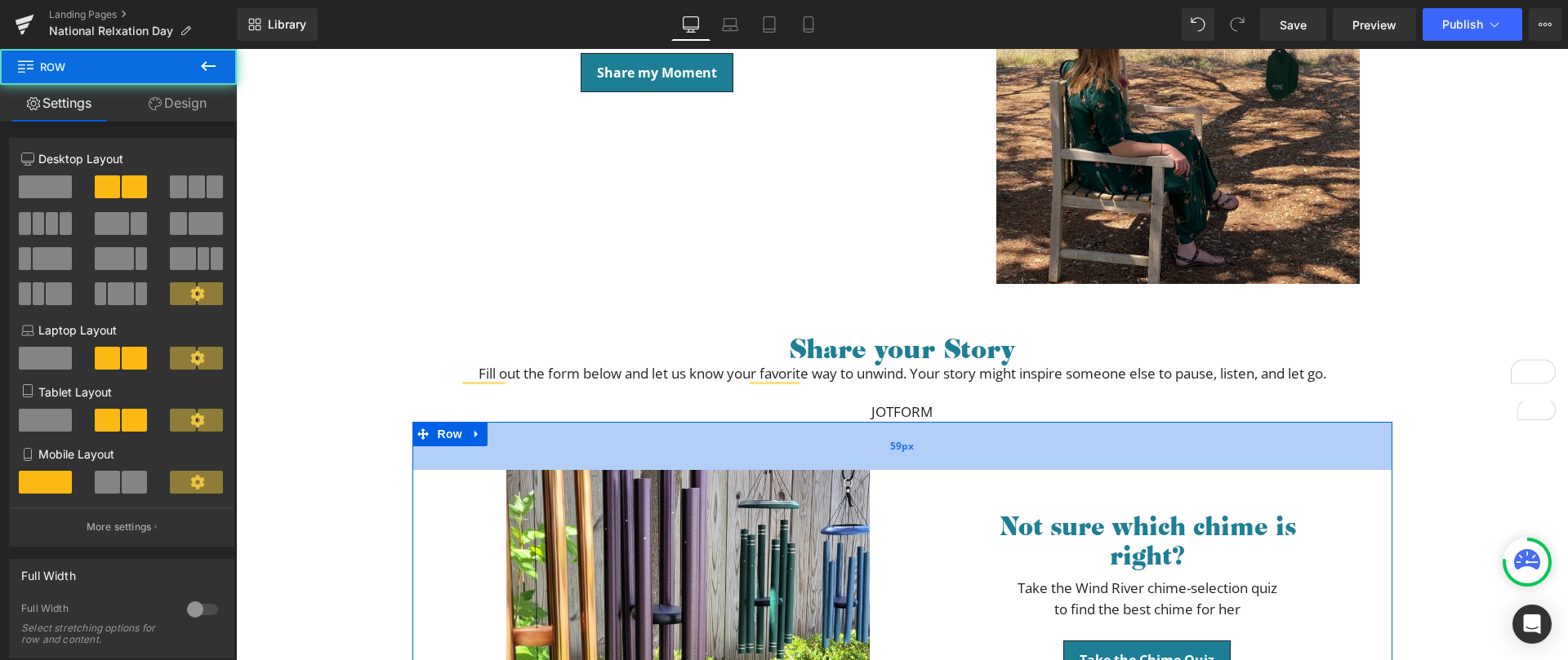
drag, startPoint x: 804, startPoint y: 433, endPoint x: 804, endPoint y: 457, distance: 24.0
click at [804, 457] on div "59px" at bounding box center [903, 446] width 980 height 48
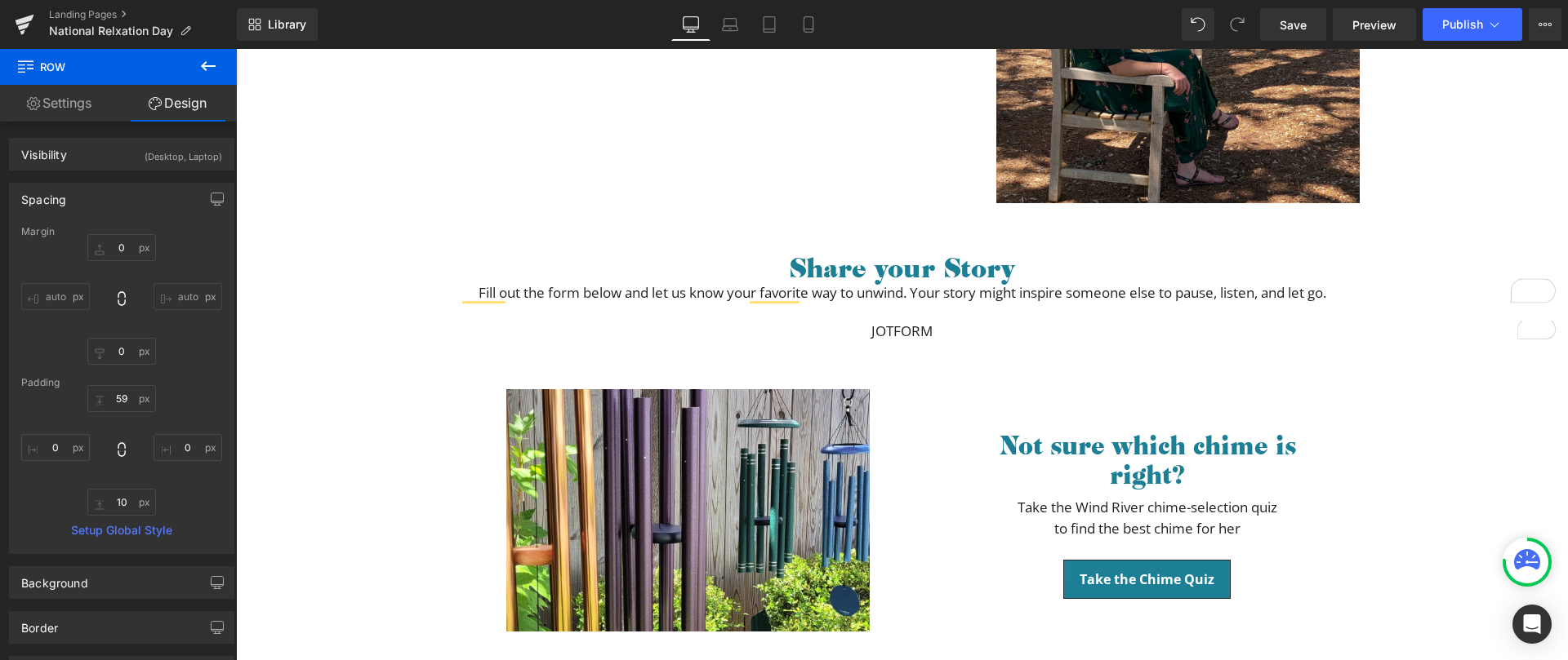
click at [1446, 426] on div "Liquid Share your Moment of Calm Heading Separator In honor of National Relaxat…" at bounding box center [902, 310] width 1332 height 2005
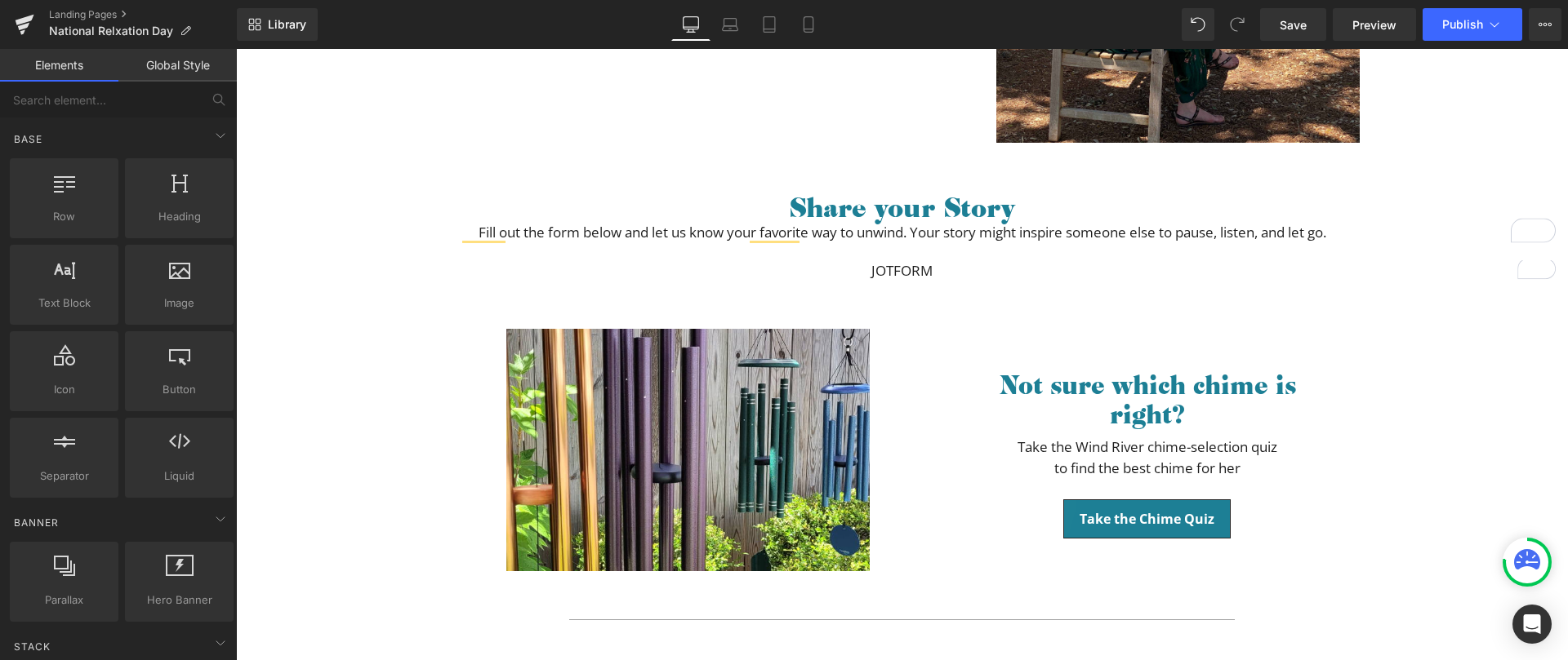
scroll to position [1021, 0]
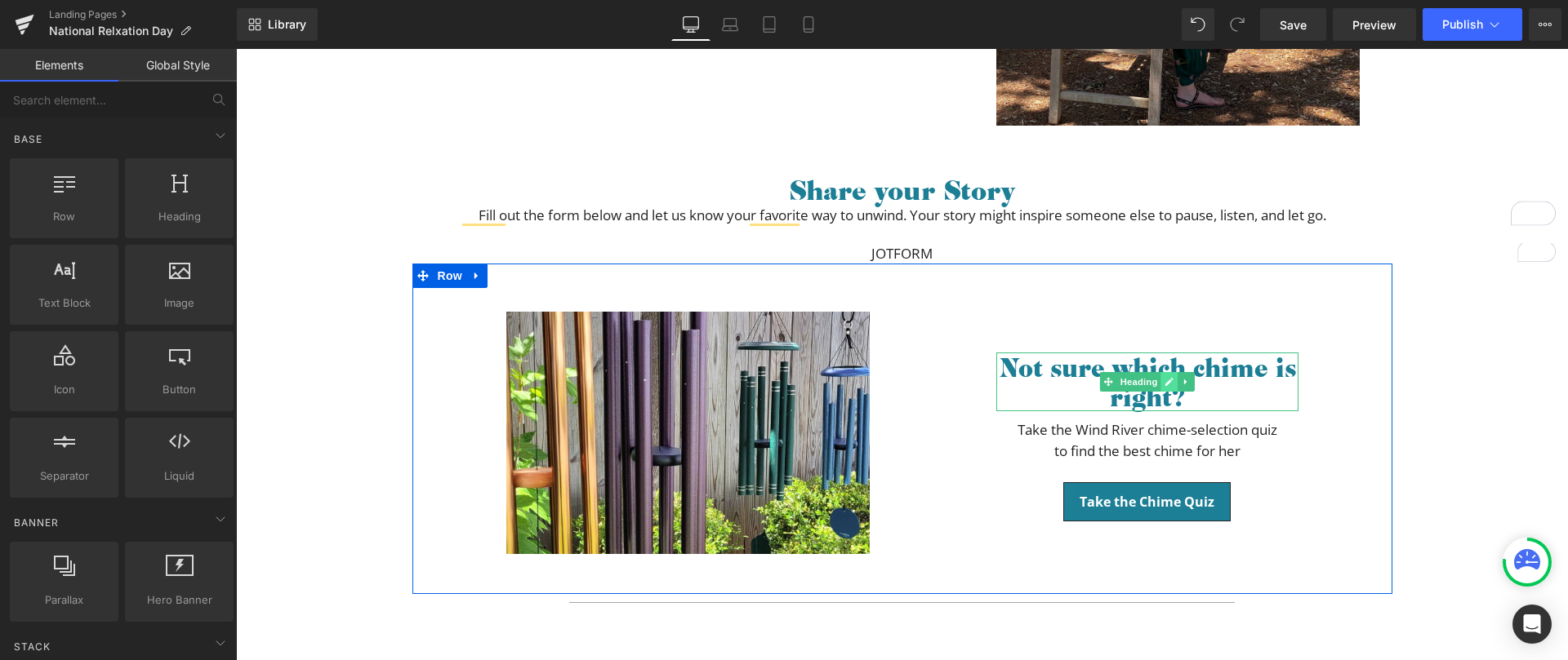
click at [1163, 387] on link at bounding box center [1169, 382] width 17 height 20
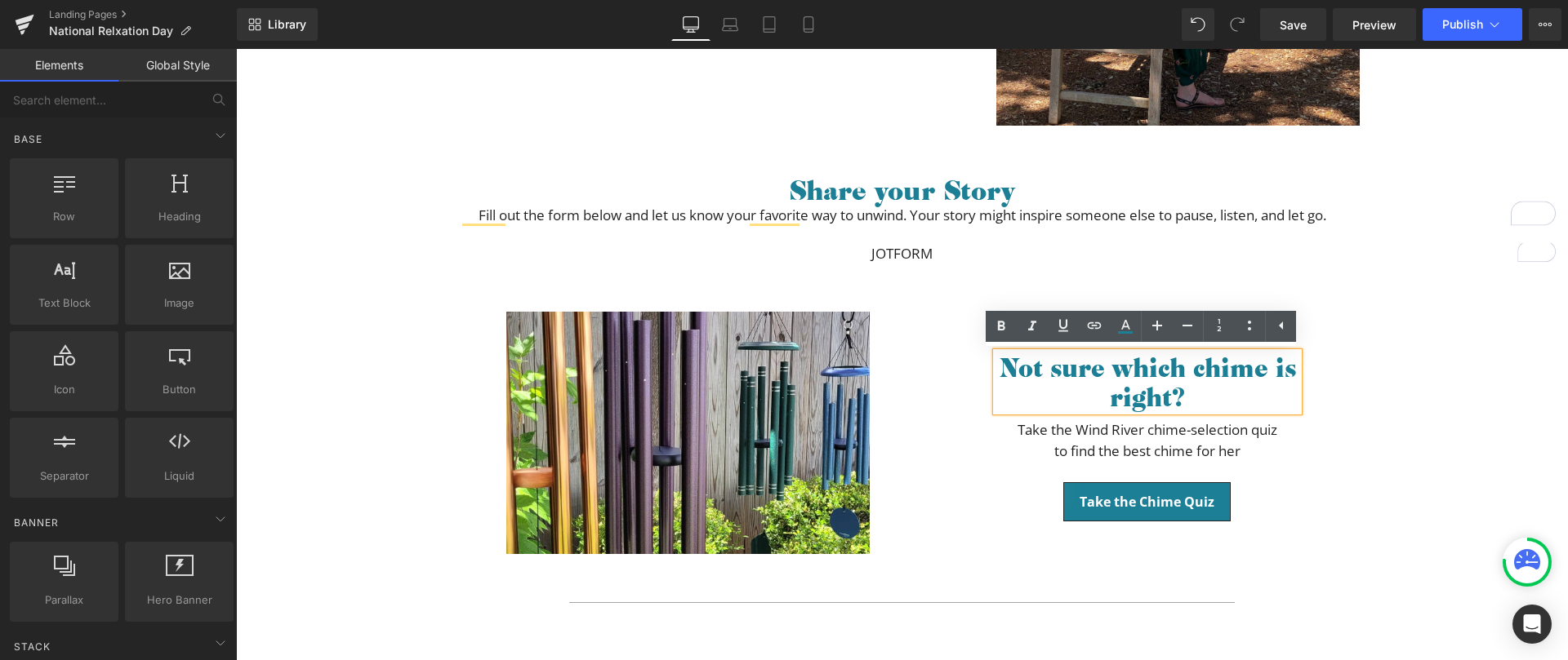
click at [1119, 376] on span "Not sure which chime is right?" at bounding box center [1147, 382] width 297 height 64
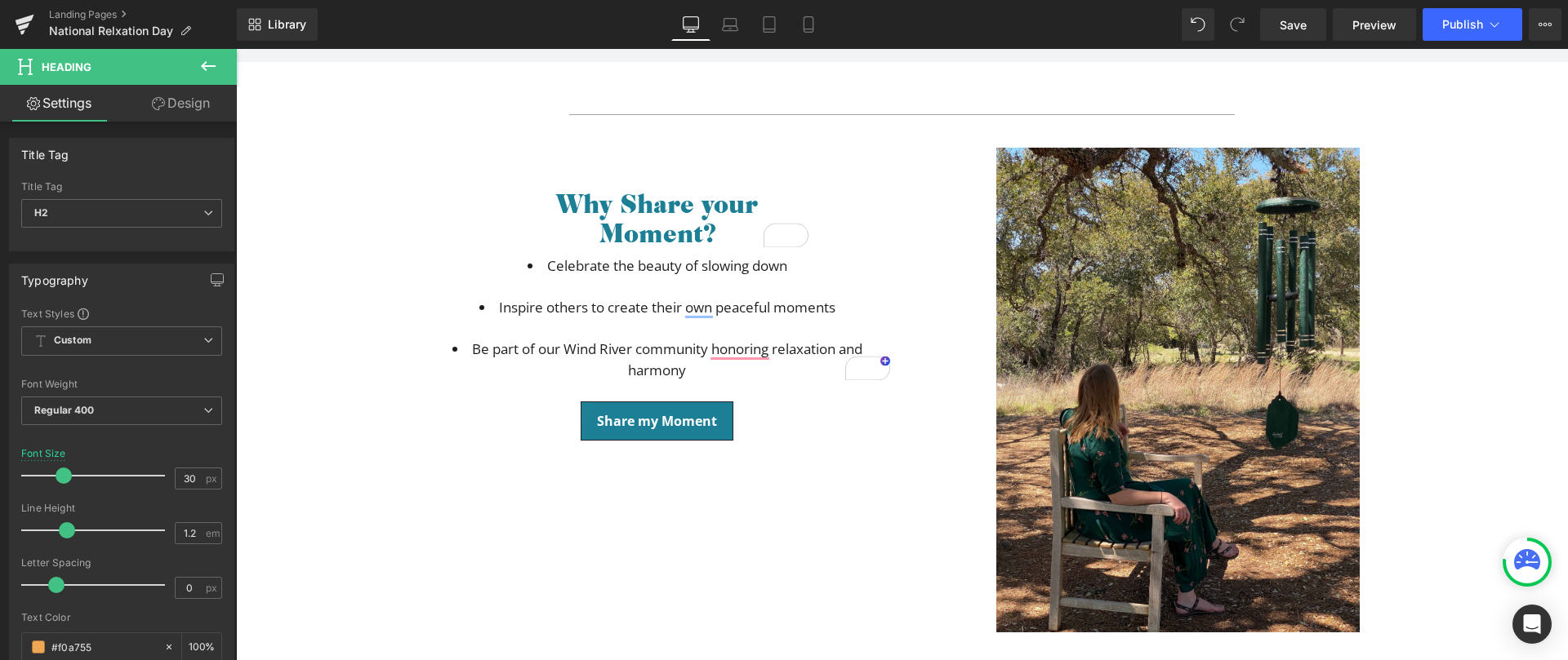
scroll to position [1056, 0]
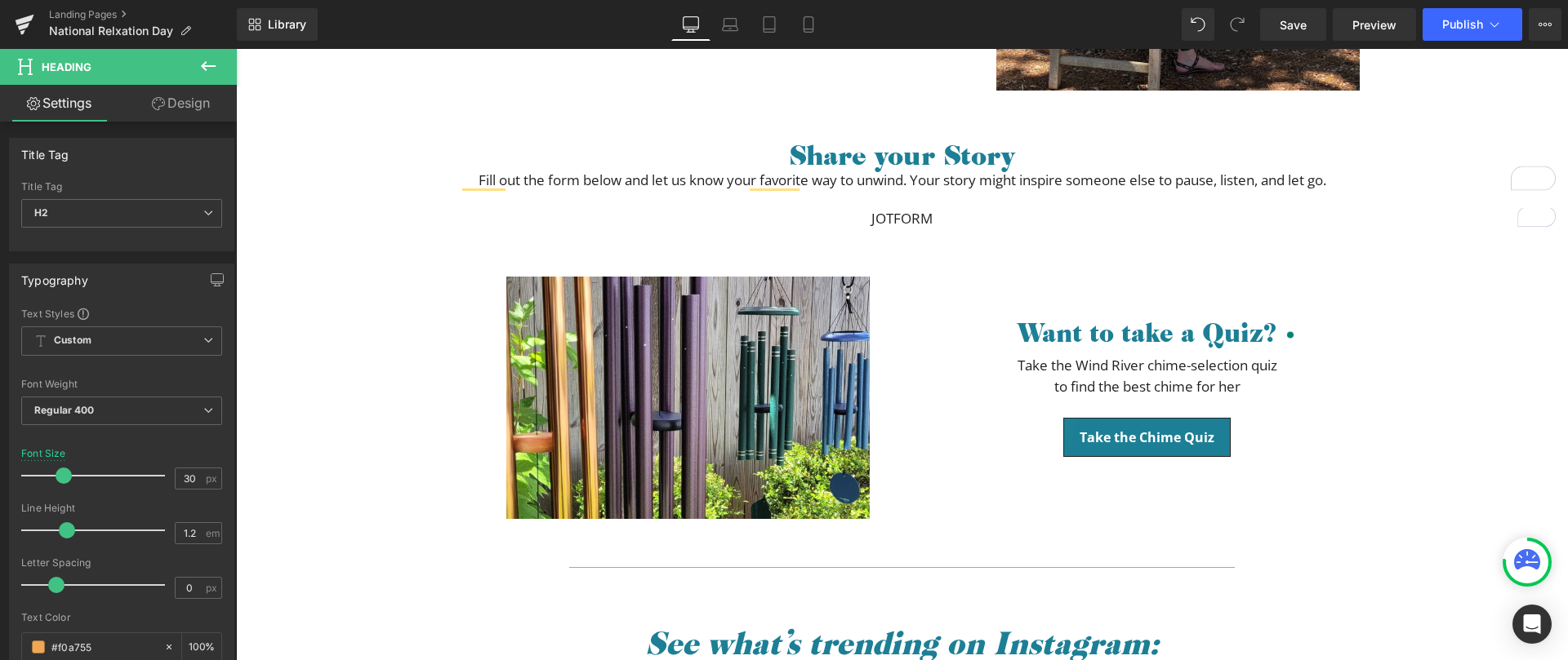
click at [210, 67] on icon at bounding box center [209, 66] width 20 height 20
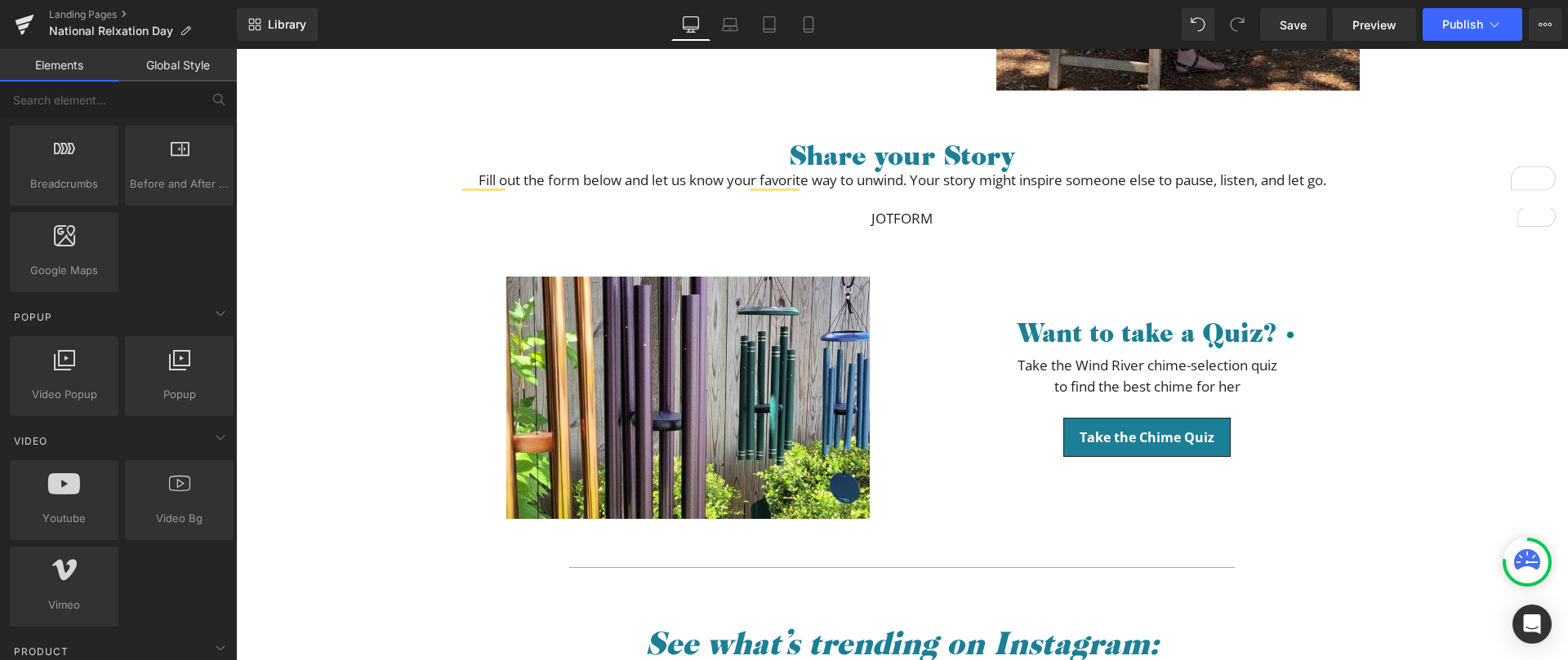
scroll to position [966, 0]
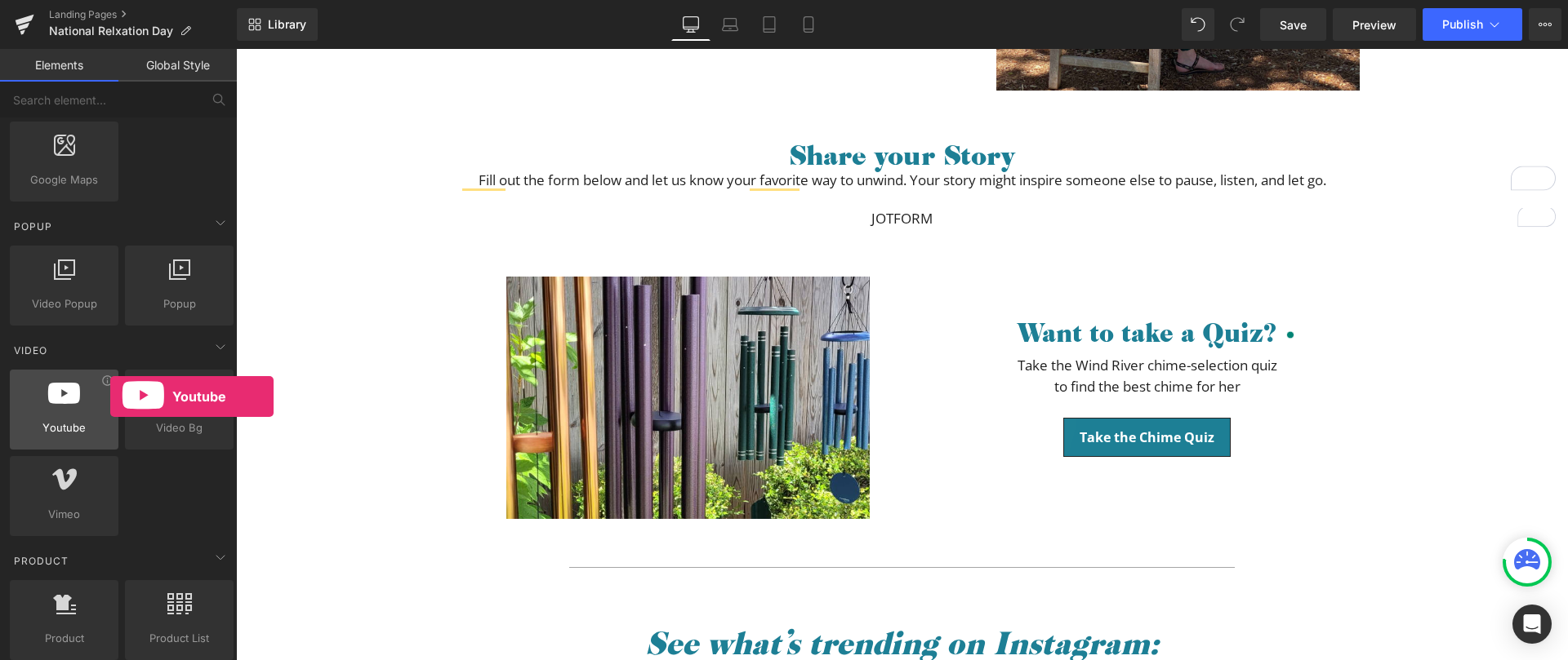
drag, startPoint x: 76, startPoint y: 411, endPoint x: 98, endPoint y: 423, distance: 25.1
click at [98, 423] on div "Youtube youtube, vimeo, videos" at bounding box center [64, 410] width 109 height 80
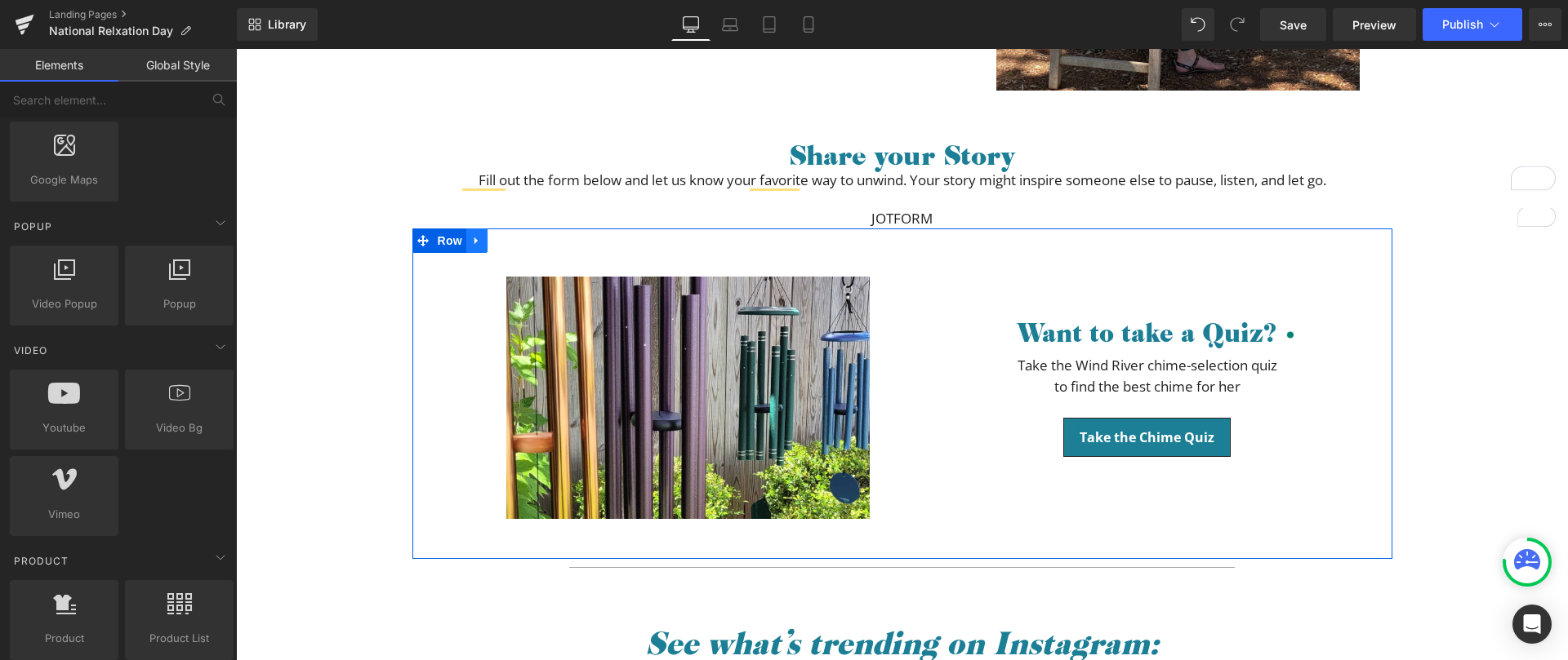
click at [472, 242] on icon at bounding box center [477, 241] width 12 height 12
click at [492, 240] on icon at bounding box center [498, 241] width 12 height 12
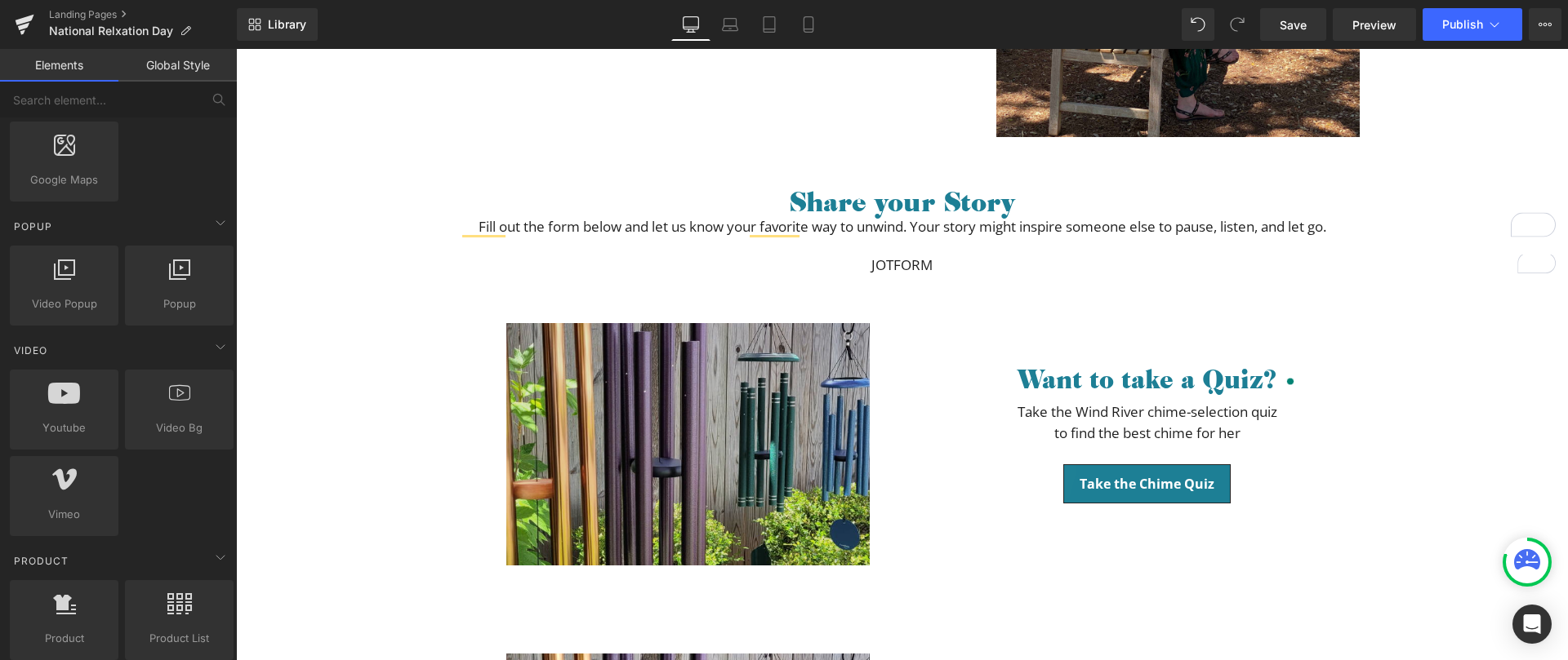
scroll to position [1009, 0]
click at [799, 399] on img at bounding box center [698, 457] width 383 height 266
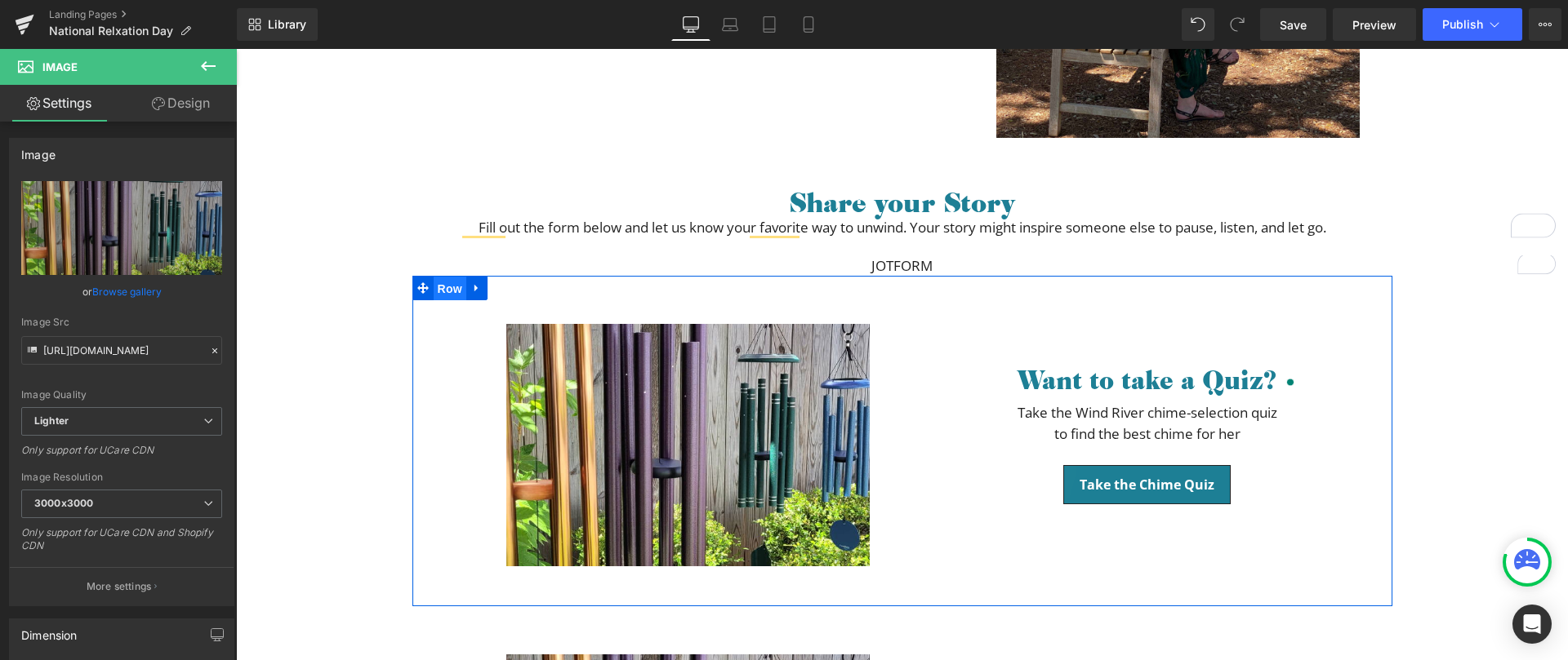
click at [433, 289] on span "Row" at bounding box center [449, 288] width 32 height 24
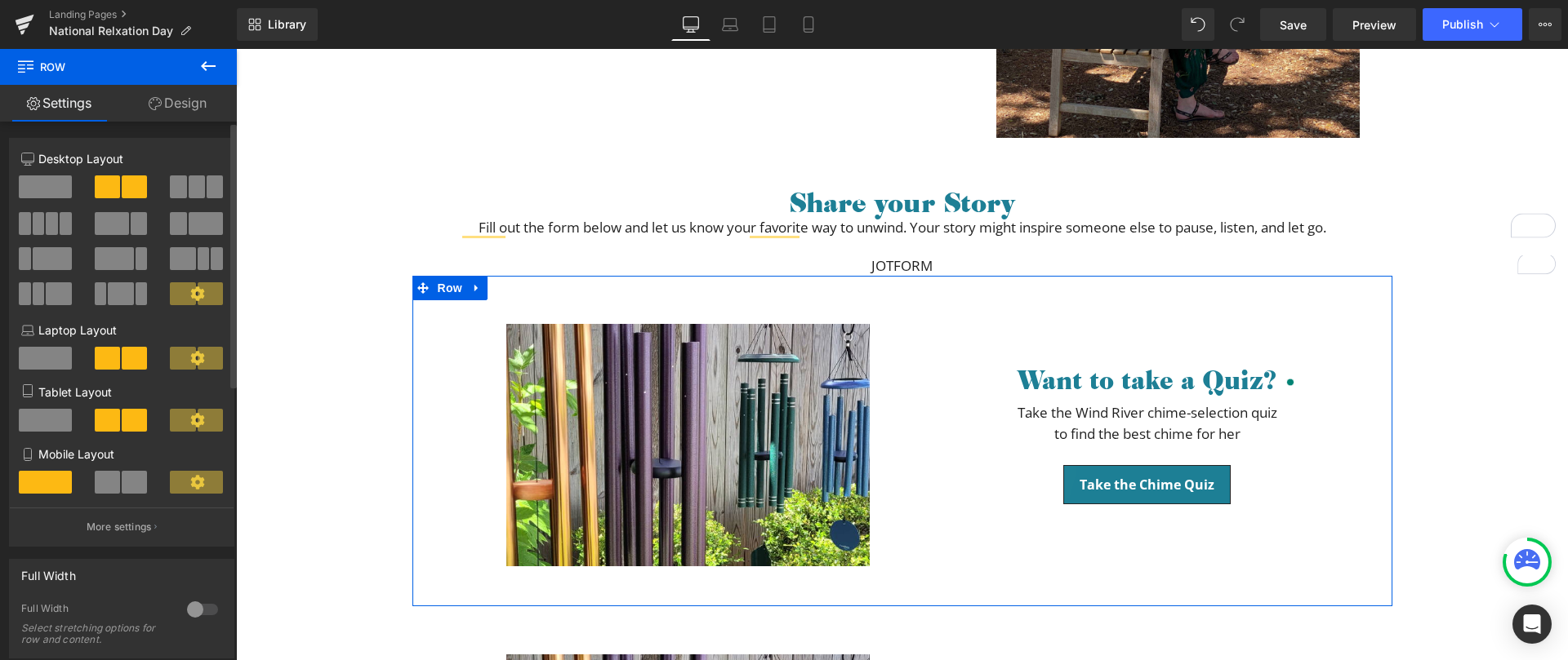
click at [39, 191] on span at bounding box center [46, 186] width 53 height 22
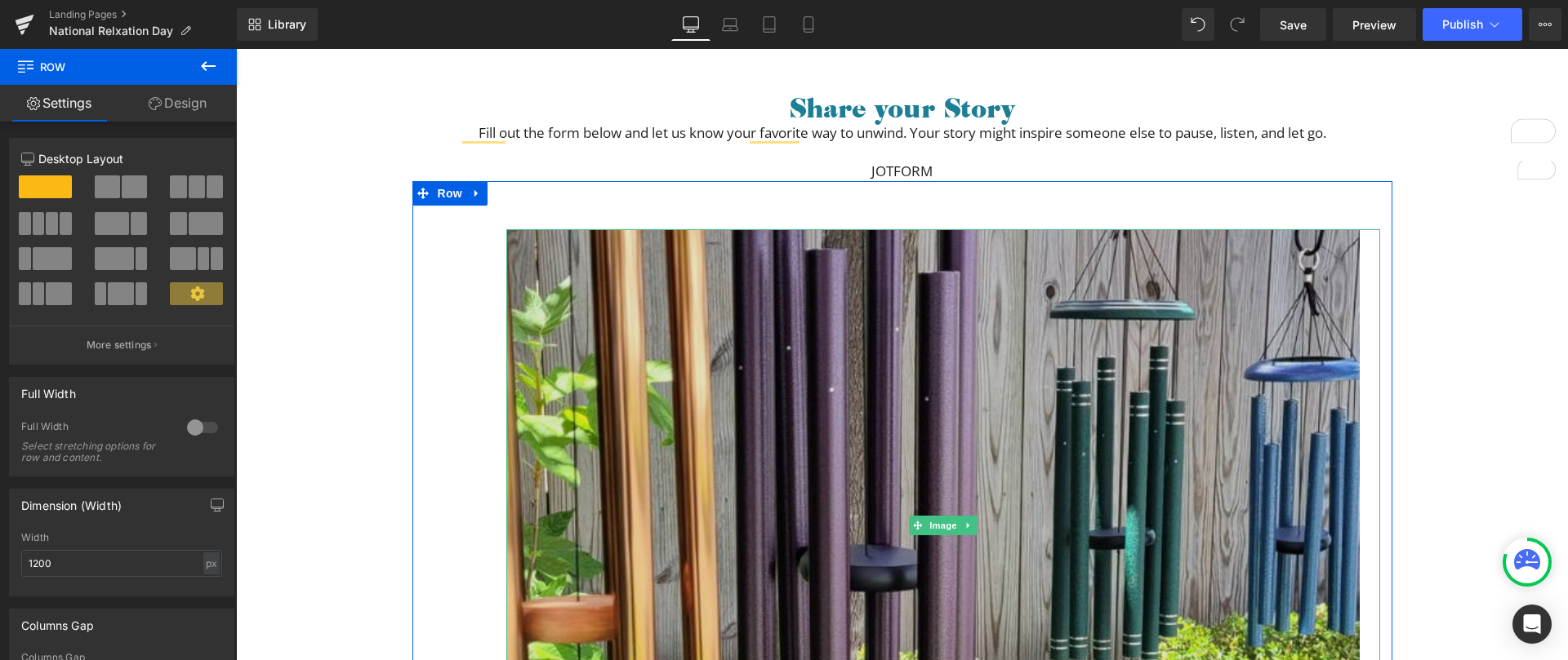
scroll to position [1140, 0]
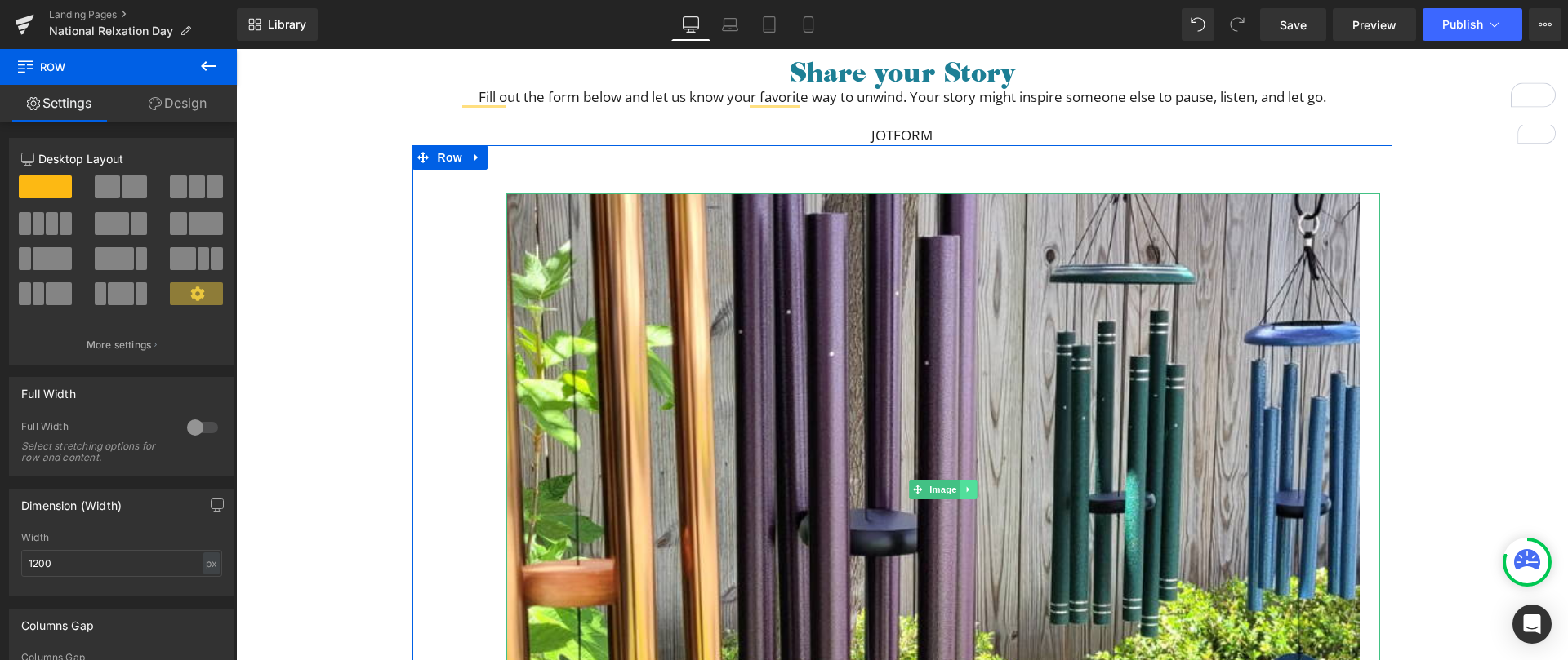
click at [966, 495] on link at bounding box center [968, 490] width 17 height 20
click at [975, 491] on link at bounding box center [977, 490] width 17 height 20
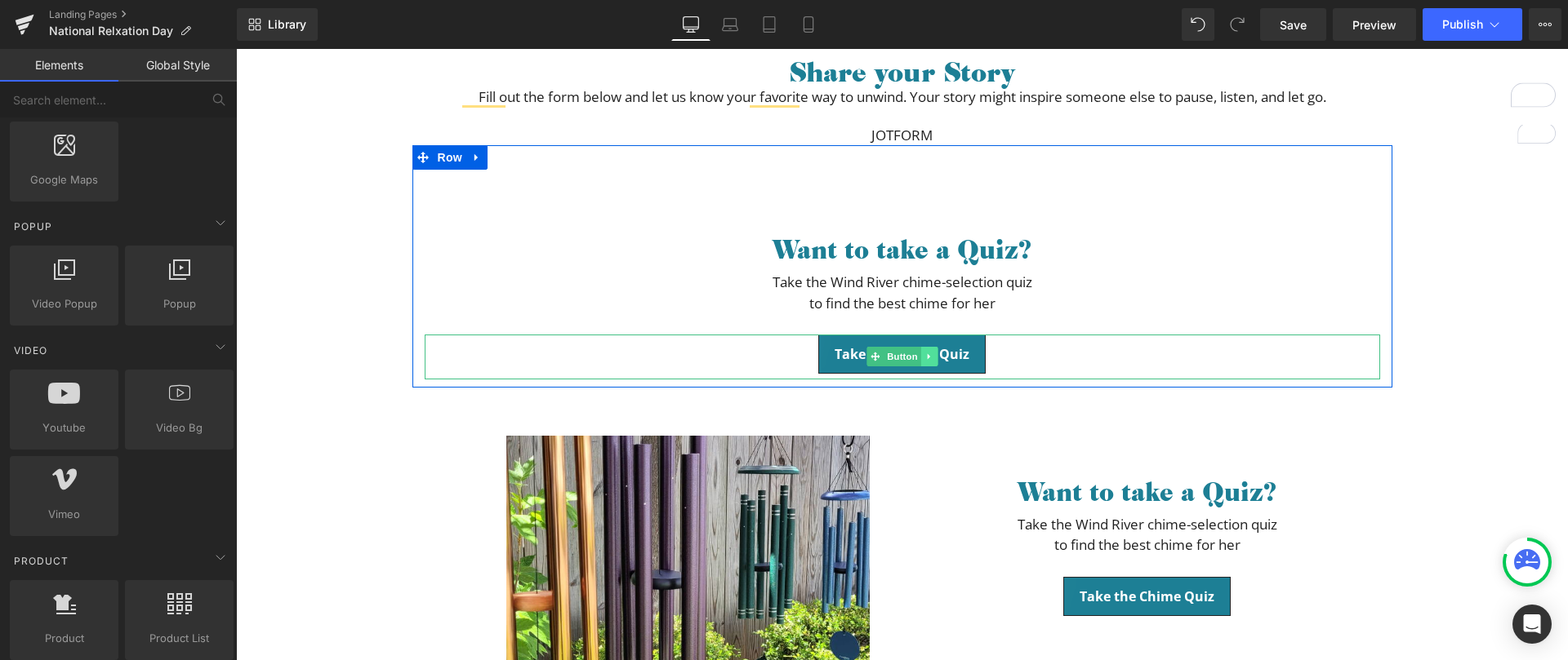
click at [925, 357] on icon at bounding box center [928, 357] width 9 height 10
click at [932, 357] on icon at bounding box center [937, 357] width 9 height 10
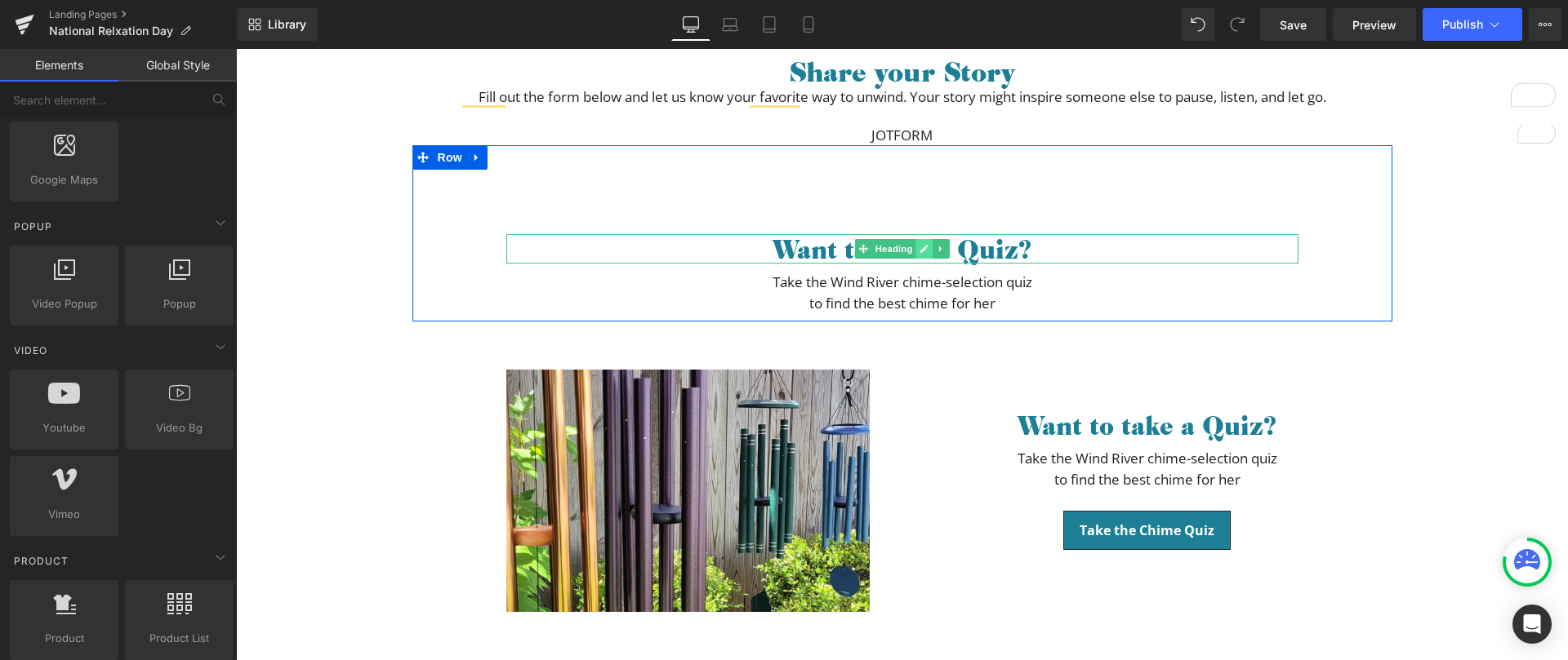
click at [922, 253] on link at bounding box center [924, 249] width 17 height 20
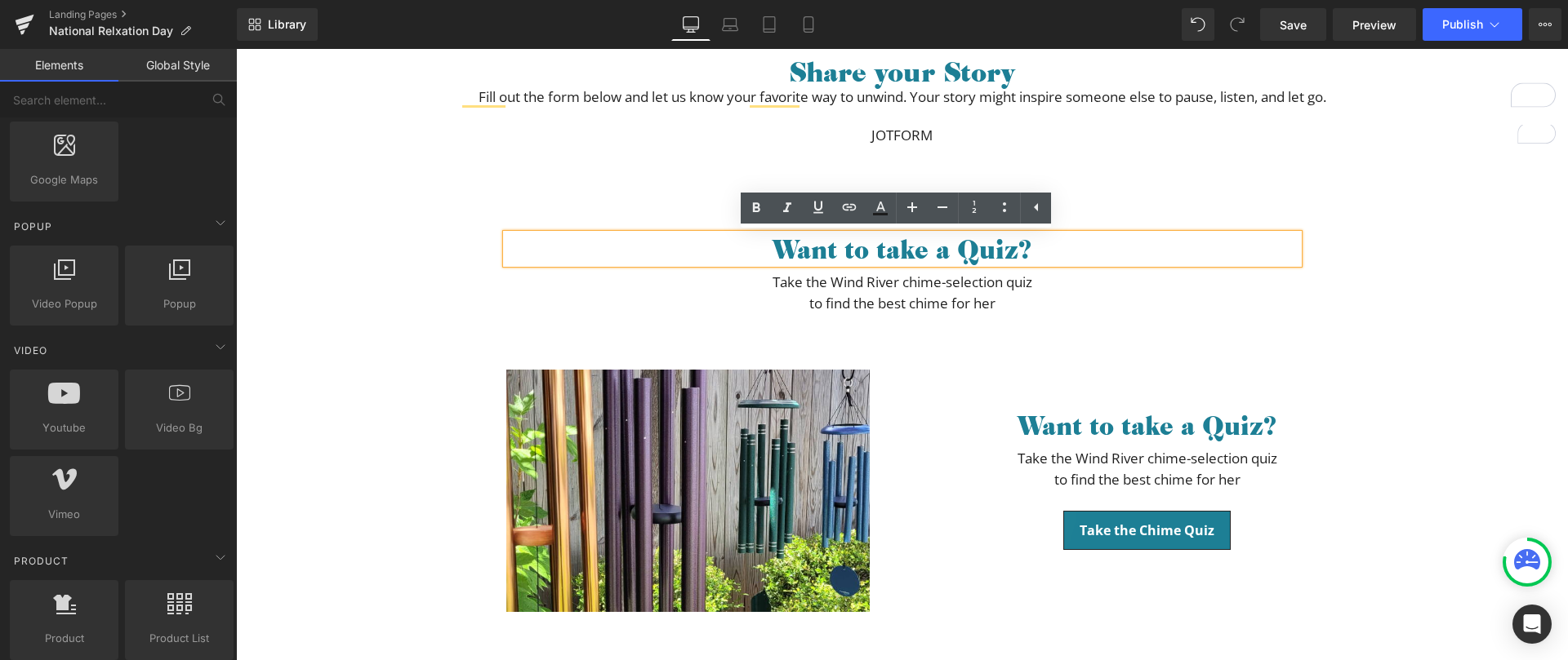
click at [930, 303] on p "to find the best chime for her" at bounding box center [903, 303] width 956 height 22
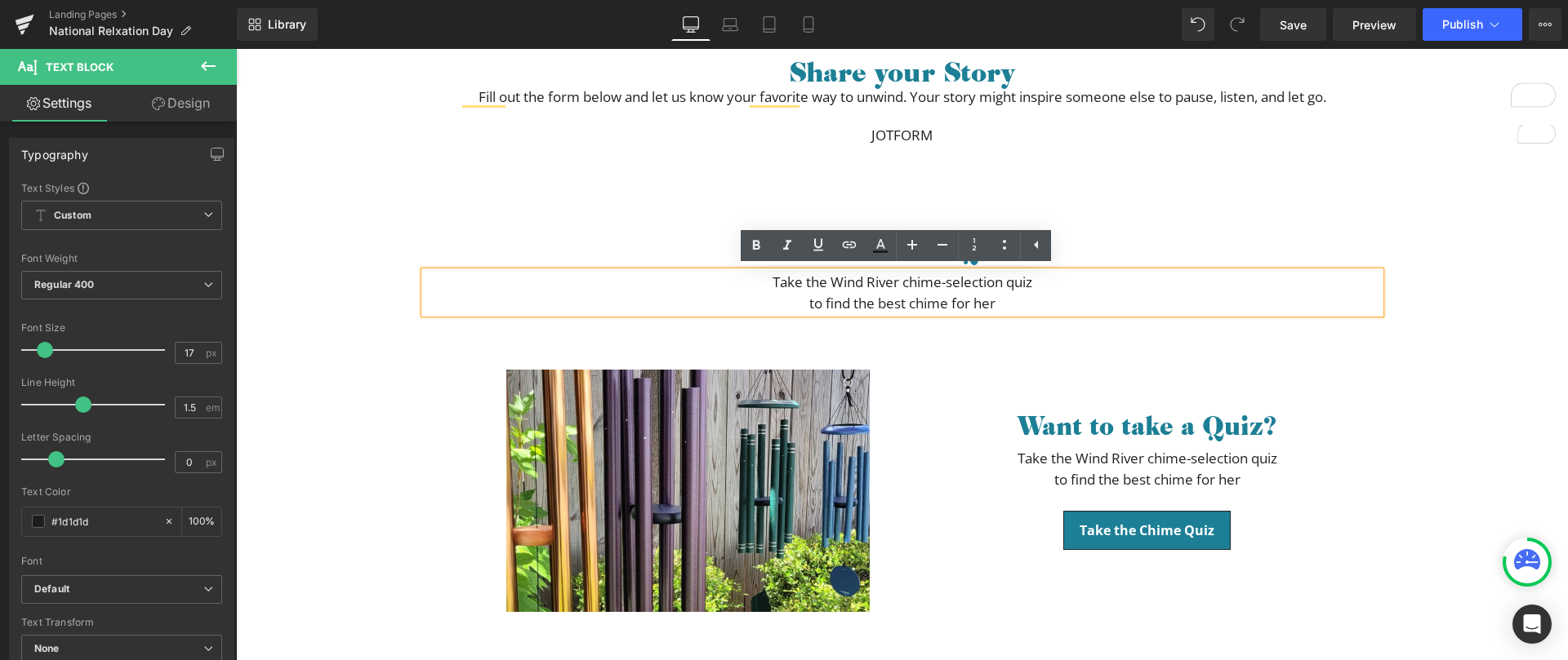
click at [1018, 334] on div "Image Want to take a Quiz? Heading Take the Wind River chime-selection quiz to …" at bounding box center [903, 487] width 980 height 331
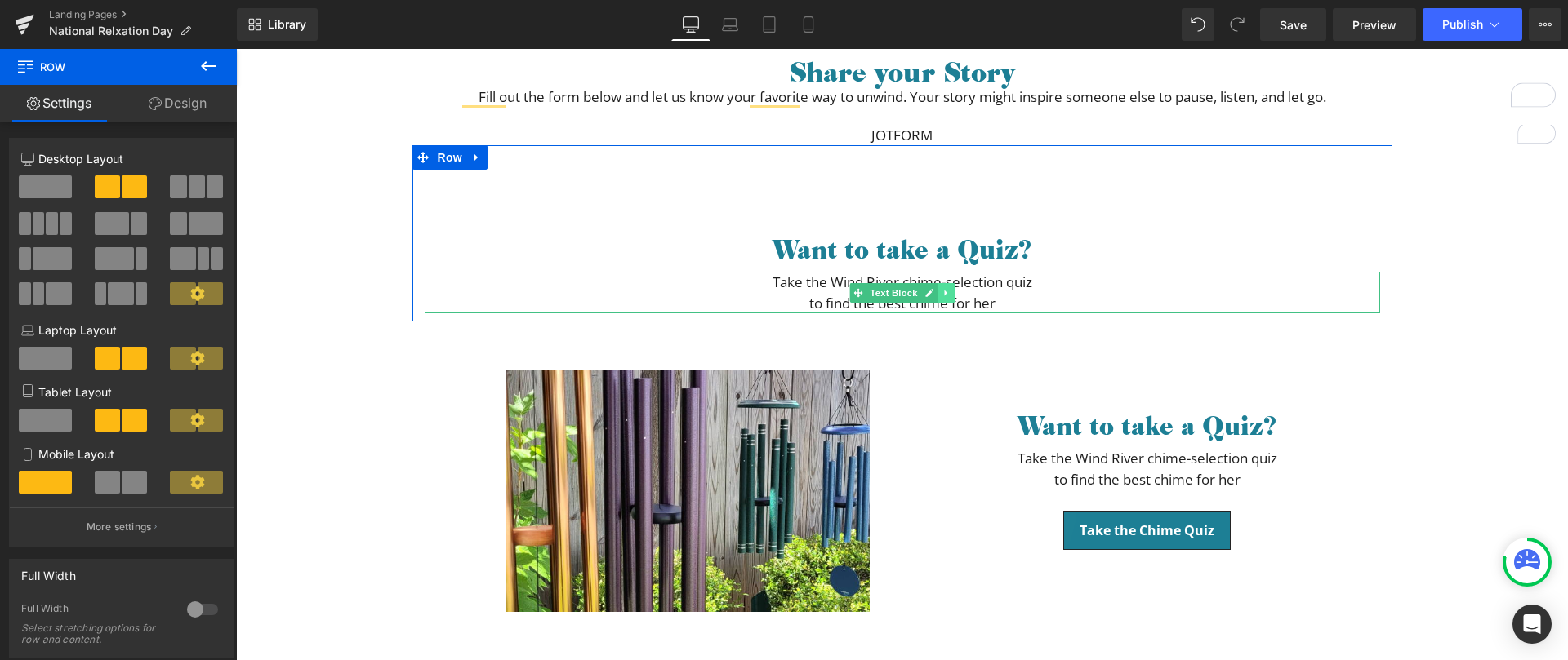
click at [942, 296] on icon at bounding box center [946, 293] width 9 height 10
click at [950, 294] on icon at bounding box center [954, 293] width 9 height 9
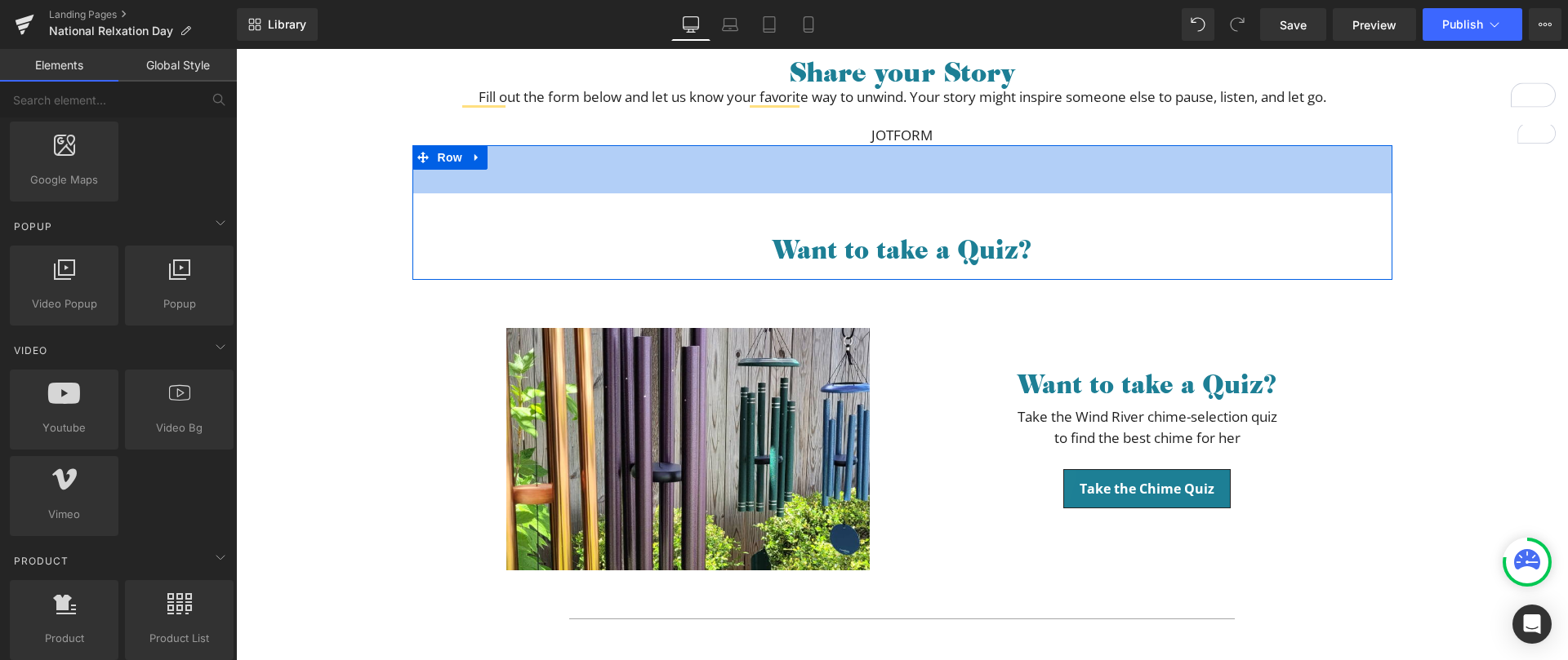
drag, startPoint x: 882, startPoint y: 185, endPoint x: 877, endPoint y: 204, distance: 19.6
click at [887, 166] on div "59px" at bounding box center [903, 170] width 980 height 48
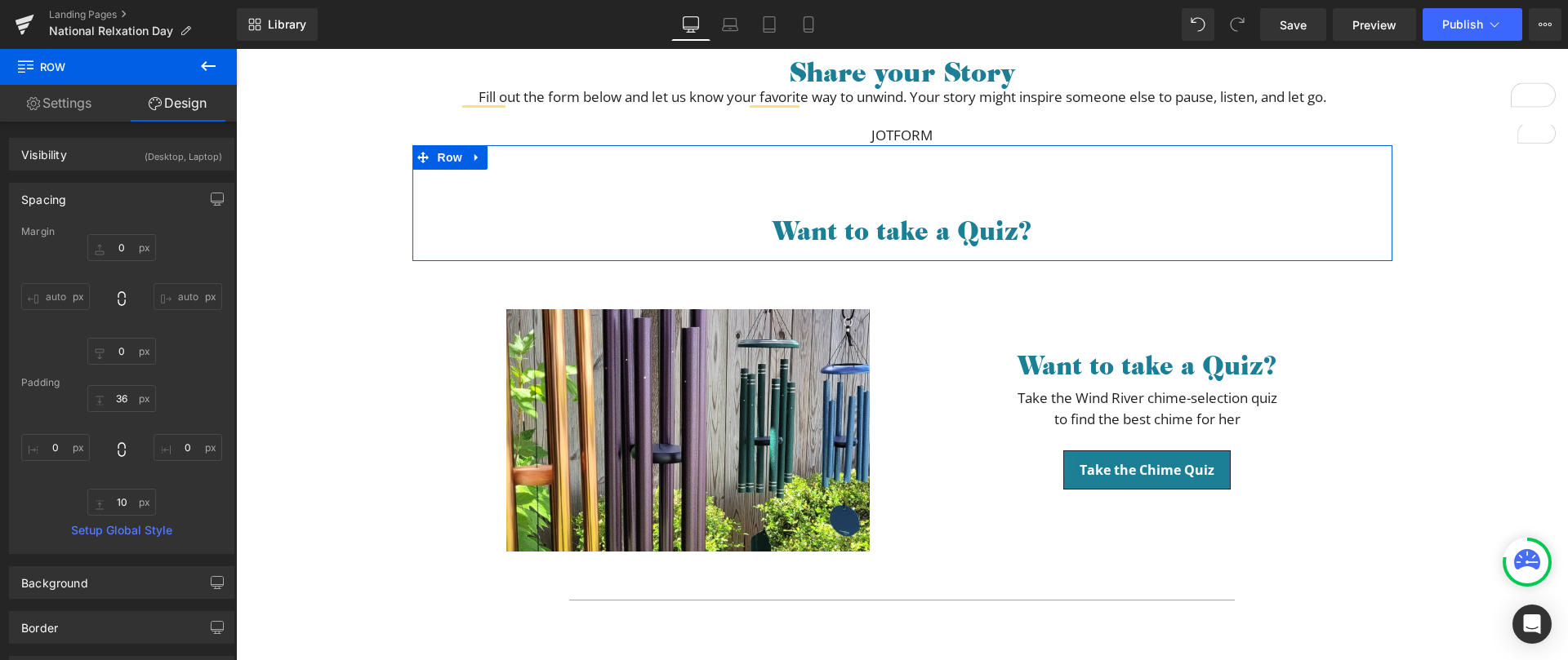
click at [874, 230] on span "Heading" at bounding box center [893, 230] width 44 height 20
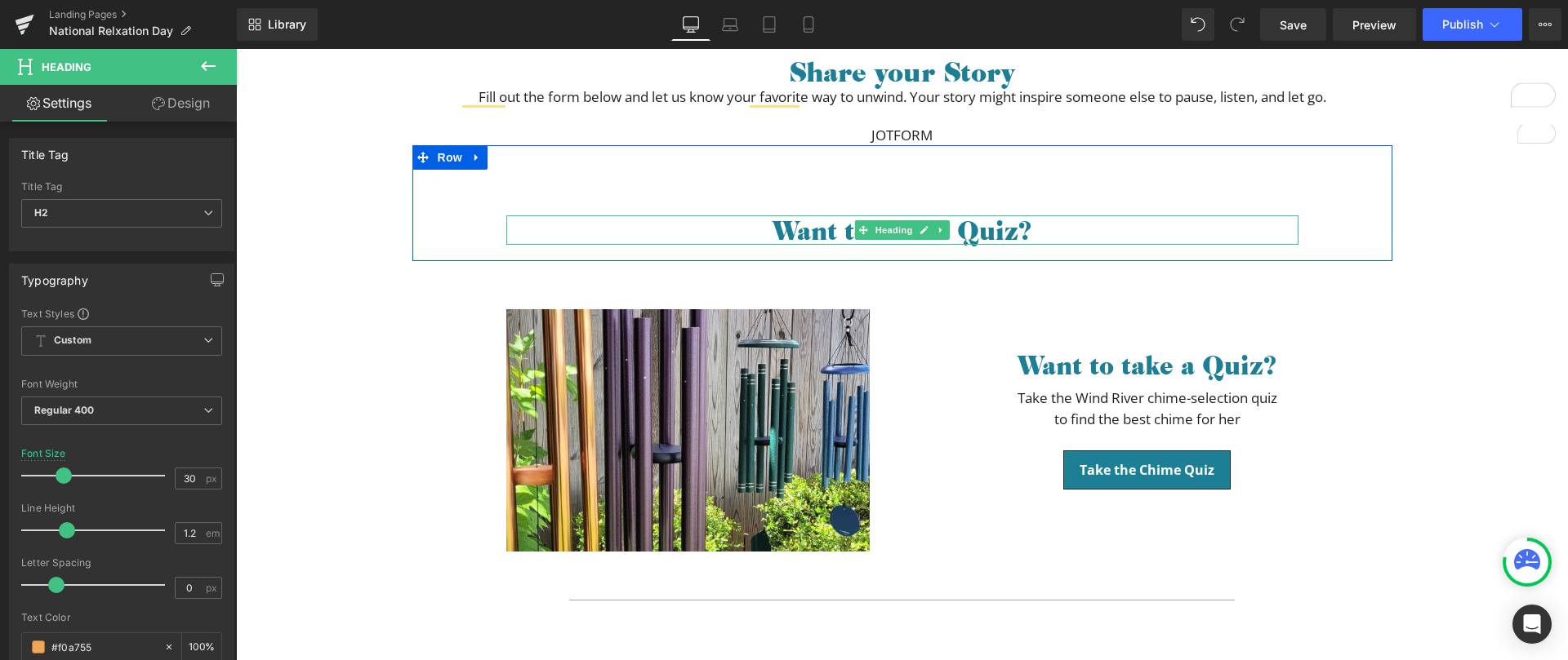
click at [779, 230] on span "Want to take a Quiz?" at bounding box center [902, 229] width 259 height 34
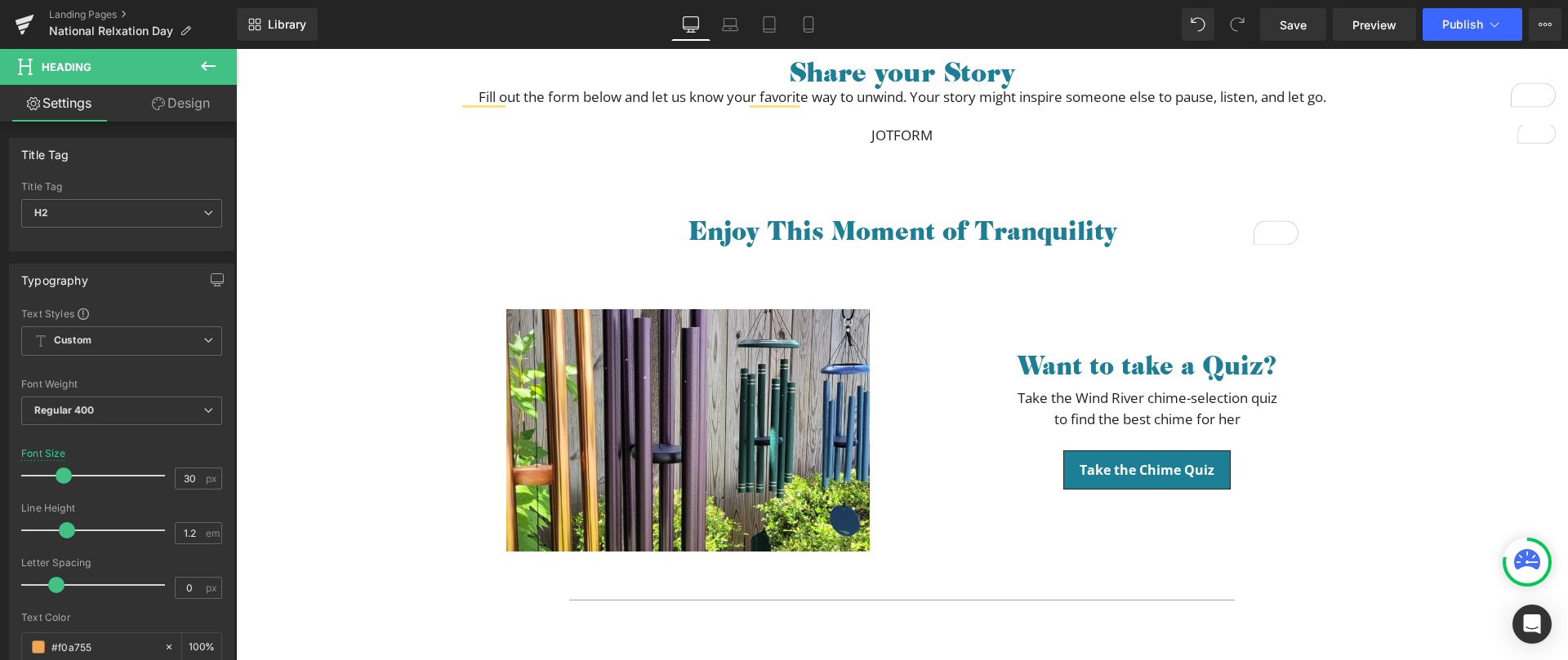
click at [201, 55] on button at bounding box center [208, 66] width 57 height 36
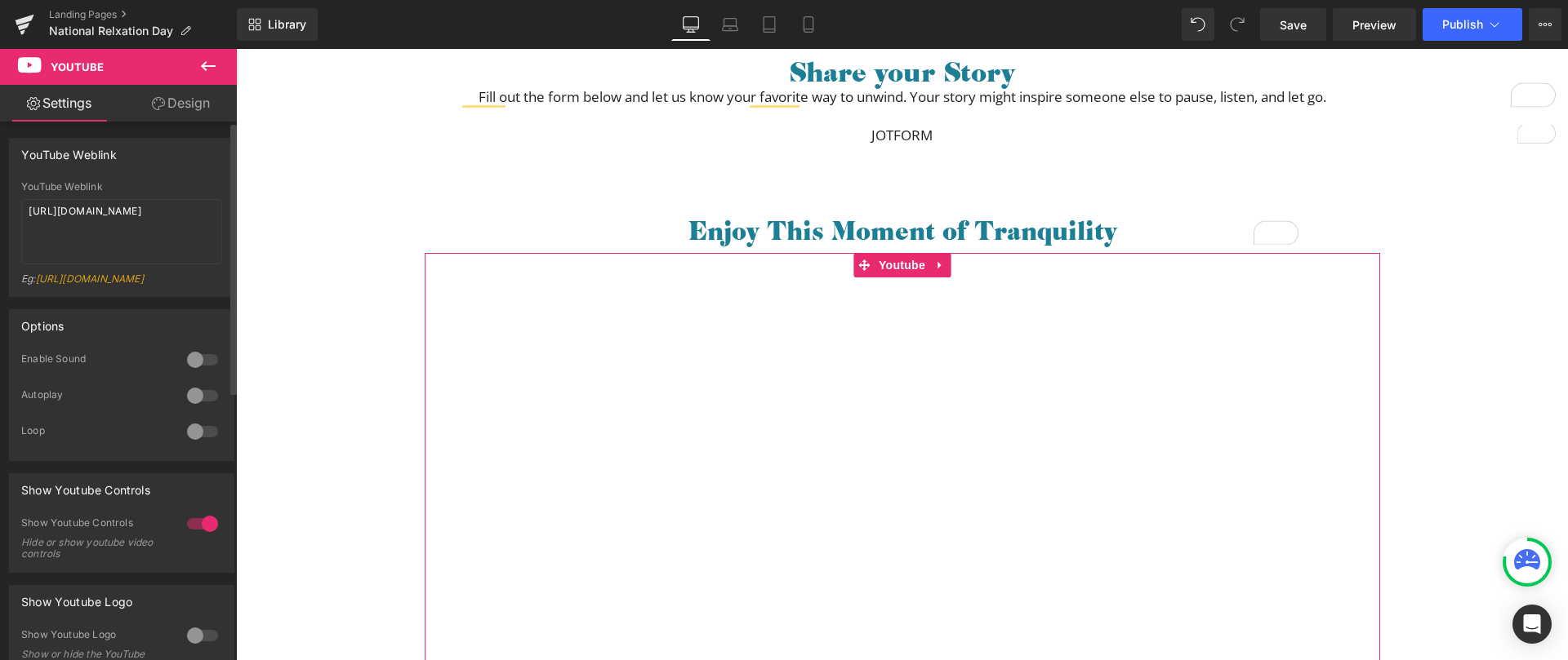
scroll to position [1140, 0]
click at [91, 227] on textarea "https://www.youtube.com/watch?v=OQBlWco72c4" at bounding box center [122, 232] width 201 height 66
paste textarea "youtu.be/ui5STqSryRA?si=7iV81fxQOvOjw0bH"
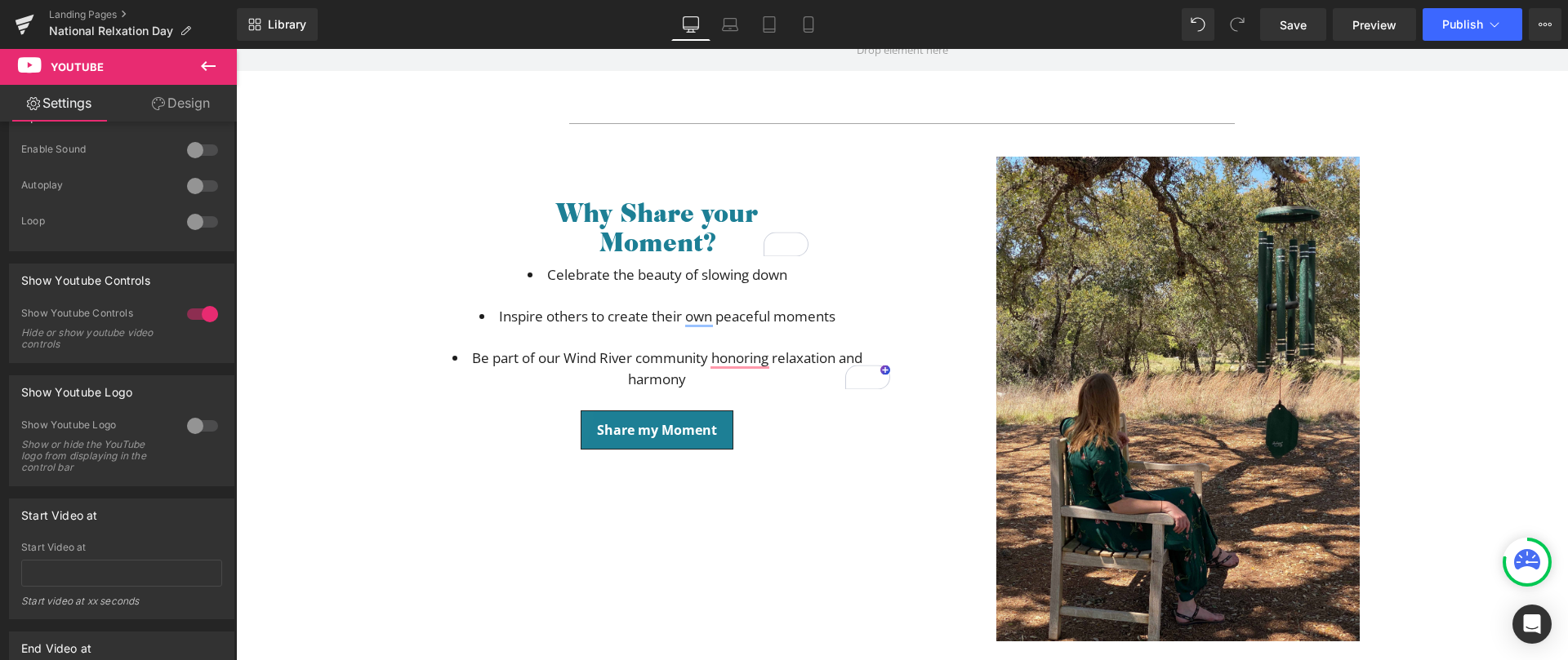
scroll to position [340, 0]
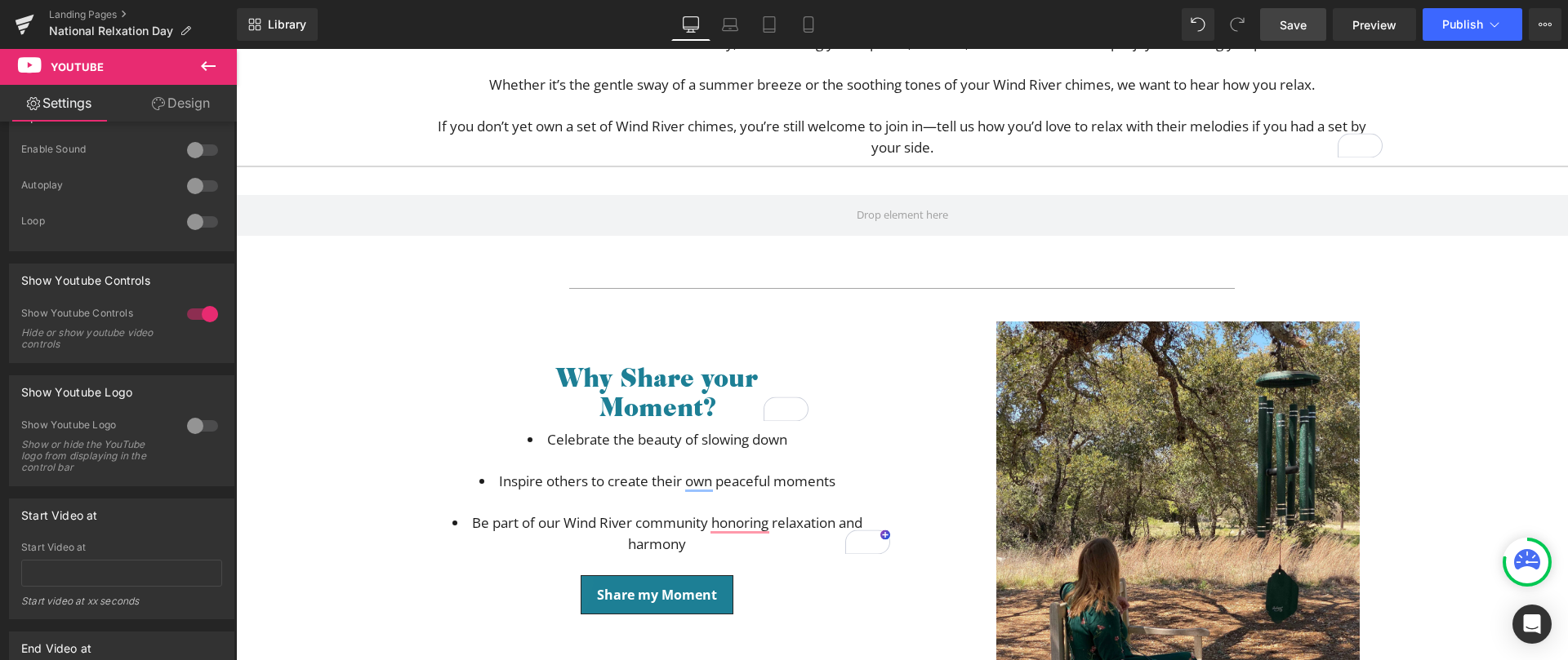
type textarea "https://youtu.be/ui5STqSryRA?si=7iV81fxQOvOjw0bH"
click at [1300, 21] on span "Save" at bounding box center [1293, 25] width 27 height 17
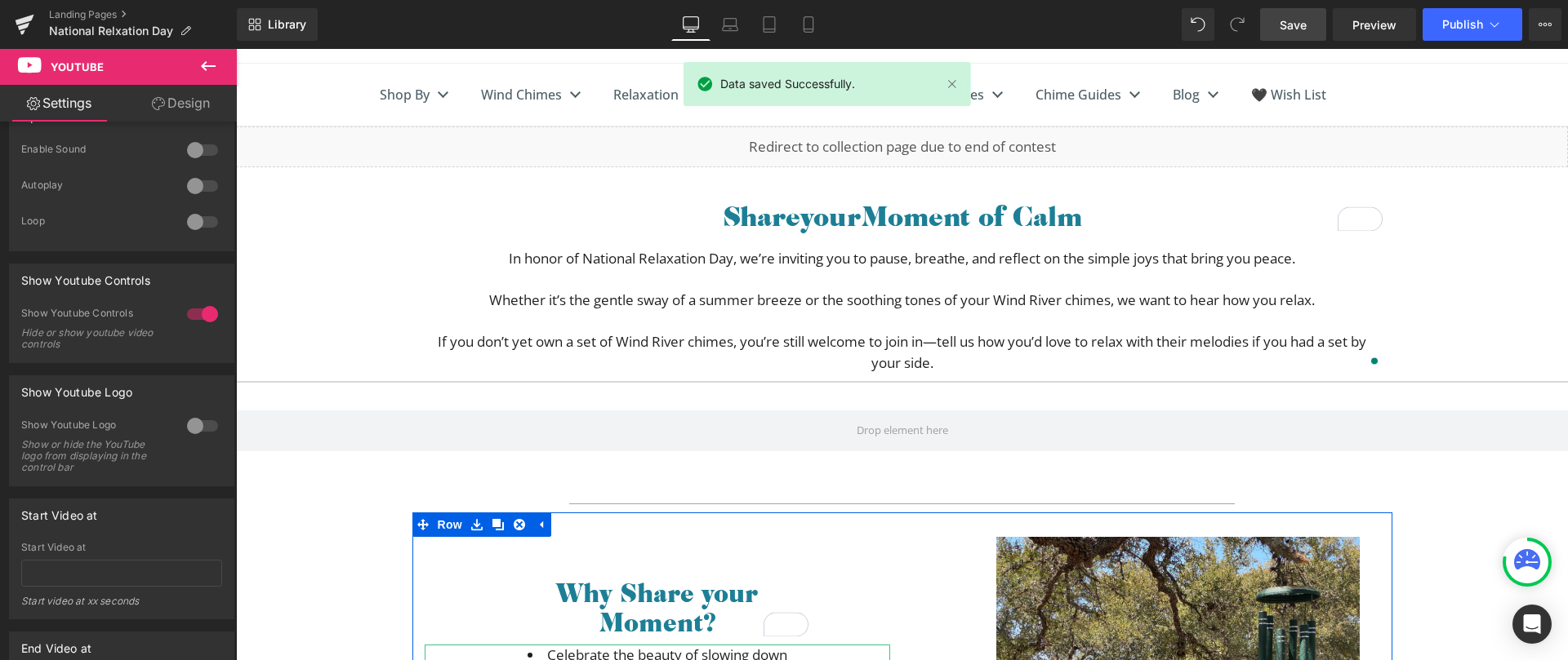
scroll to position [0, 0]
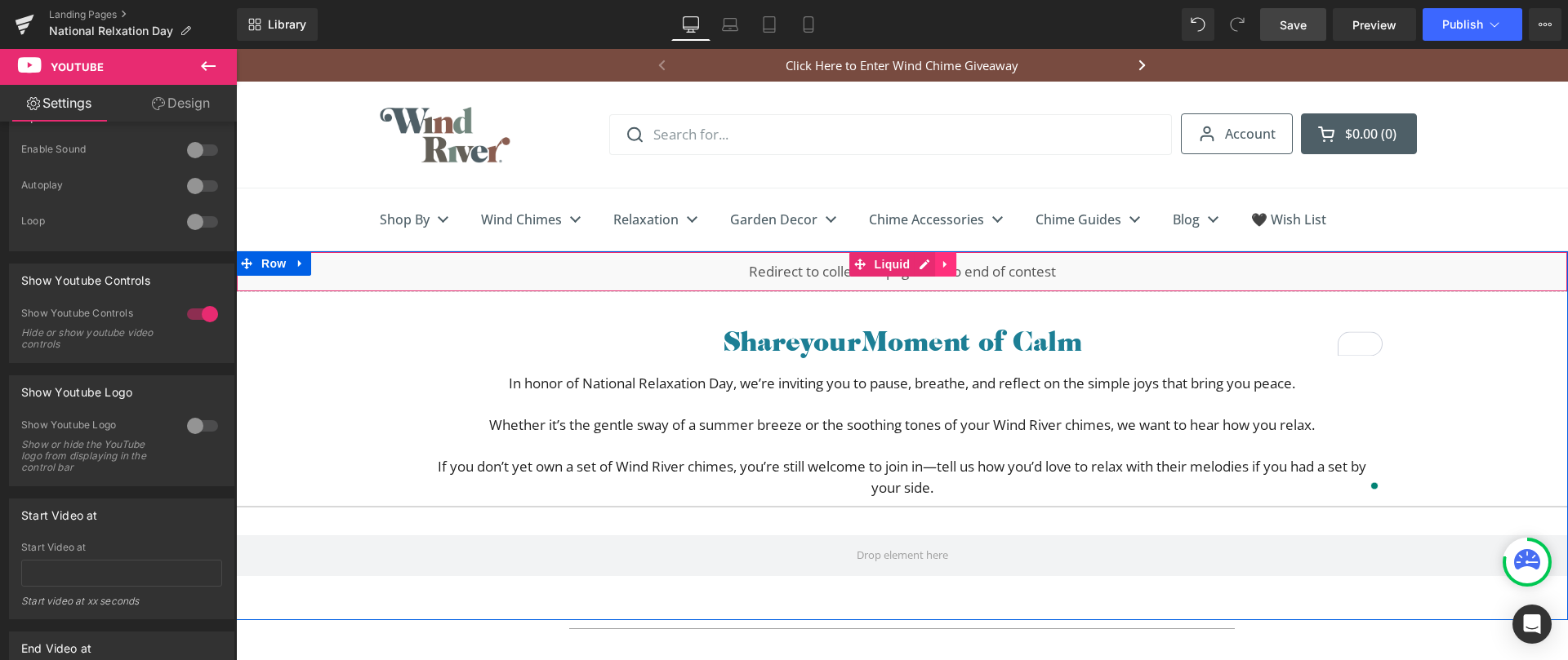
click at [944, 268] on icon at bounding box center [946, 264] width 12 height 12
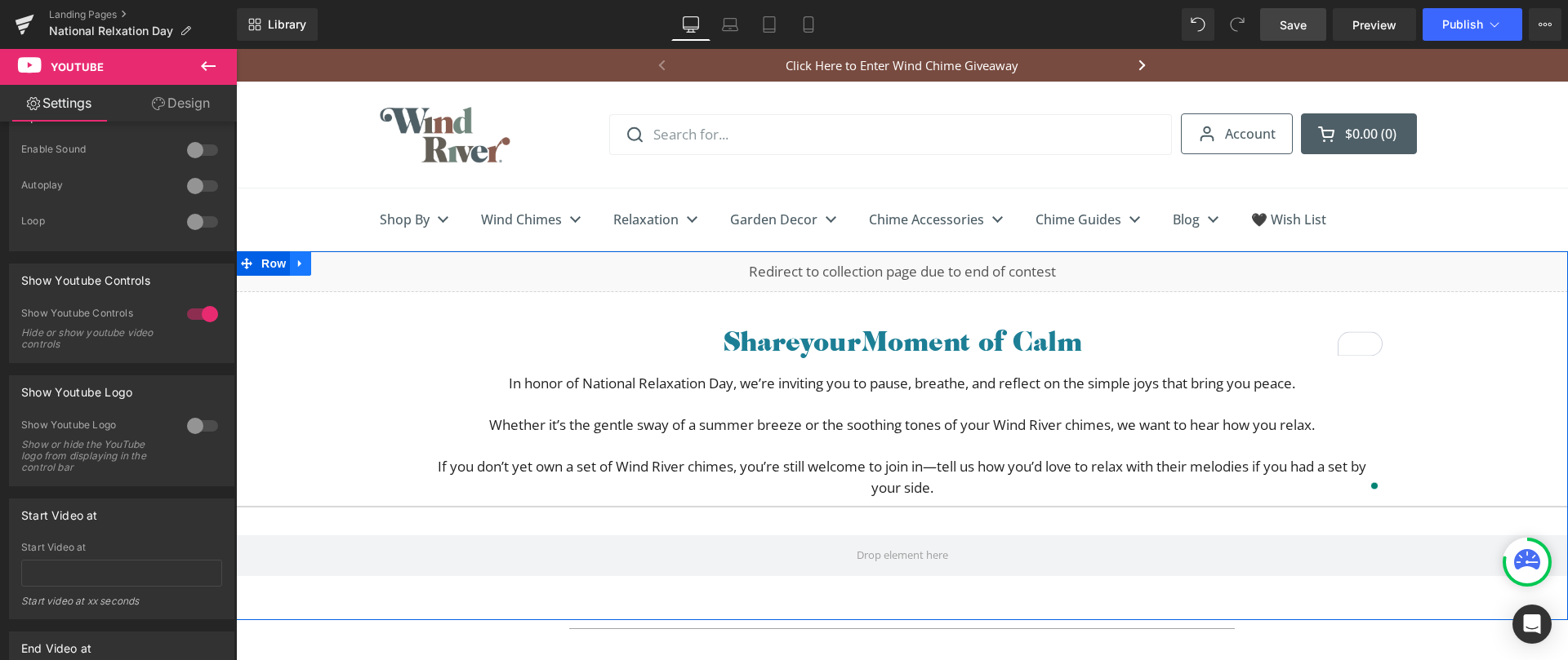
click at [299, 266] on link at bounding box center [301, 263] width 22 height 24
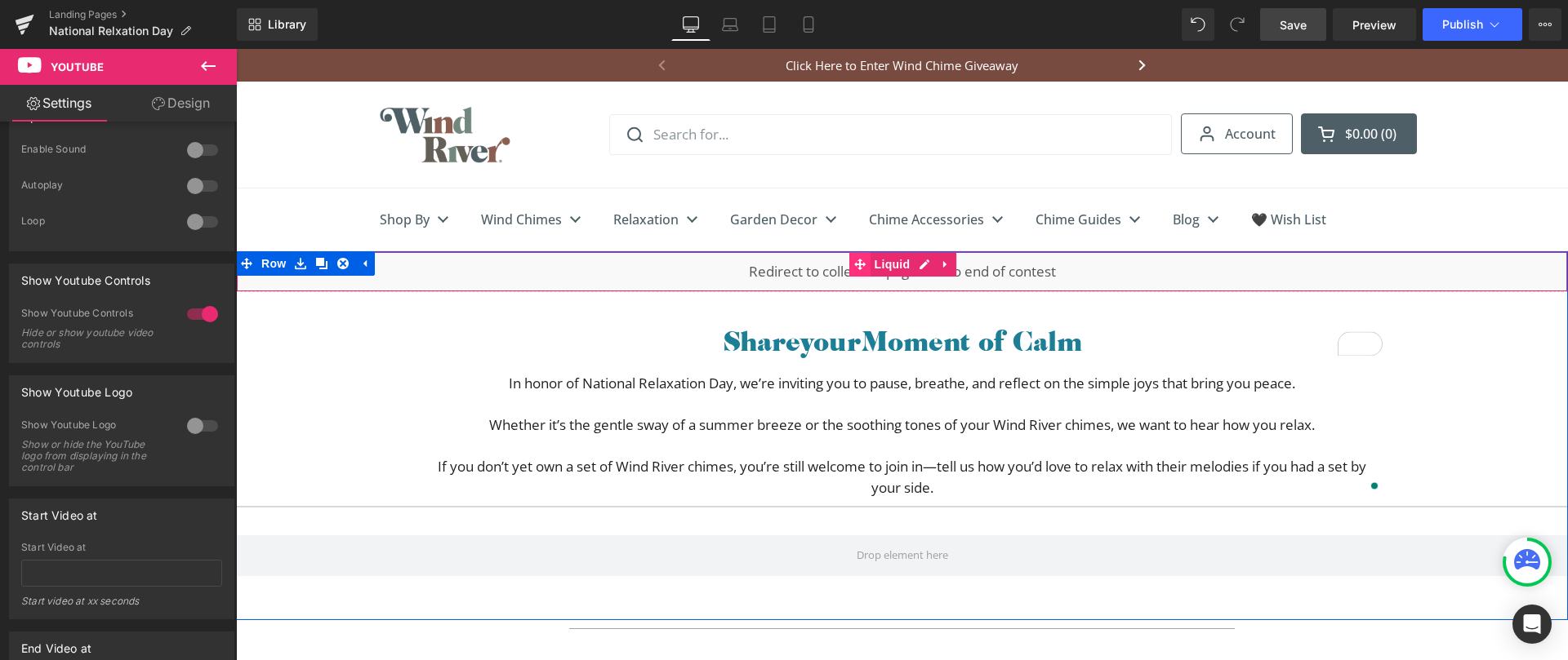
click at [822, 268] on div "Liquid" at bounding box center [902, 271] width 1332 height 41
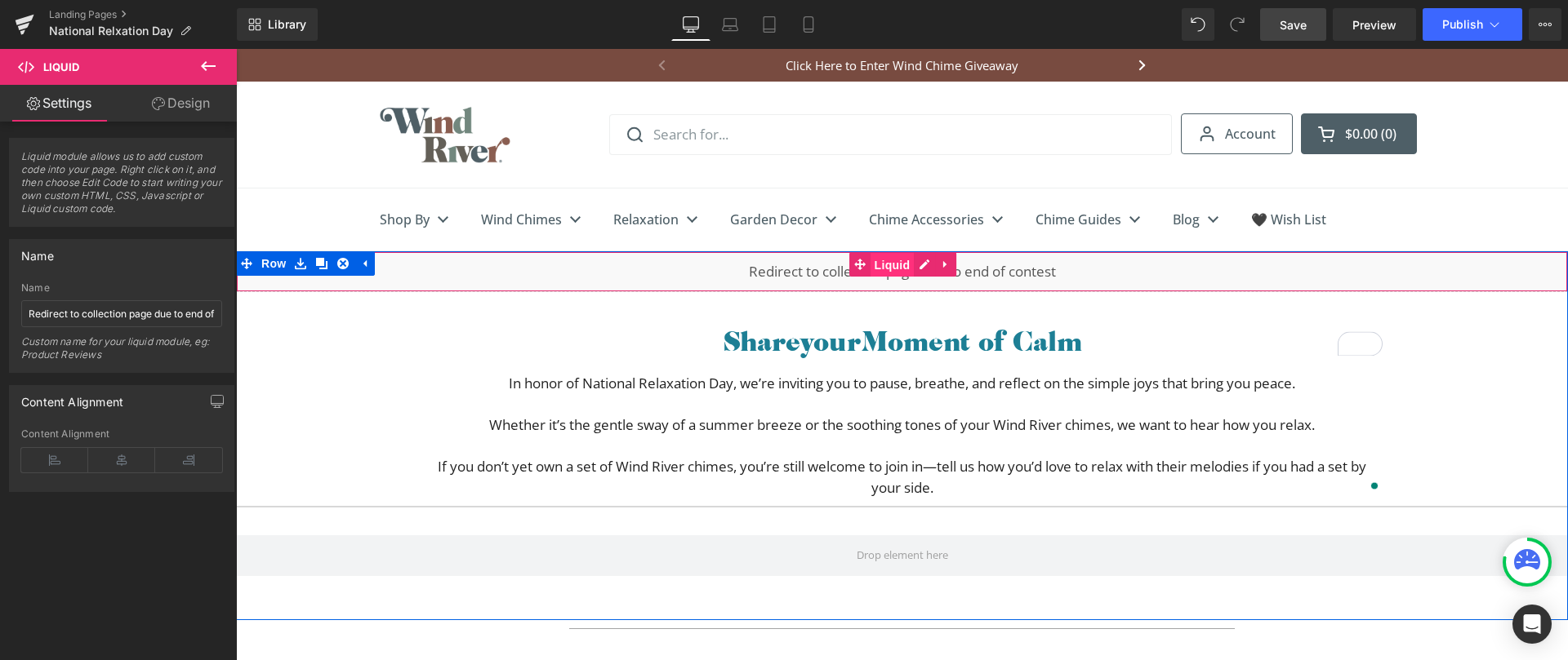
click at [875, 261] on span "Liquid" at bounding box center [893, 264] width 44 height 24
click at [883, 257] on span "Liquid" at bounding box center [893, 264] width 44 height 24
click at [944, 267] on icon at bounding box center [946, 264] width 12 height 12
click at [951, 267] on icon at bounding box center [957, 264] width 12 height 12
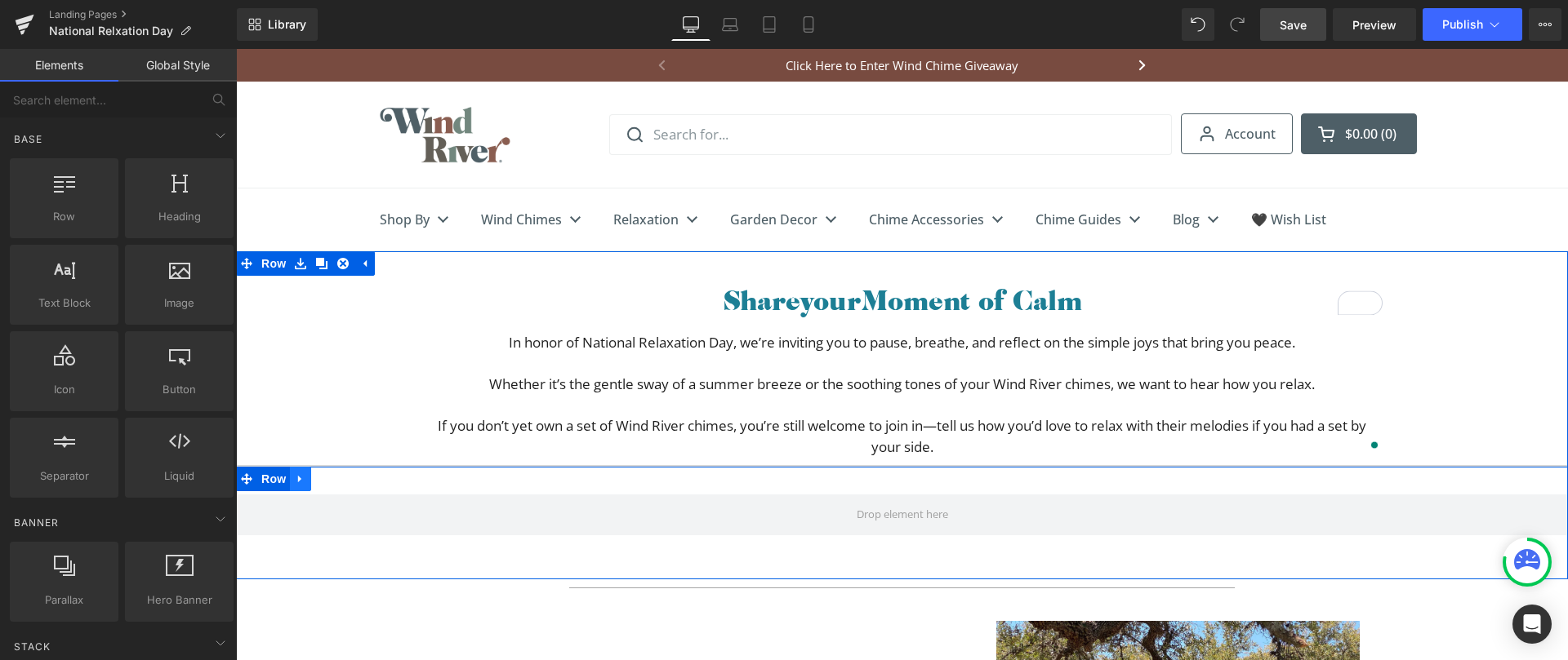
click at [302, 485] on link at bounding box center [301, 479] width 22 height 24
click at [337, 484] on icon at bounding box center [343, 479] width 12 height 12
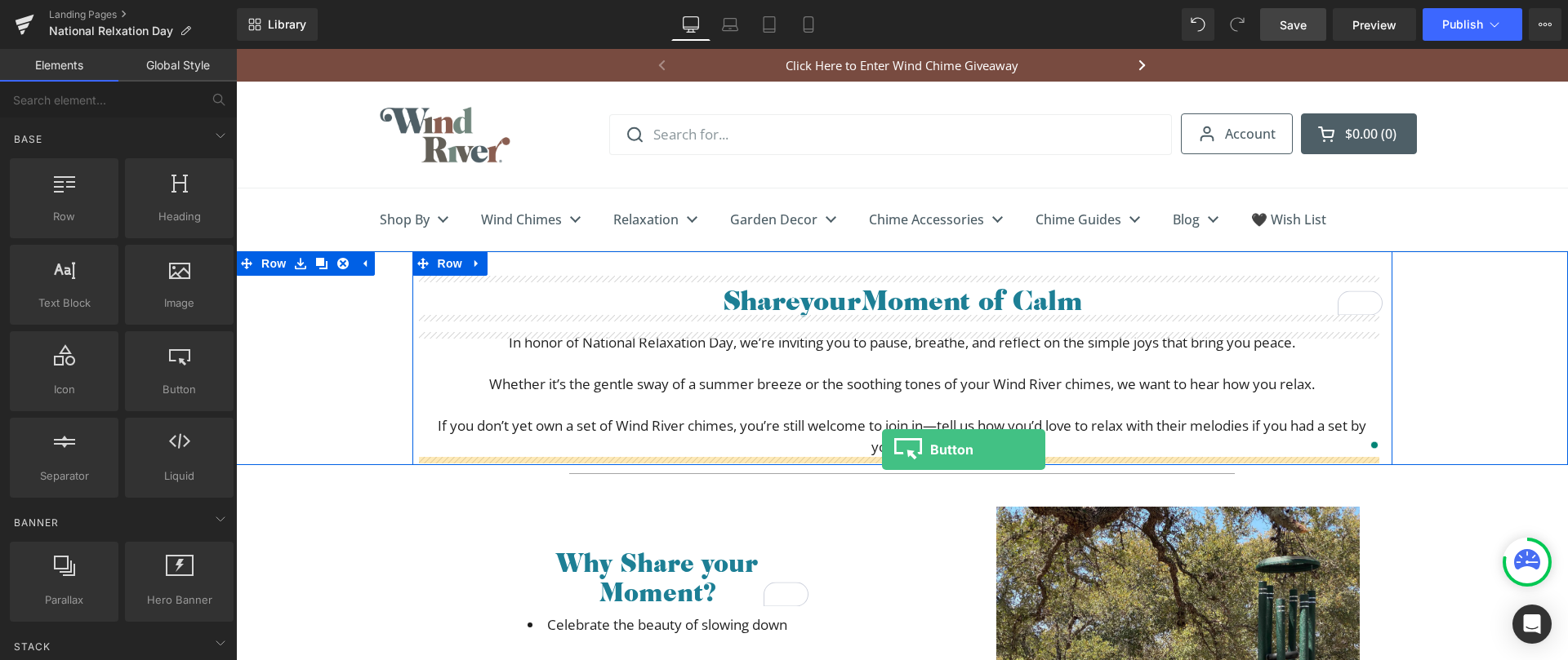
drag, startPoint x: 420, startPoint y: 414, endPoint x: 882, endPoint y: 450, distance: 463.4
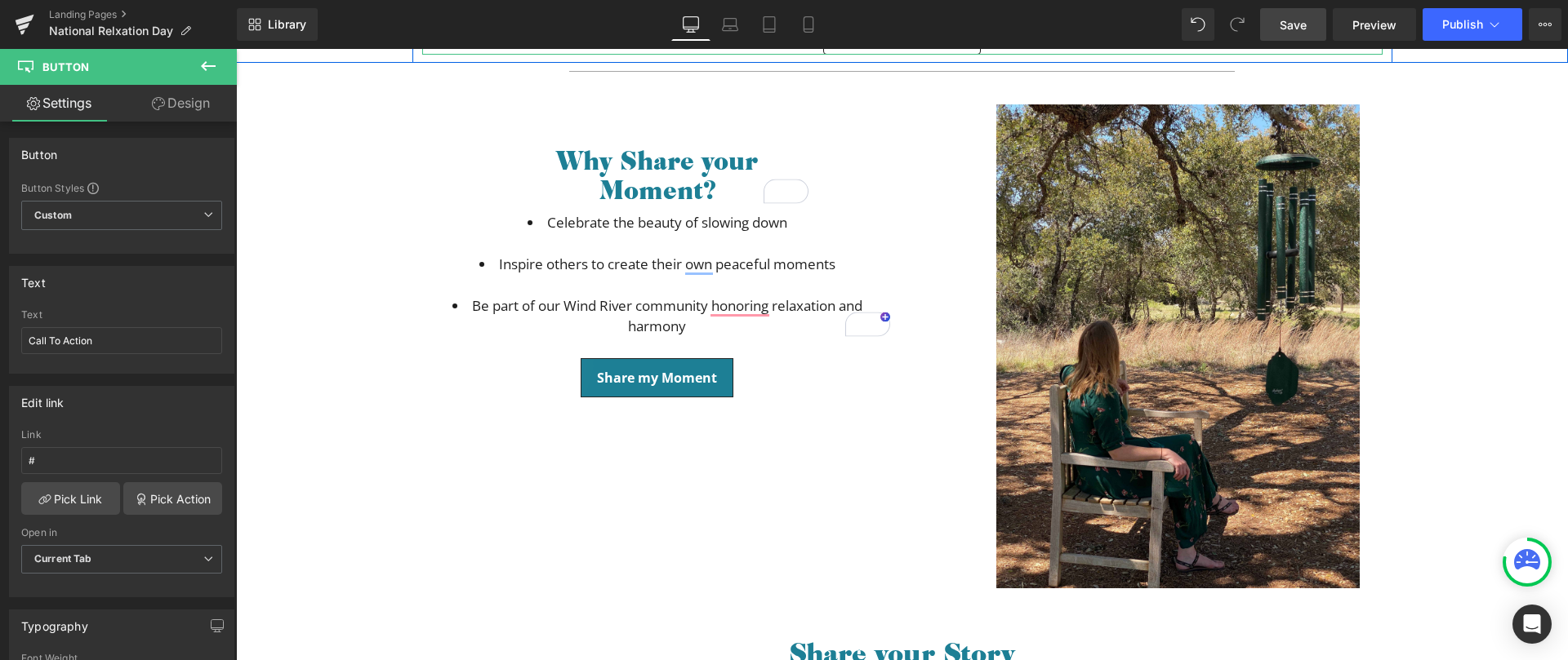
scroll to position [533, 0]
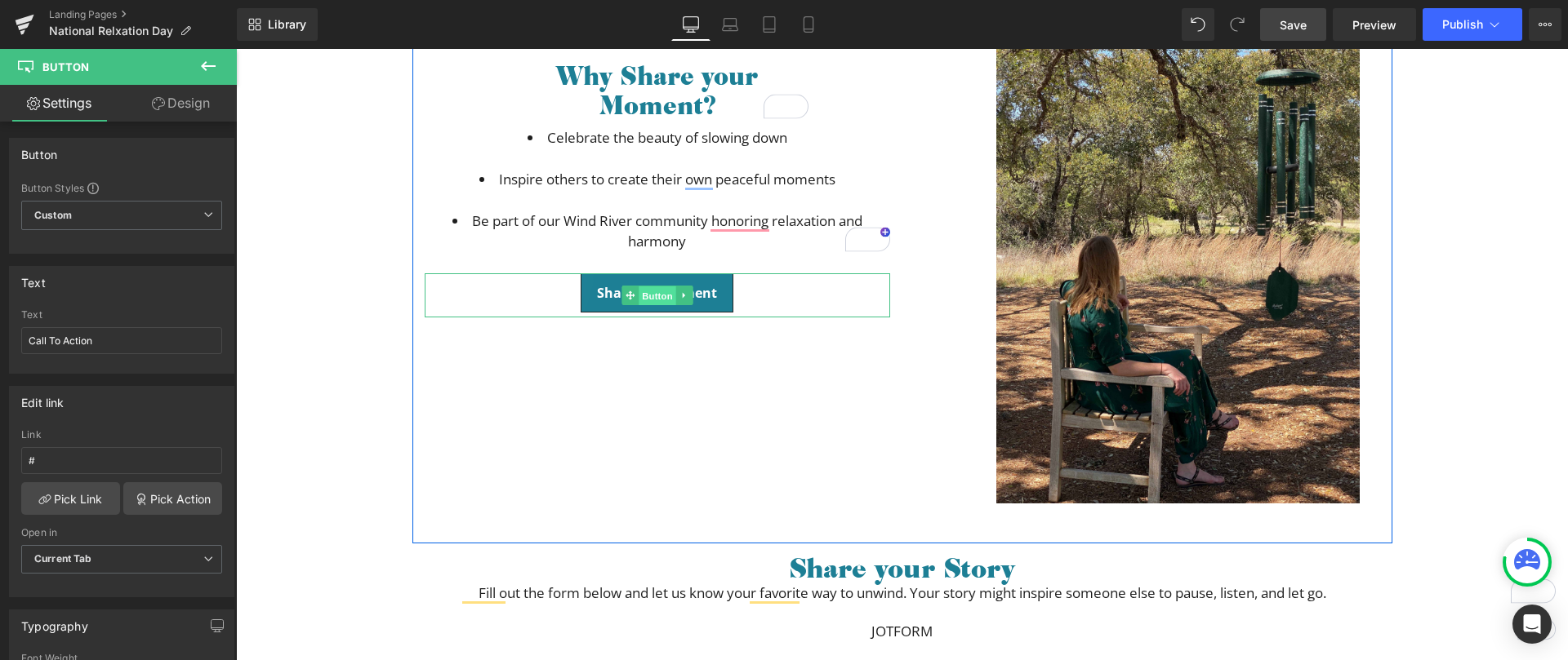
click at [639, 290] on span "Button" at bounding box center [657, 297] width 37 height 20
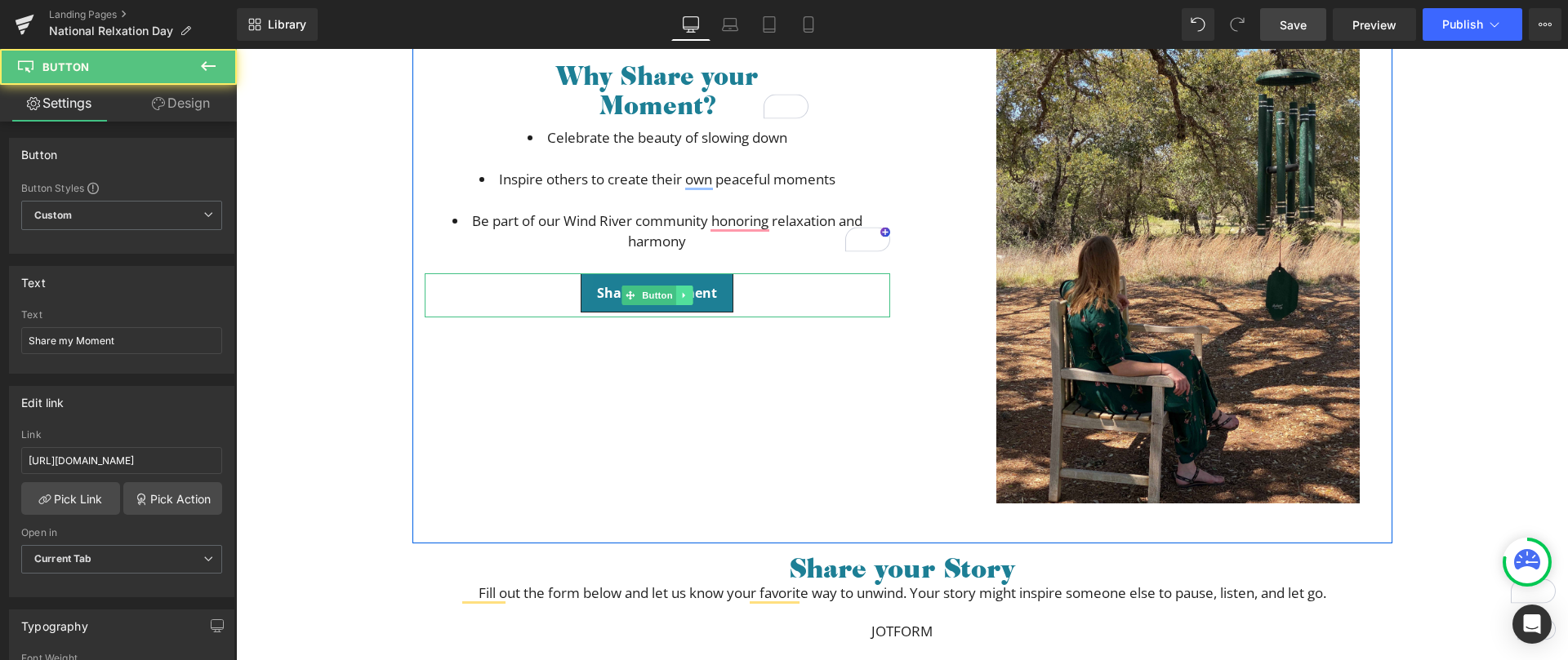
click at [683, 295] on icon at bounding box center [684, 296] width 9 height 10
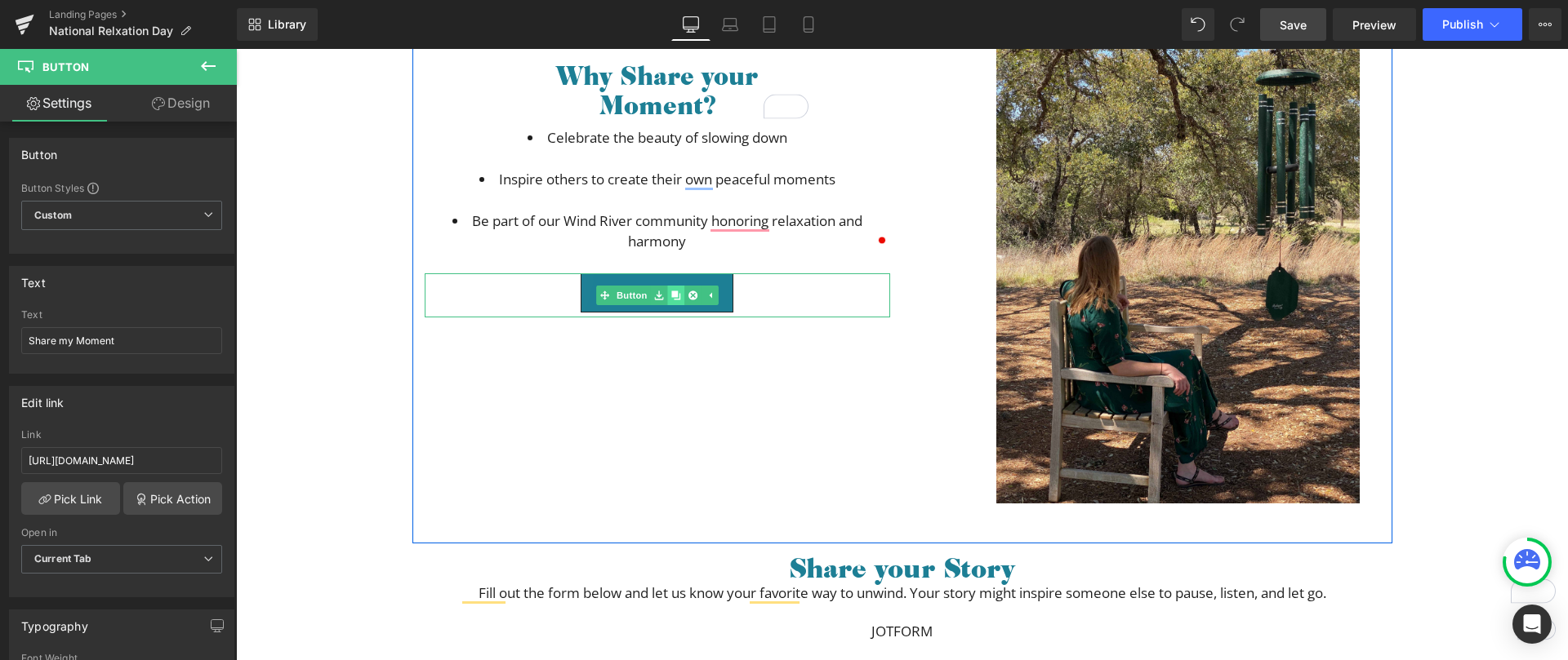
click at [673, 301] on link at bounding box center [675, 296] width 17 height 20
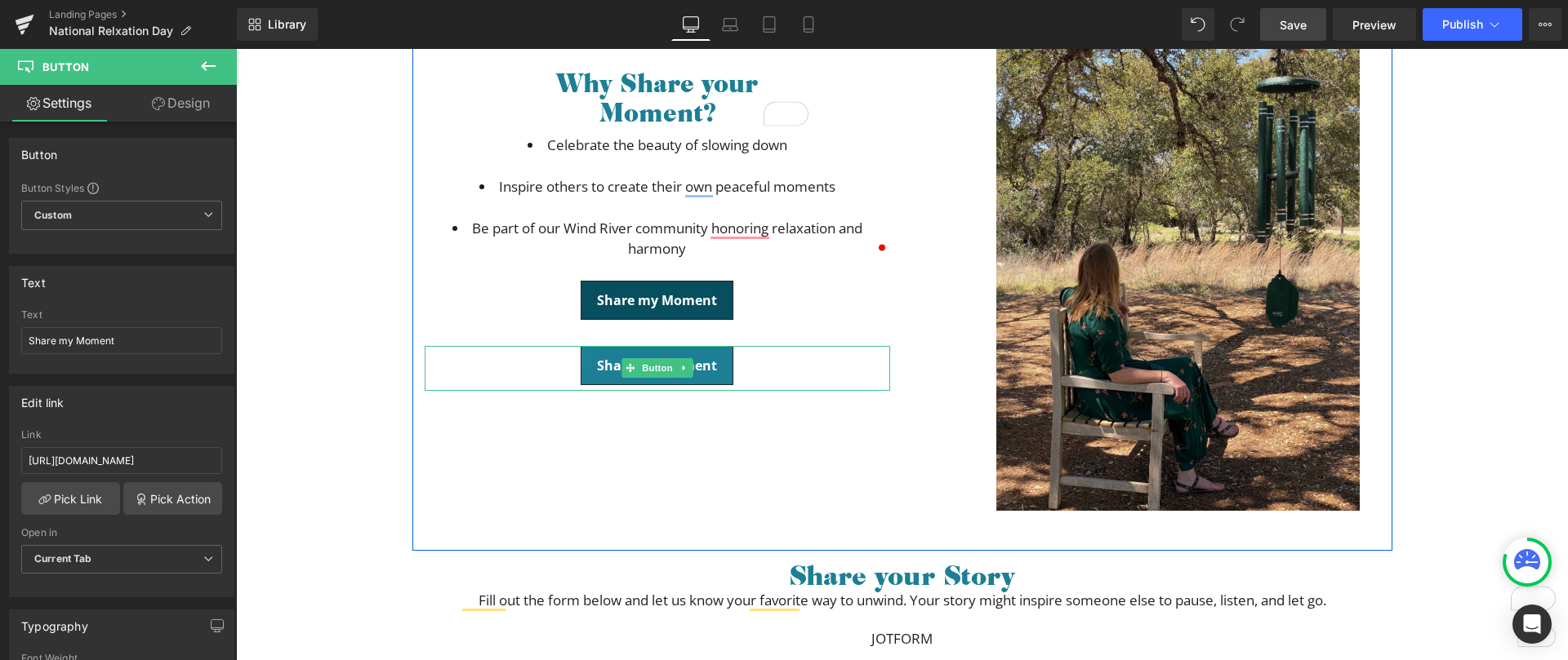
scroll to position [506, 0]
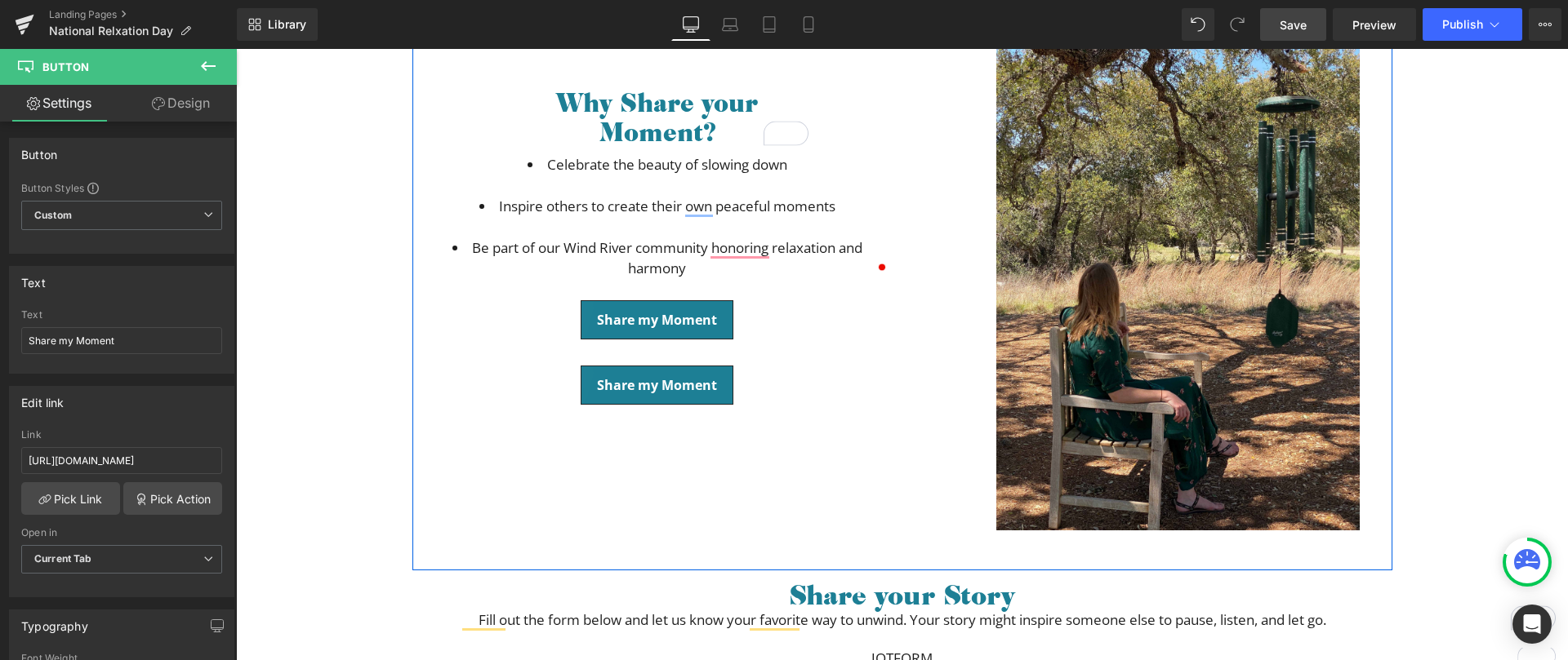
click at [648, 318] on div "Share my Moment Button" at bounding box center [658, 323] width 466 height 45
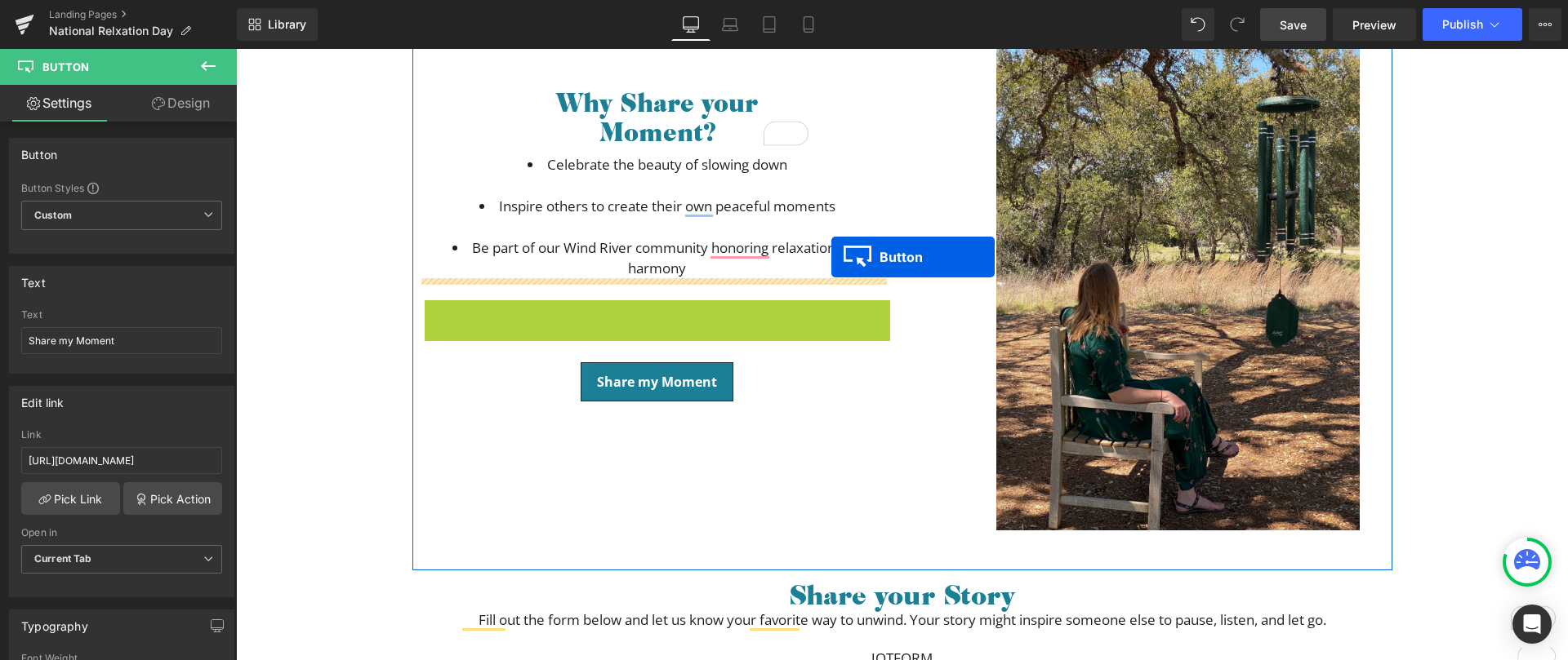
scroll to position [194, 0]
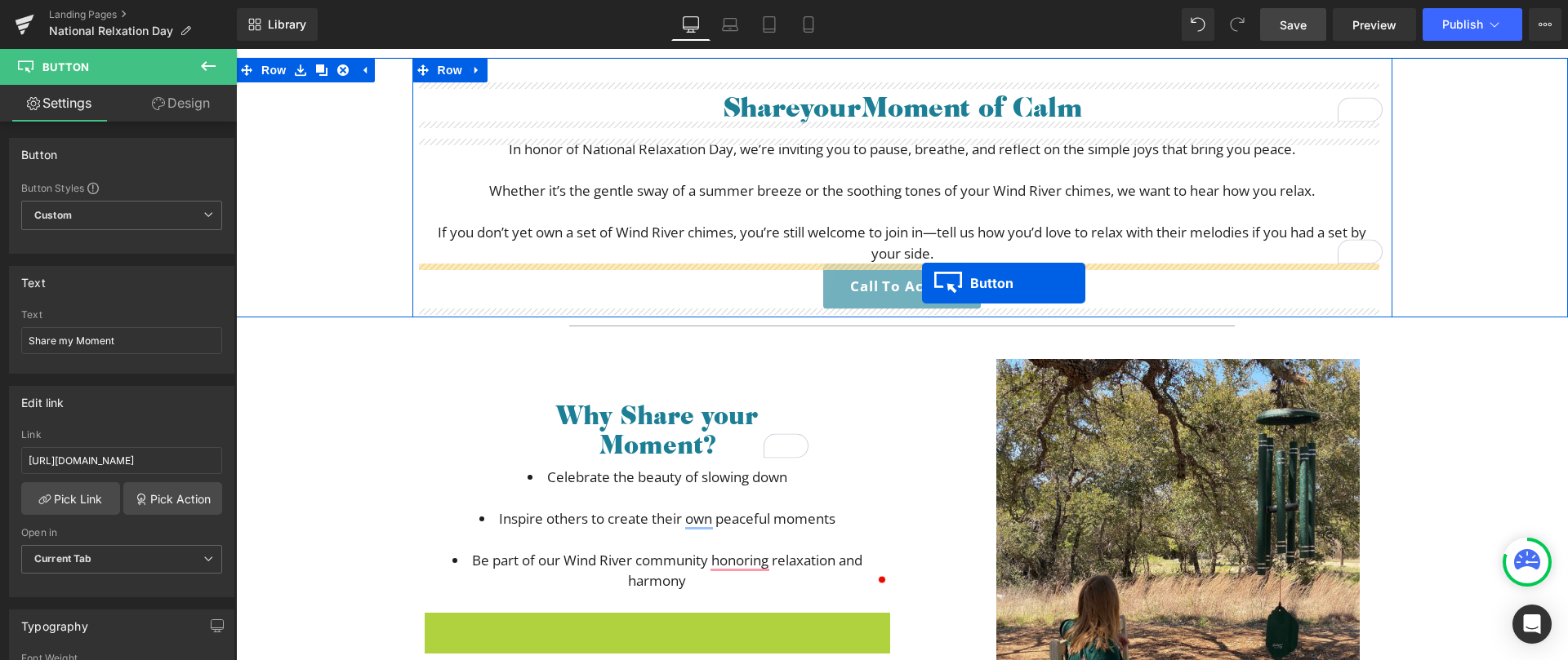
drag, startPoint x: 628, startPoint y: 323, endPoint x: 921, endPoint y: 283, distance: 295.7
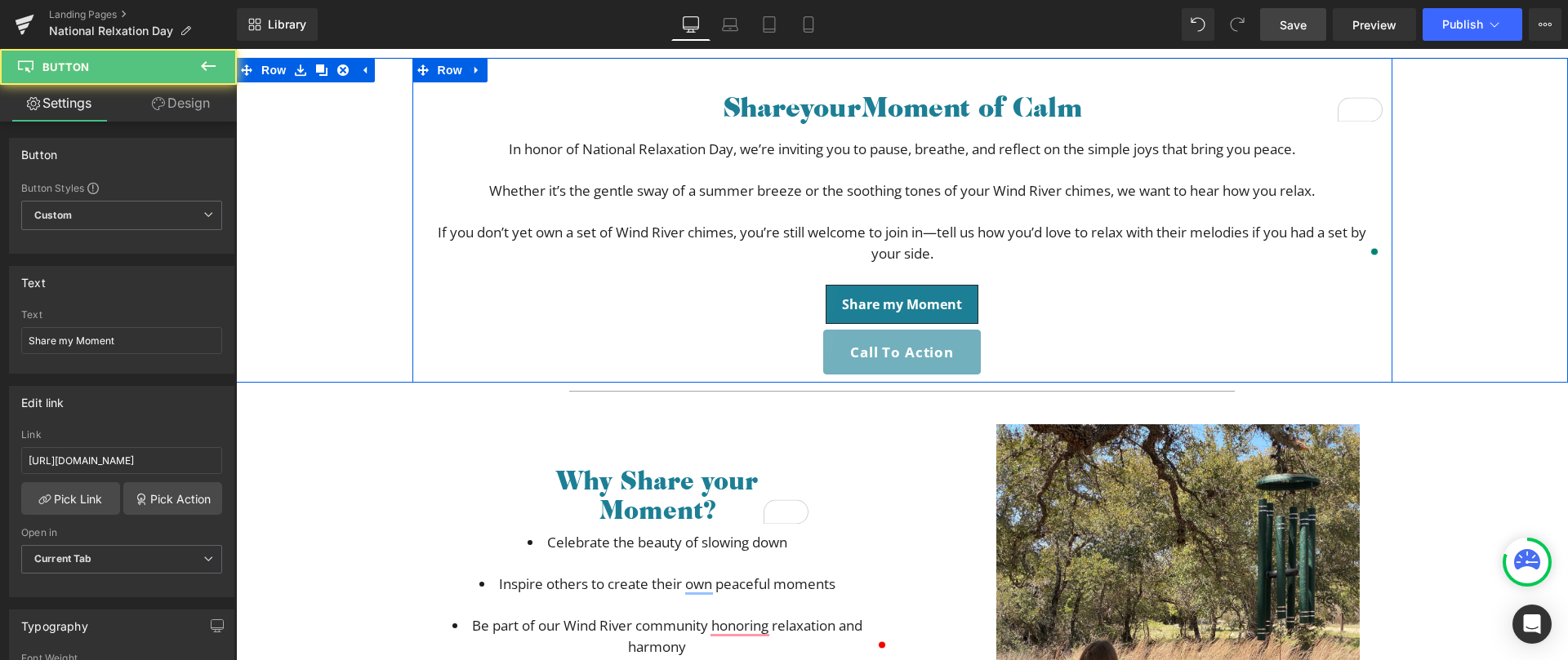
click at [927, 348] on icon at bounding box center [928, 352] width 9 height 10
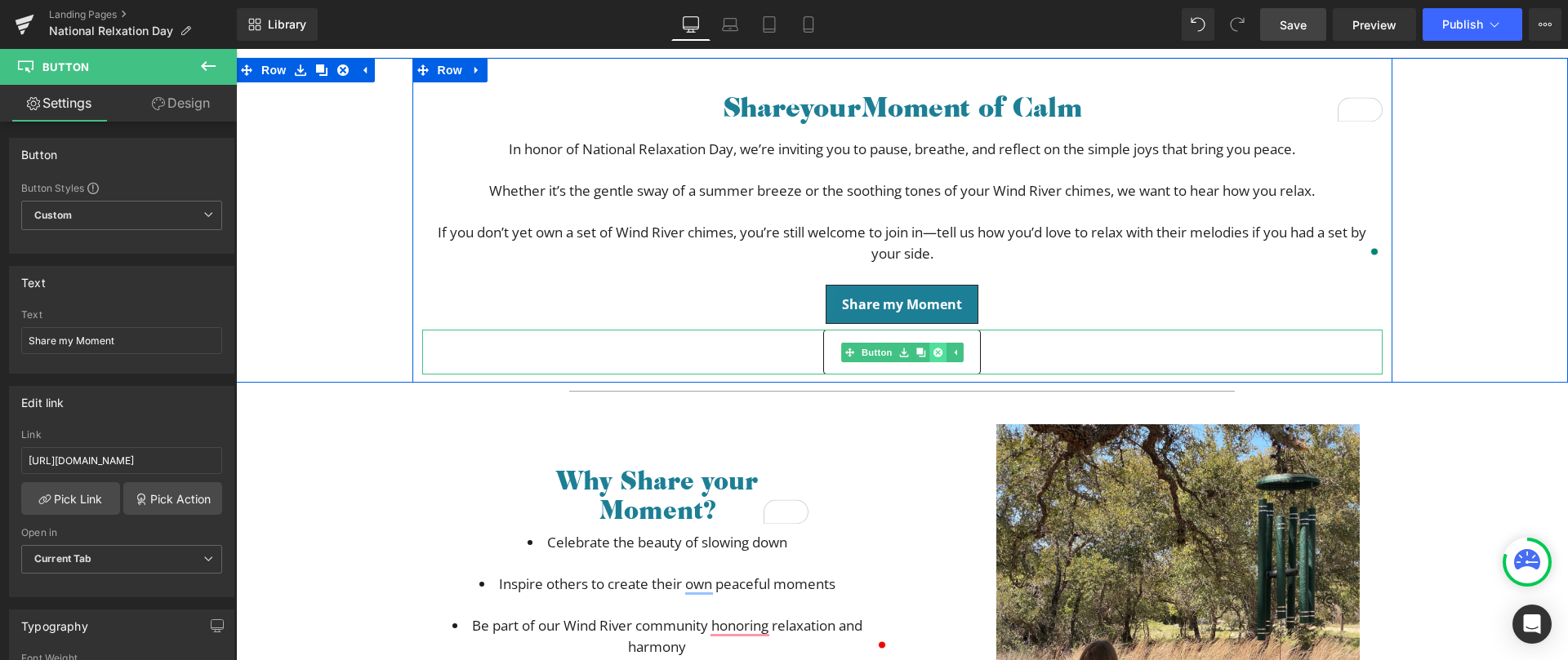
click at [934, 354] on icon at bounding box center [937, 352] width 9 height 9
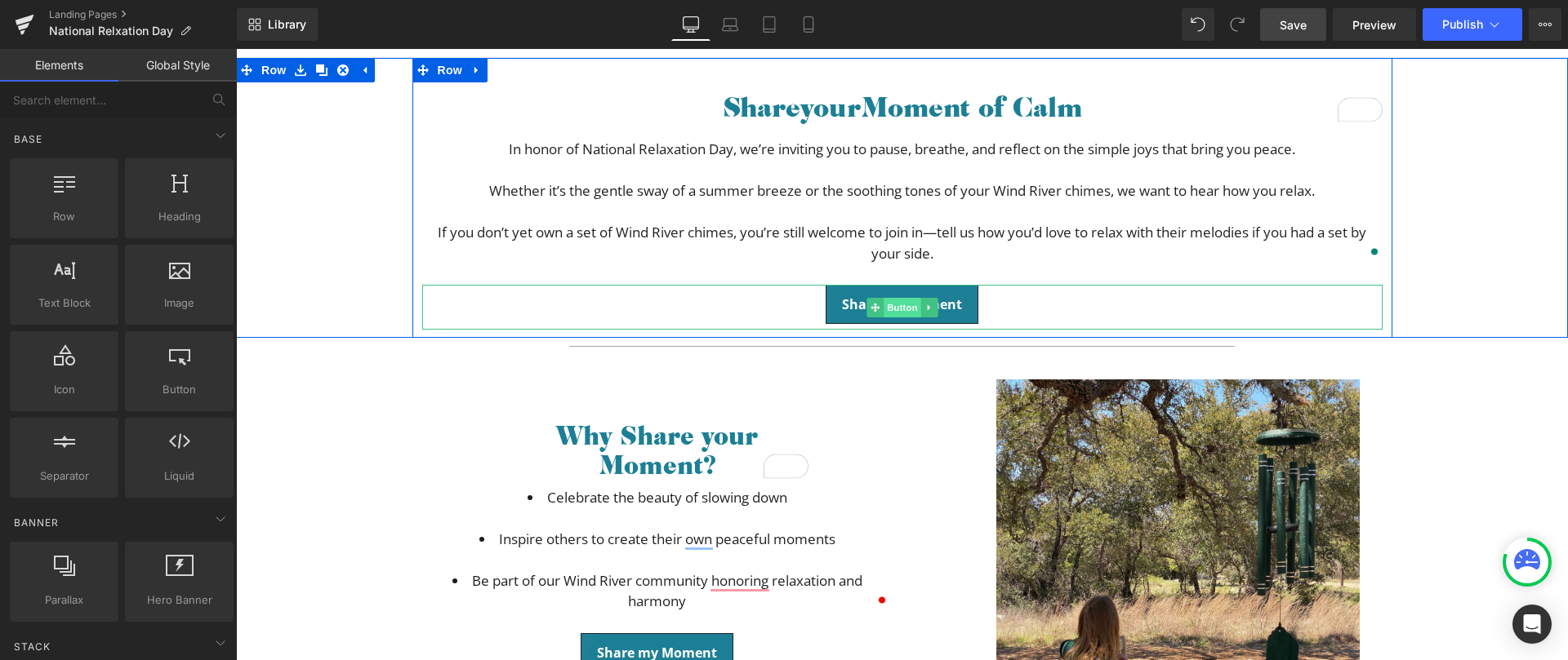
click at [890, 304] on span "Button" at bounding box center [902, 308] width 37 height 20
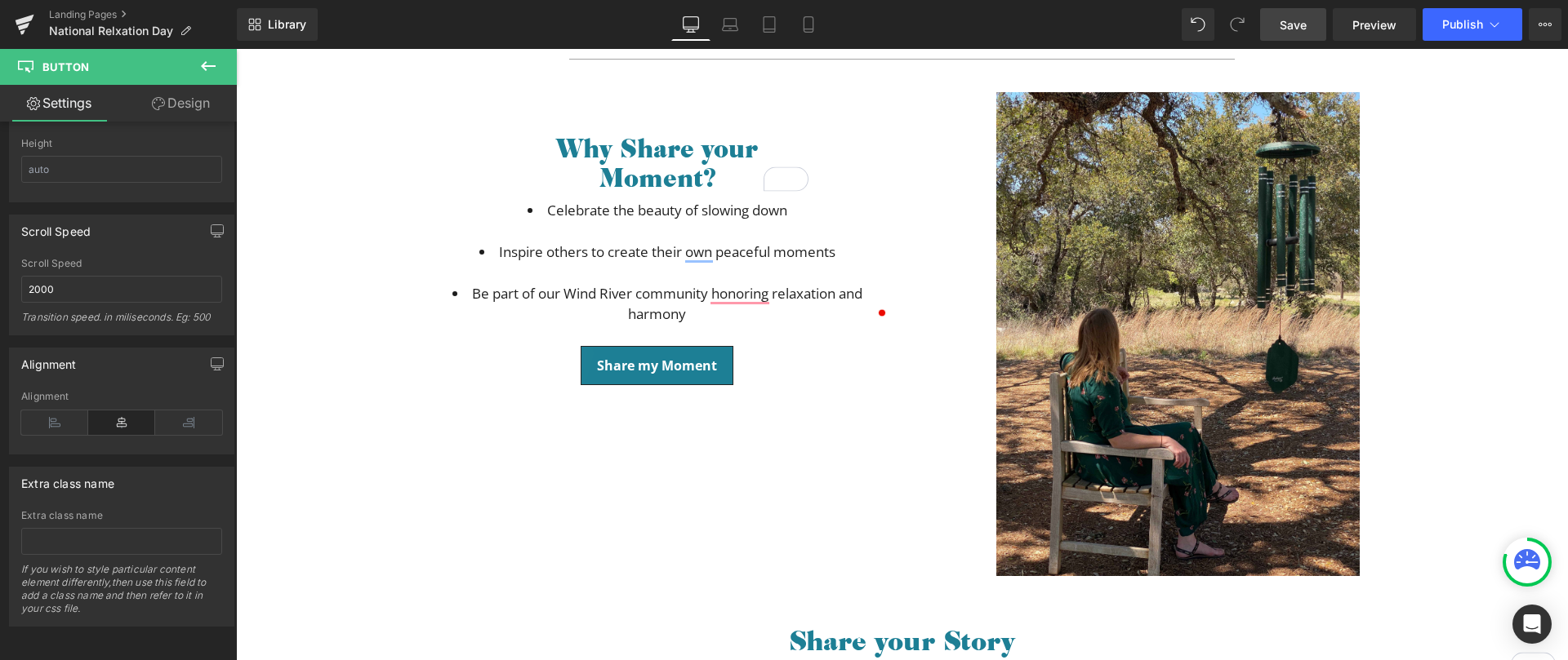
scroll to position [564, 0]
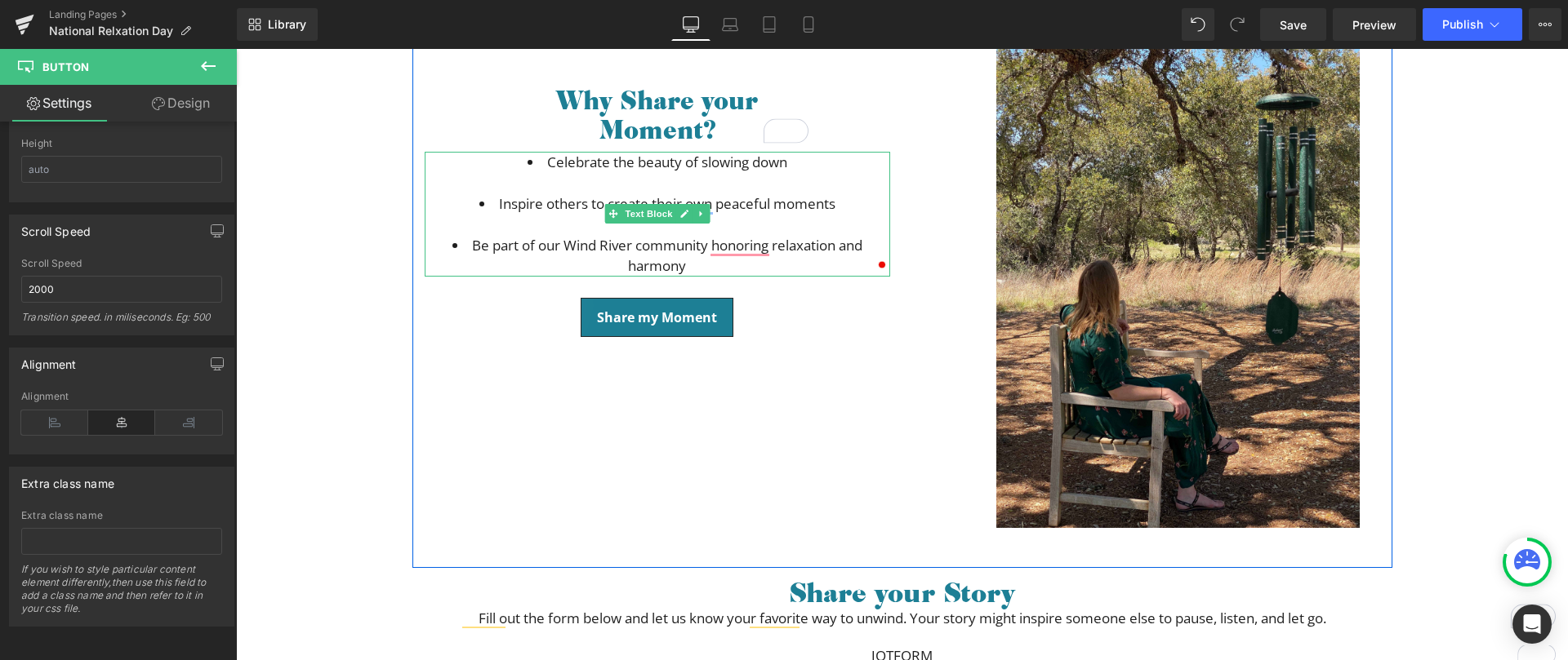
scroll to position [437, 0]
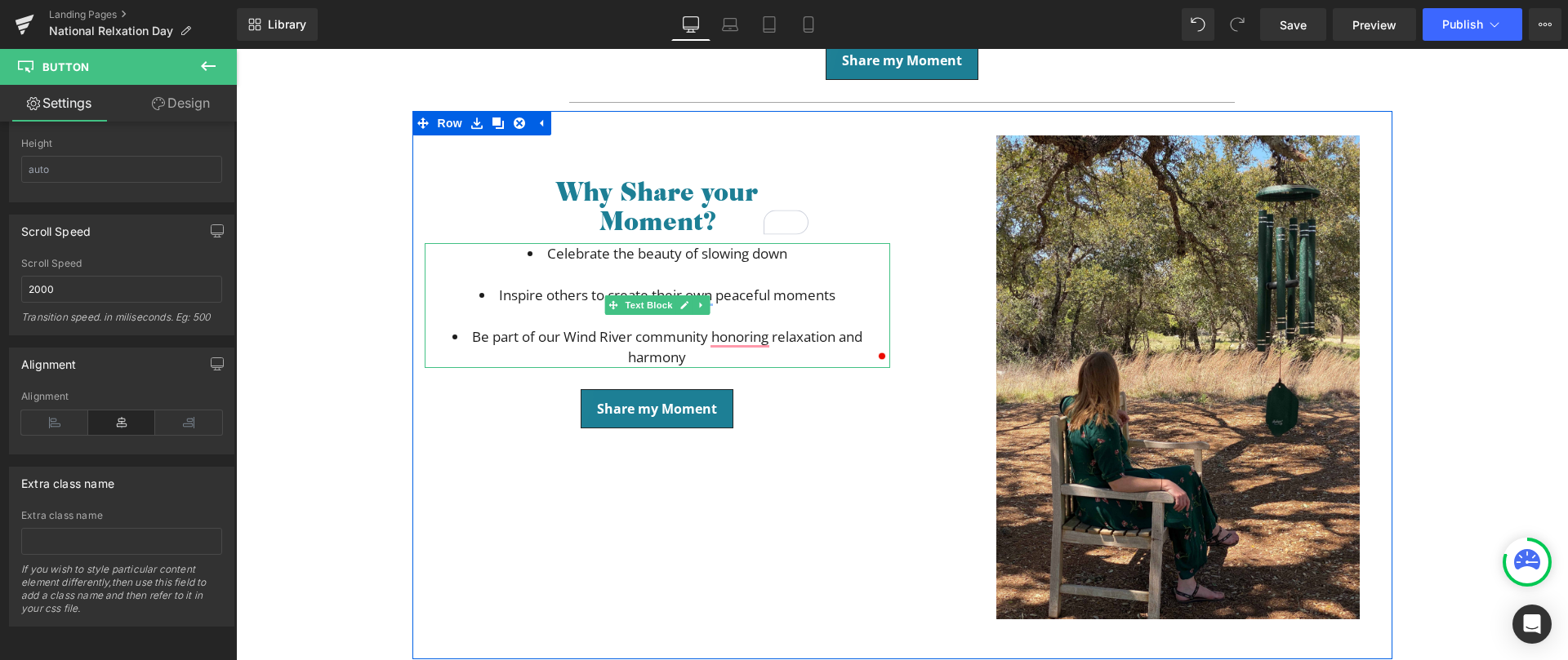
click at [643, 275] on li "Celebrate the beauty of slowing down" at bounding box center [658, 264] width 466 height 42
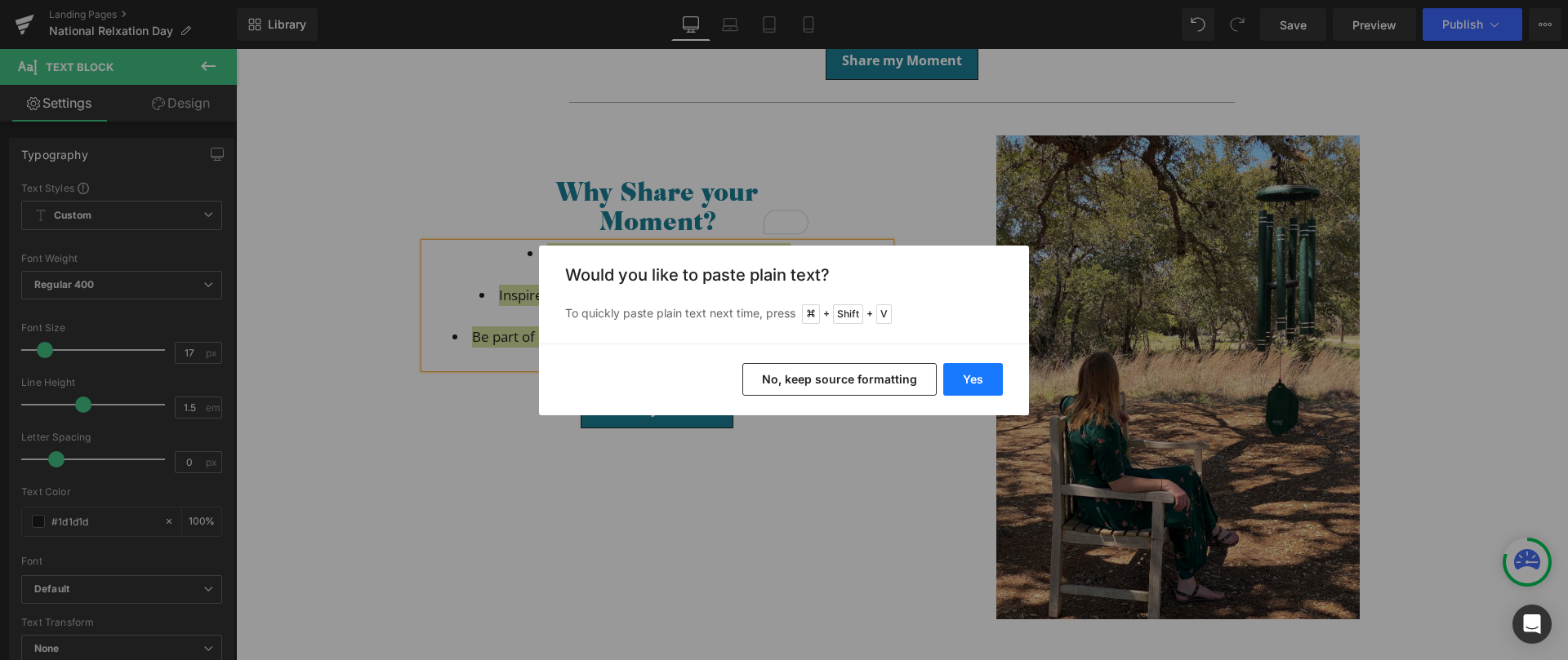
click at [977, 378] on button "Yes" at bounding box center [973, 379] width 60 height 32
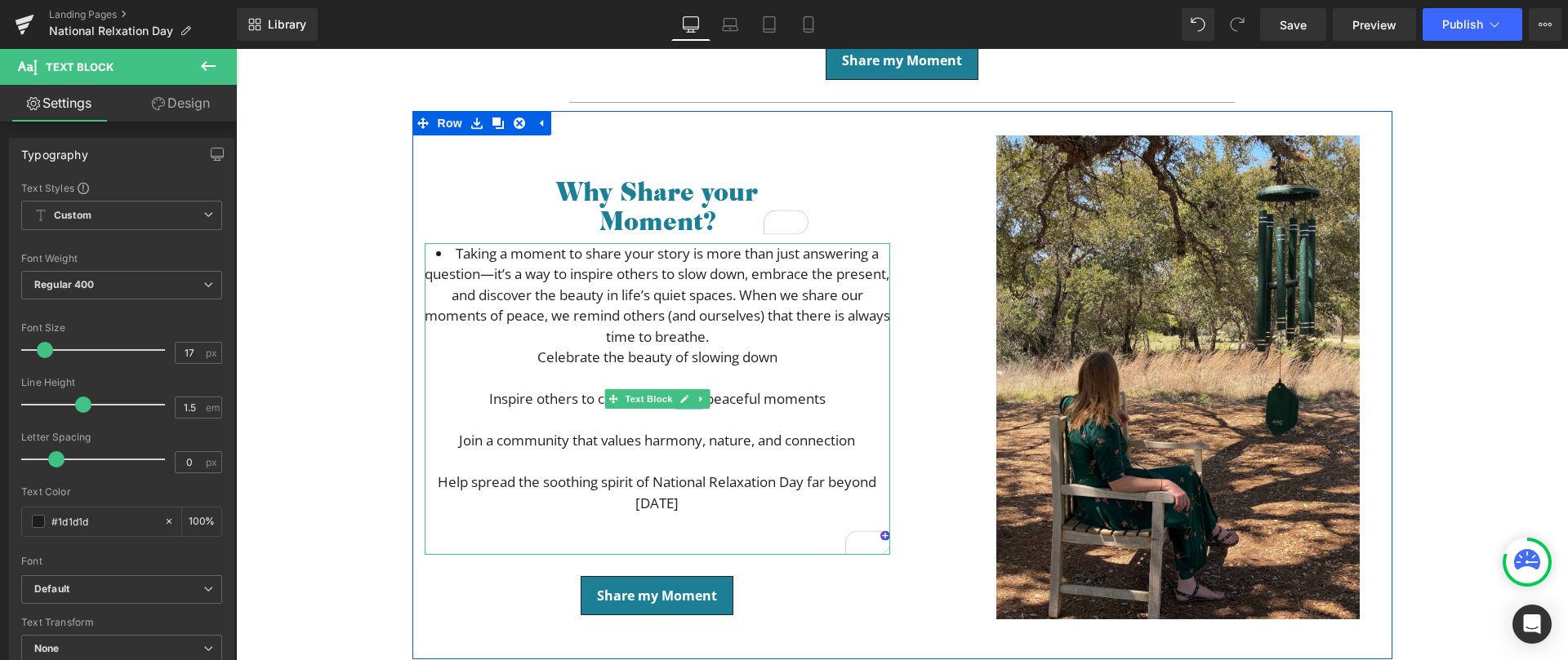
click at [444, 251] on li "Taking a moment to share your story is more than just answering a question—it’s…" at bounding box center [658, 296] width 466 height 105
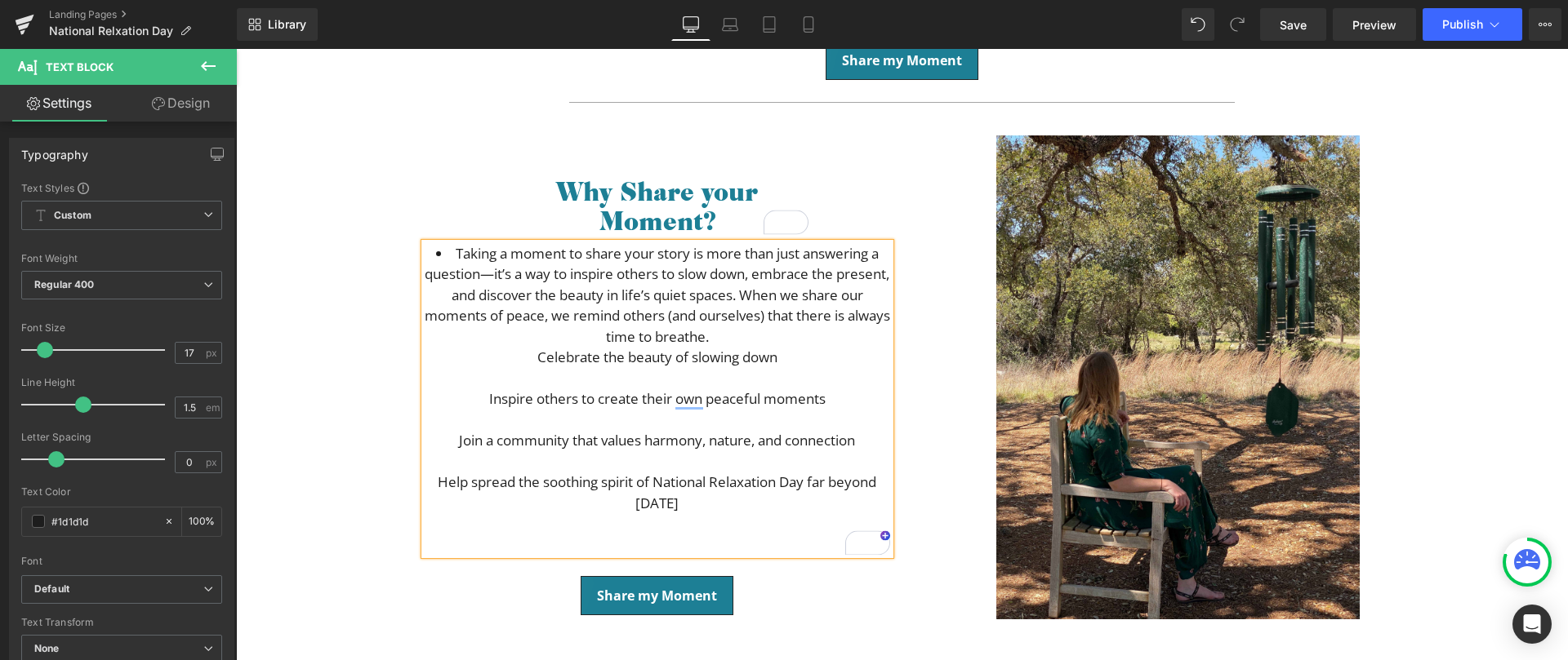
click at [440, 255] on li "Taking a moment to share your story is more than just answering a question—it’s…" at bounding box center [658, 296] width 466 height 105
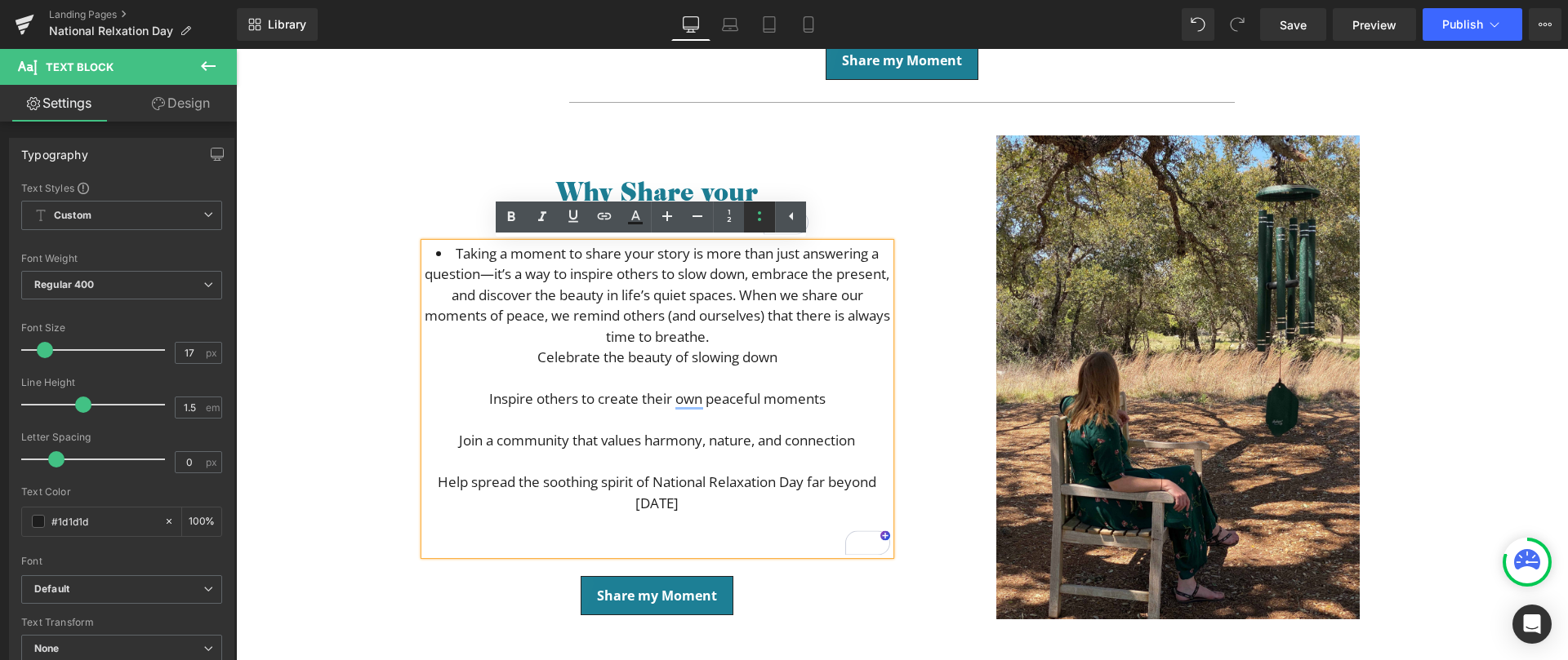
click at [760, 214] on icon at bounding box center [759, 216] width 20 height 20
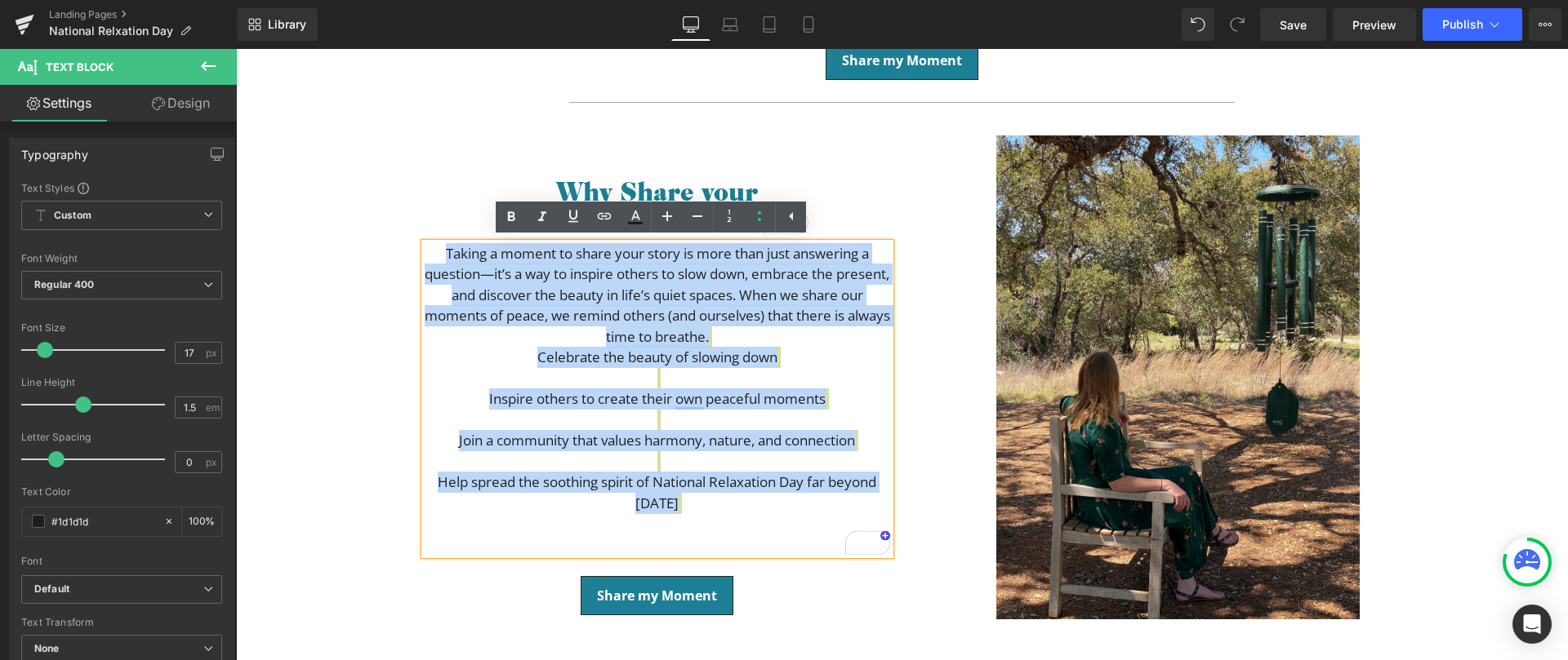
click at [650, 373] on p "Taking a moment to share your story is more than just answering a question—it’s…" at bounding box center [658, 400] width 466 height 313
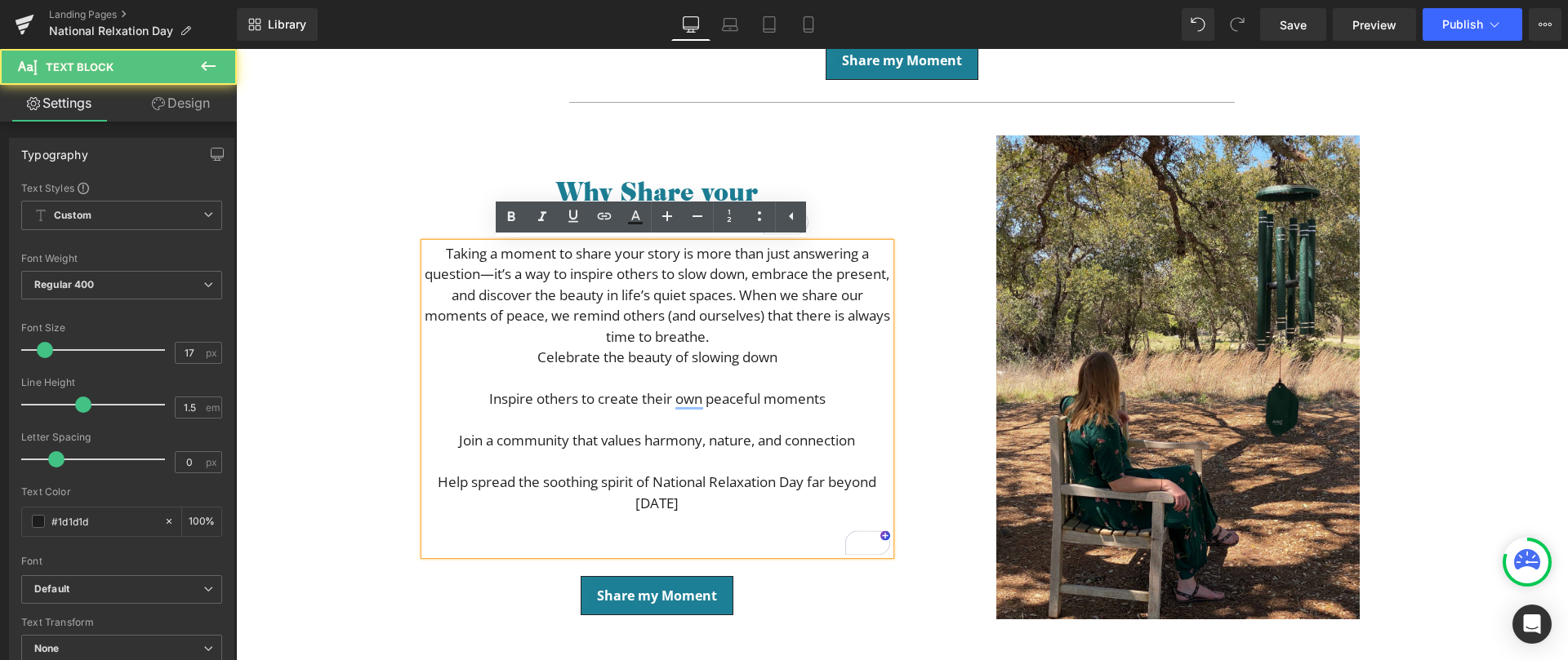
click at [489, 399] on span "Inspire others to create their own peaceful moments" at bounding box center [657, 398] width 337 height 19
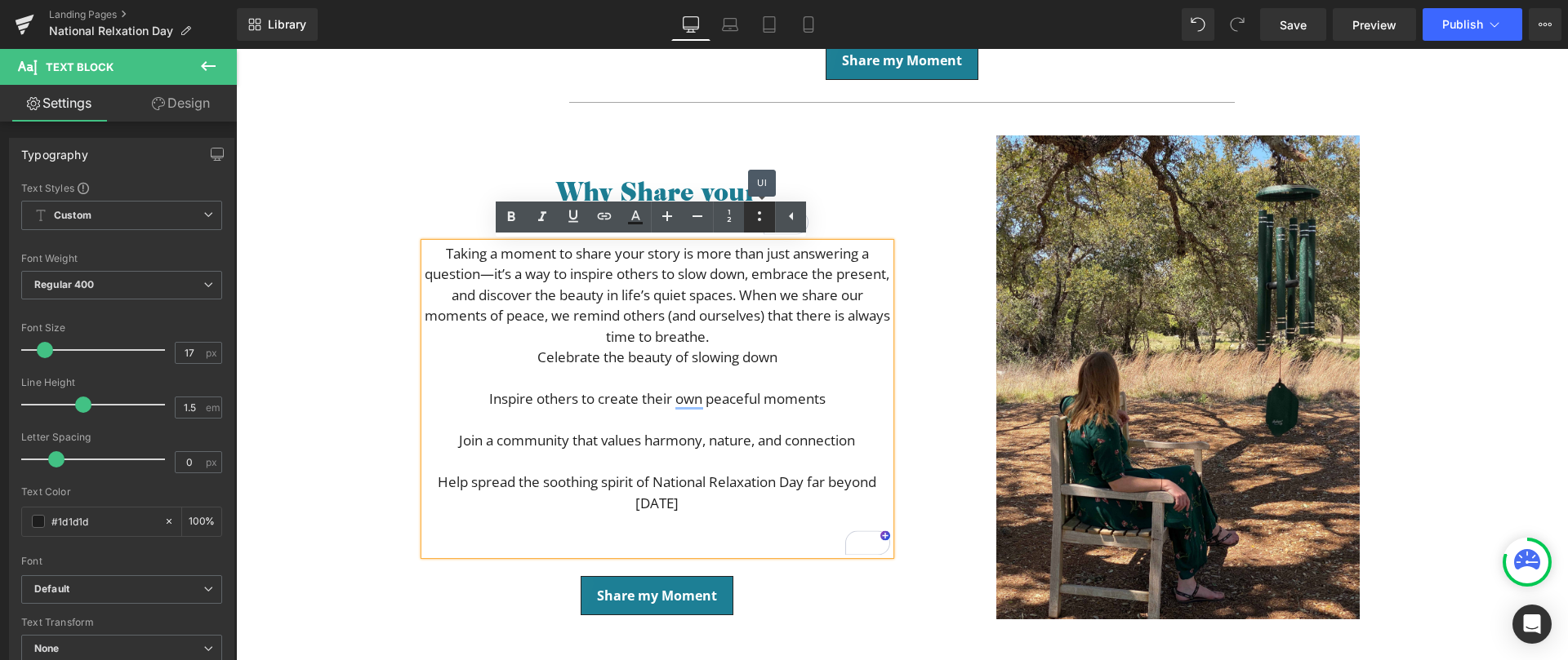
click at [763, 216] on icon at bounding box center [759, 216] width 20 height 20
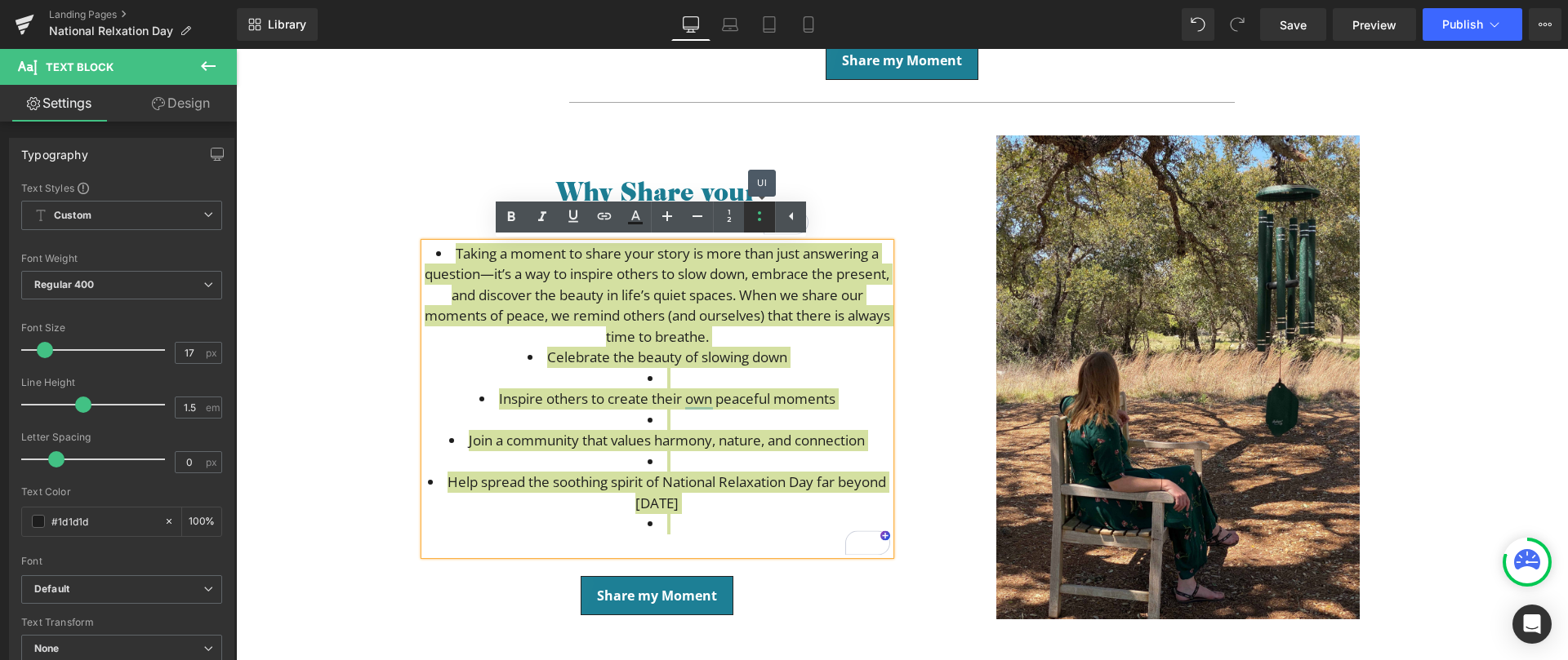
click at [763, 216] on icon at bounding box center [759, 216] width 20 height 20
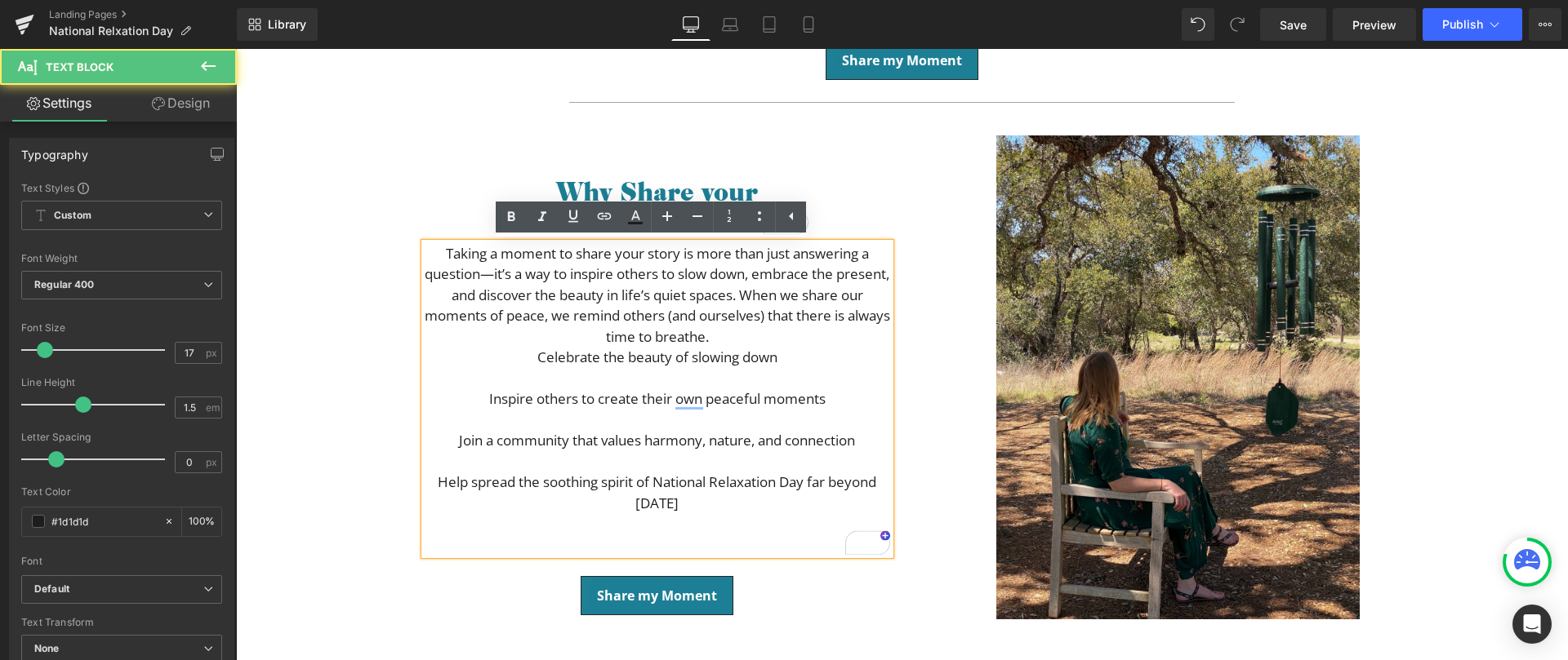
click at [697, 320] on span "Taking a moment to share your story is more than just answering a question—it’s…" at bounding box center [658, 295] width 466 height 102
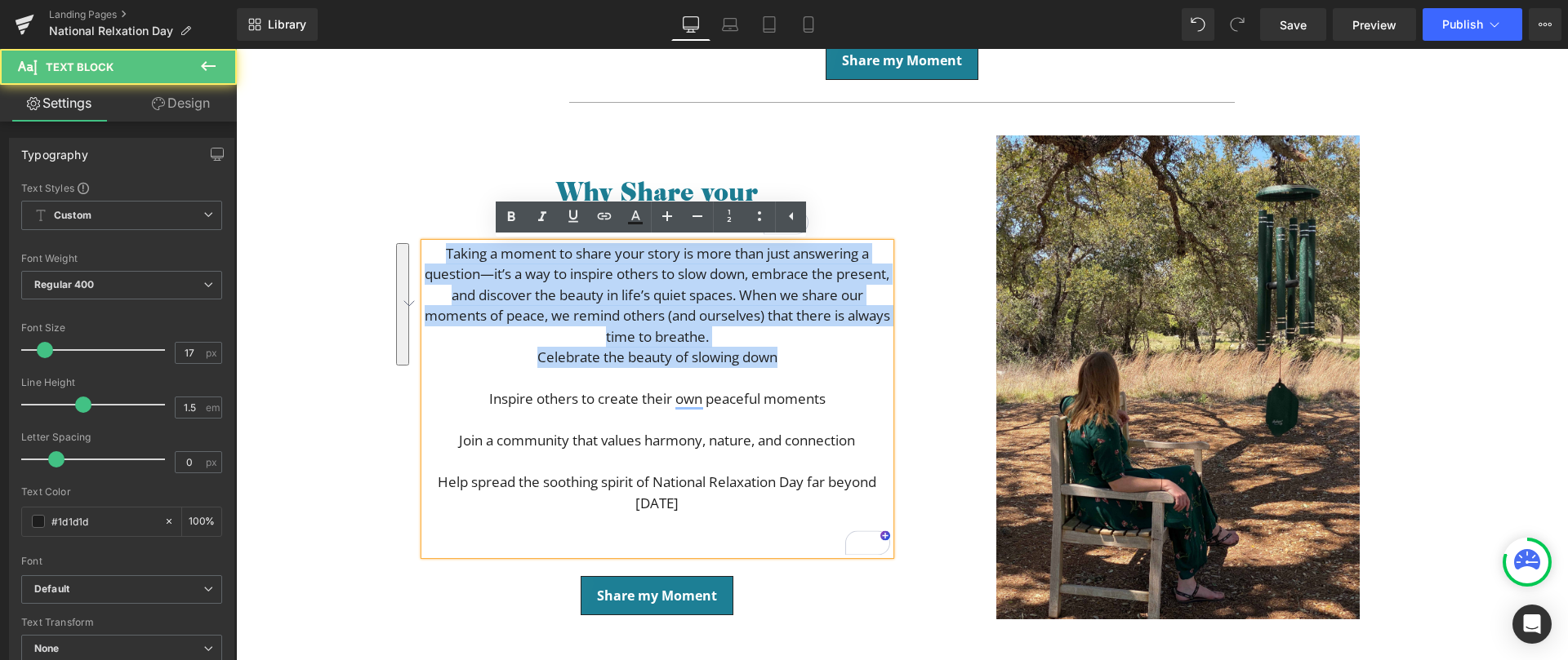
drag, startPoint x: 459, startPoint y: 265, endPoint x: 780, endPoint y: 352, distance: 332.6
click at [784, 364] on p "Taking a moment to share your story is more than just answering a question—it’s…" at bounding box center [658, 400] width 466 height 313
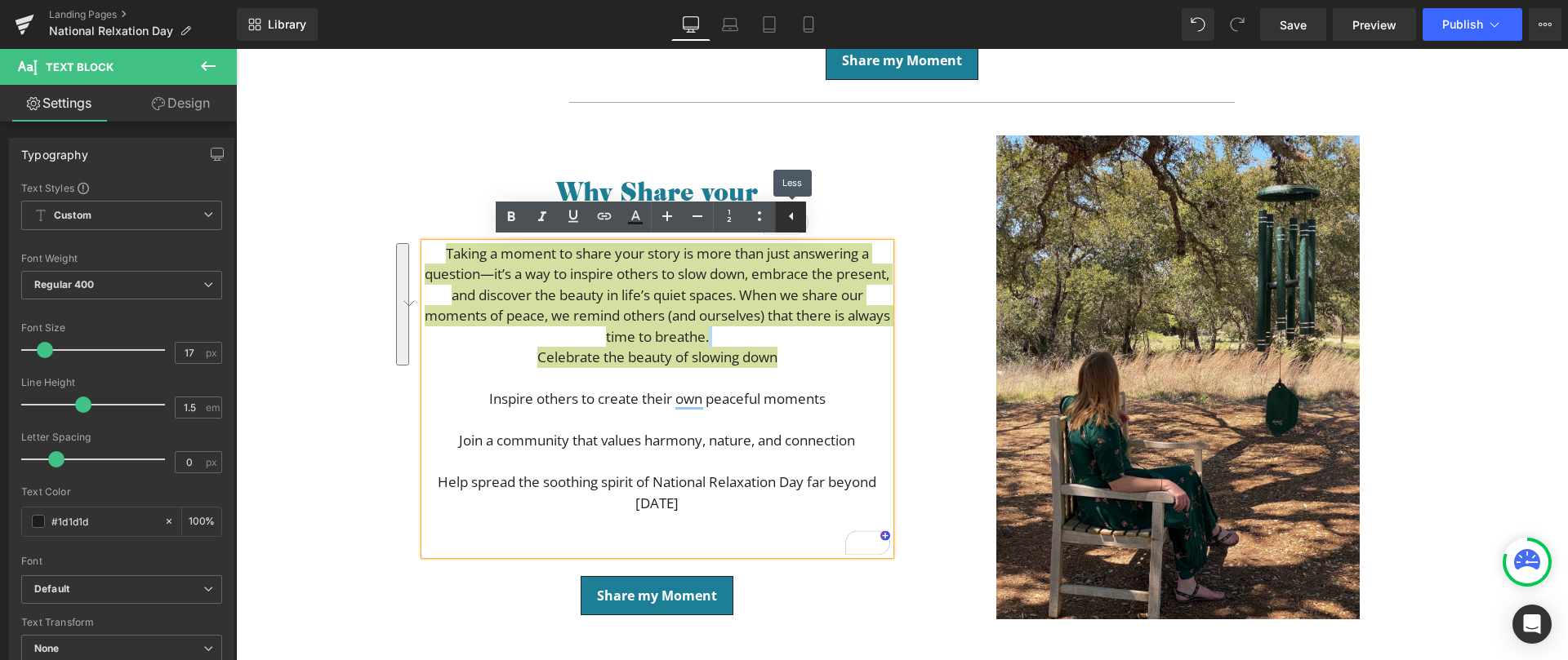
click at [790, 221] on icon at bounding box center [792, 216] width 20 height 20
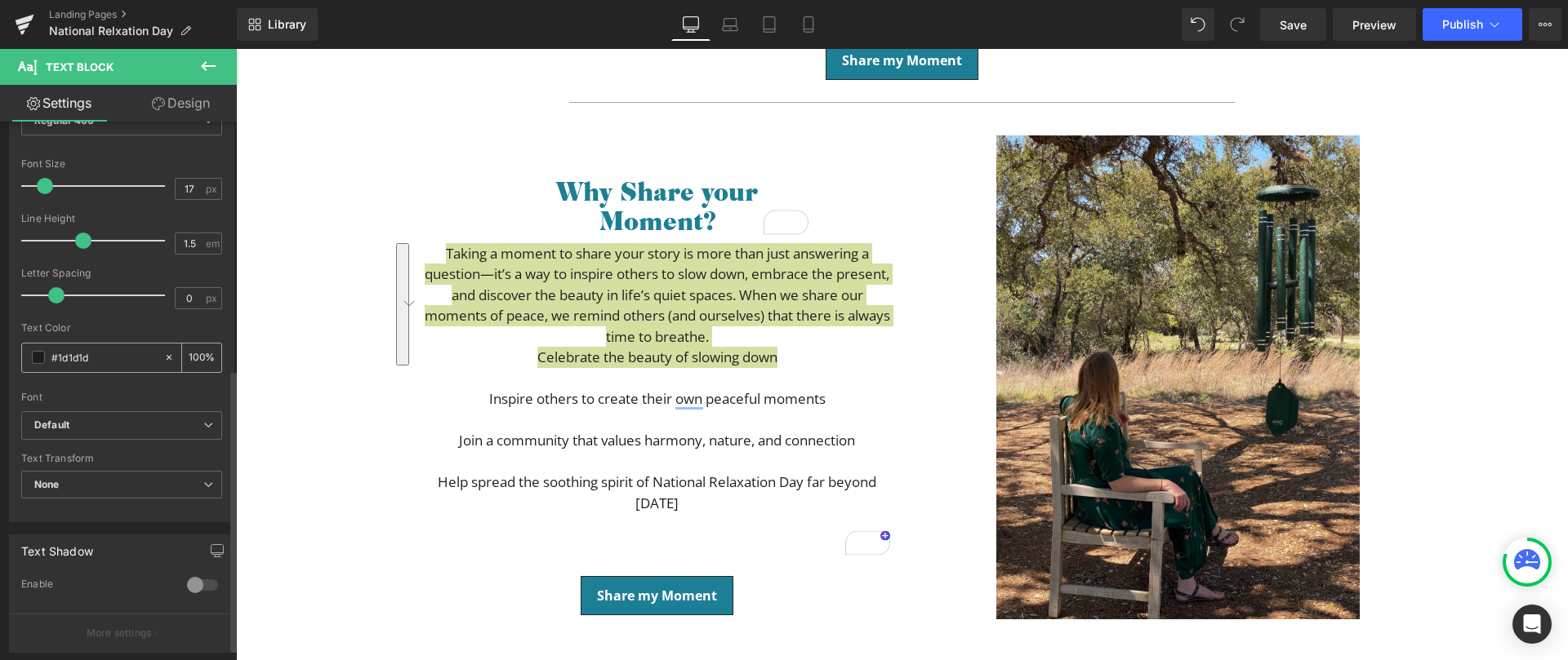
scroll to position [472, 0]
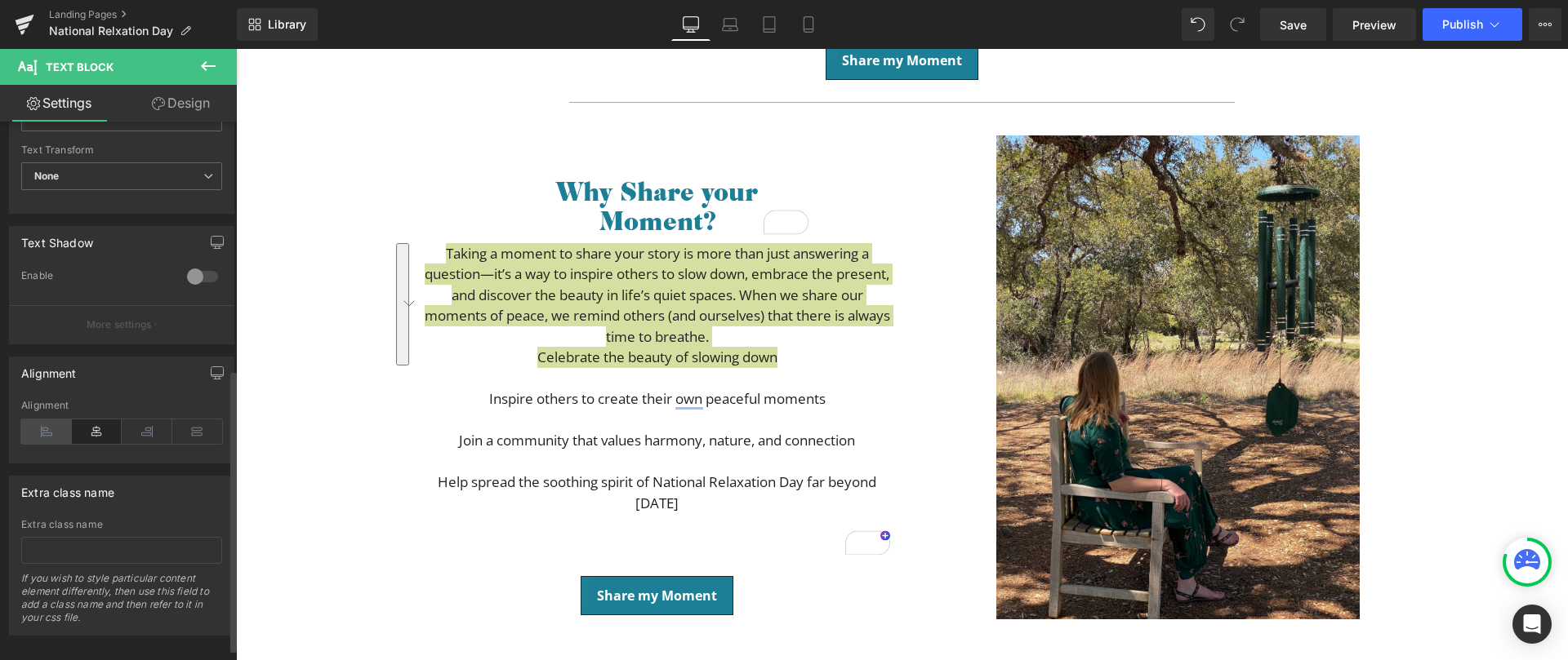
click at [50, 432] on icon at bounding box center [47, 431] width 51 height 24
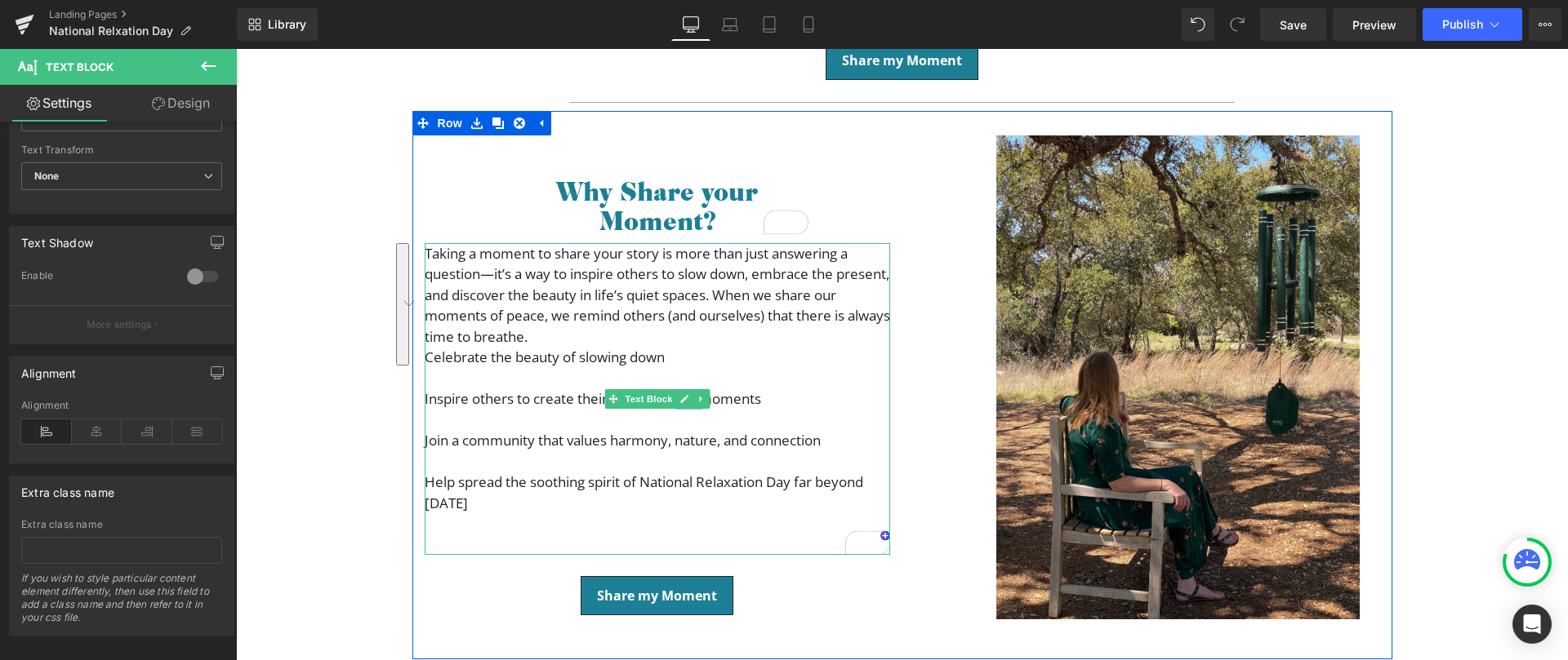
click at [566, 392] on span "Inspire others to create their own peaceful moments" at bounding box center [593, 398] width 337 height 19
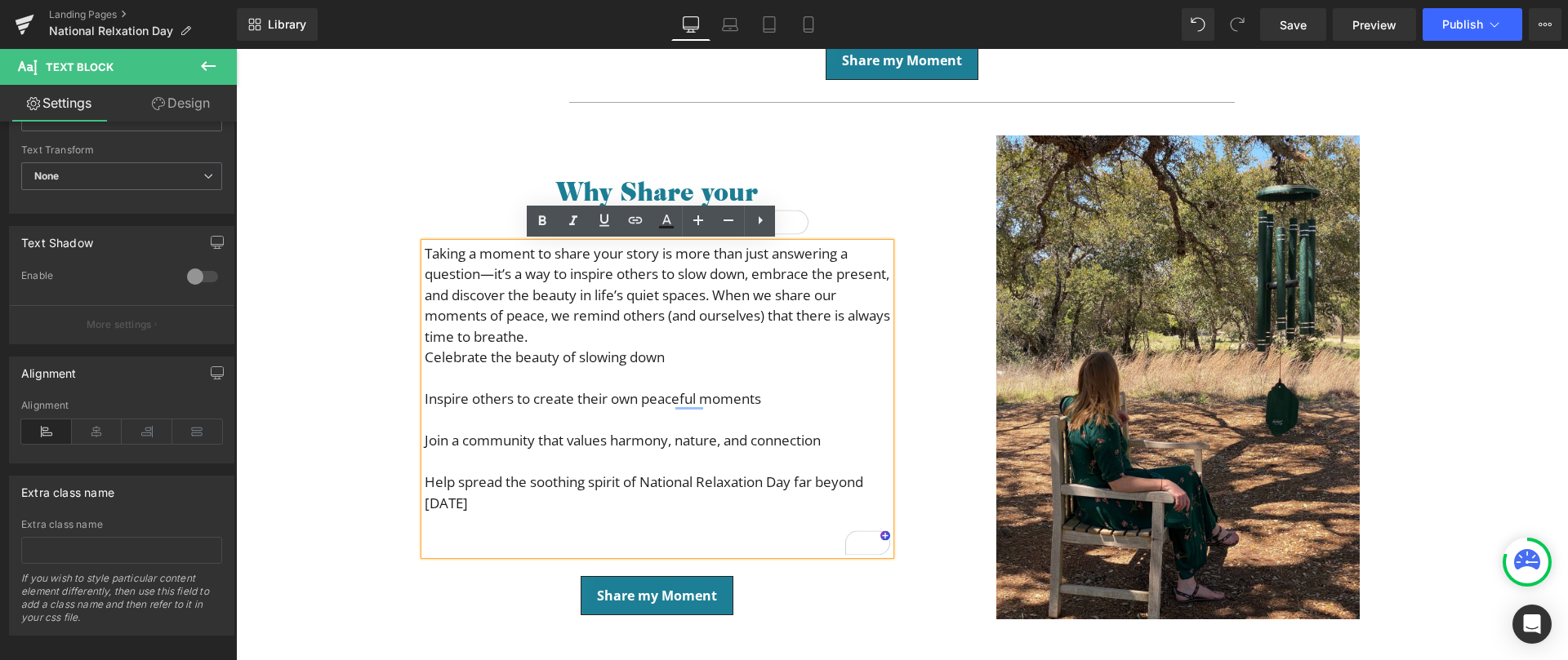
click at [794, 176] on div "Why Share your Moment? Heading" at bounding box center [657, 205] width 302 height 59
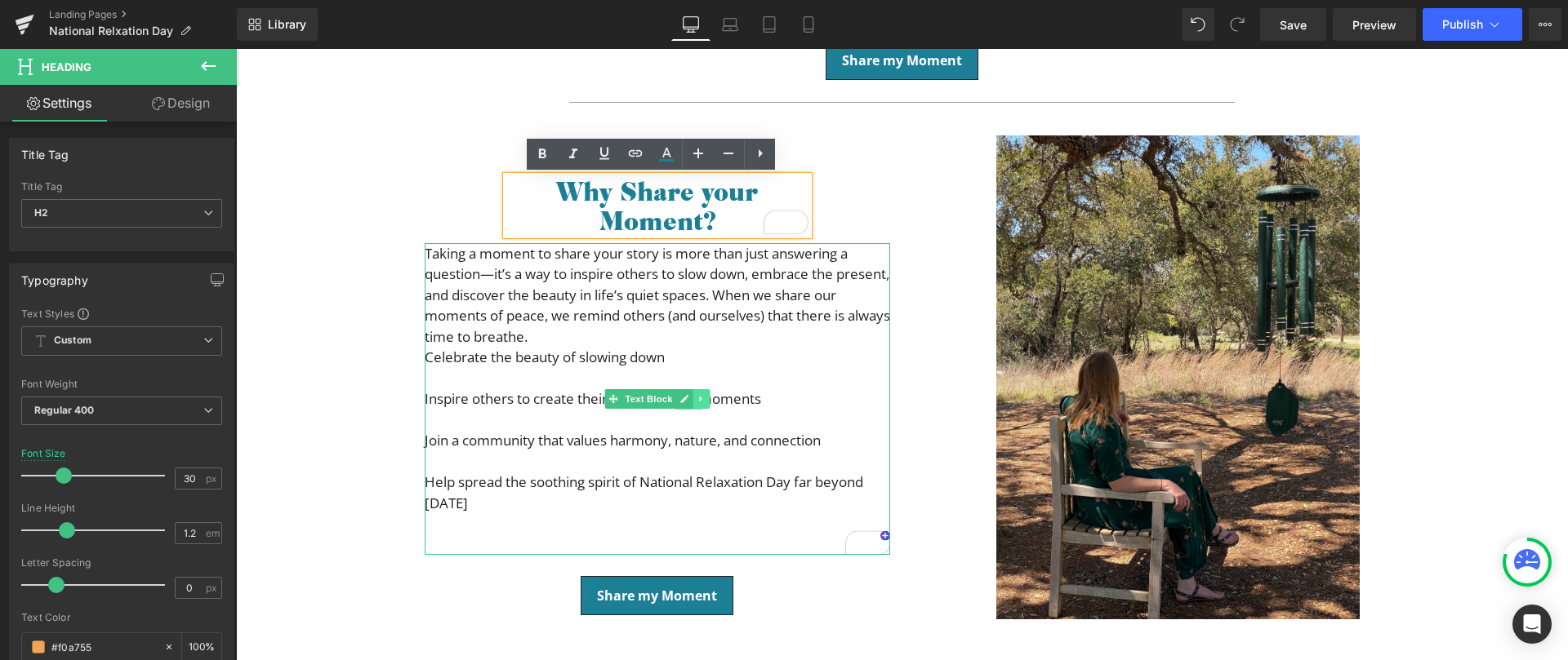
click at [697, 401] on icon at bounding box center [701, 399] width 9 height 10
click at [688, 396] on icon at bounding box center [692, 399] width 9 height 9
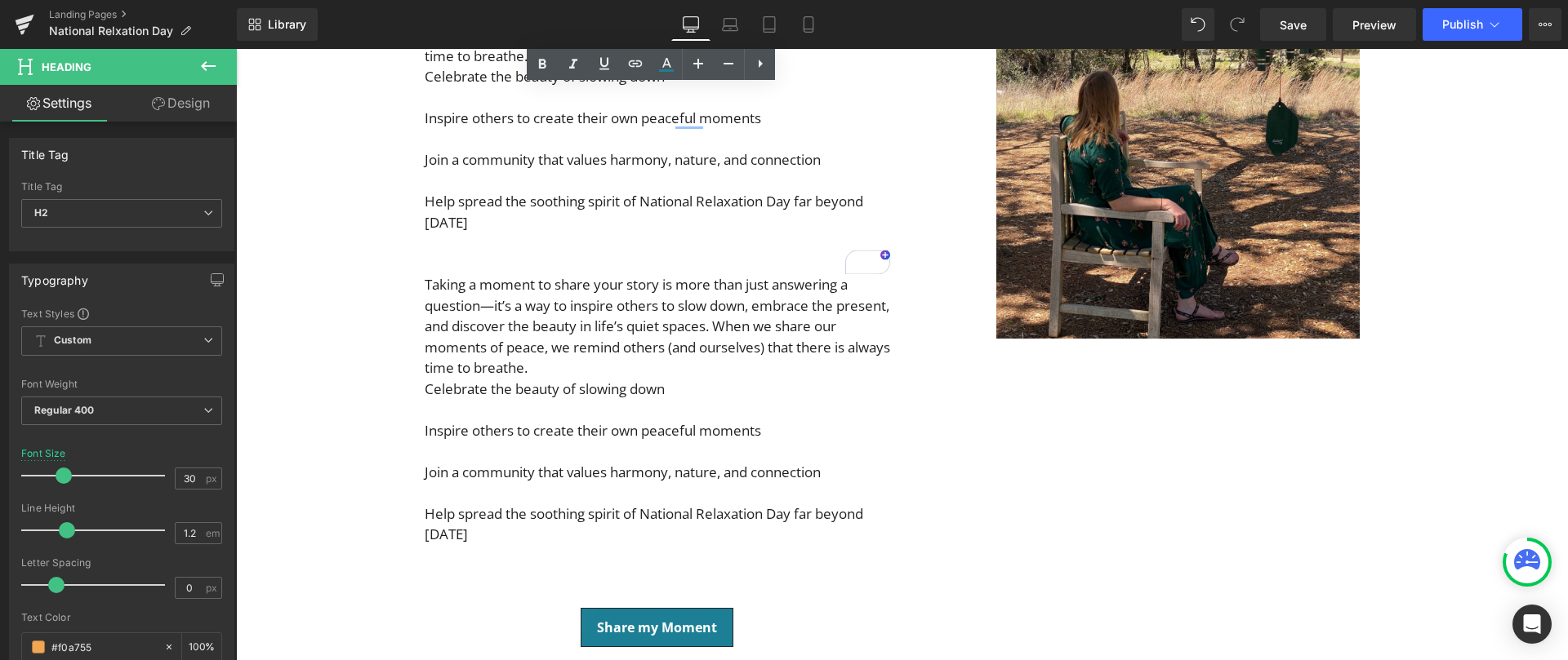
scroll to position [620, 0]
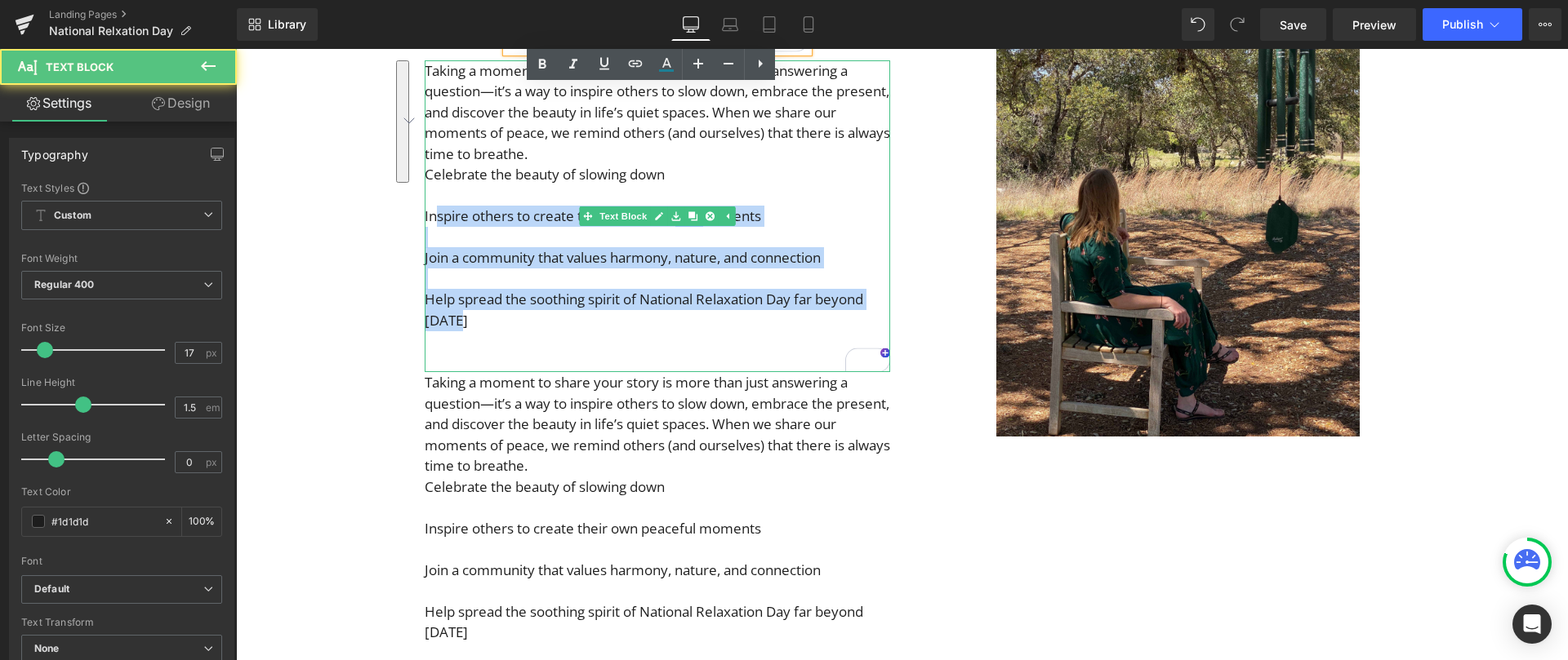
drag, startPoint x: 481, startPoint y: 329, endPoint x: 428, endPoint y: 213, distance: 127.5
click at [428, 213] on p "Taking a moment to share your story is more than just answering a question—it’s…" at bounding box center [658, 217] width 466 height 313
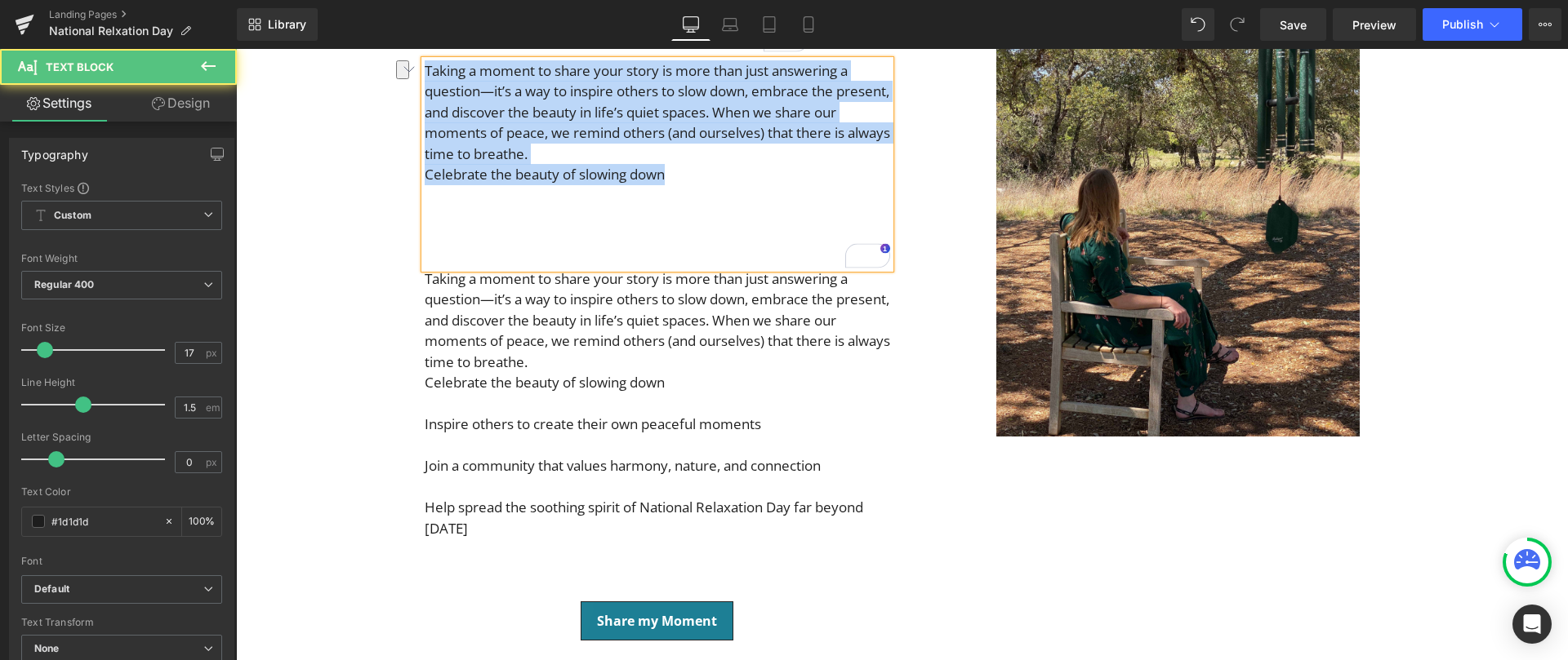
drag, startPoint x: 671, startPoint y: 177, endPoint x: 586, endPoint y: 155, distance: 87.8
click at [586, 155] on p "Taking a moment to share your story is more than just answering a question—it’s…" at bounding box center [658, 165] width 466 height 208
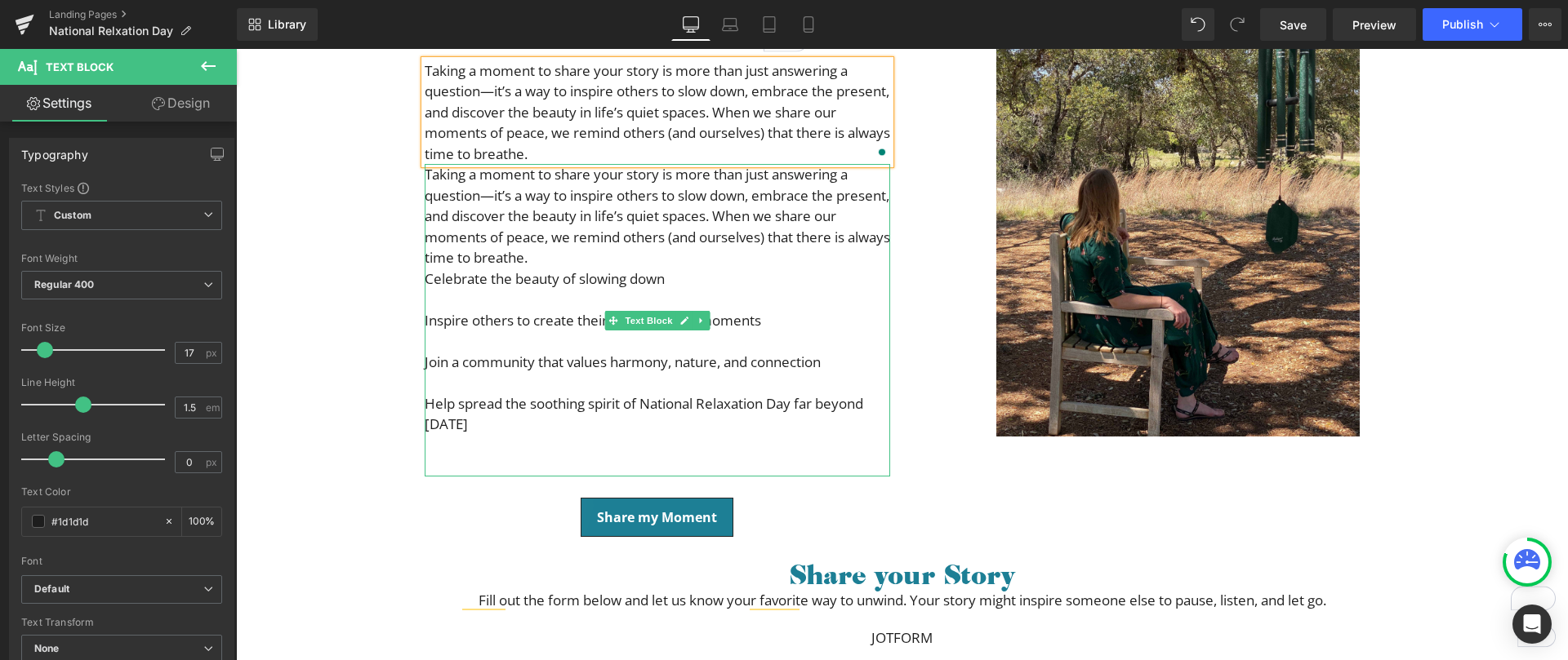
click at [445, 183] on p "Taking a moment to share your story is more than just answering a question—it’s…" at bounding box center [658, 309] width 466 height 292
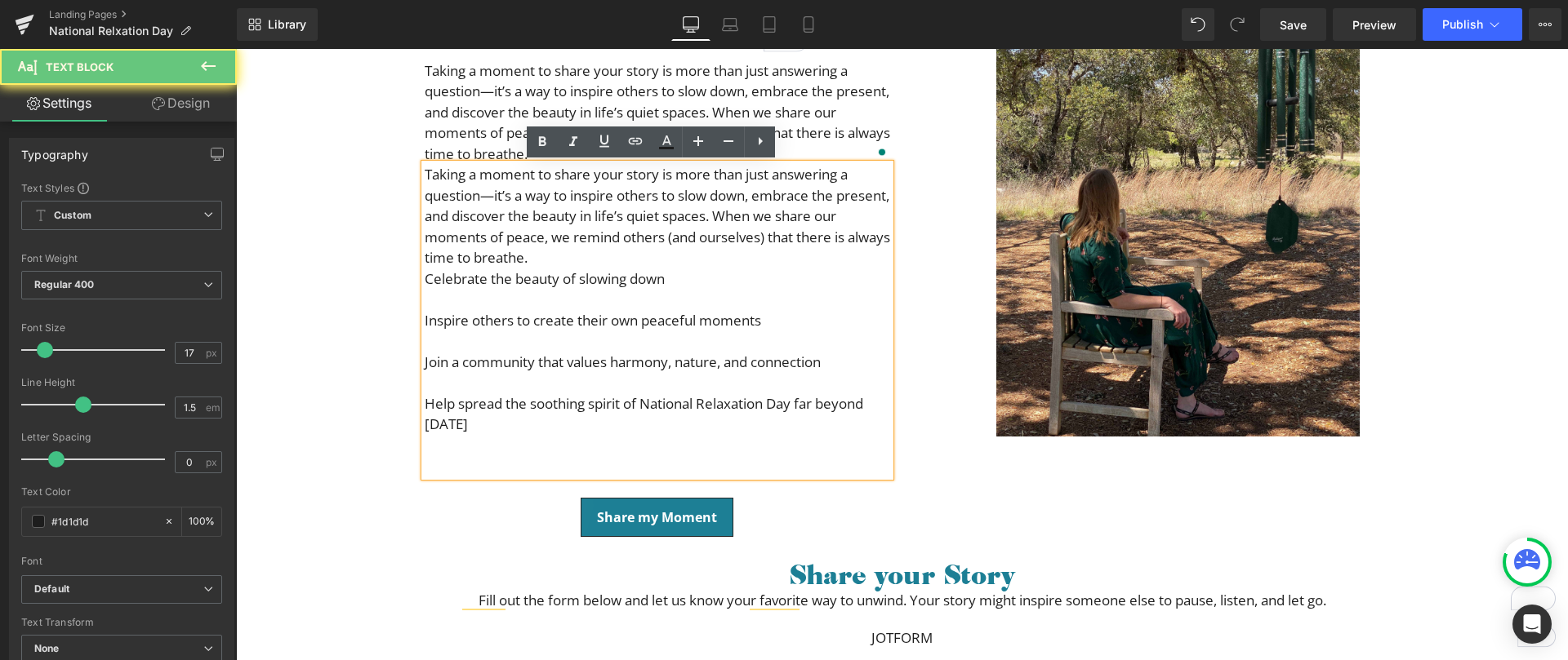
click at [431, 183] on span "Taking a moment to share your story is more than just answering a question—it’s…" at bounding box center [658, 215] width 466 height 102
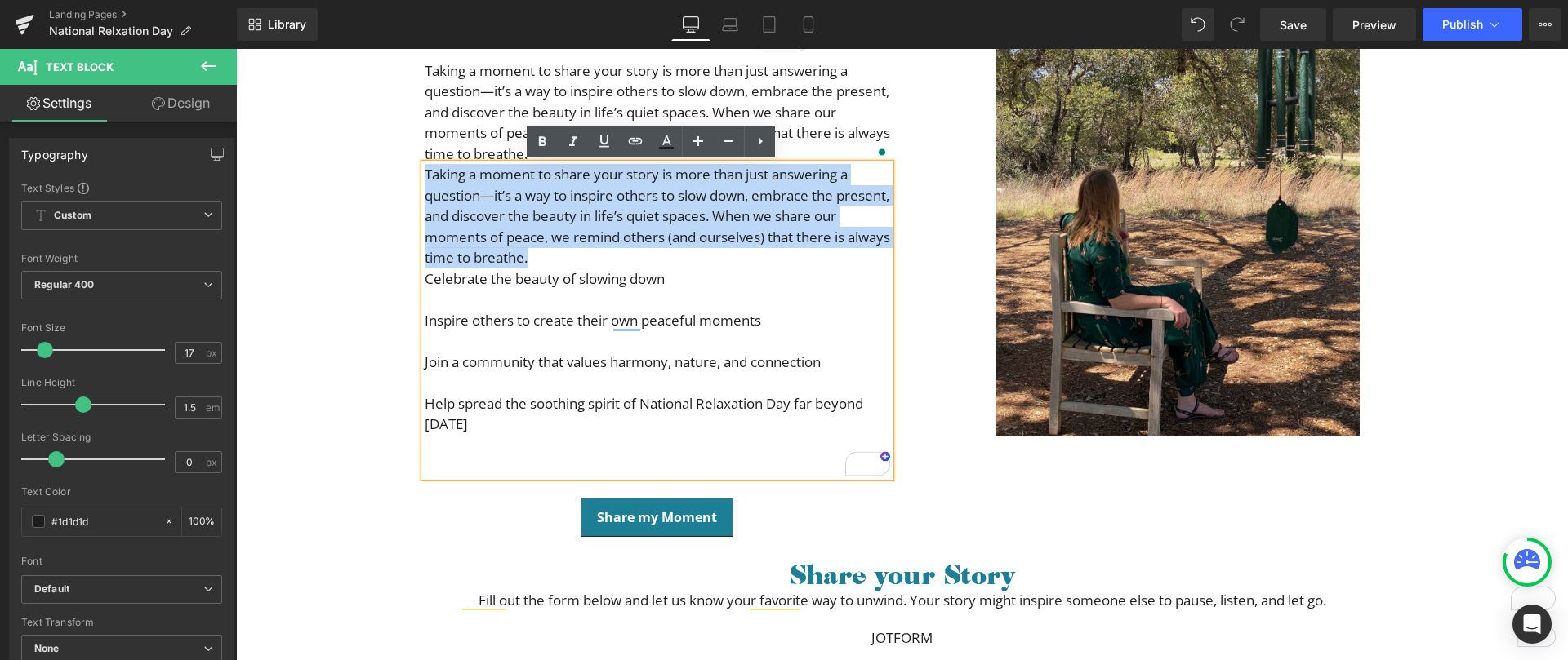
drag, startPoint x: 421, startPoint y: 173, endPoint x: 620, endPoint y: 266, distance: 219.7
click at [620, 266] on p "Taking a moment to share your story is more than just answering a question—it’s…" at bounding box center [658, 309] width 466 height 292
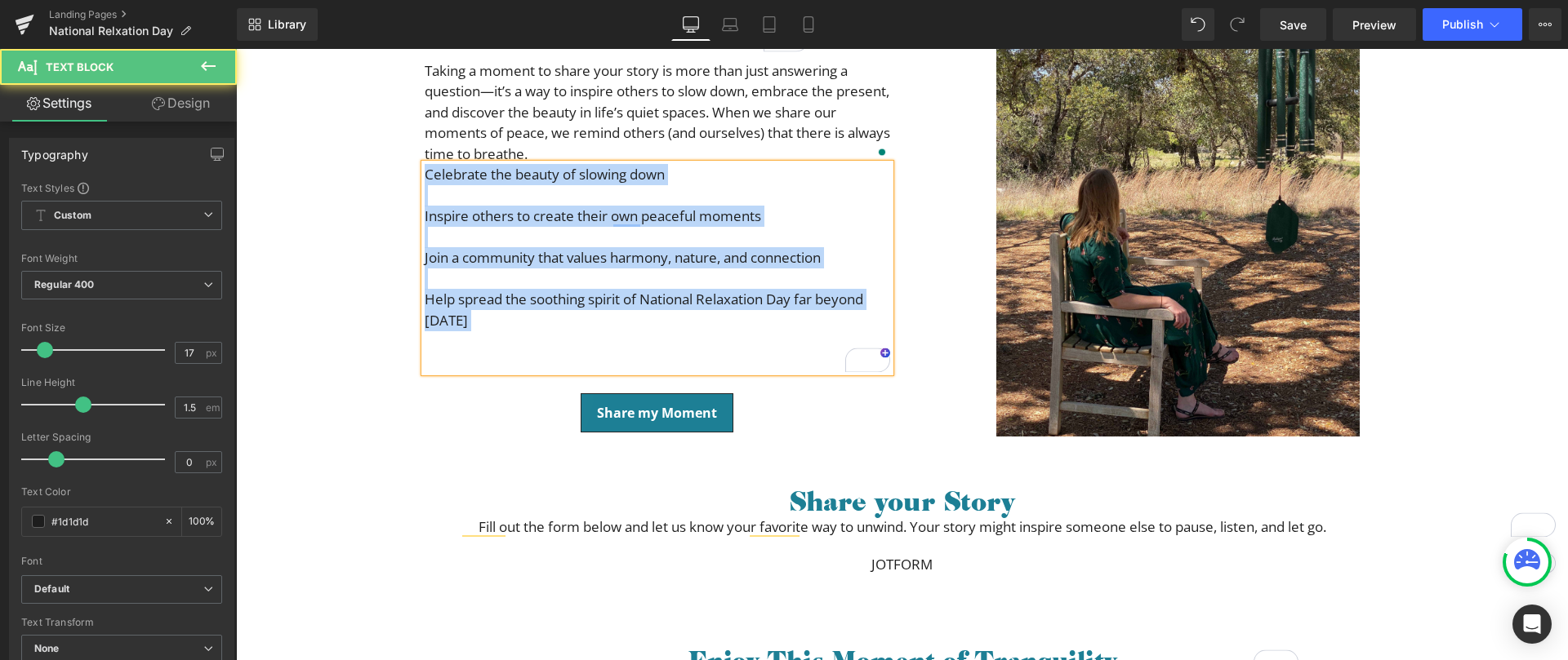
drag, startPoint x: 423, startPoint y: 177, endPoint x: 475, endPoint y: 343, distance: 174.0
click at [475, 343] on p "Celebrate the beauty of slowing down Inspire others to create their own peacefu…" at bounding box center [658, 258] width 466 height 188
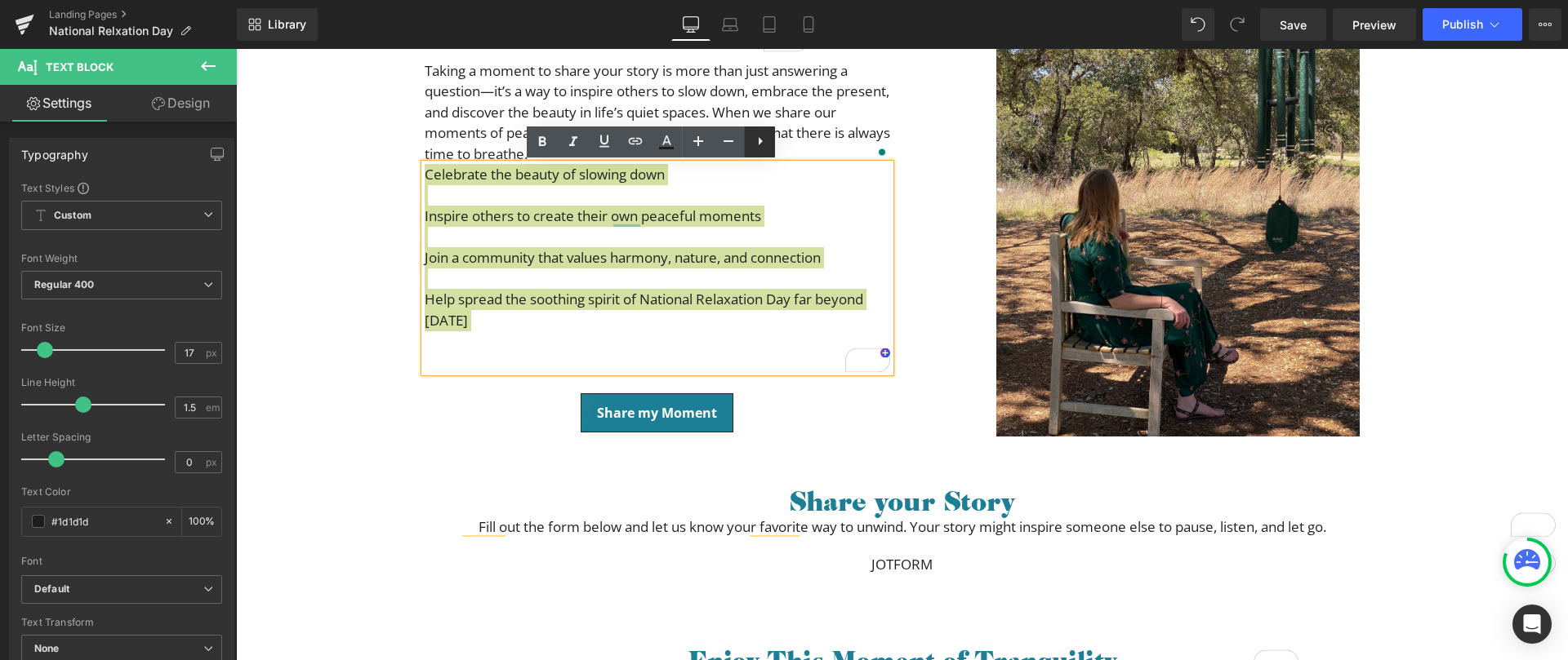
click at [762, 141] on icon at bounding box center [760, 141] width 20 height 20
click at [760, 142] on icon at bounding box center [759, 141] width 20 height 20
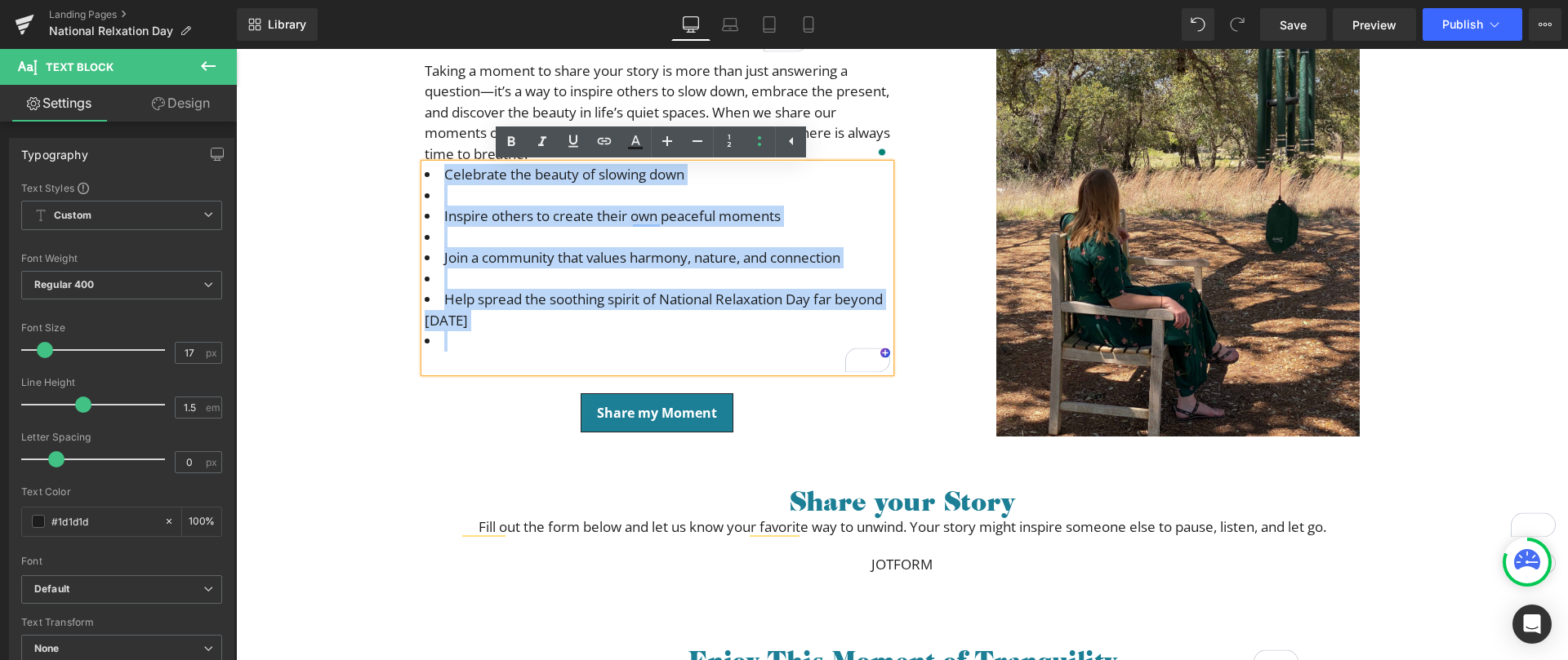
click at [518, 292] on span "Help spread the soothing spirit of National Relaxation Day far beyond [DATE]" at bounding box center [654, 310] width 458 height 40
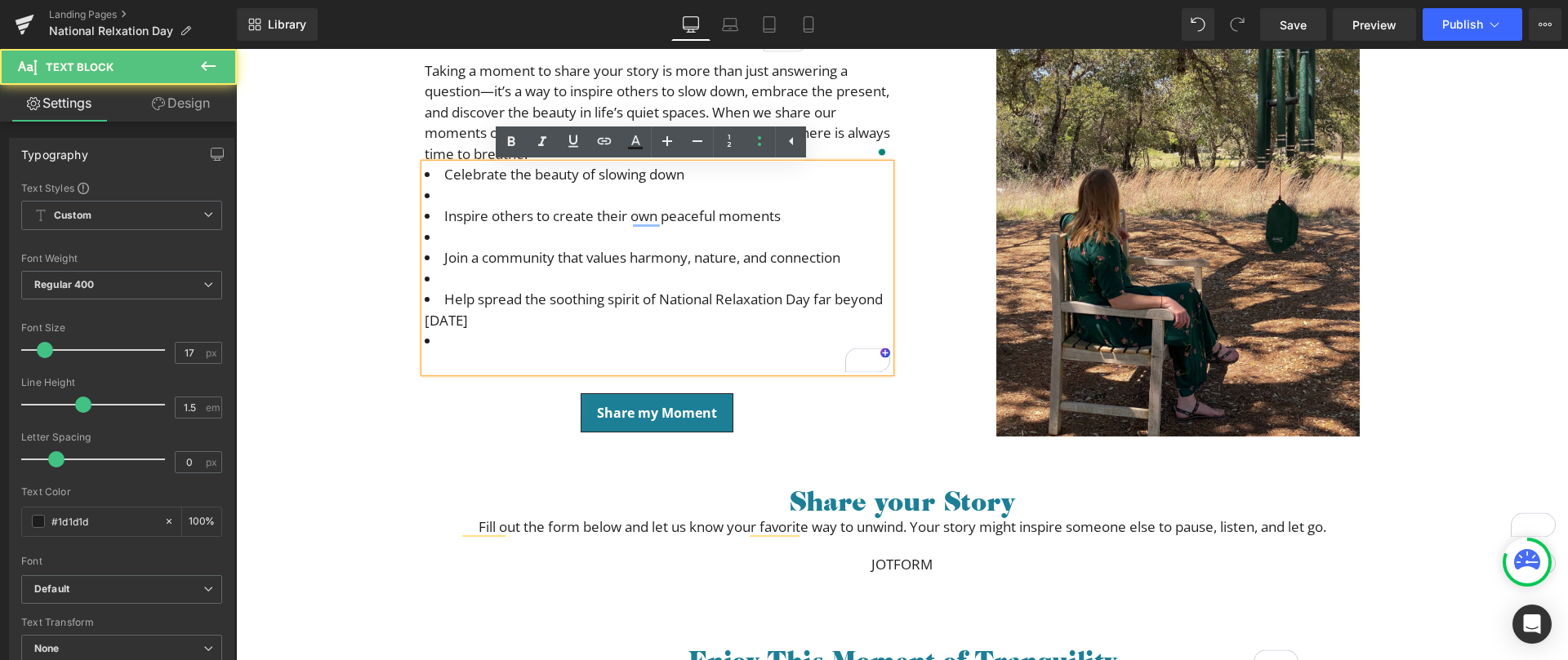
click at [458, 192] on li "To enrich screen reader interactions, please activate Accessibility in Grammarl…" at bounding box center [658, 196] width 466 height 22
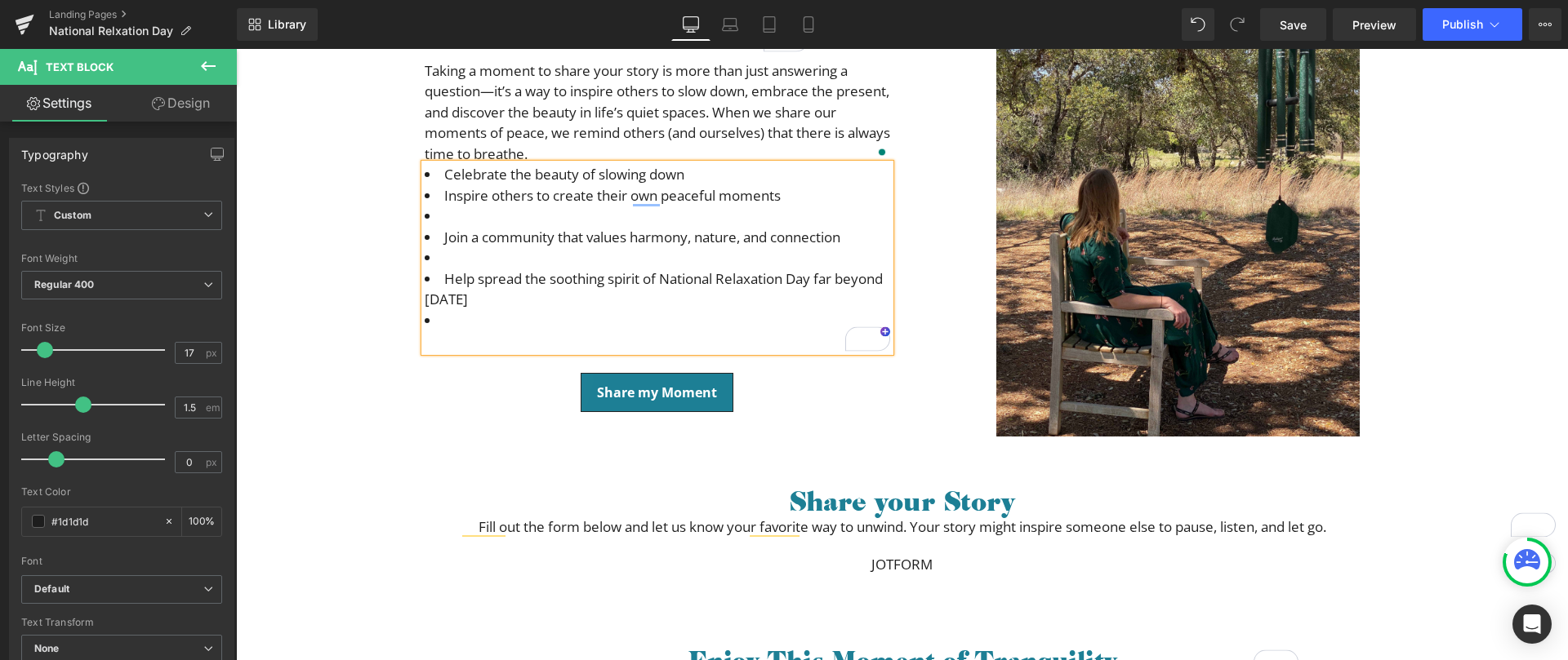
click at [454, 214] on li "To enrich screen reader interactions, please activate Accessibility in Grammarl…" at bounding box center [658, 216] width 466 height 22
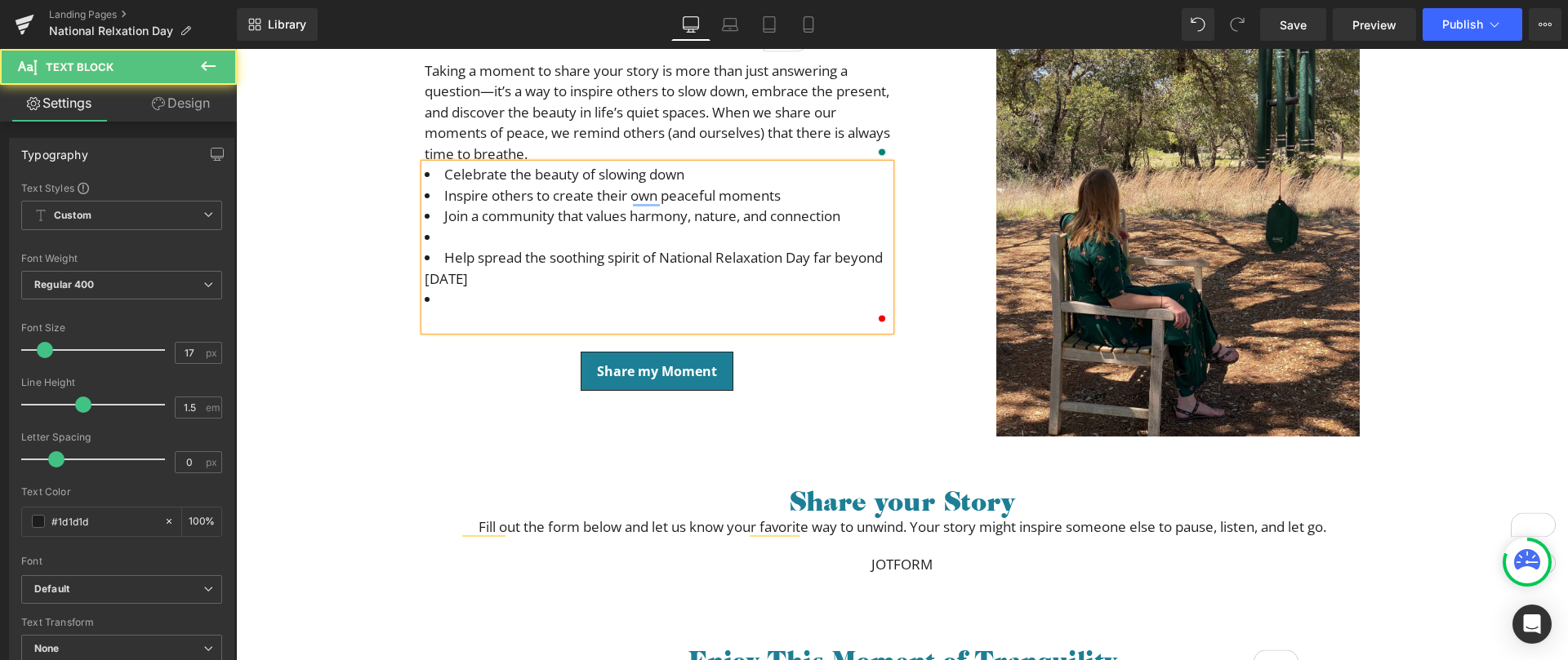
click at [454, 247] on ul "Celebrate the beauty of slowing down Inspire others to create their own peacefu…" at bounding box center [658, 237] width 466 height 146
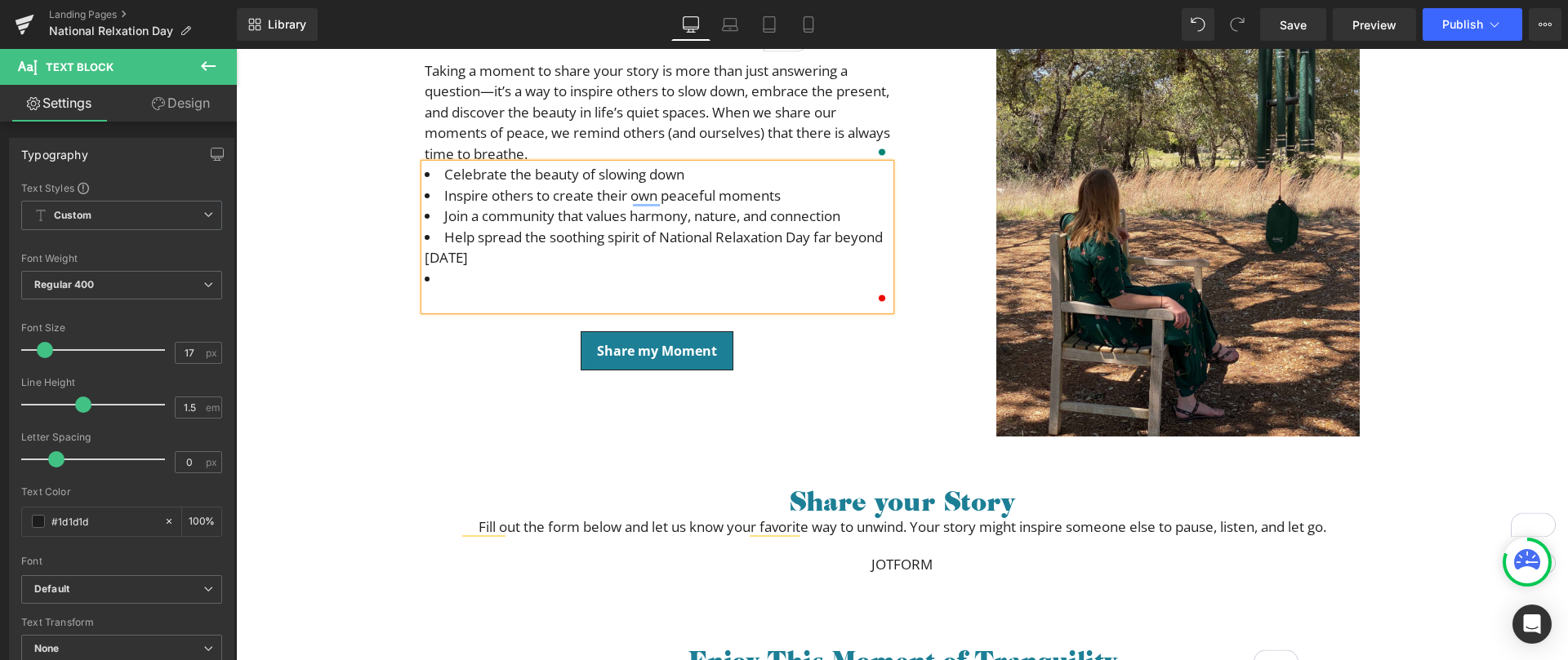
click at [447, 267] on li "Help spread the soothing spirit of National Relaxation Day far beyond [DATE]" at bounding box center [658, 248] width 466 height 42
click at [497, 282] on li "To enrich screen reader interactions, please activate Accessibility in Grammarl…" at bounding box center [658, 279] width 466 height 22
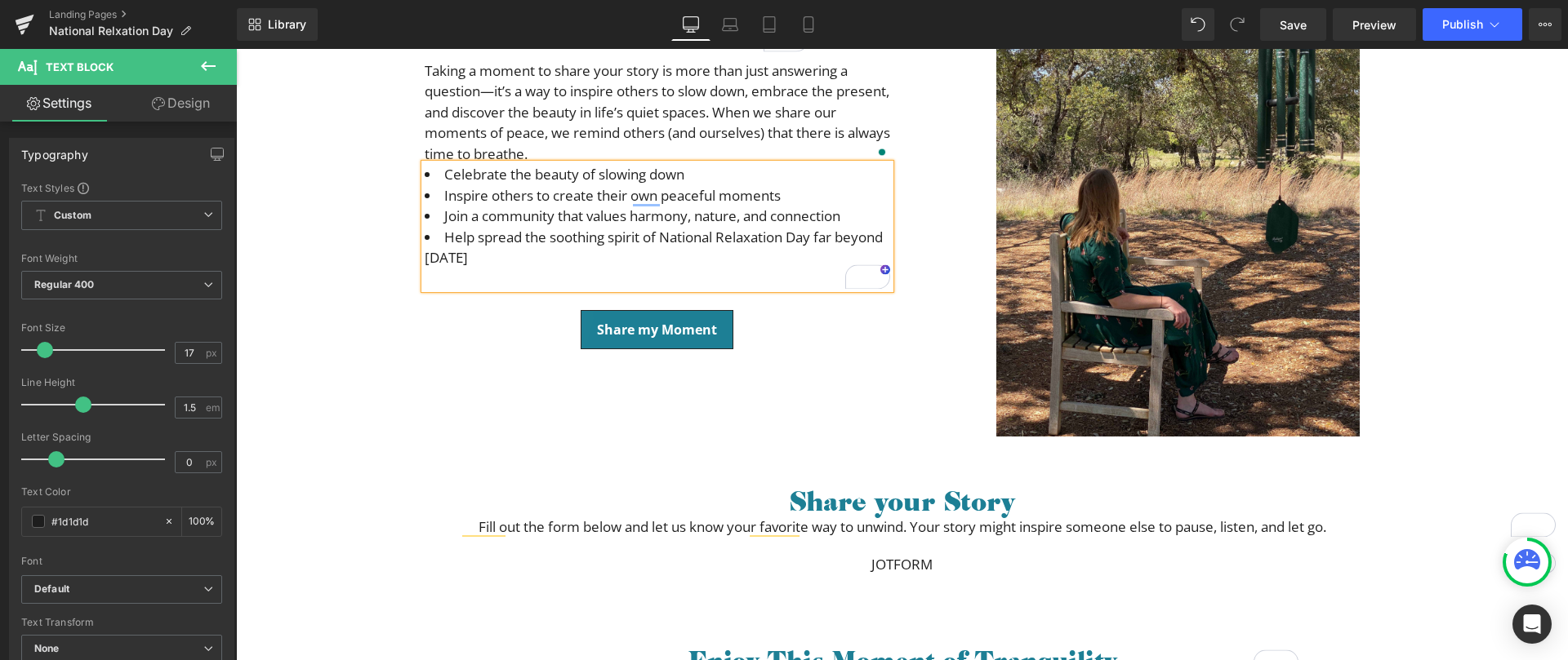
click at [696, 172] on li "Celebrate the beauty of slowing down" at bounding box center [658, 175] width 466 height 22
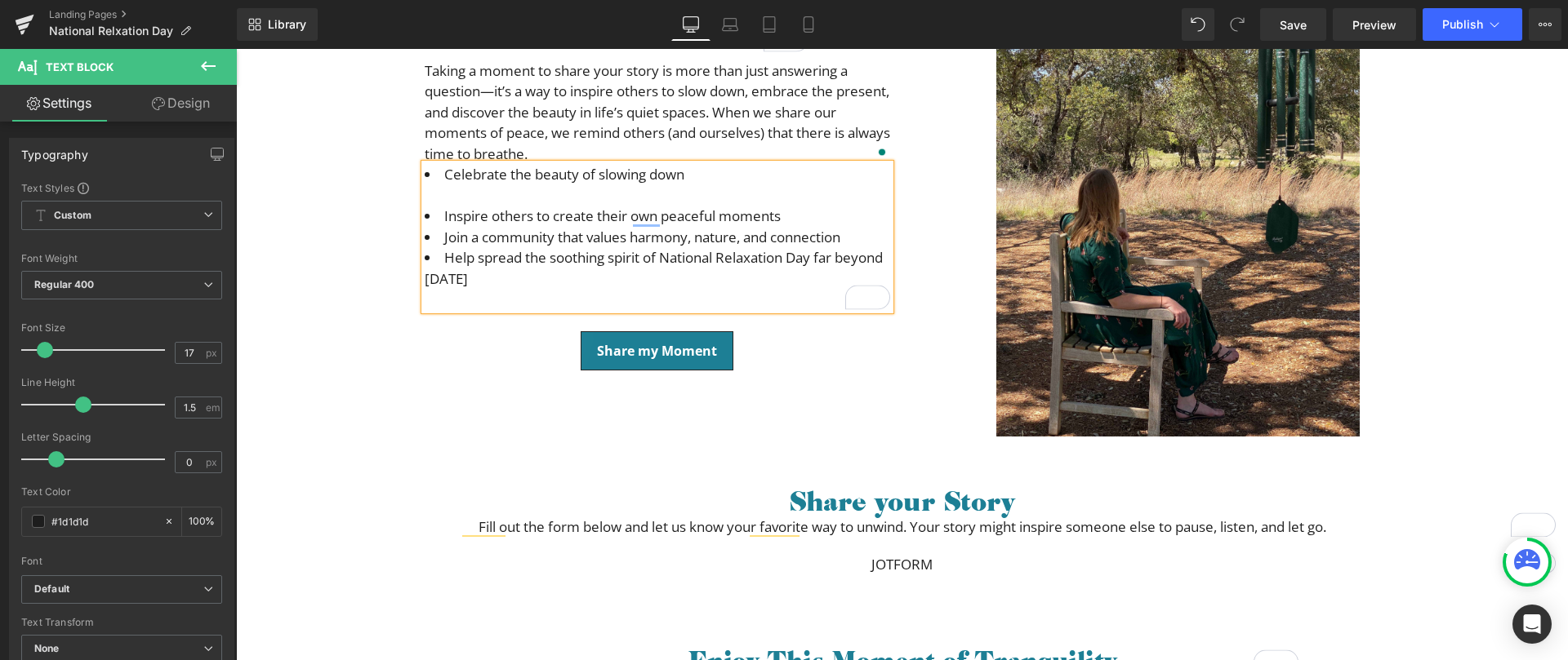
click at [806, 219] on li "Inspire others to create their own peaceful moments" at bounding box center [658, 216] width 466 height 22
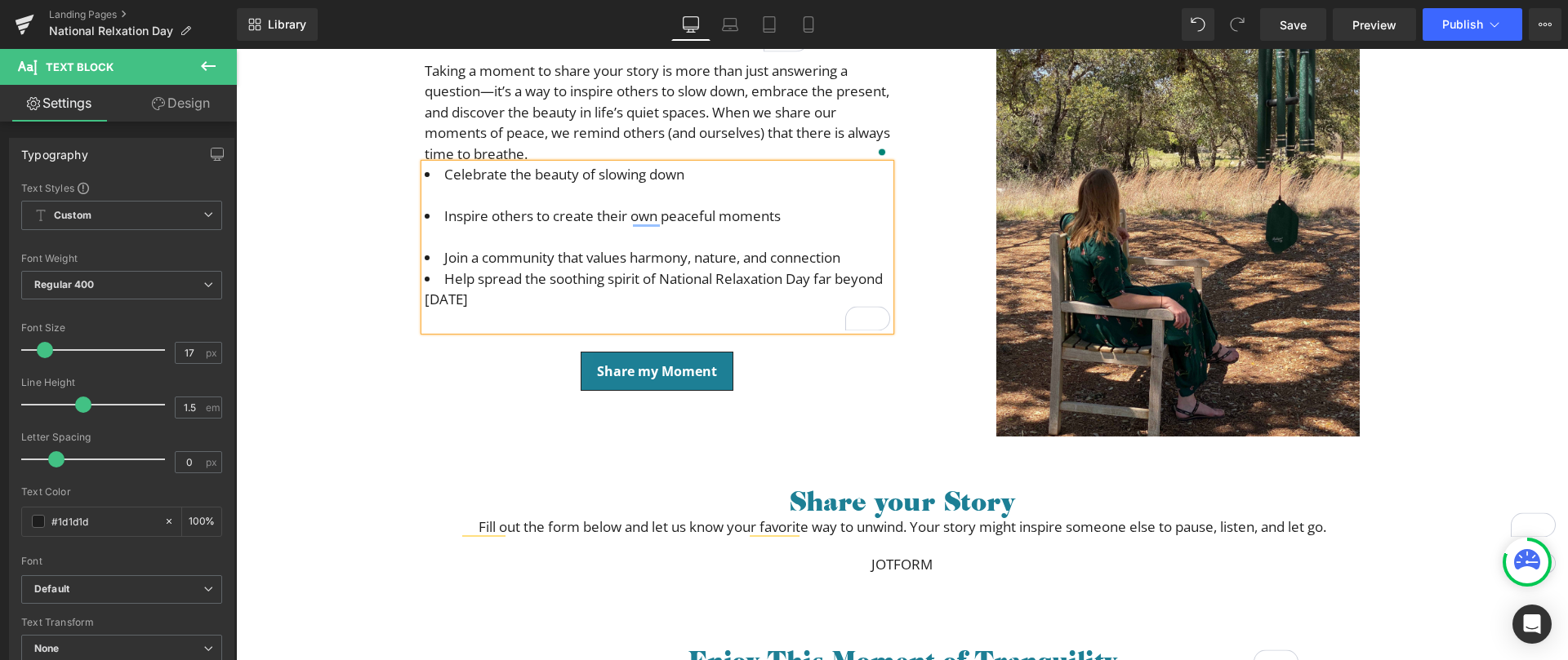
click at [858, 256] on li "Join a community that values harmony, nature, and connection" at bounding box center [658, 258] width 466 height 22
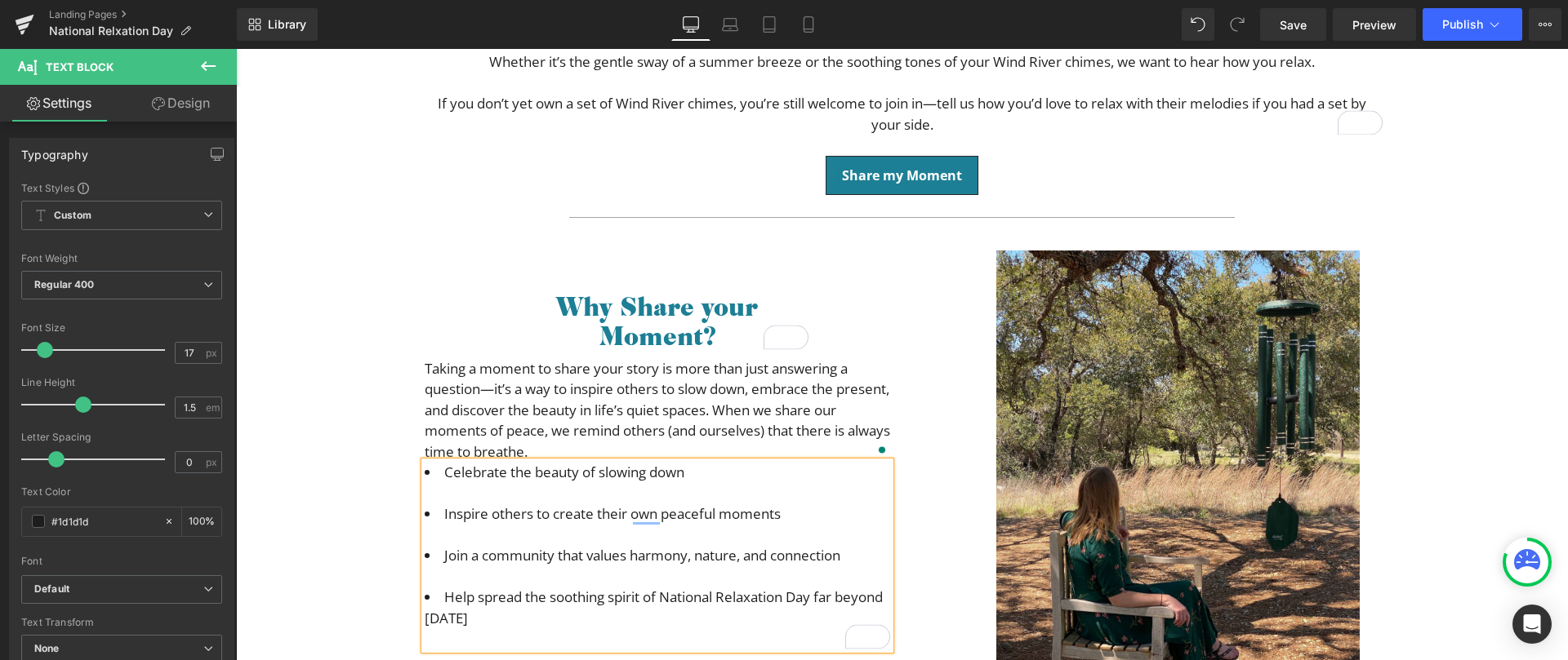
scroll to position [348, 0]
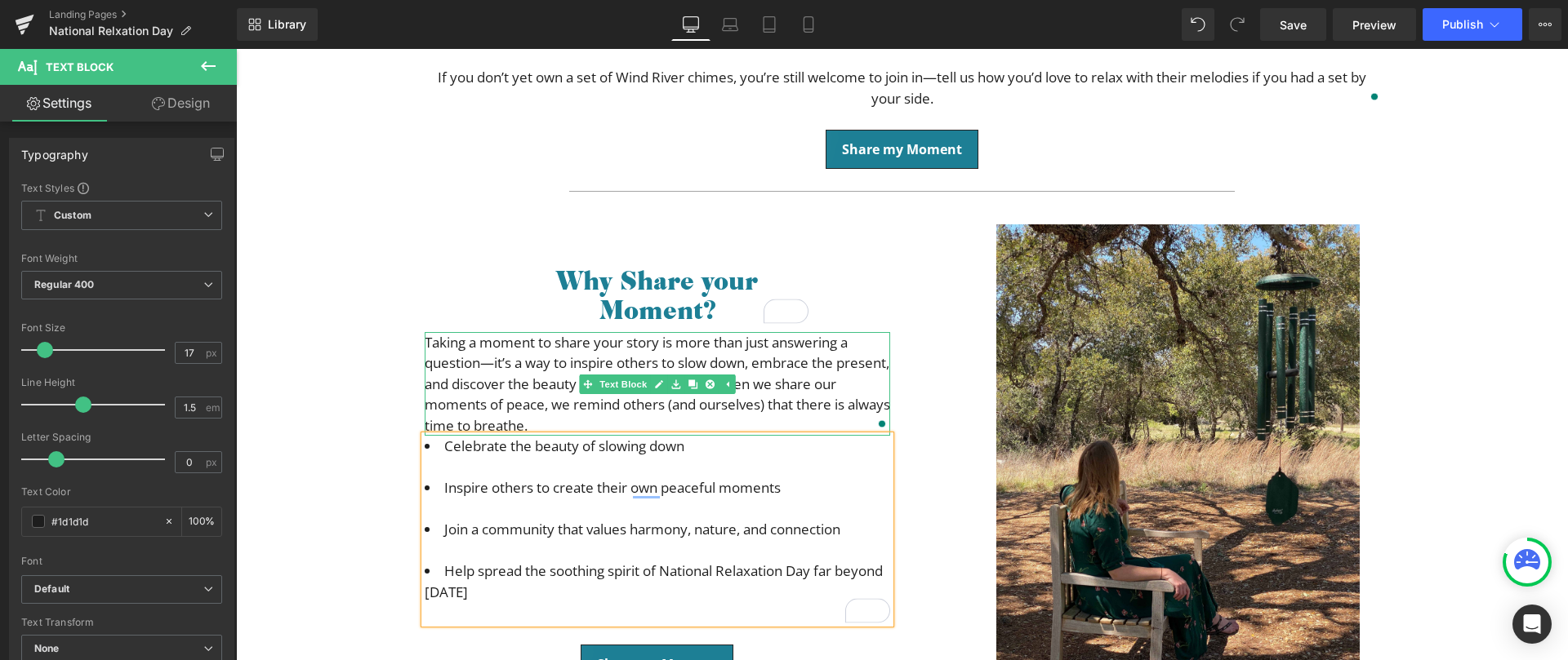
click at [489, 396] on span "Taking a moment to share your story is more than just answering a question—it’s…" at bounding box center [658, 384] width 466 height 102
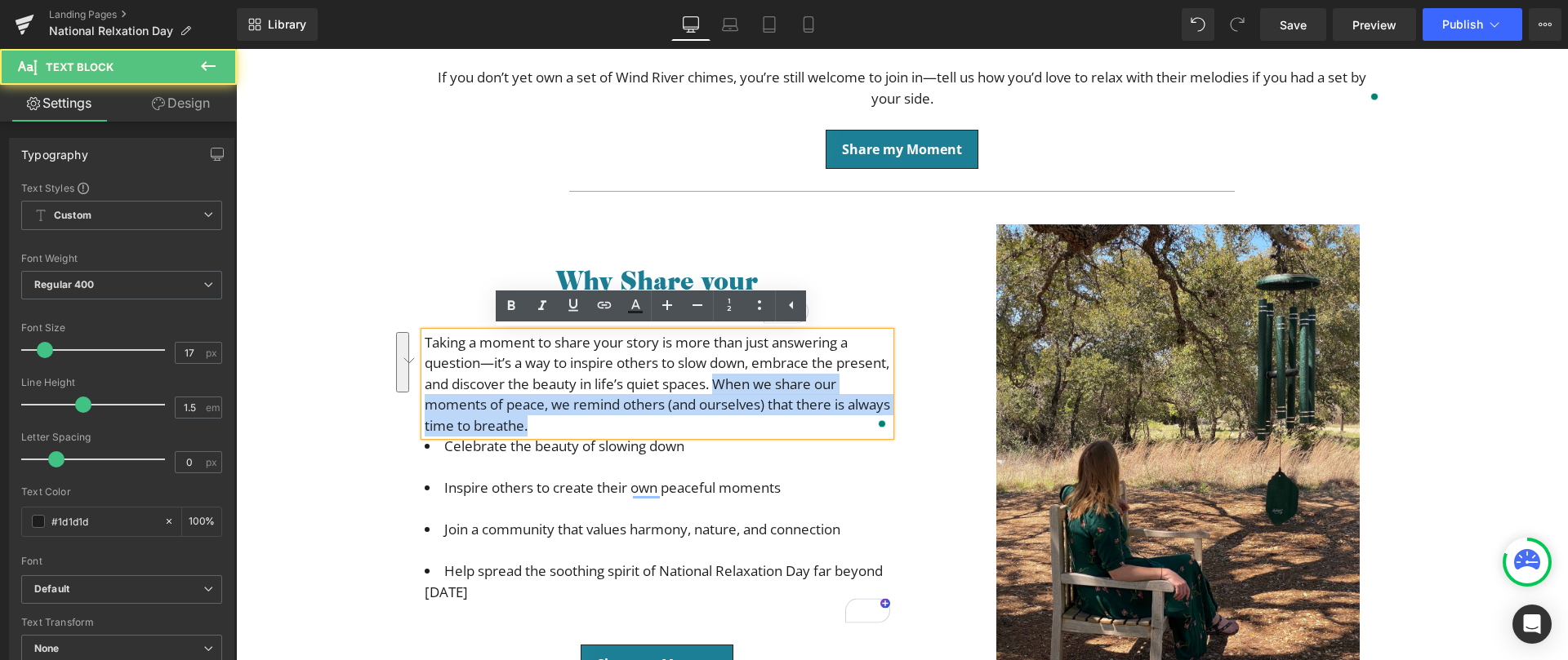
drag, startPoint x: 774, startPoint y: 384, endPoint x: 786, endPoint y: 436, distance: 53.4
click at [786, 436] on div "Why Share your Moment? Heading Taking a moment to share your story is more than…" at bounding box center [657, 457] width 490 height 465
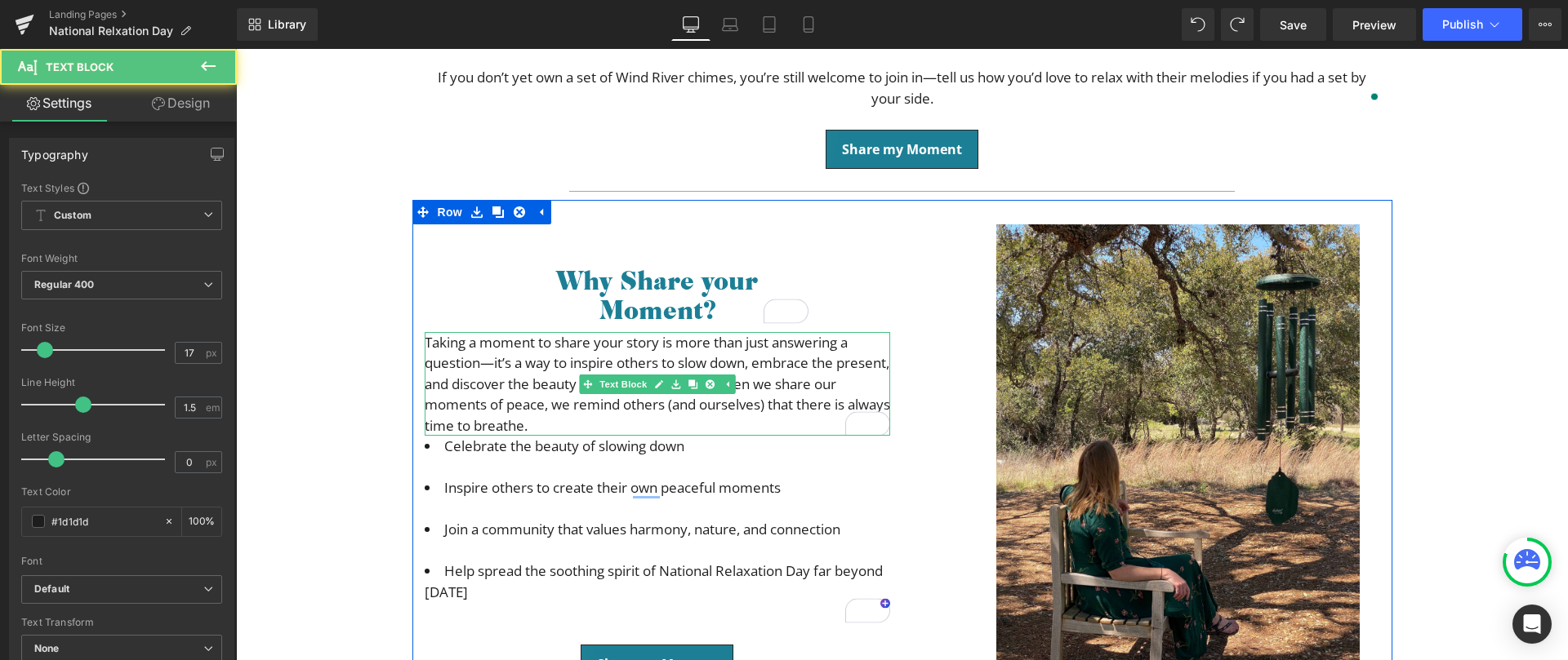
click at [486, 345] on span "Taking a moment to share your story is more than just answering a question—it’s…" at bounding box center [658, 384] width 466 height 102
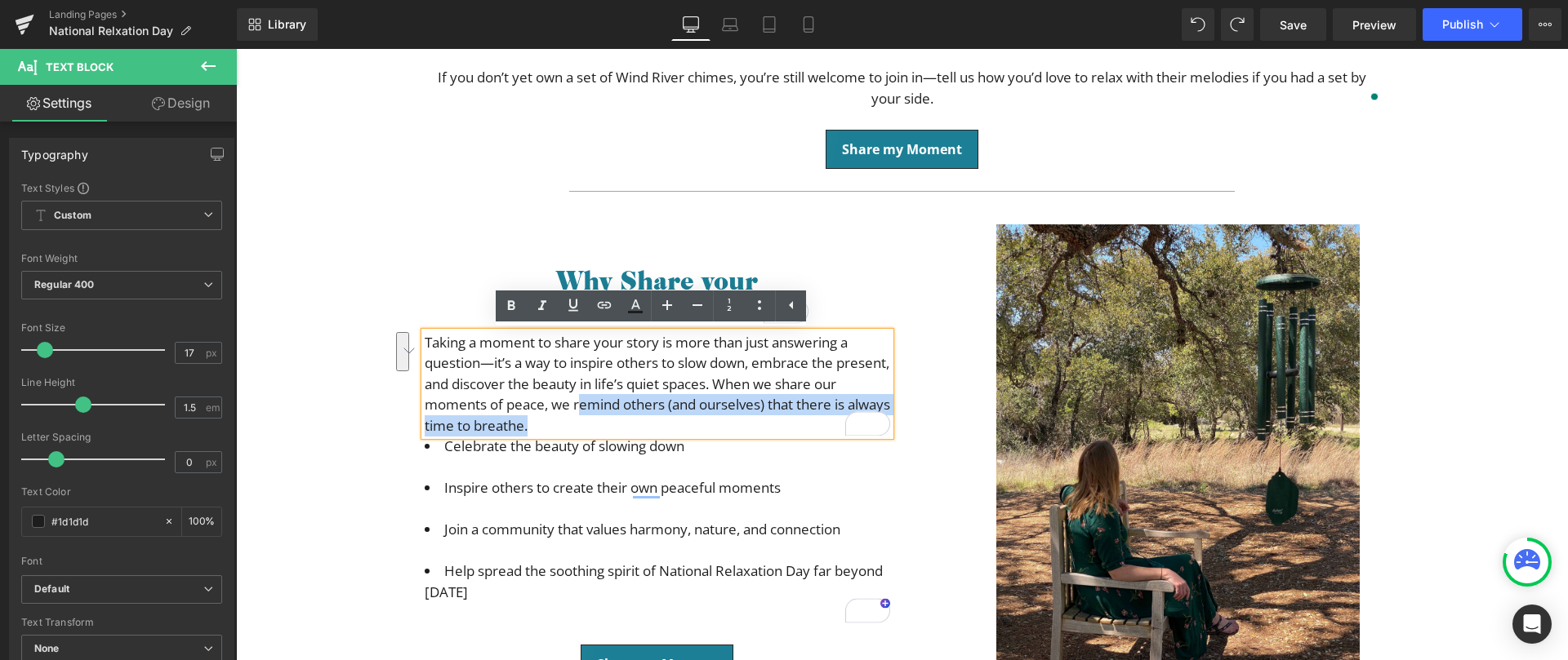
drag, startPoint x: 593, startPoint y: 428, endPoint x: 598, endPoint y: 406, distance: 22.6
click at [598, 406] on p "Taking a moment to share your story is more than just answering a question—it’s…" at bounding box center [658, 385] width 466 height 105
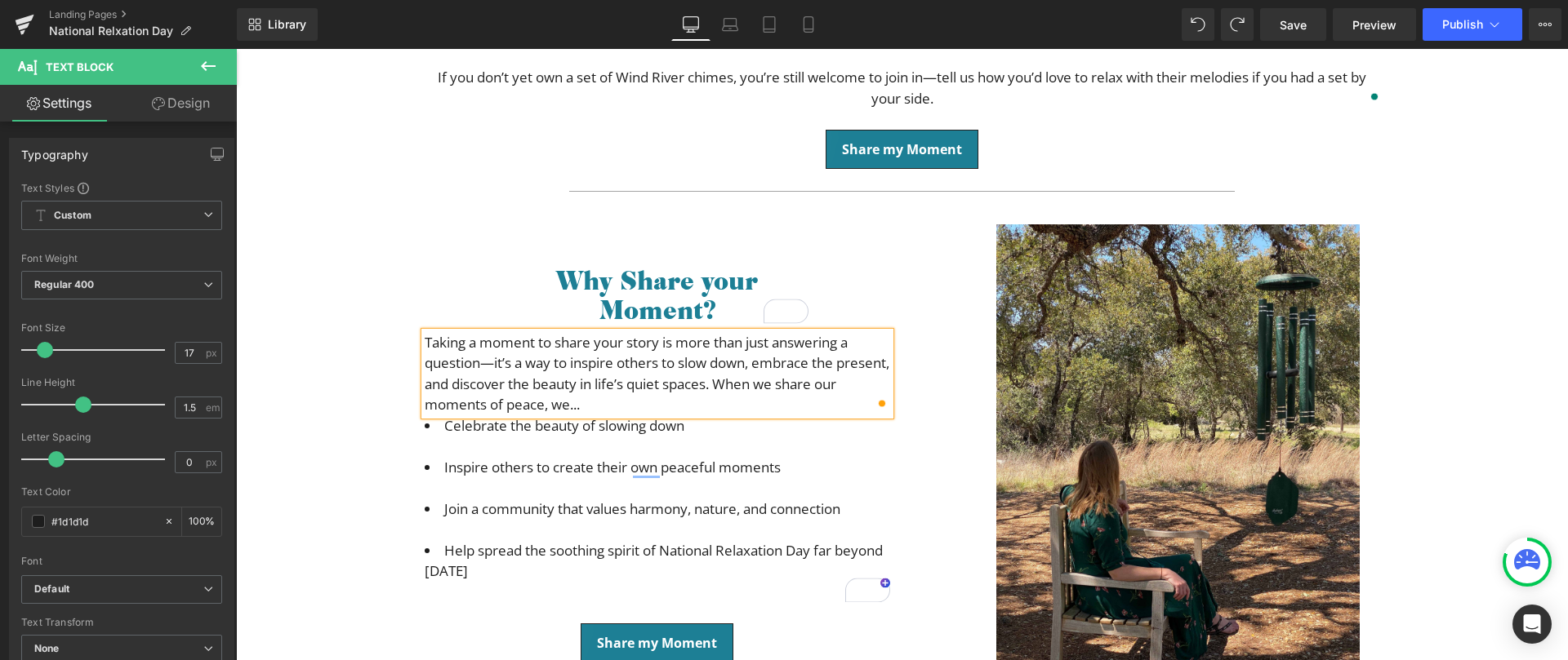
click at [236, 49] on div at bounding box center [236, 49] width 0 height 0
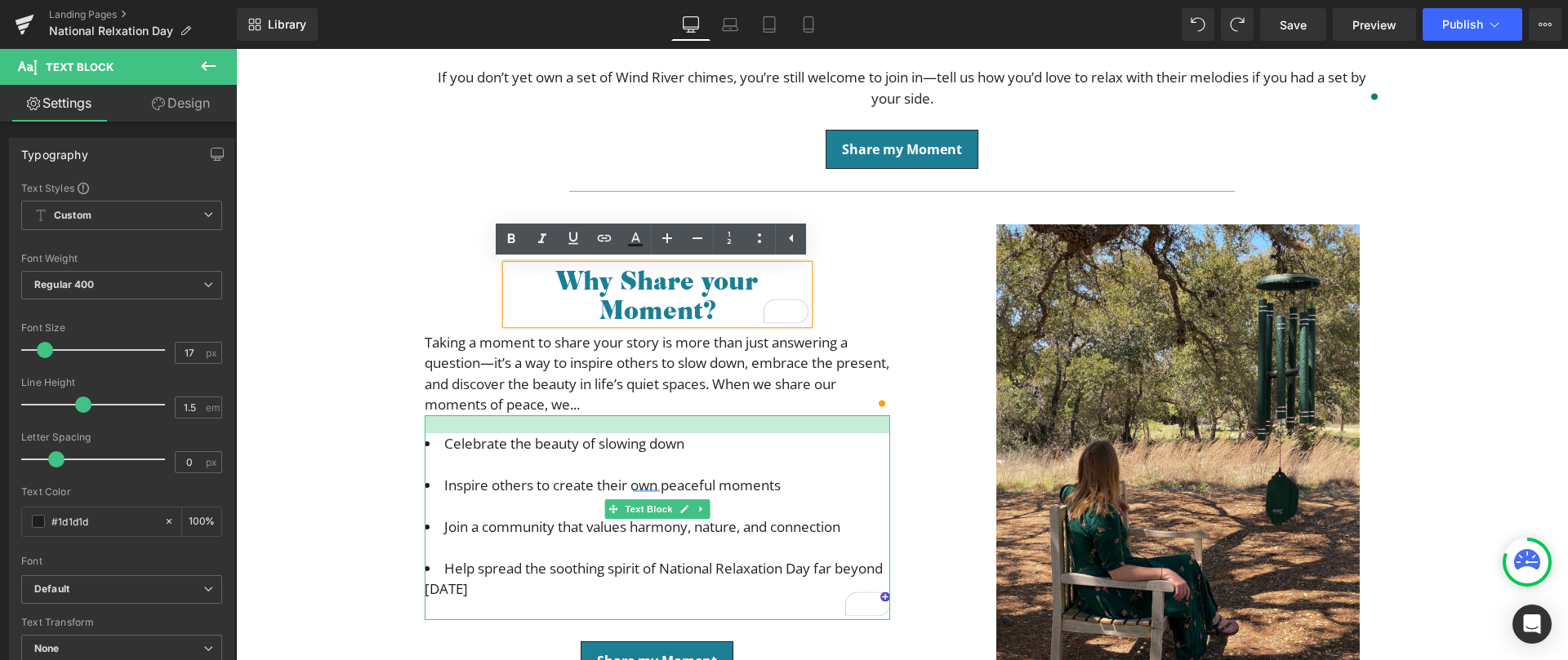
drag, startPoint x: 537, startPoint y: 415, endPoint x: 539, endPoint y: 432, distance: 17.1
click at [539, 432] on div "Celebrate the beauty of slowing down Inspire others to create their own peacefu…" at bounding box center [658, 518] width 466 height 205
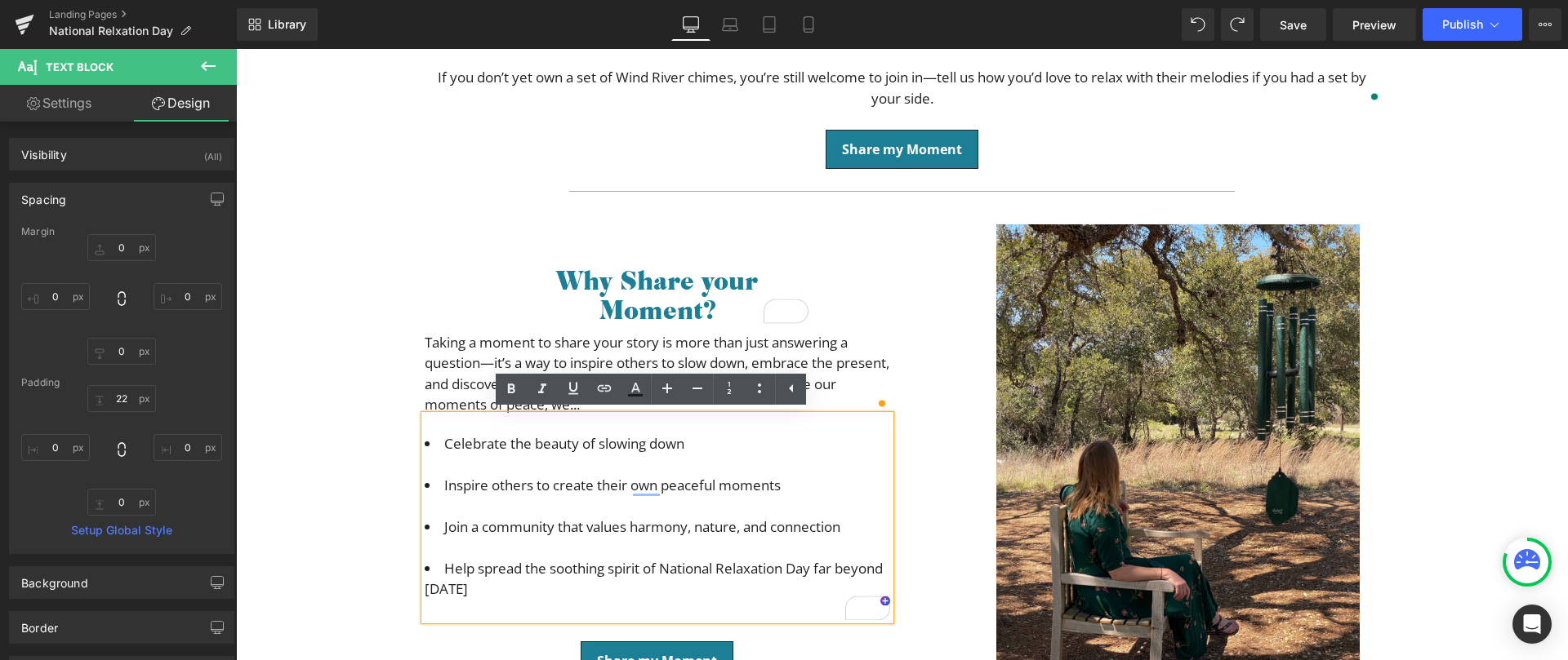
click at [437, 453] on li "Celebrate the beauty of slowing down" at bounding box center [658, 454] width 466 height 42
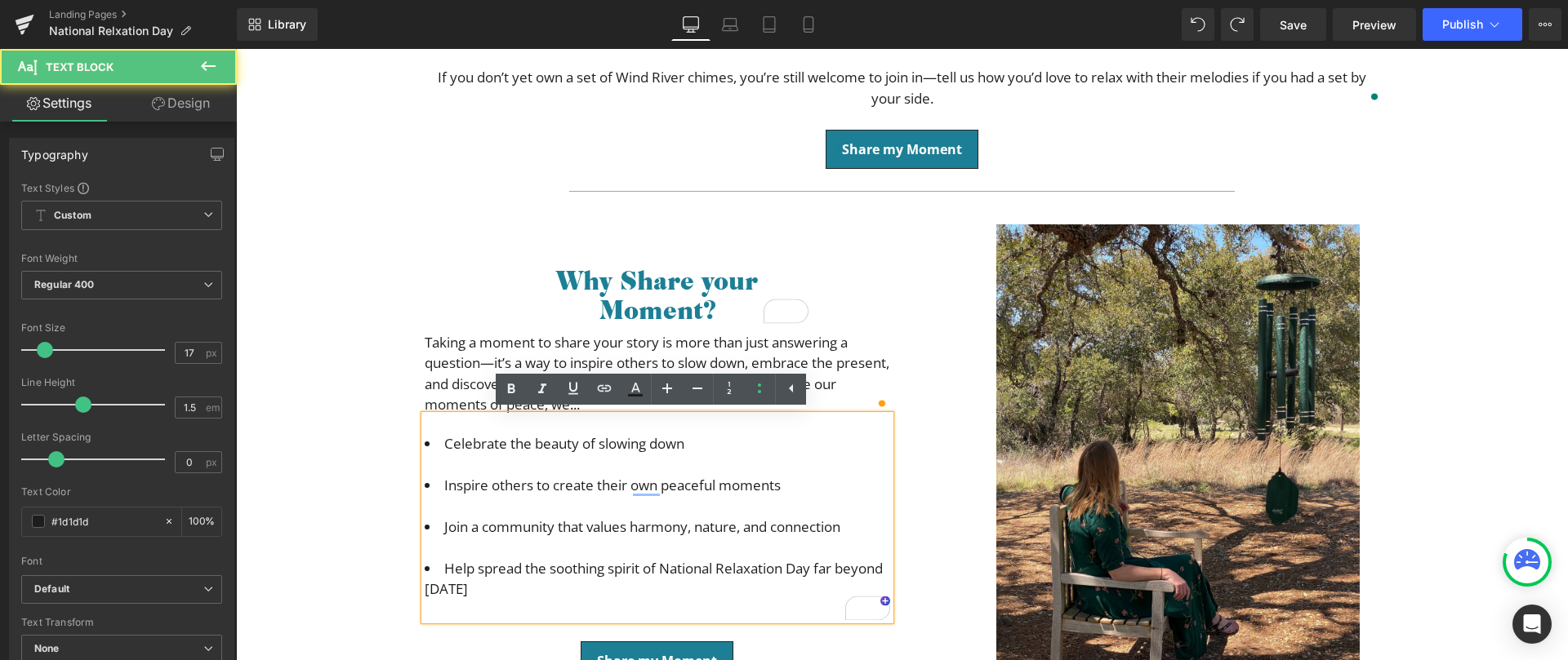
click at [425, 466] on div "Celebrate the beauty of slowing down Inspire others to create their own peacefu…" at bounding box center [658, 518] width 466 height 205
drag, startPoint x: 434, startPoint y: 367, endPoint x: 414, endPoint y: 461, distance: 96.1
click at [434, 367] on span "Taking a moment to share your story is more than just answering a question—it’s…" at bounding box center [657, 374] width 465 height 81
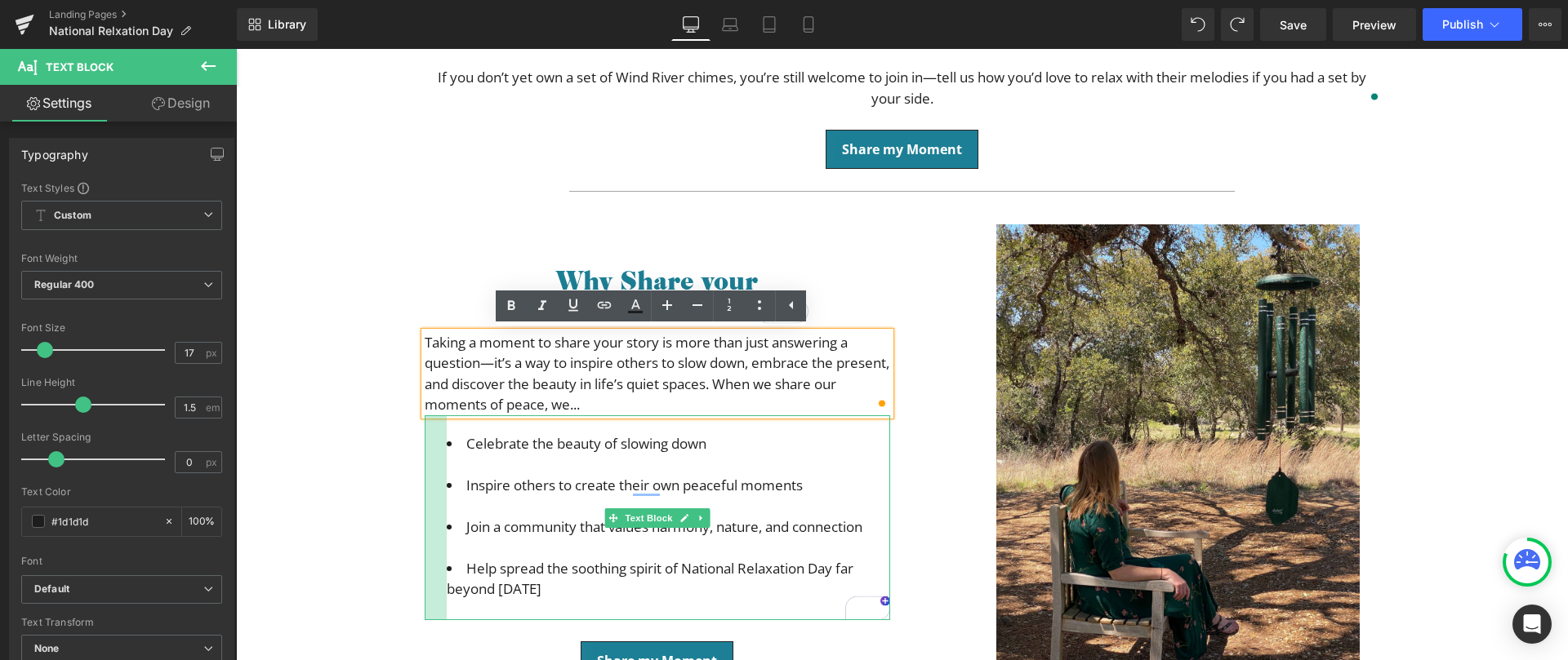
drag, startPoint x: 420, startPoint y: 480, endPoint x: 442, endPoint y: 480, distance: 22.0
click at [442, 480] on div "Celebrate the beauty of slowing down Inspire others to create their own peacefu…" at bounding box center [658, 518] width 466 height 205
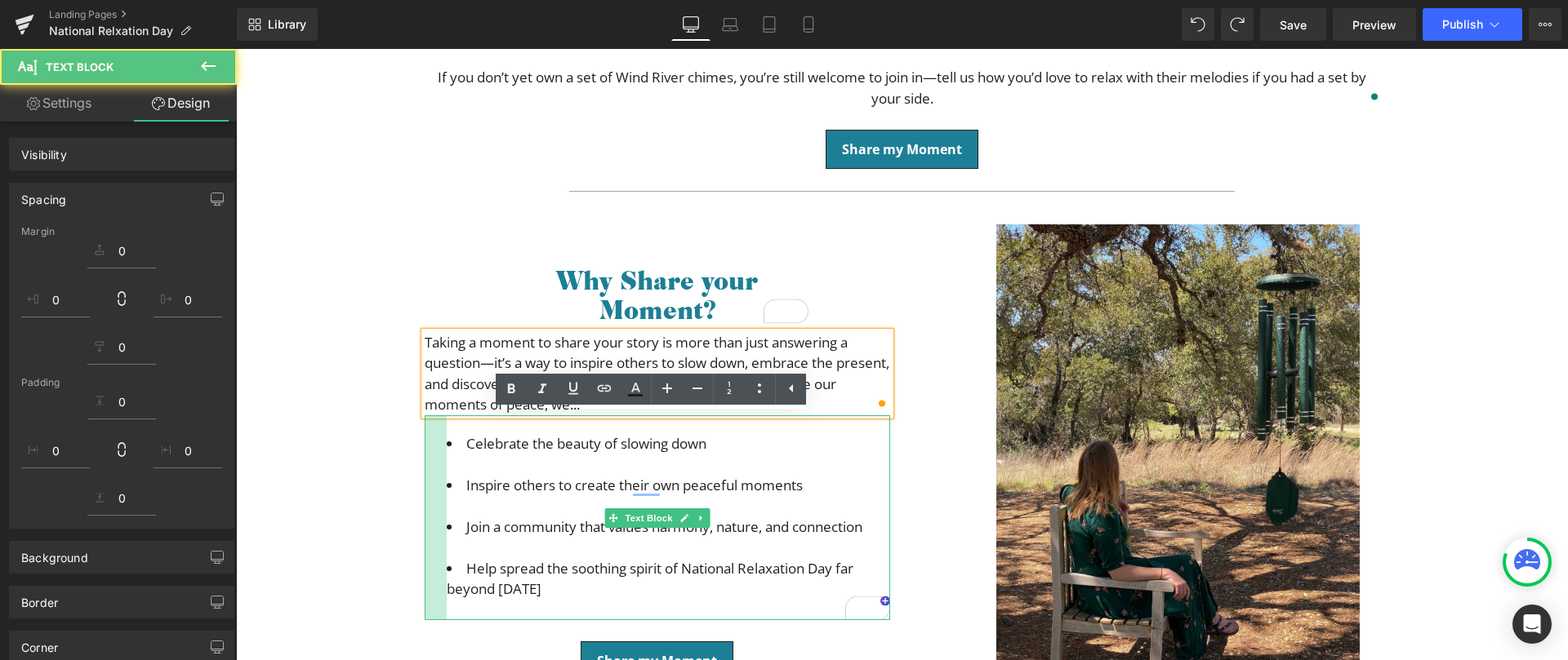
click at [975, 390] on div "Image" at bounding box center [1147, 482] width 490 height 516
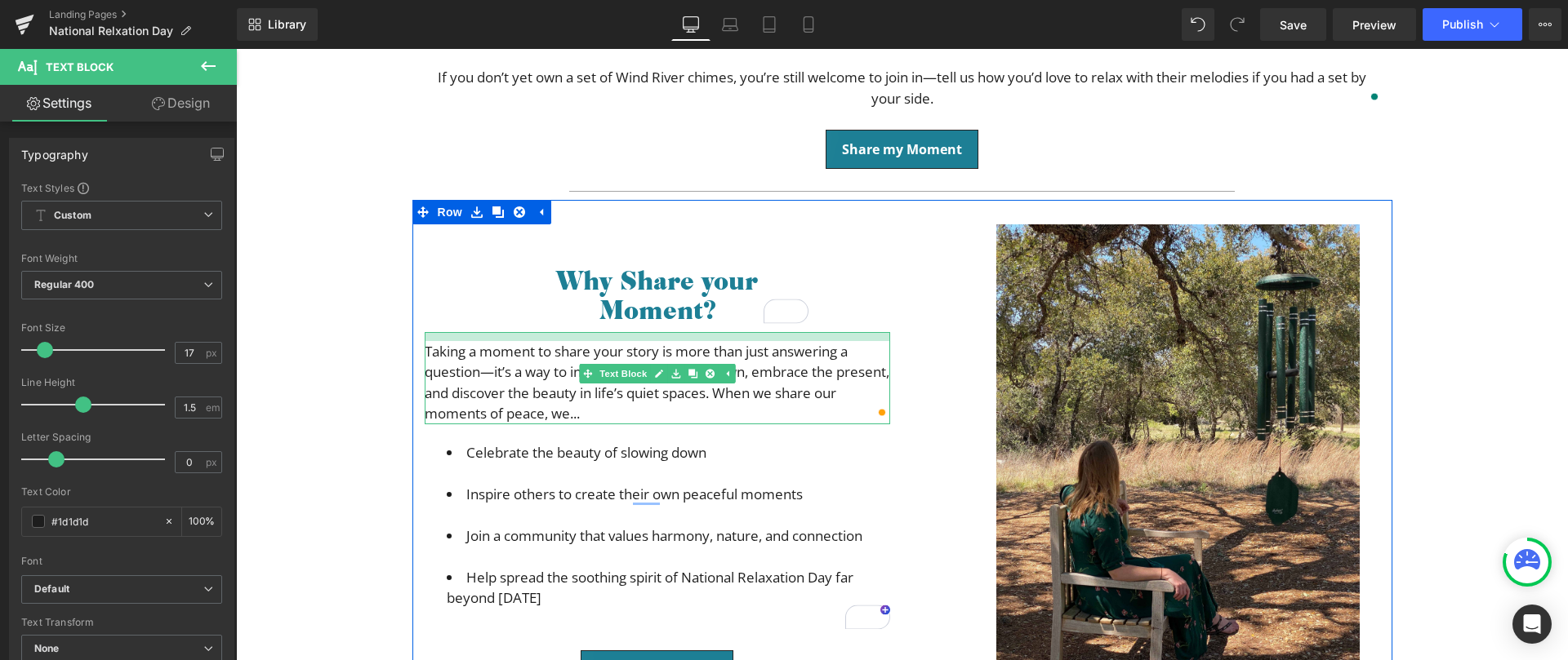
click at [678, 343] on div "Taking a moment to share your story is more than just answering a question—it’s…" at bounding box center [658, 378] width 466 height 92
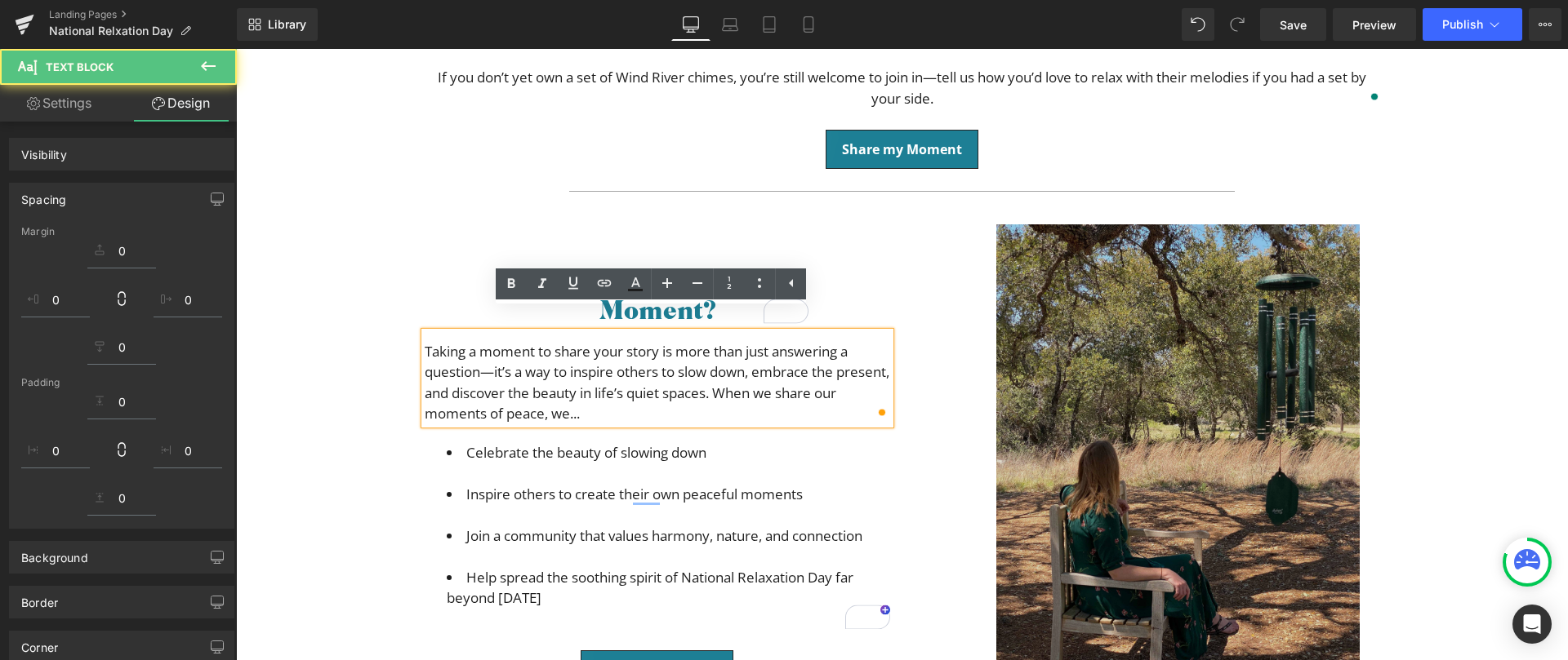
scroll to position [325, 0]
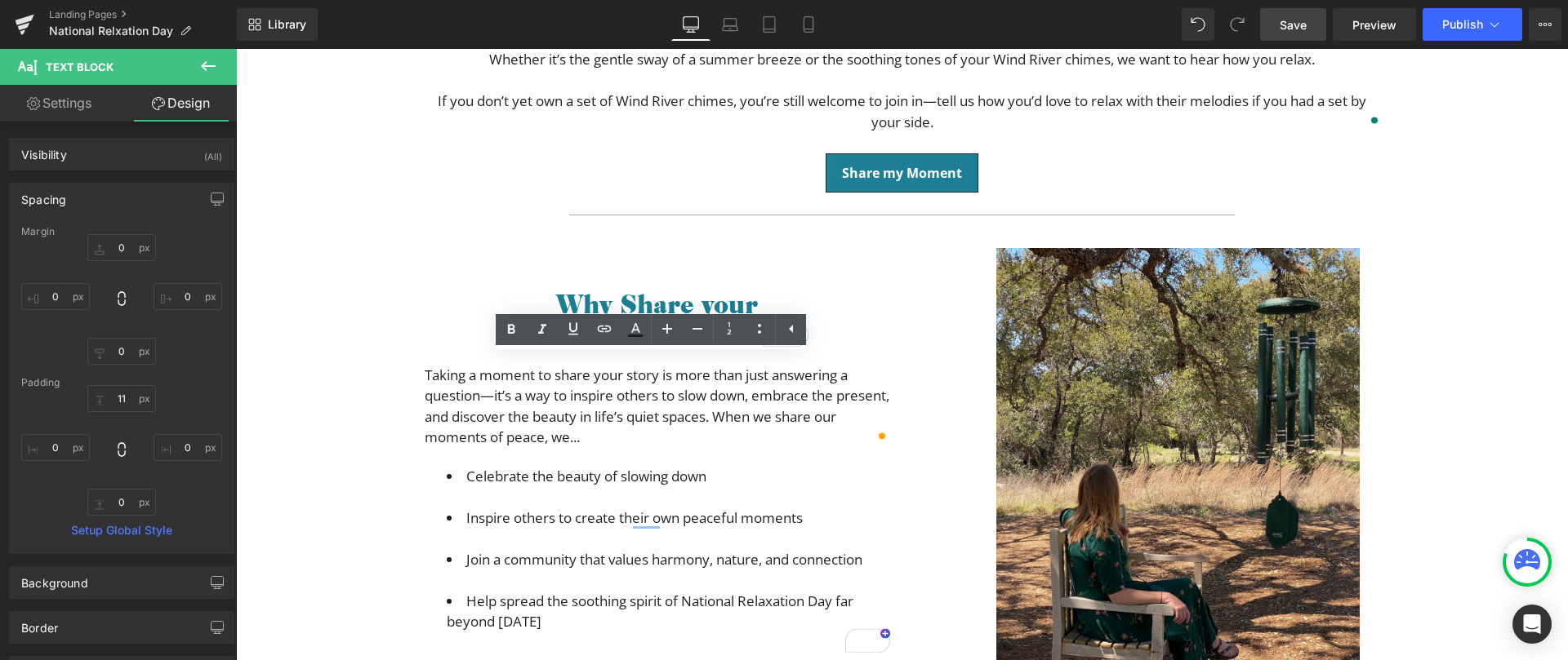
click at [1286, 26] on span "Save" at bounding box center [1293, 25] width 27 height 17
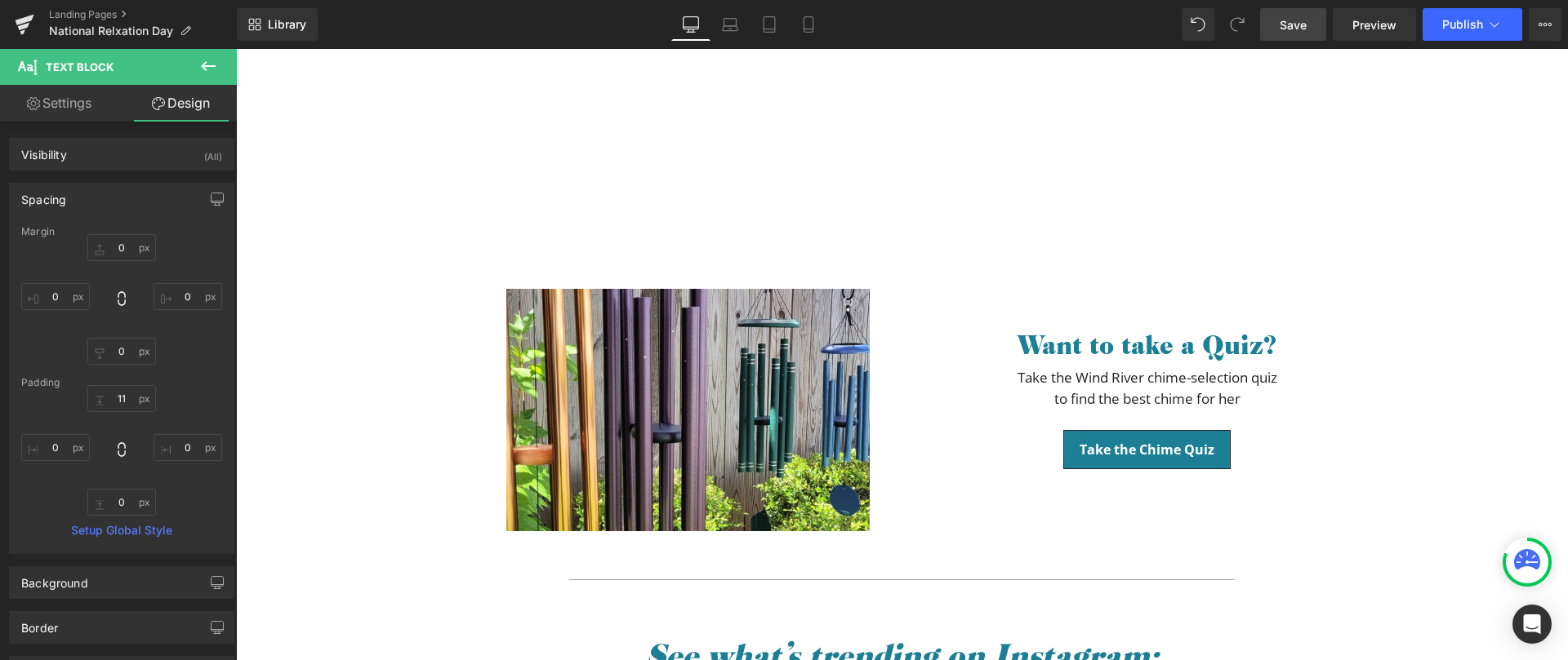
scroll to position [1611, 0]
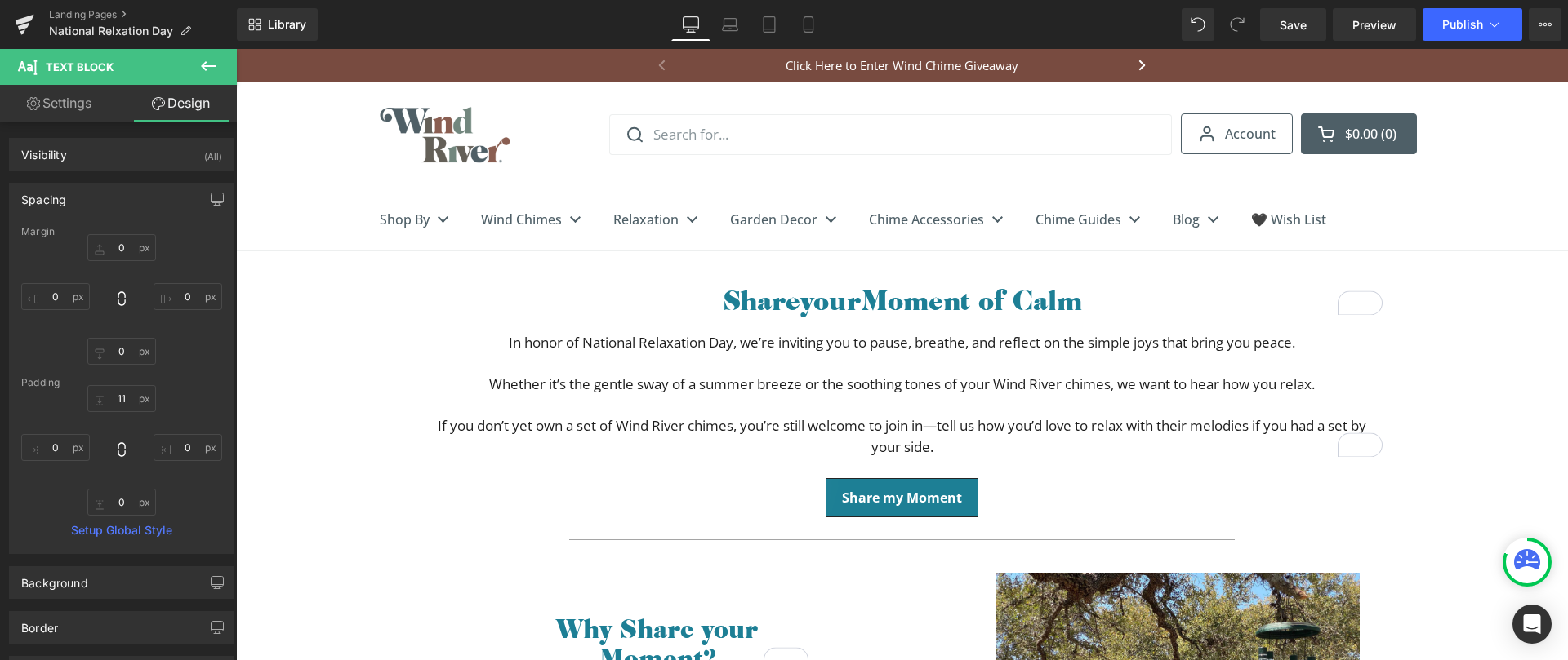
scroll to position [1611, 0]
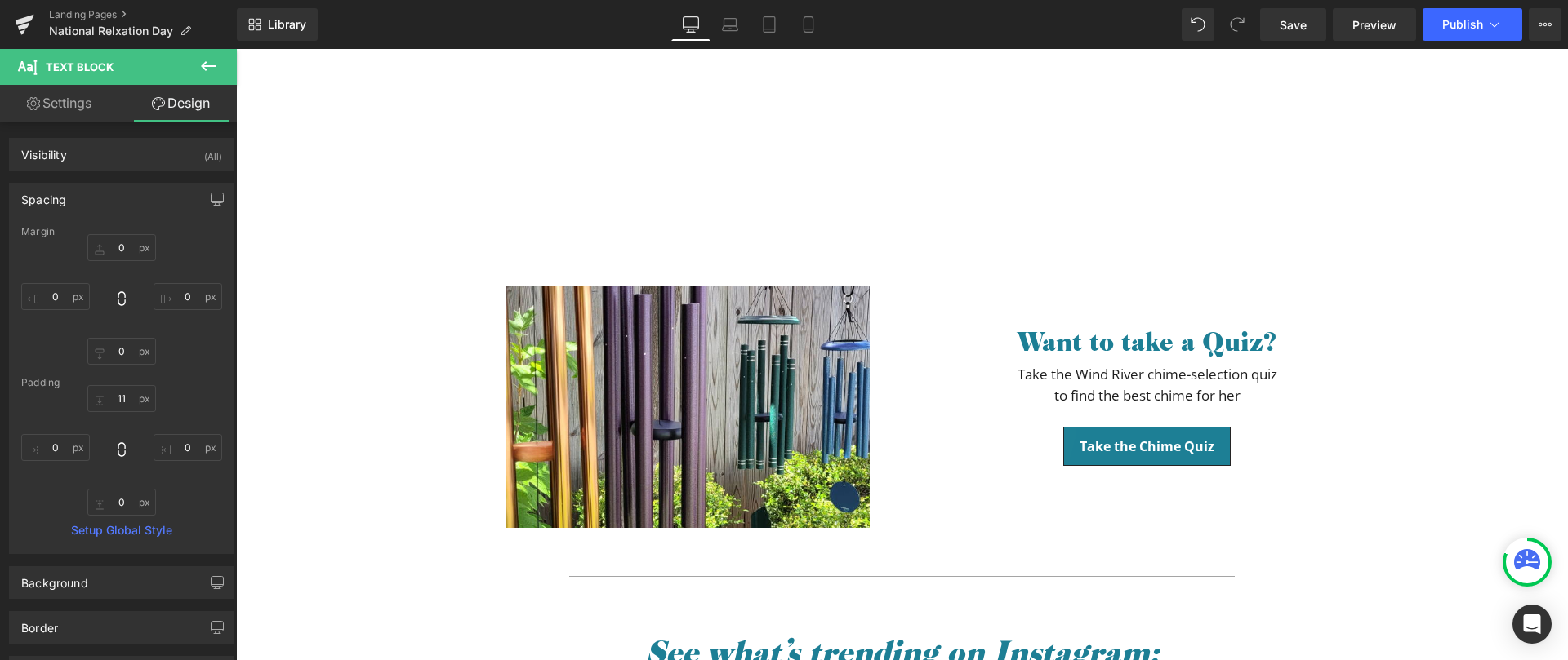
click at [1122, 337] on div "Want to take a Quiz? Heading" at bounding box center [1147, 341] width 302 height 29
click at [1122, 337] on span "Want to take a Quiz?" at bounding box center [1146, 341] width 259 height 34
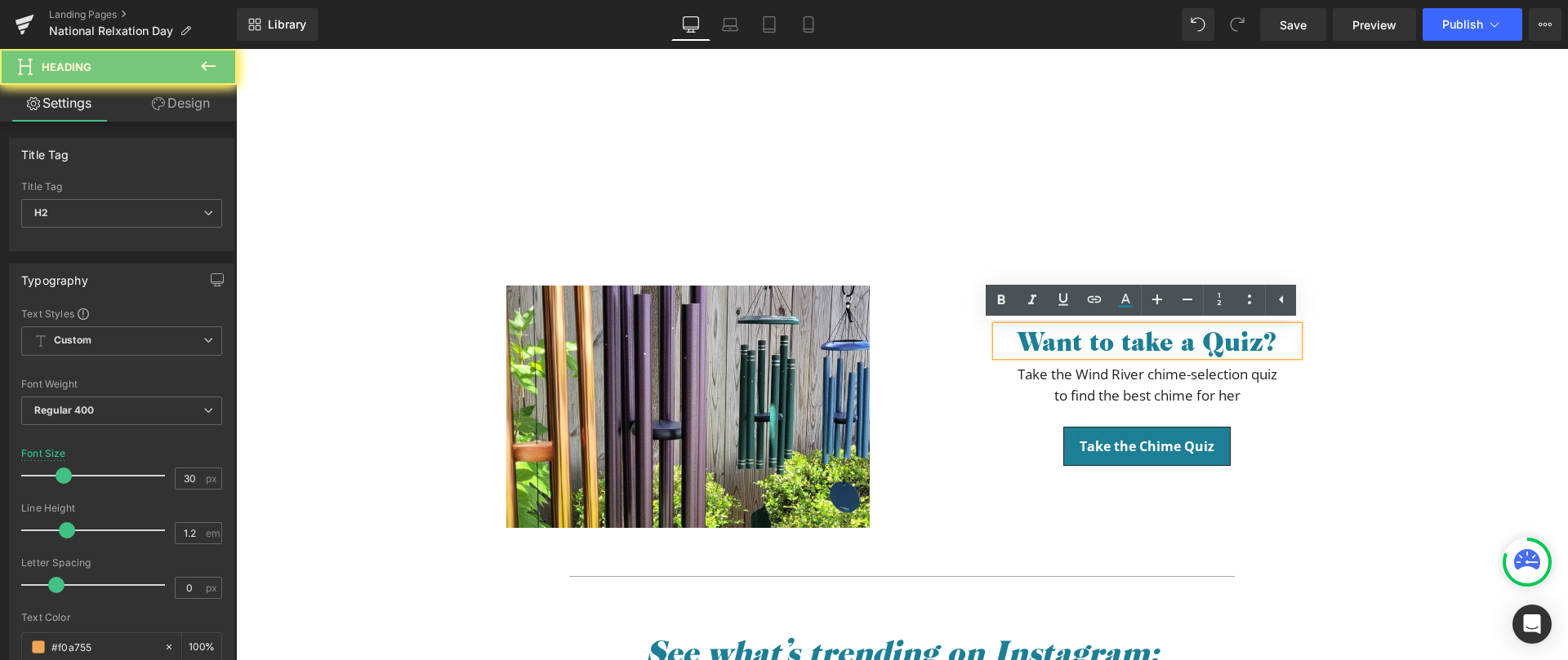
click at [1042, 345] on span "Want to take a Quiz?" at bounding box center [1146, 341] width 259 height 34
paste div "To enrich screen reader interactions, please activate Accessibility in Grammarl…"
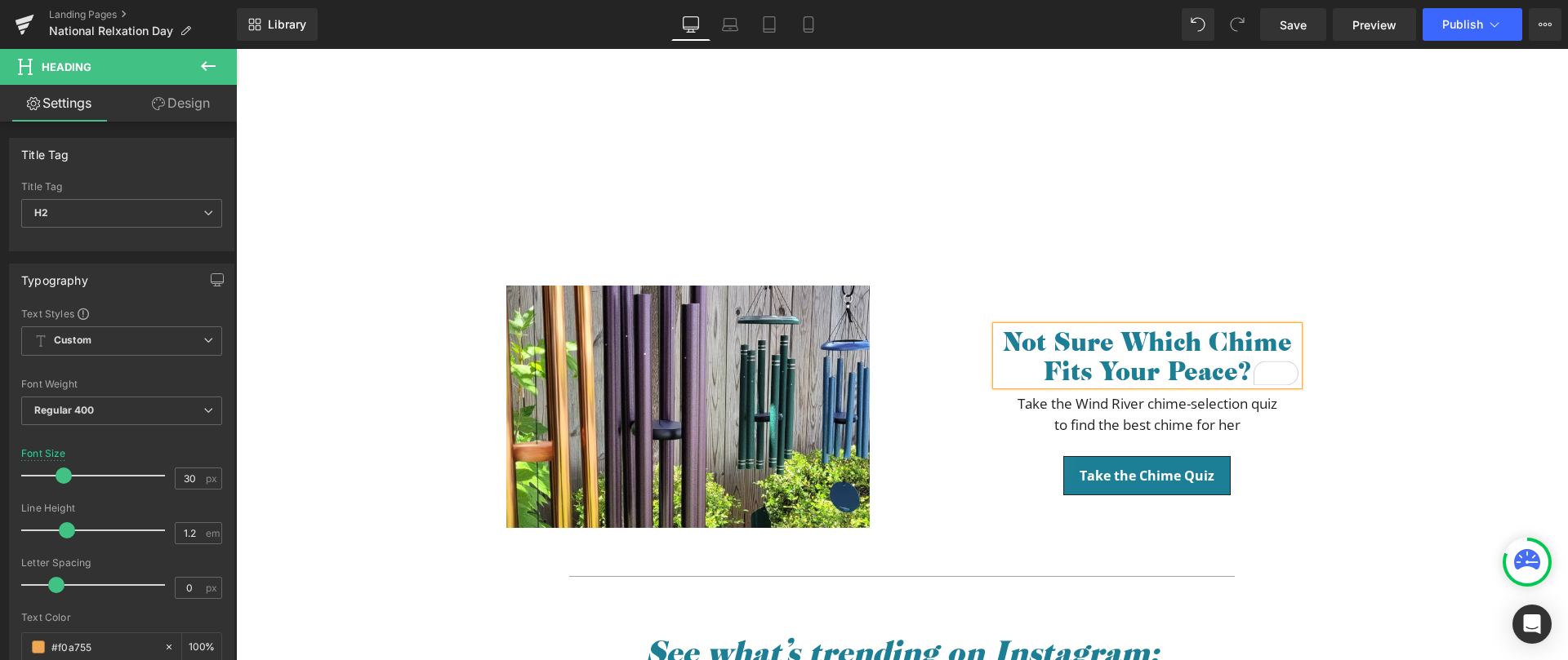
click at [1046, 366] on font "Not Sure Which Chime Fits Your Peace?" at bounding box center [1147, 356] width 290 height 64
click at [1021, 405] on p "Take the Wind River chime-selection quiz" at bounding box center [1148, 404] width 466 height 22
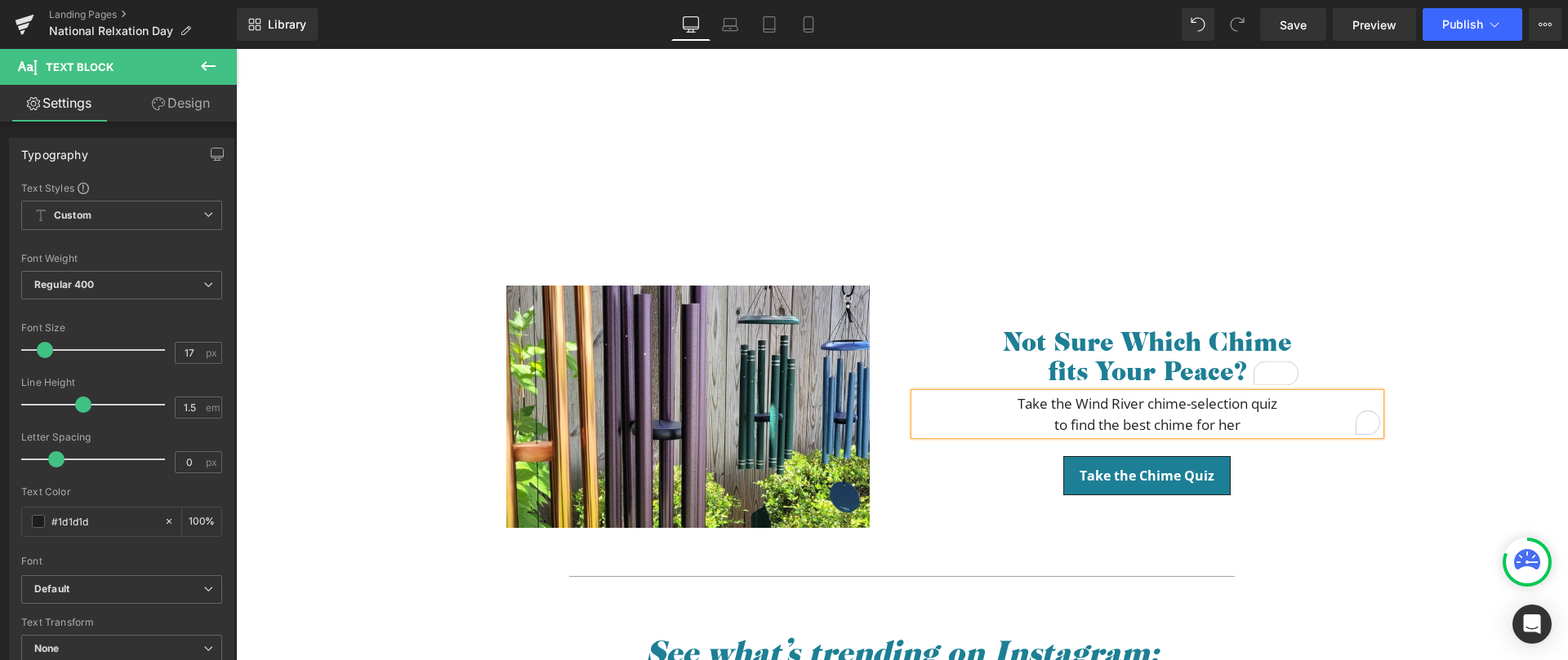
click at [1069, 421] on p "to find the best chime for her" at bounding box center [1148, 426] width 466 height 22
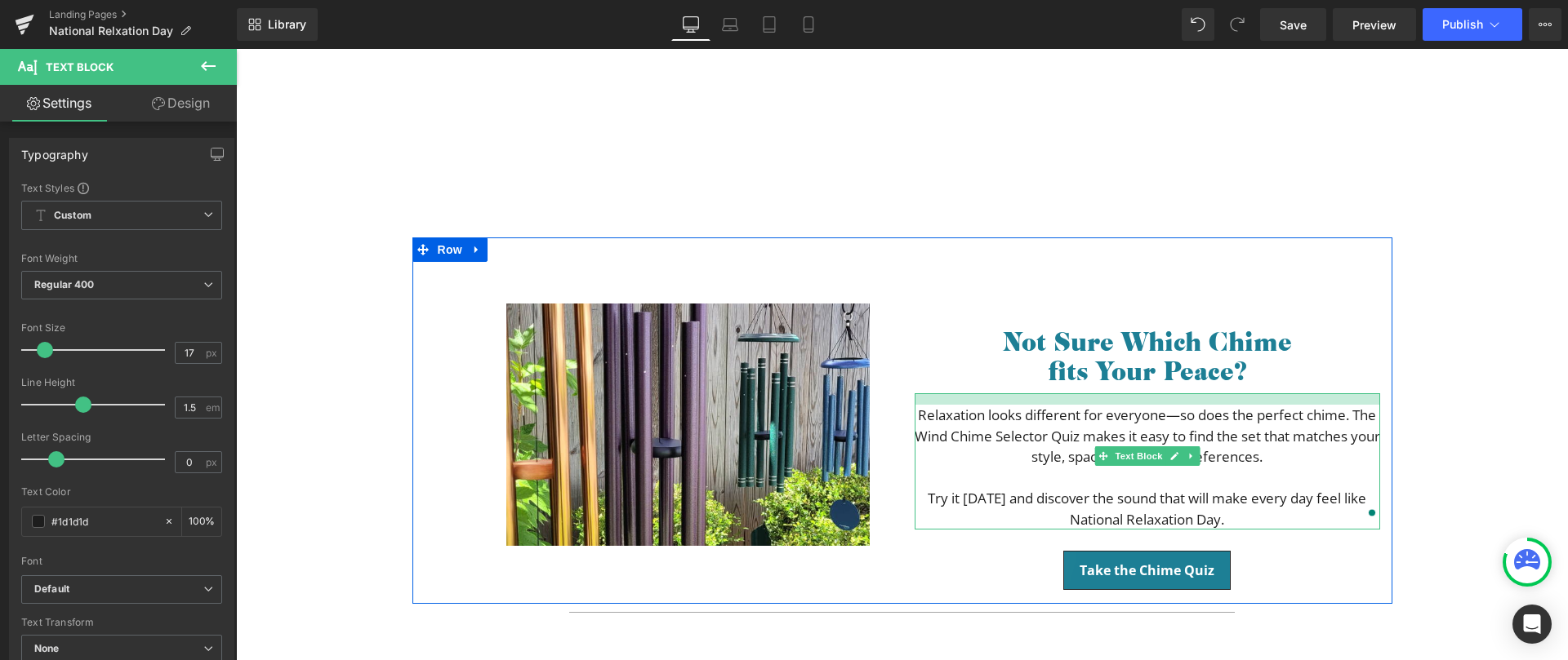
drag, startPoint x: 1148, startPoint y: 394, endPoint x: 1140, endPoint y: 406, distance: 14.4
click at [1140, 406] on div "Relaxation looks different for everyone—so does the perfect chime. The Wind Chi…" at bounding box center [1148, 461] width 466 height 136
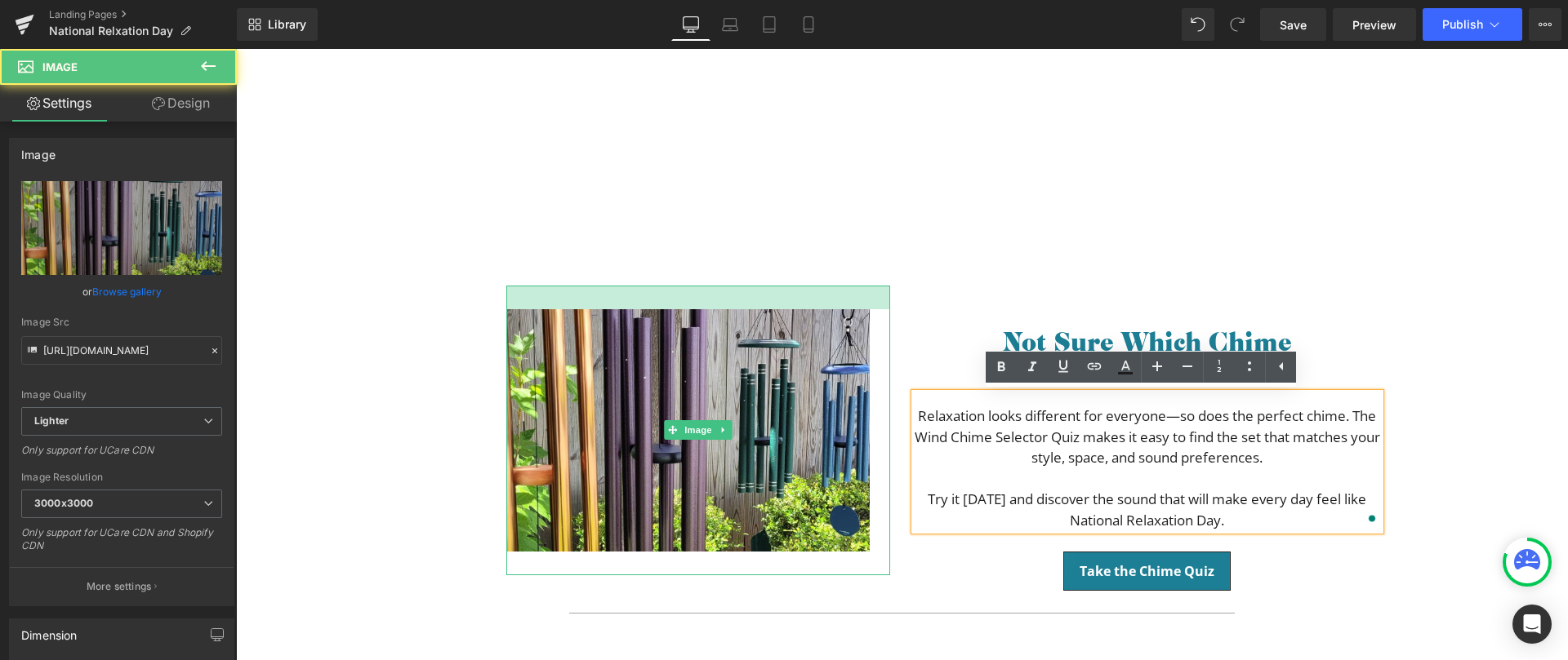
click at [741, 301] on div at bounding box center [698, 298] width 383 height 23
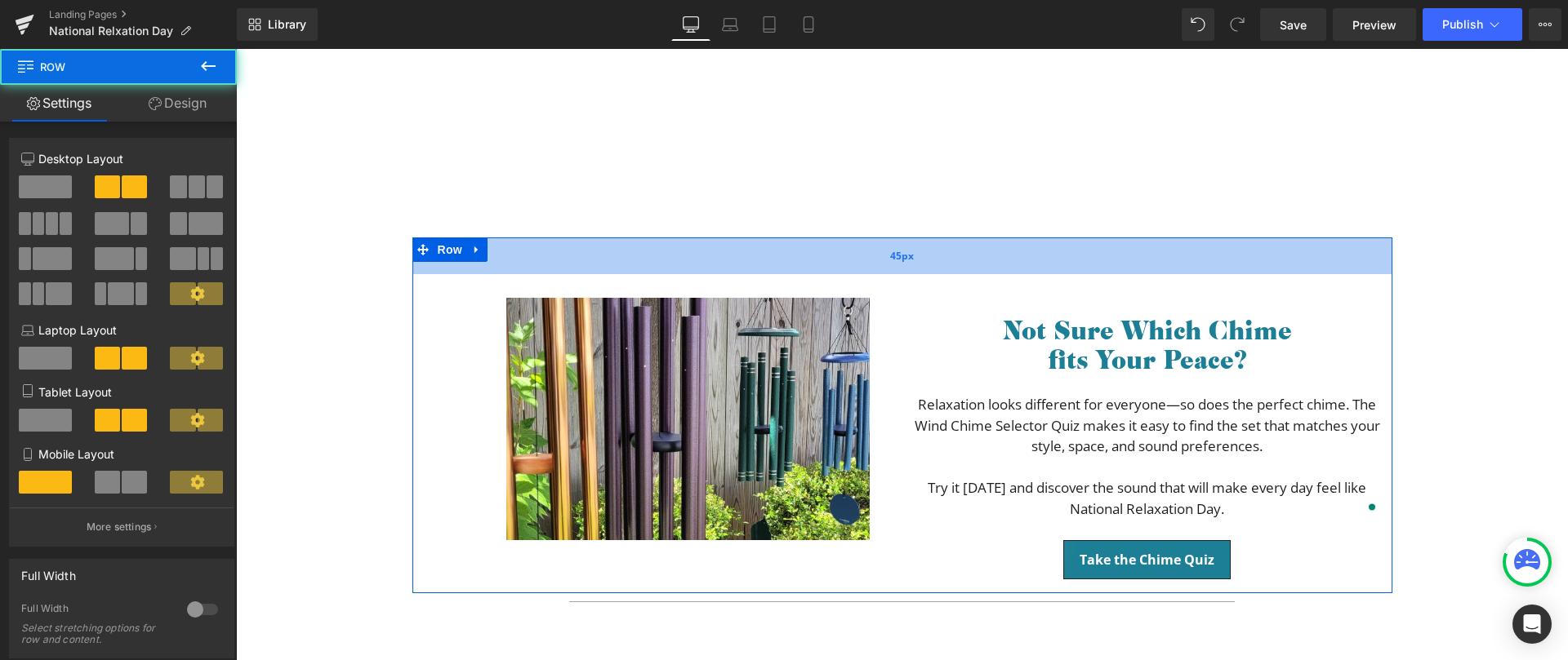
drag, startPoint x: 932, startPoint y: 278, endPoint x: 934, endPoint y: 267, distance: 11.2
click at [934, 267] on div "45px" at bounding box center [903, 256] width 980 height 37
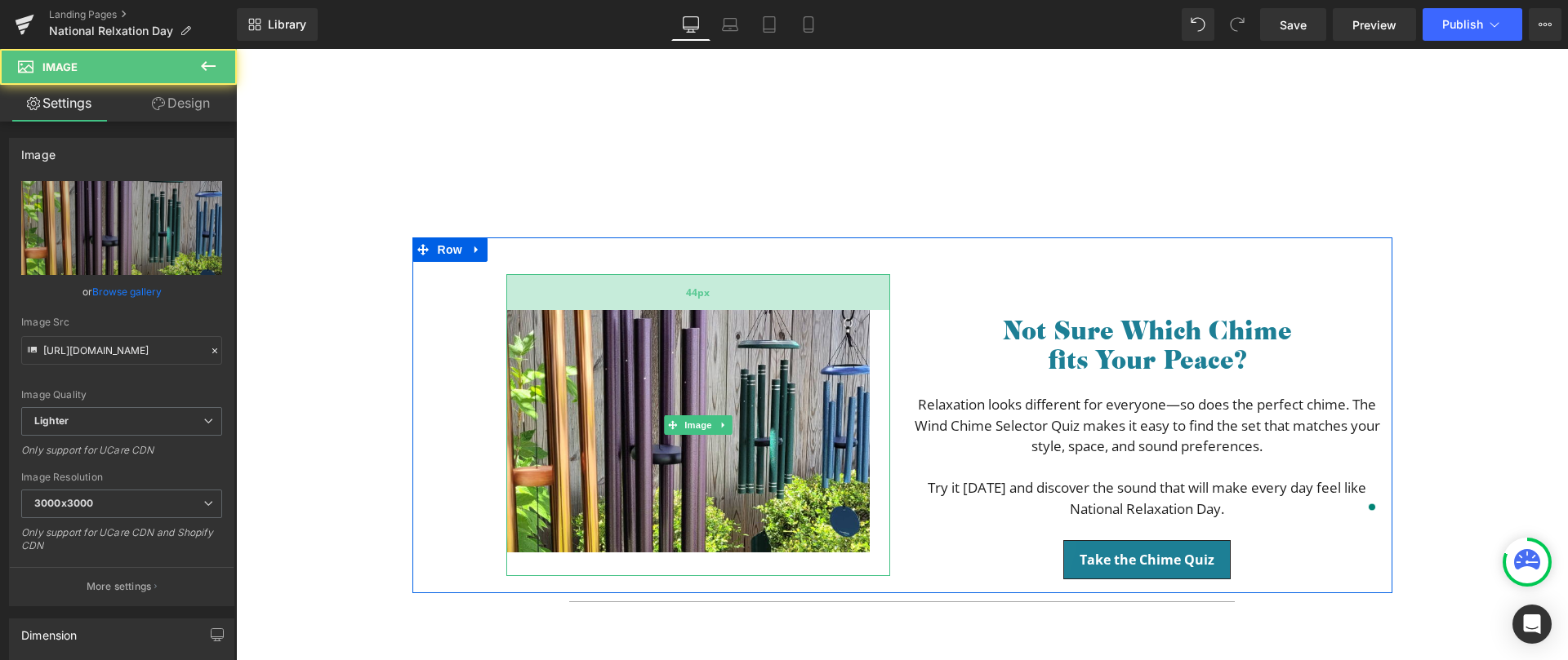
drag, startPoint x: 725, startPoint y: 295, endPoint x: 723, endPoint y: 308, distance: 13.2
click at [723, 308] on div "44px" at bounding box center [698, 292] width 383 height 36
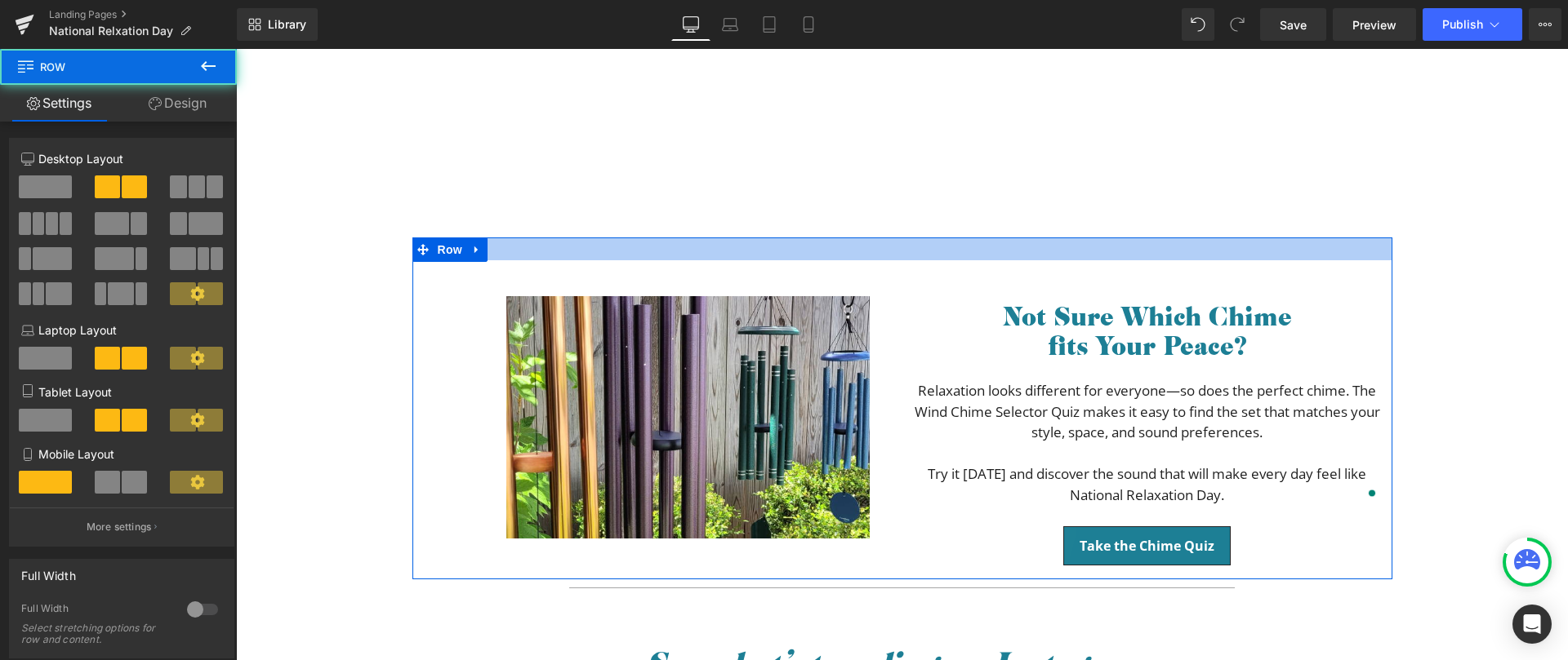
drag, startPoint x: 1016, startPoint y: 271, endPoint x: 1027, endPoint y: 257, distance: 17.8
click at [1027, 257] on div at bounding box center [903, 249] width 980 height 22
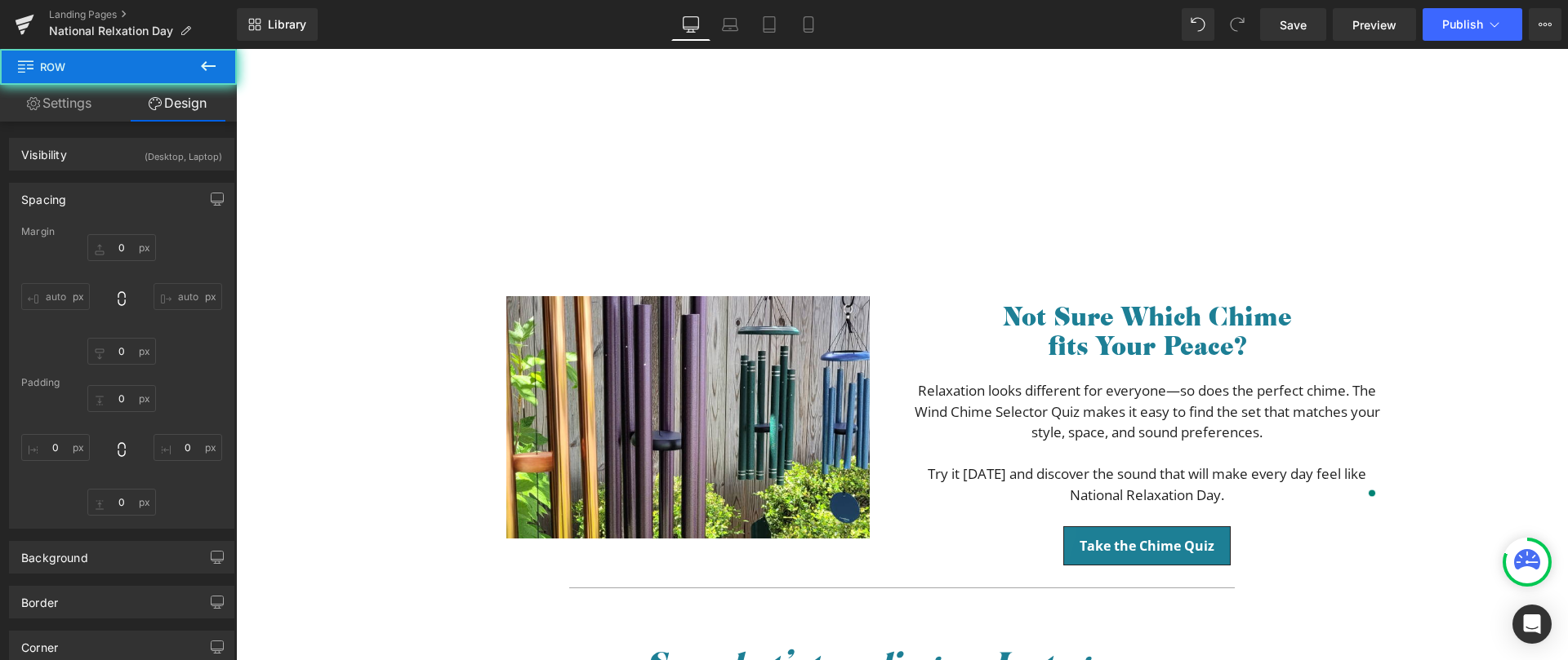
type input "0"
type input "28"
type input "0"
type input "10"
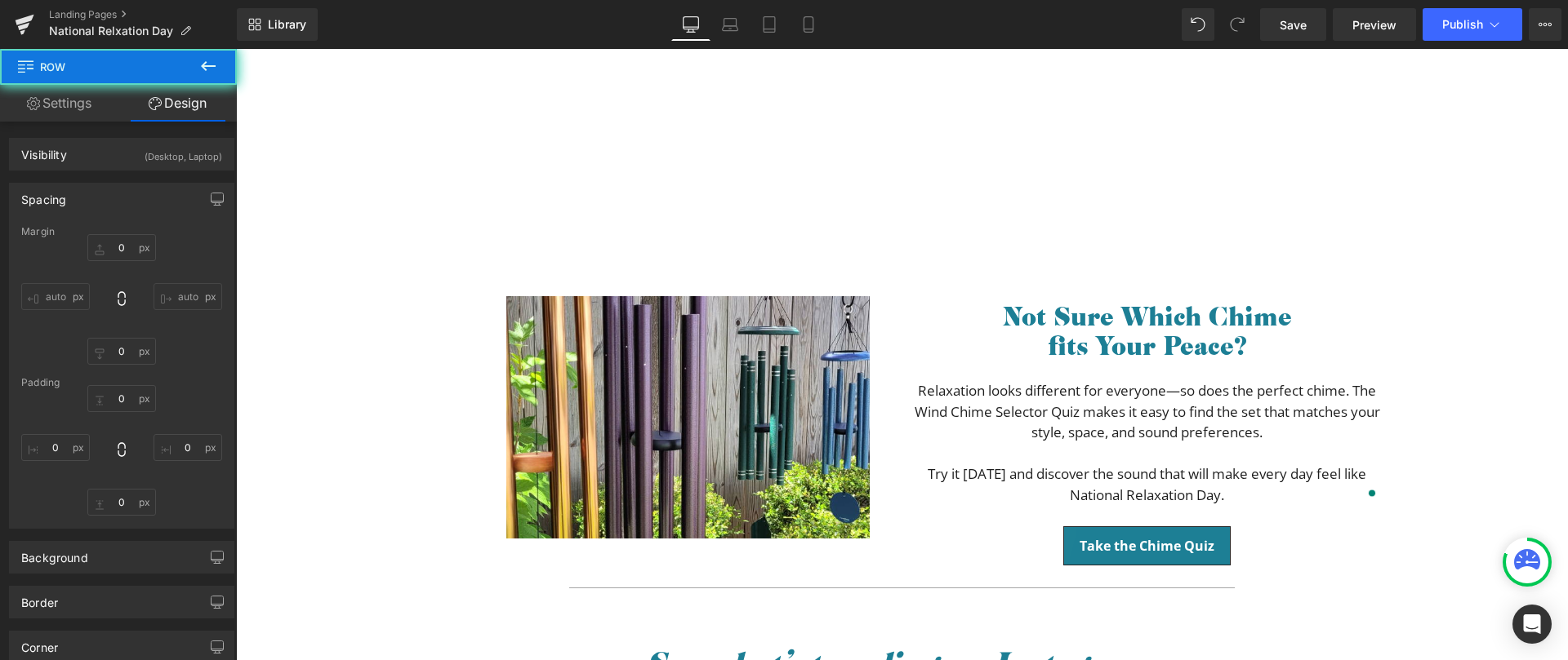
type input "0"
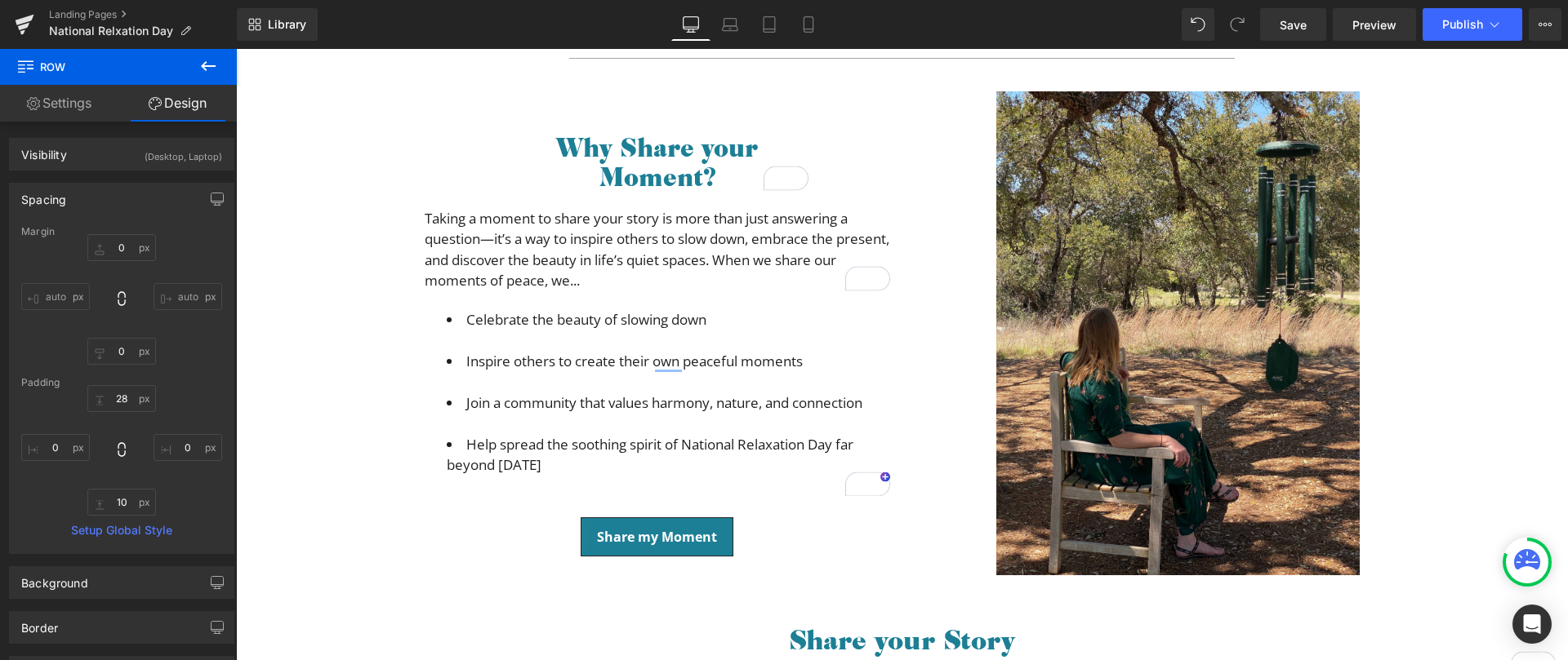
scroll to position [53, 0]
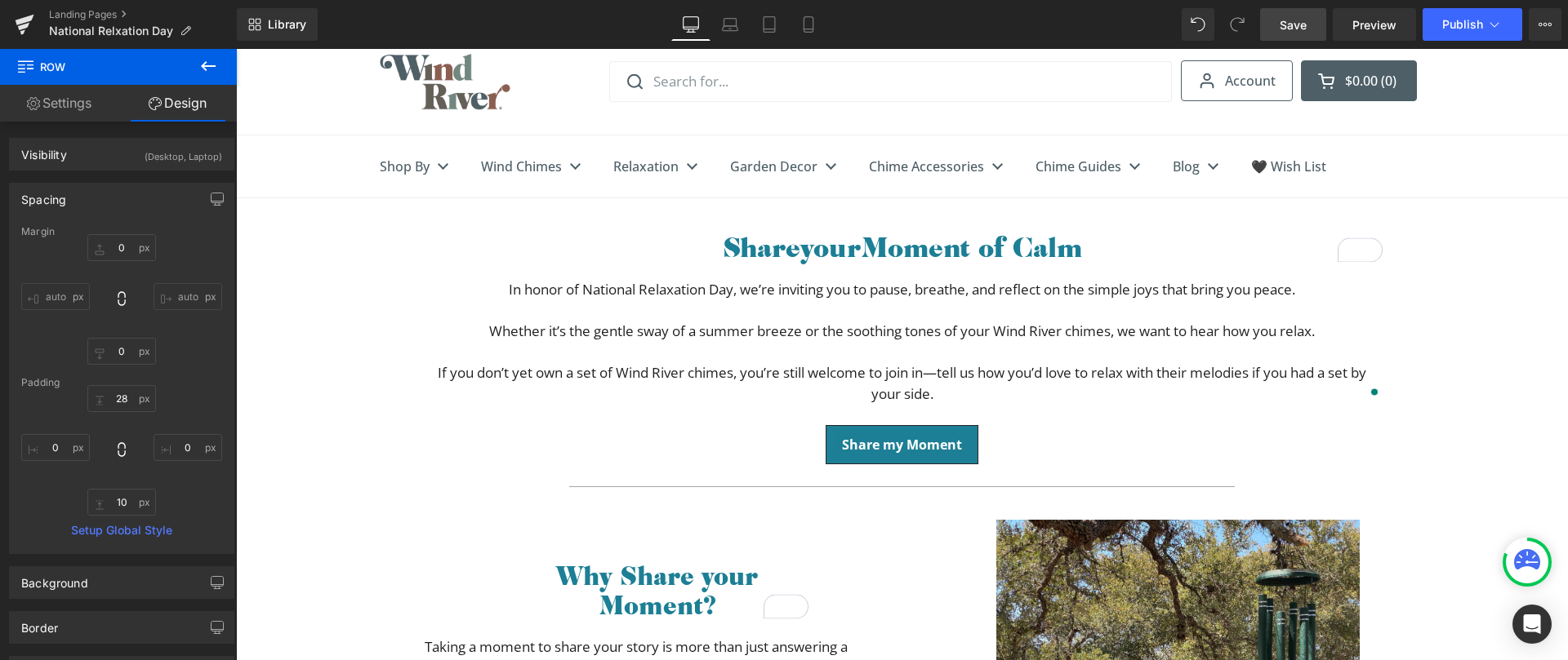
click at [1296, 24] on span "Save" at bounding box center [1293, 25] width 27 height 17
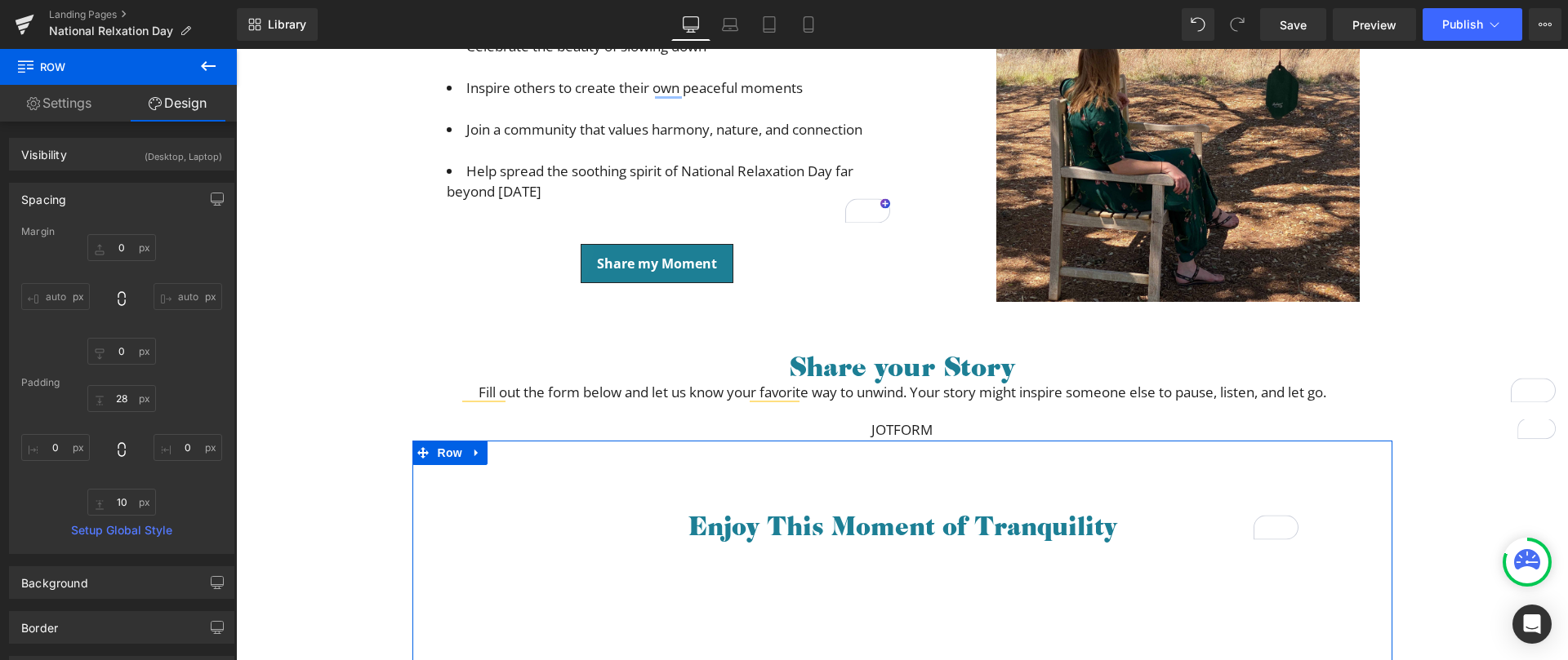
scroll to position [412, 0]
